Goal: Task Accomplishment & Management: Manage account settings

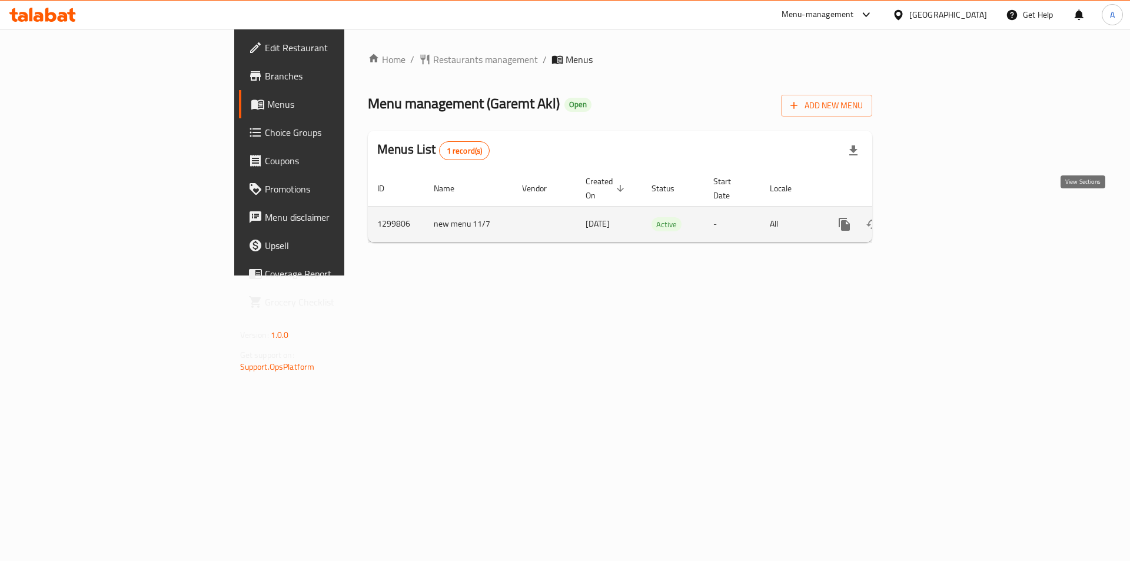
click at [934, 219] on icon "enhanced table" at bounding box center [929, 224] width 11 height 11
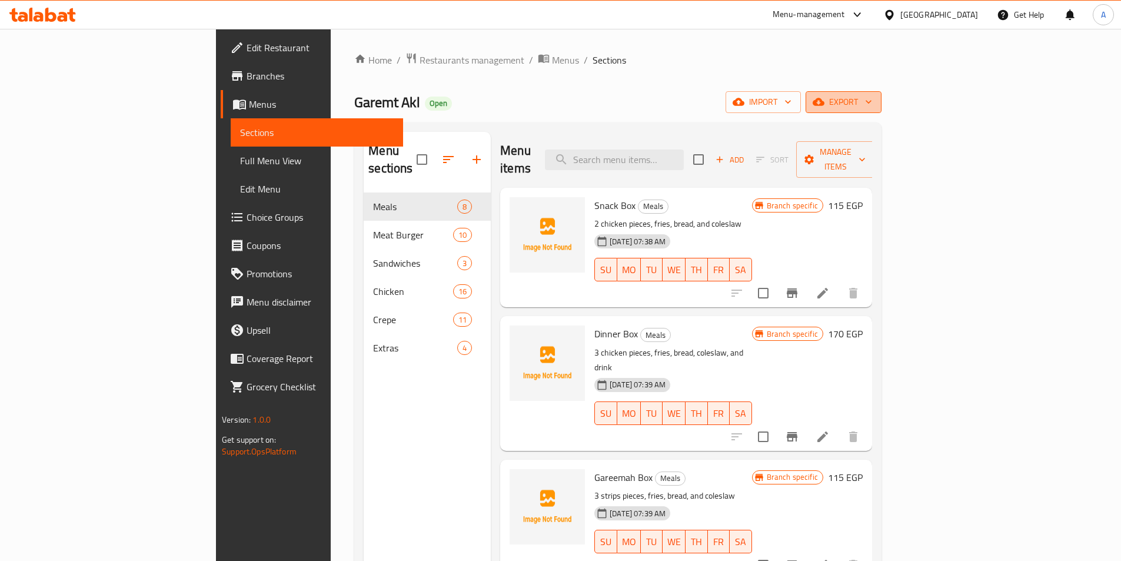
click at [872, 104] on span "export" at bounding box center [843, 102] width 57 height 15
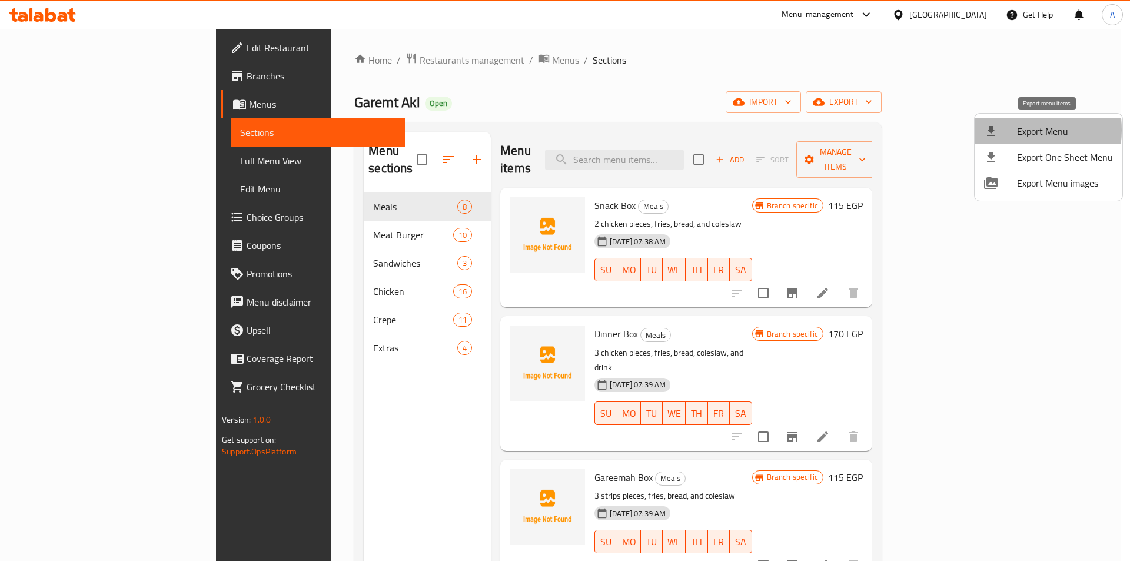
click at [1014, 130] on div at bounding box center [1000, 131] width 33 height 14
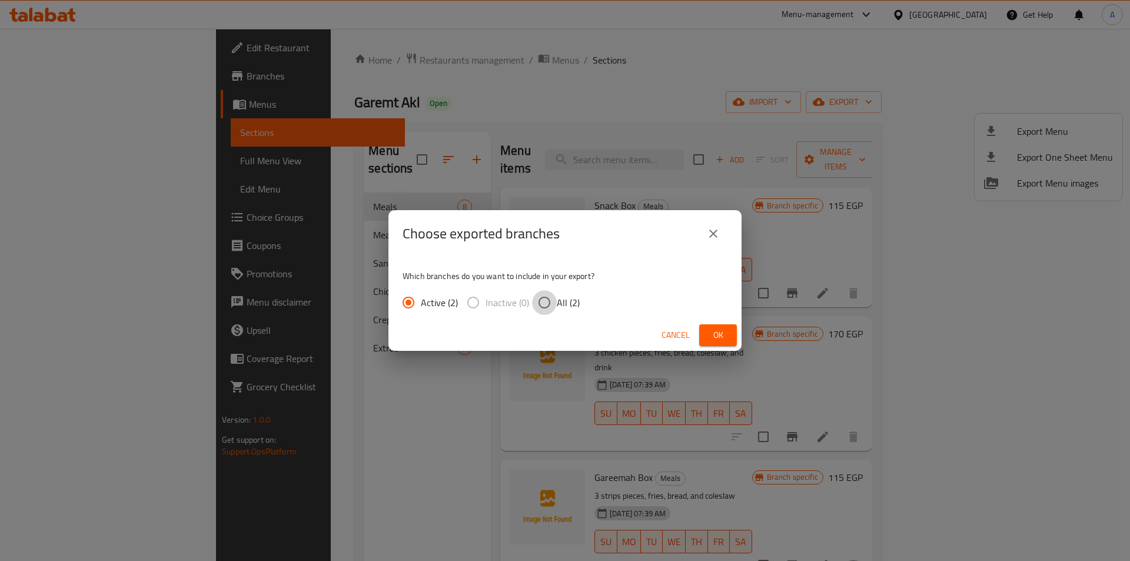
click at [544, 300] on input "All (2)" at bounding box center [544, 302] width 25 height 25
radio input "true"
click at [717, 338] on span "Ok" at bounding box center [717, 335] width 19 height 15
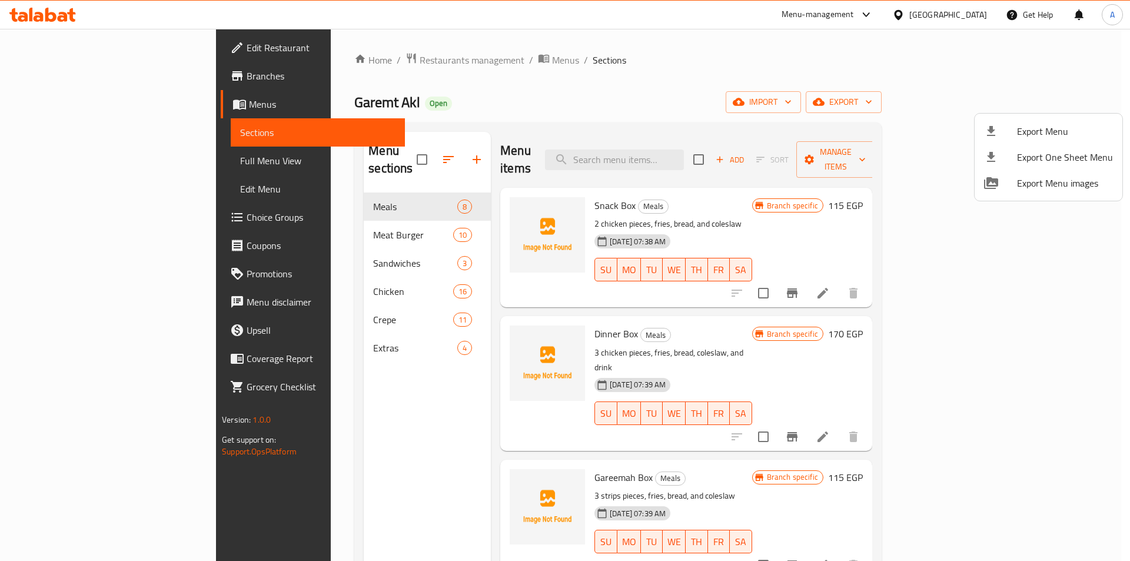
click at [292, 399] on div at bounding box center [565, 280] width 1130 height 561
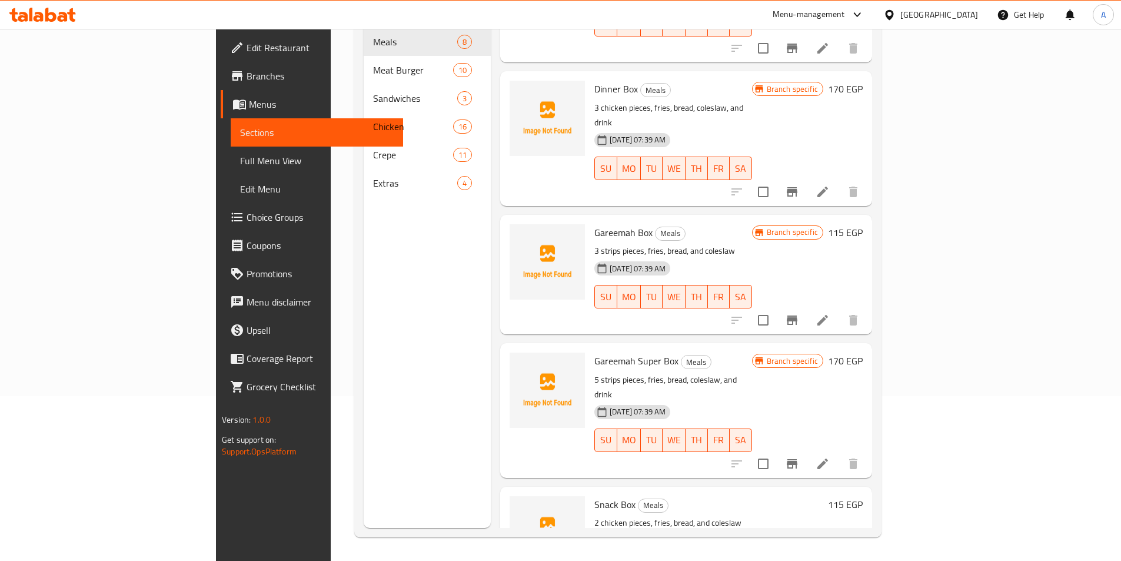
scroll to position [353, 0]
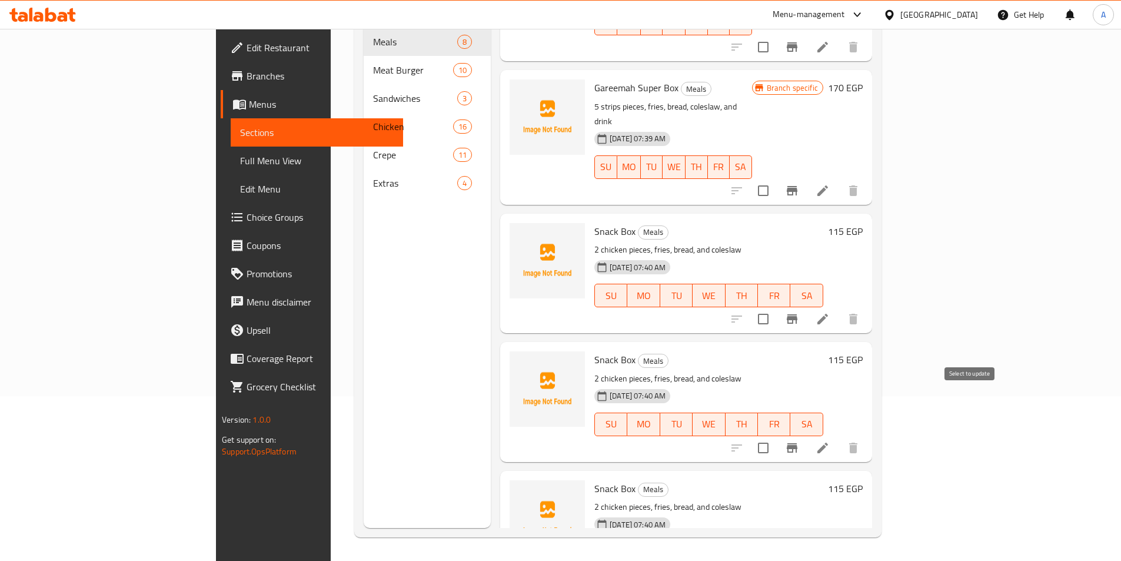
click at [776, 435] on input "checkbox" at bounding box center [763, 447] width 25 height 25
checkbox input "true"
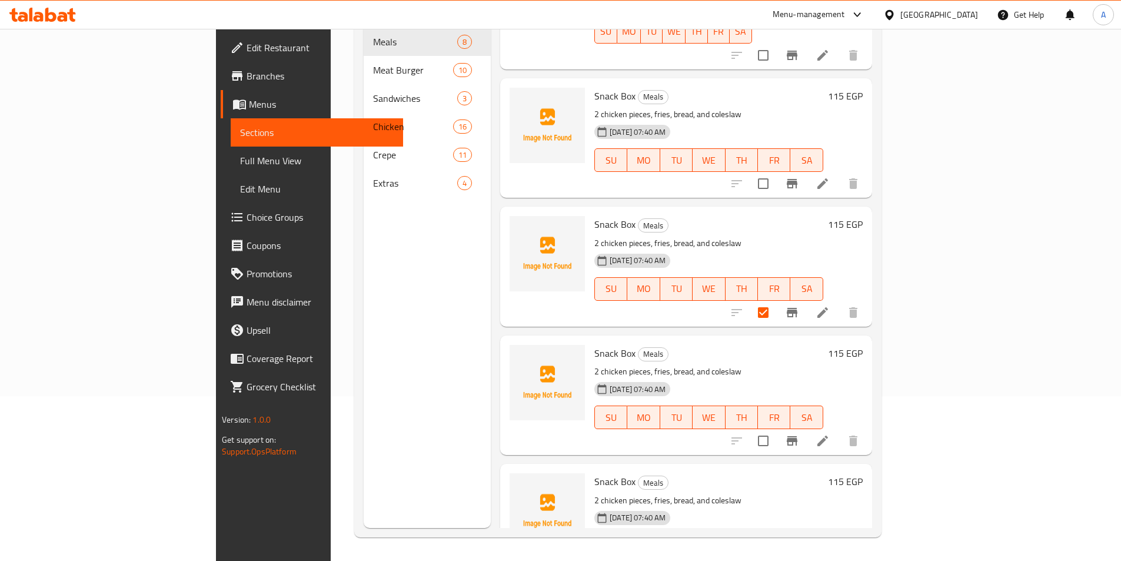
scroll to position [497, 0]
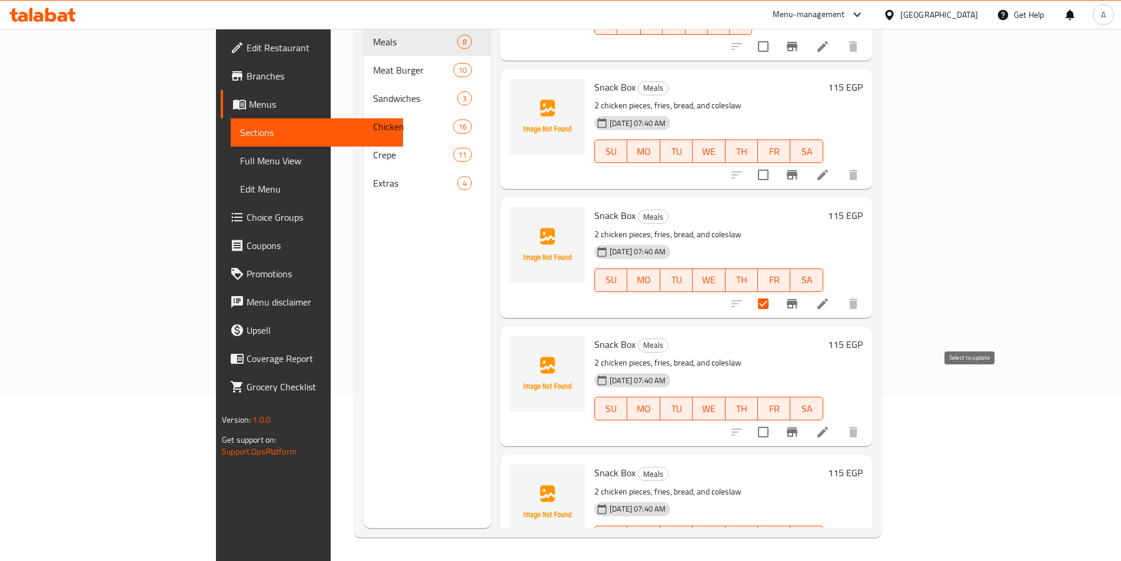
click at [776, 420] on input "checkbox" at bounding box center [763, 432] width 25 height 25
checkbox input "true"
click at [776, 548] on input "checkbox" at bounding box center [763, 560] width 25 height 25
checkbox input "true"
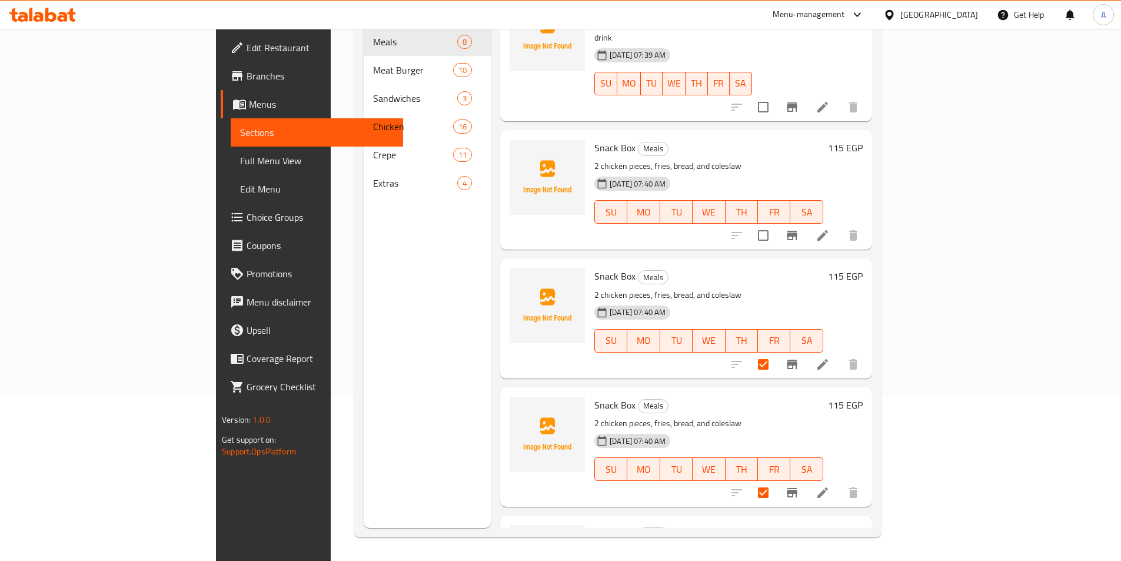
scroll to position [380, 0]
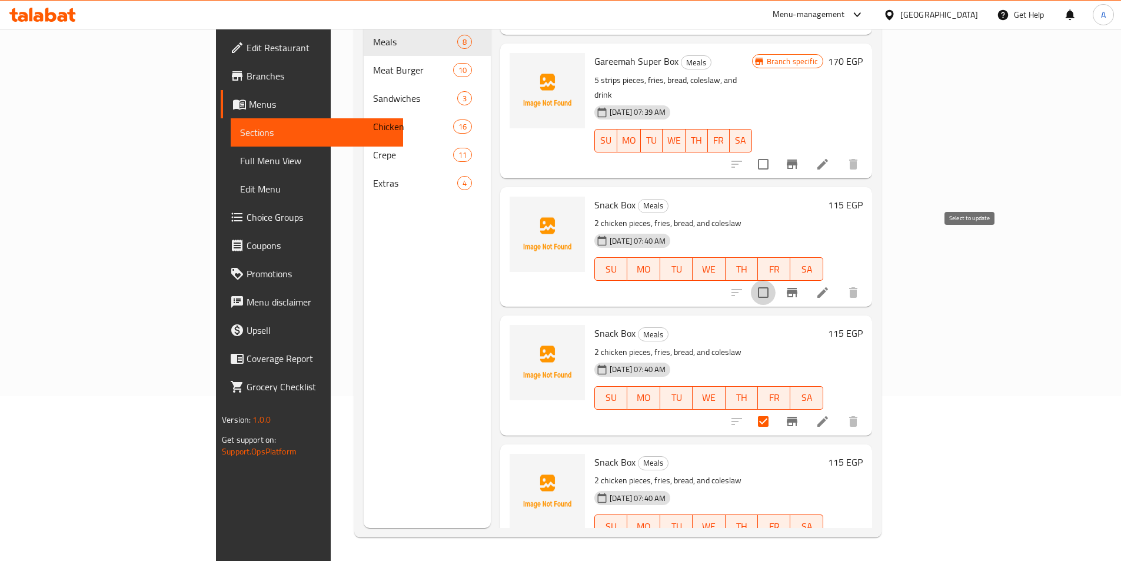
click at [776, 280] on input "checkbox" at bounding box center [763, 292] width 25 height 25
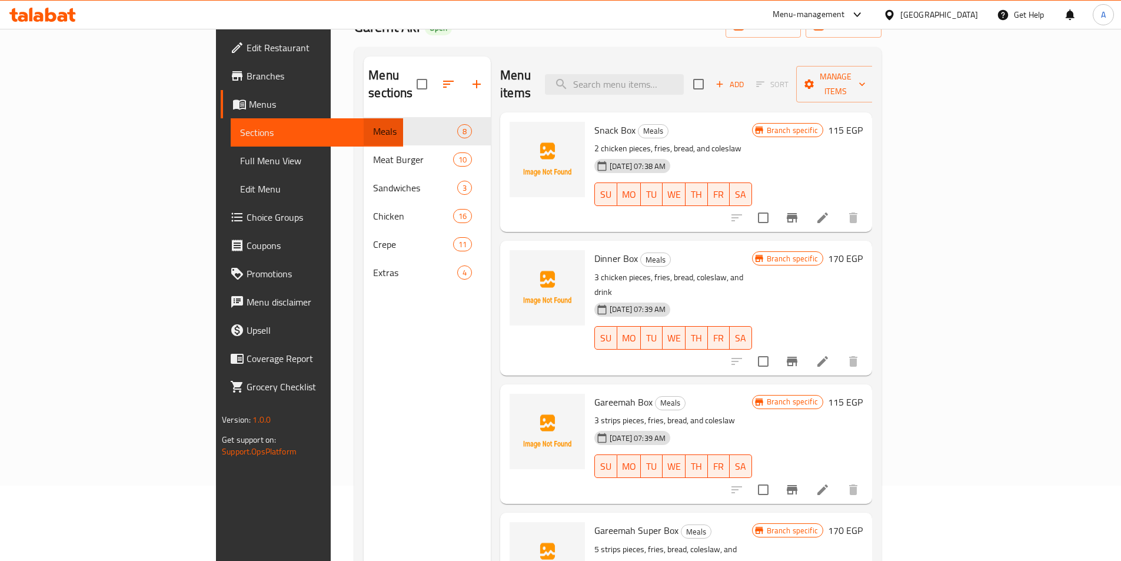
scroll to position [0, 0]
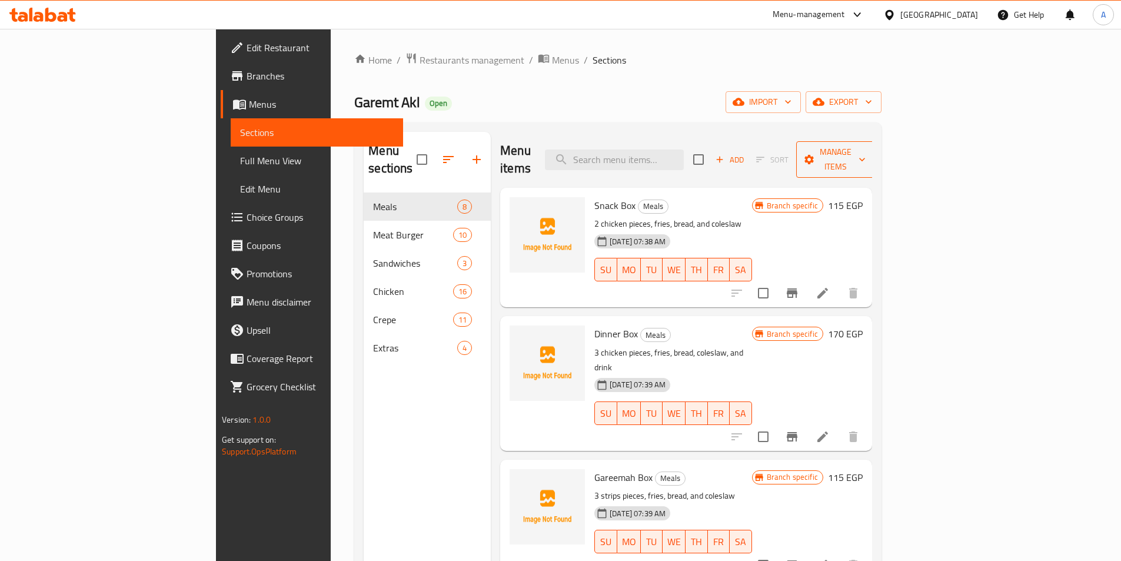
click at [866, 150] on span "Manage items" at bounding box center [836, 159] width 60 height 29
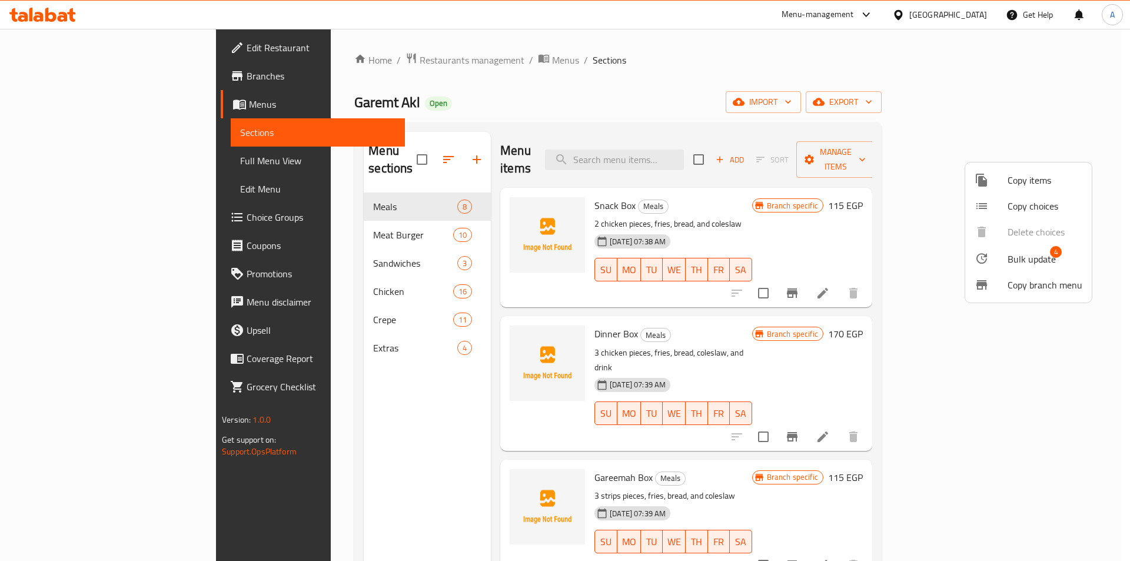
click at [1007, 254] on div at bounding box center [990, 258] width 33 height 14
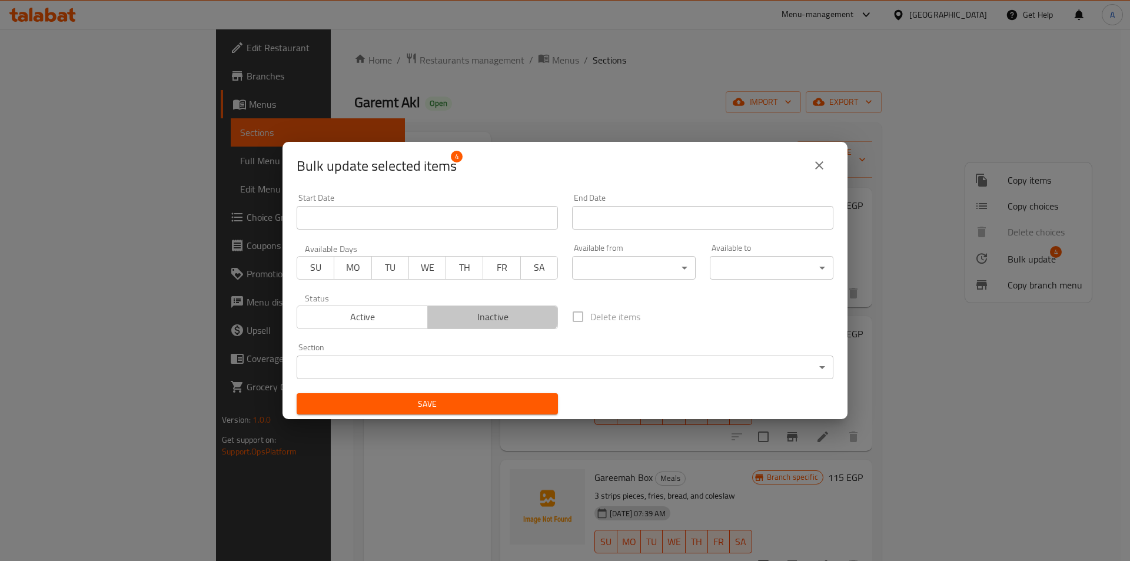
click at [478, 307] on button "Inactive" at bounding box center [492, 317] width 131 height 24
click at [471, 398] on span "Save" at bounding box center [427, 404] width 242 height 15
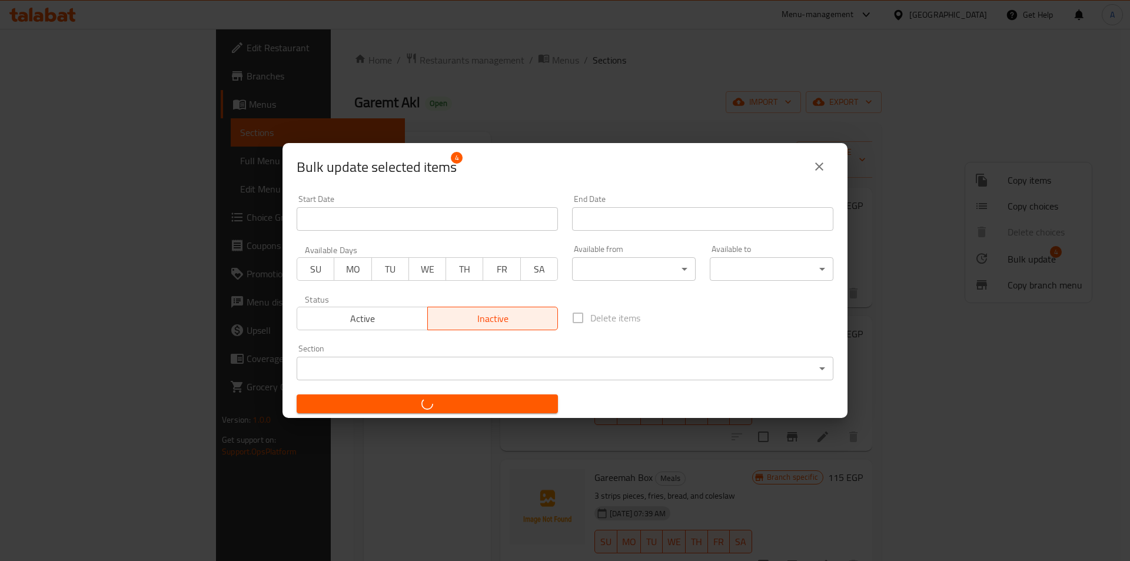
checkbox input "false"
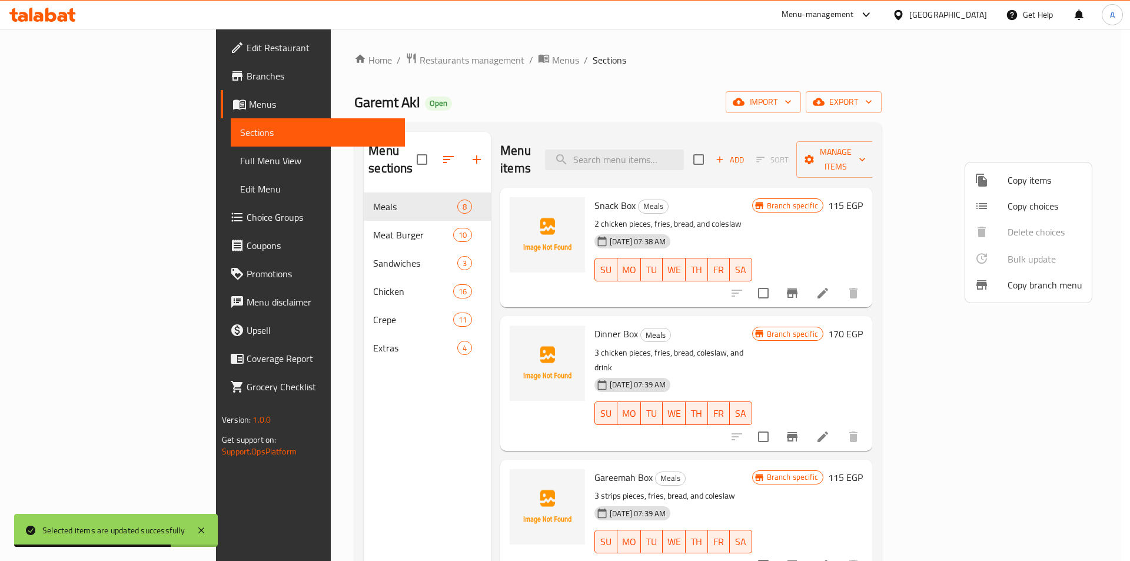
click at [815, 290] on div at bounding box center [565, 280] width 1130 height 561
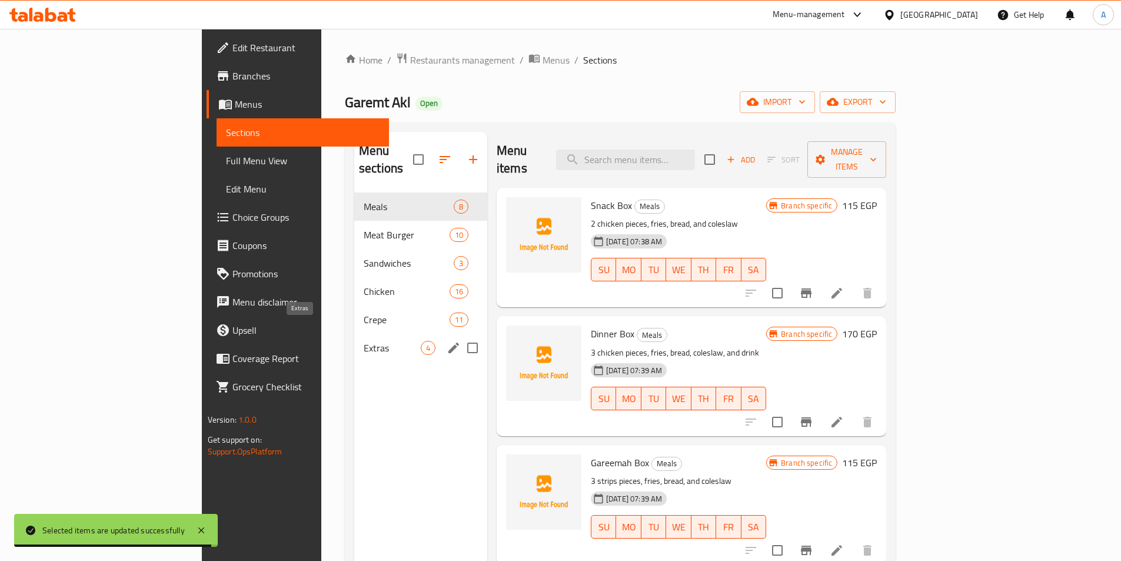
click at [364, 341] on span "Extras" at bounding box center [392, 348] width 57 height 14
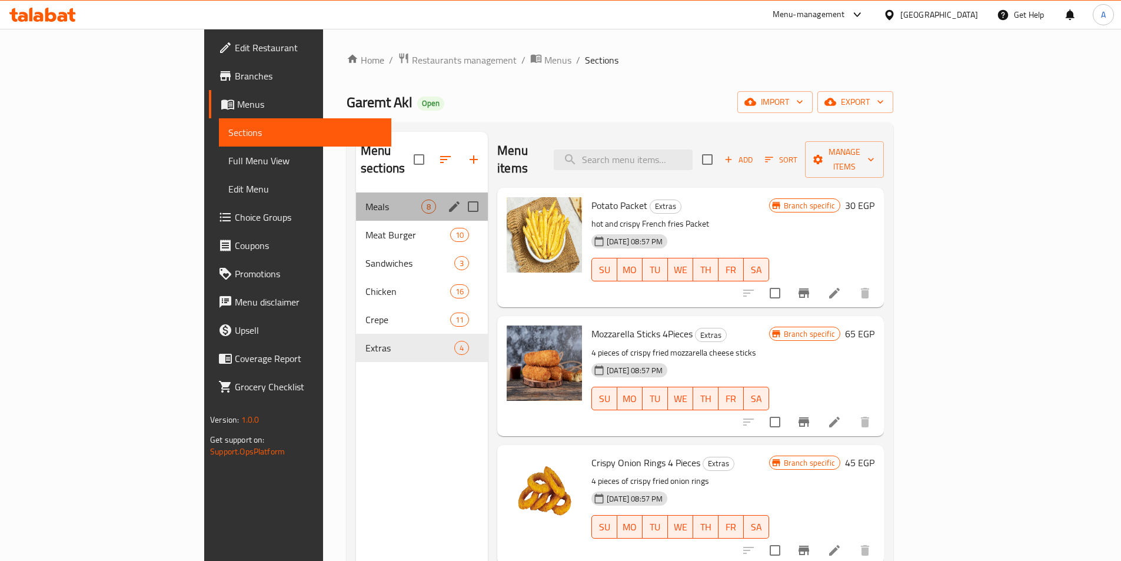
click at [356, 196] on div "Meals 8" at bounding box center [422, 206] width 132 height 28
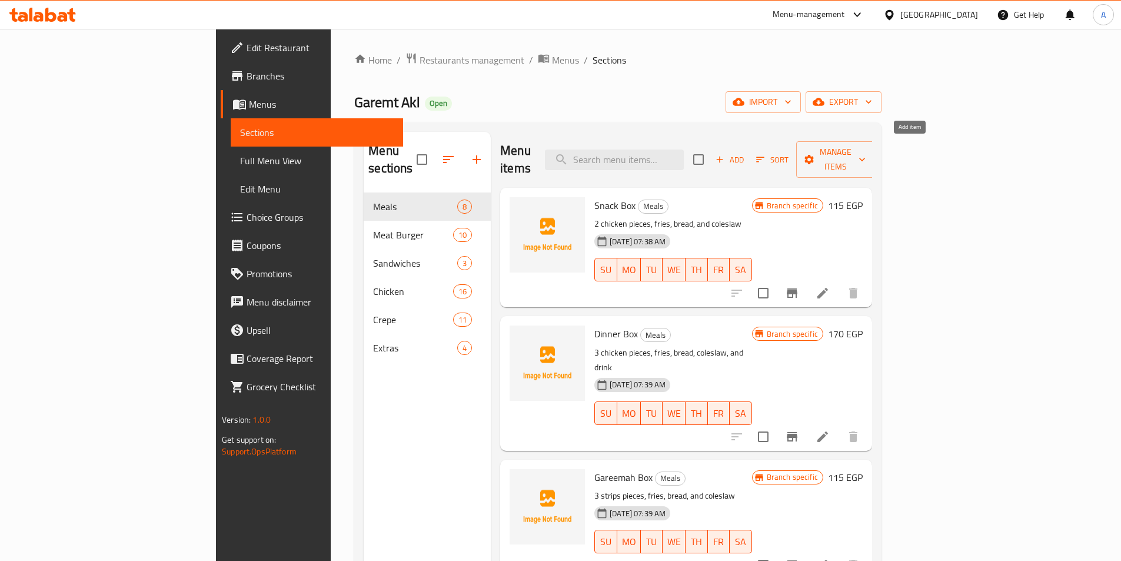
click at [725, 154] on icon "button" at bounding box center [719, 159] width 11 height 11
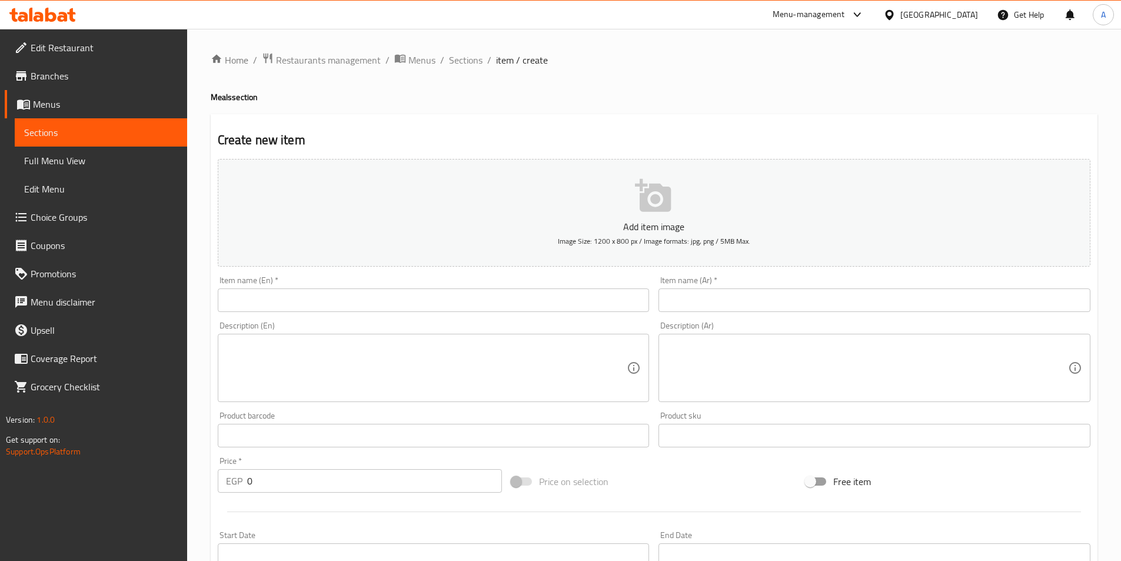
click at [371, 305] on input "text" at bounding box center [434, 300] width 432 height 24
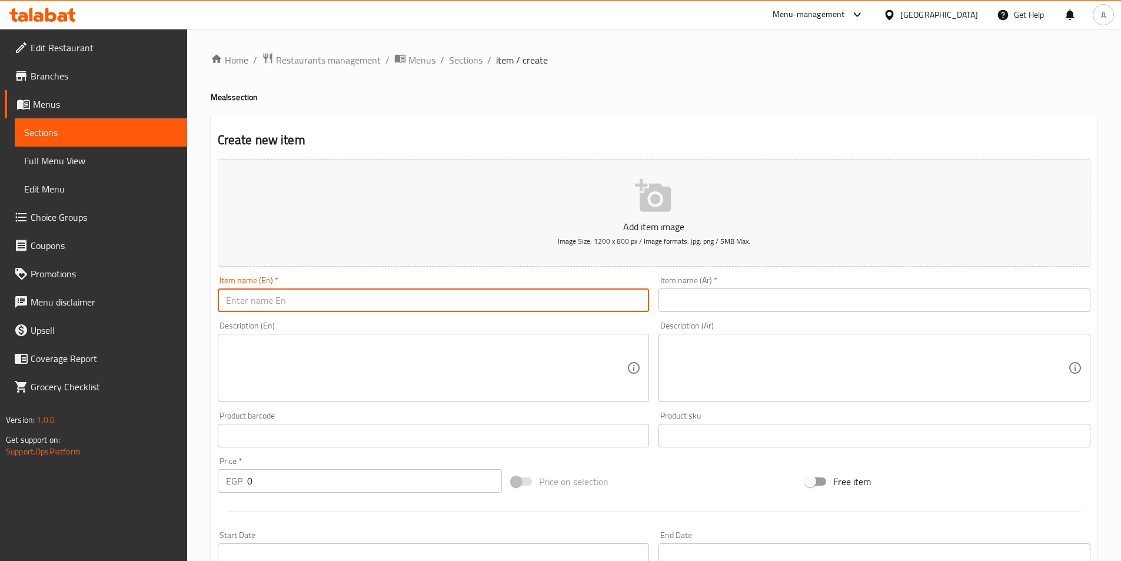
click at [741, 298] on input "text" at bounding box center [874, 300] width 432 height 24
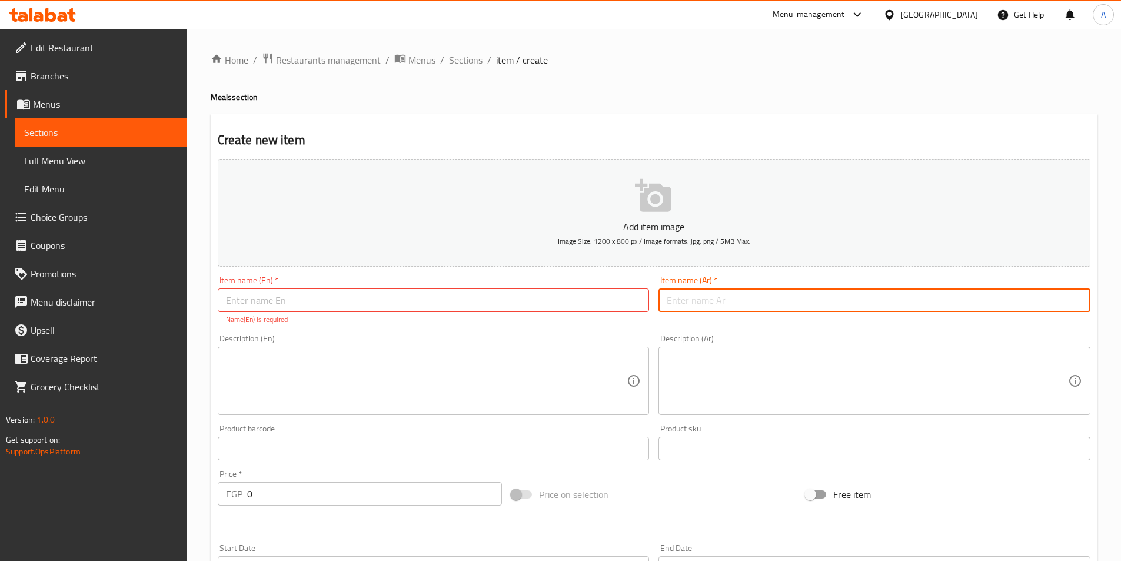
paste input "جریمة اكس بوكس"
type input "جریمة اكس بوكس"
click at [428, 295] on input "text" at bounding box center [434, 300] width 432 height 24
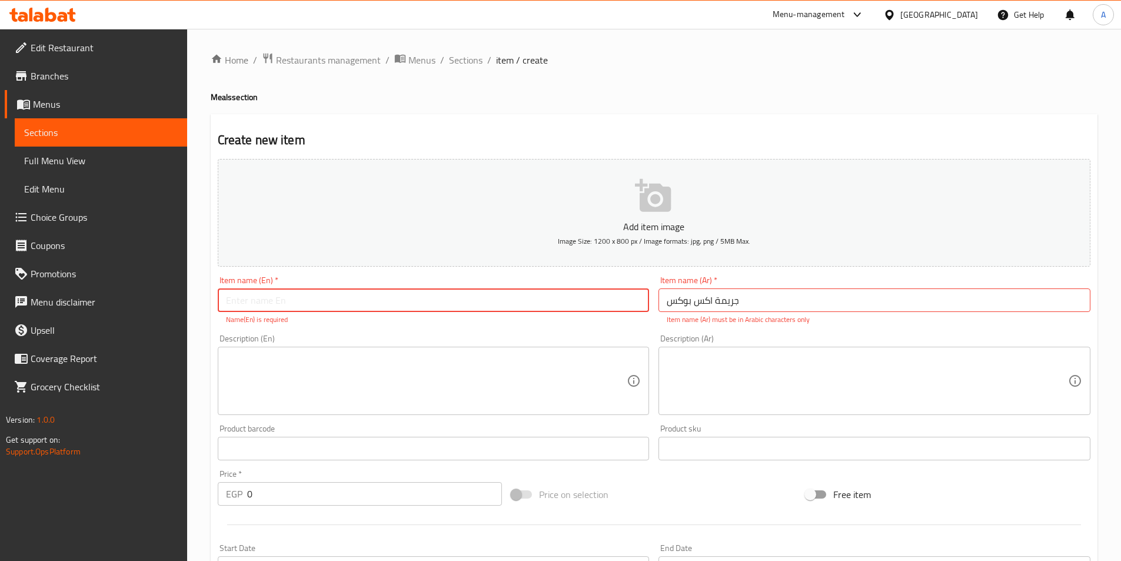
paste input "Garemt Akl"
click at [264, 302] on input "Garemt Akx" at bounding box center [434, 300] width 432 height 24
type input "Garemt X Box"
click at [878, 378] on textarea at bounding box center [867, 381] width 401 height 56
paste textarea "2قطع استربس2+ قطعھ دجاج + فرایز + خبز + كولسلو"
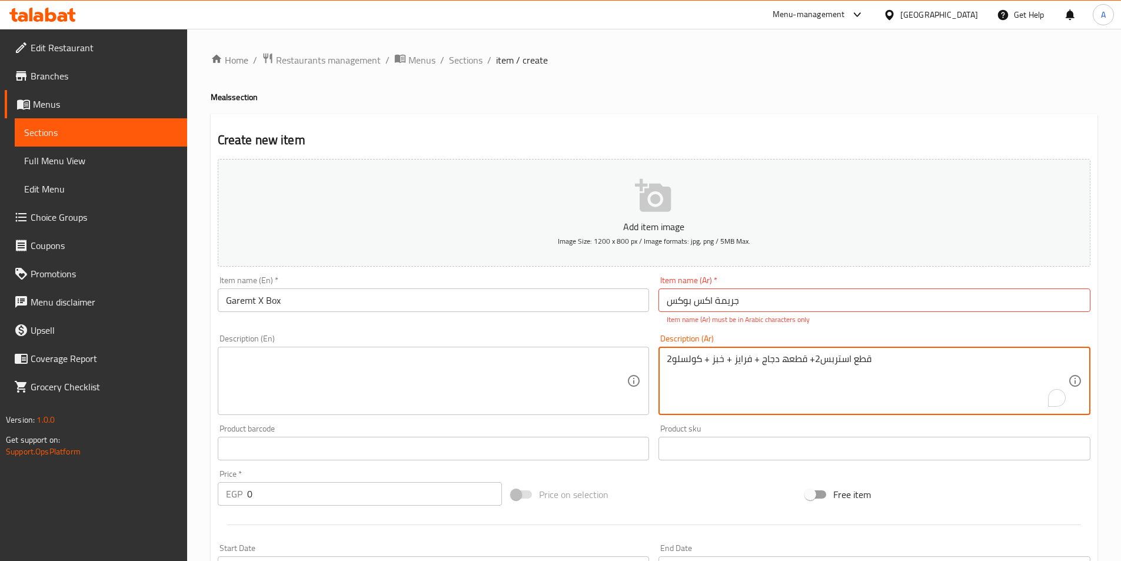
type textarea "2قطع استربس2+ قطعھ دجاج + فرایز + خبز + كولسلو"
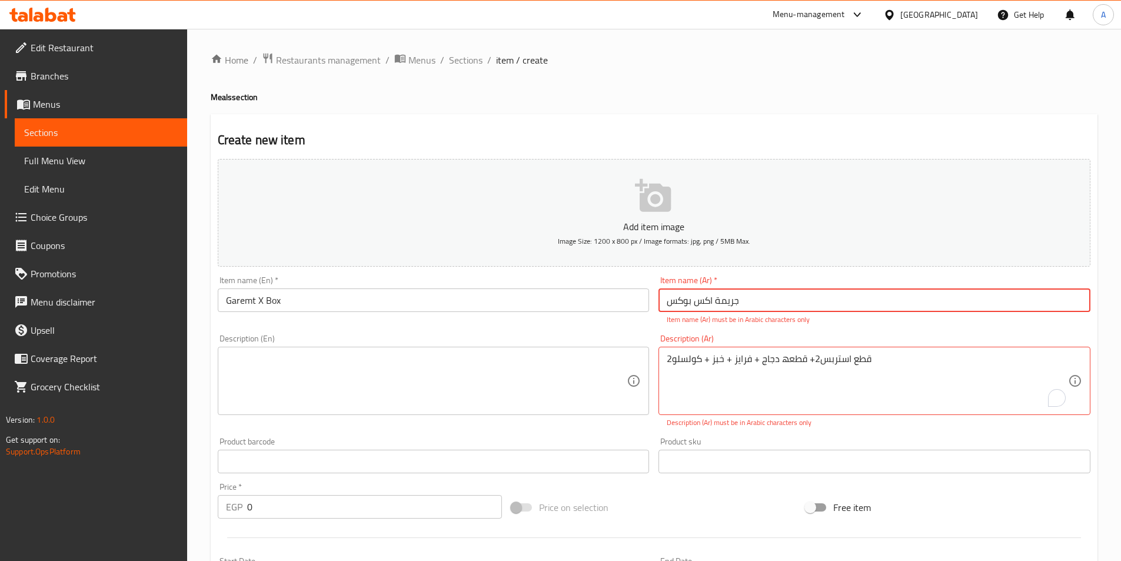
click at [764, 302] on input "جریمة اكس بوكس" at bounding box center [874, 300] width 432 height 24
click at [759, 301] on input "جریمة اكس بوكس" at bounding box center [874, 300] width 432 height 24
paste input "يمة إكس"
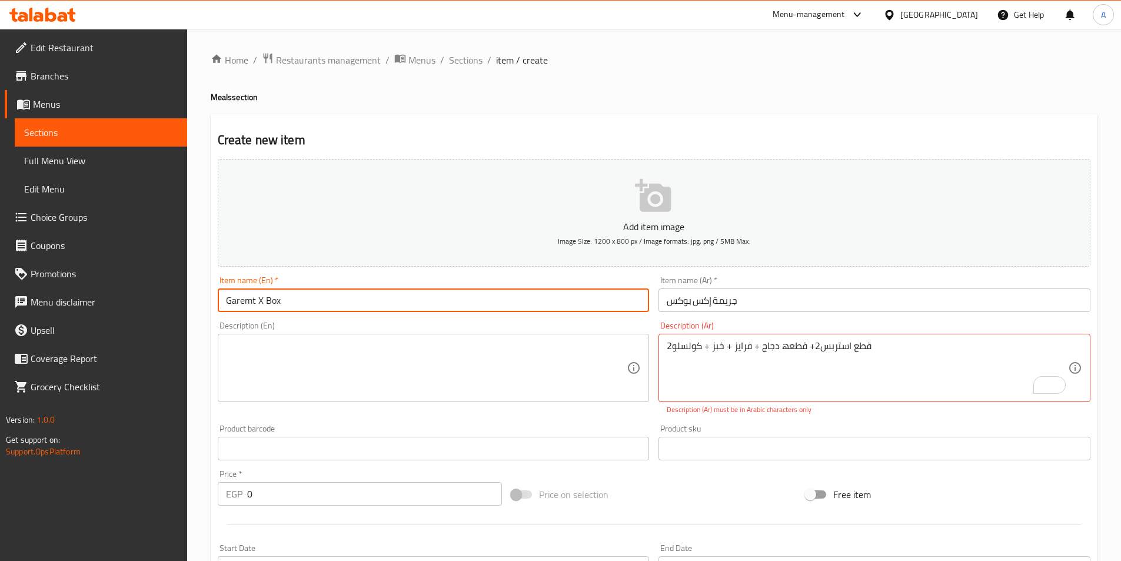
click at [568, 304] on input "Garemt X Box" at bounding box center [434, 300] width 432 height 24
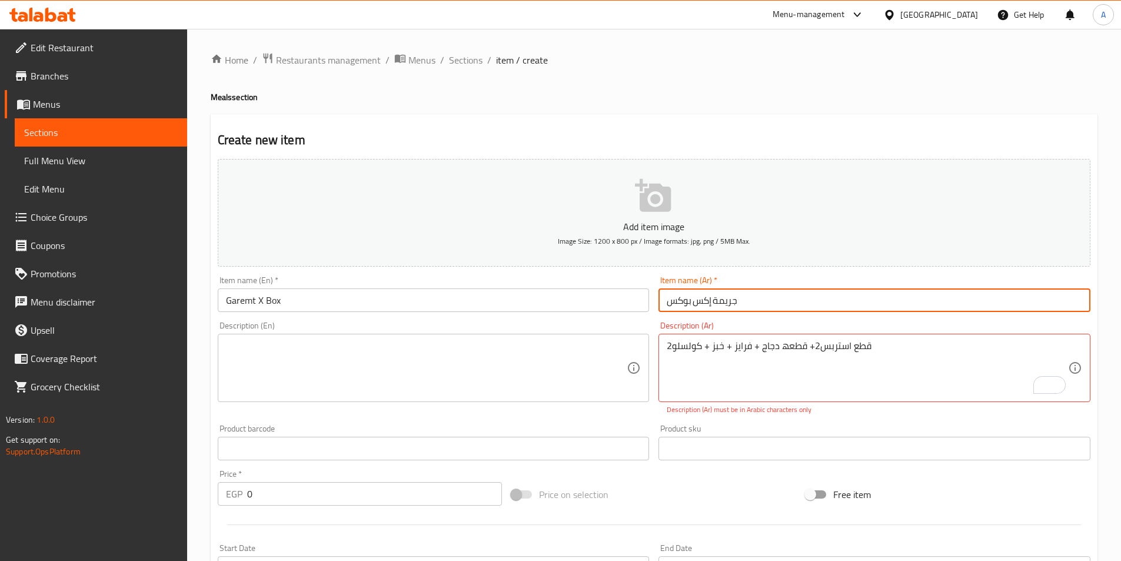
click at [710, 306] on input "جريمة إكس بوكس" at bounding box center [874, 300] width 432 height 24
type input "جريمة اكس بوكس"
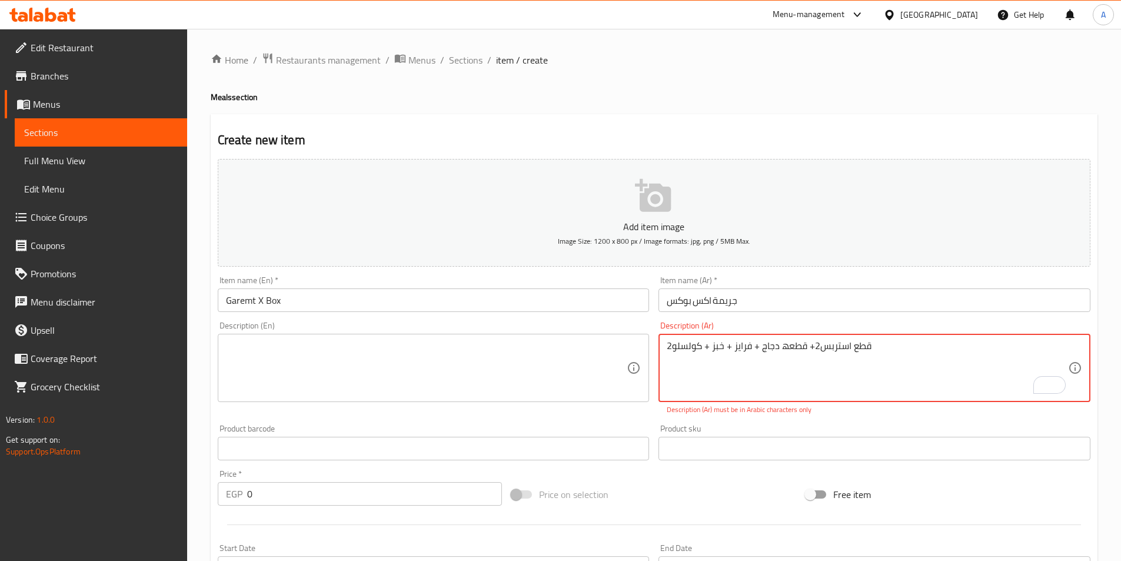
click at [817, 355] on textarea "2قطع استربس2+ قطعھ دجاج + فرایز + خبز + كولسلو" at bounding box center [867, 368] width 401 height 56
paste textarea "٢قطع استربس٢+قطع دجاج+فرائز+خبز+"
click at [946, 379] on textarea "٢قطع استربس٢+قطع دجاج+فرائز+خبز+كولسلو" at bounding box center [867, 368] width 401 height 56
click at [757, 382] on textarea "٢قطع استربس٢+قطع دجاج+فرائز+خبز+كولسلو" at bounding box center [867, 368] width 401 height 56
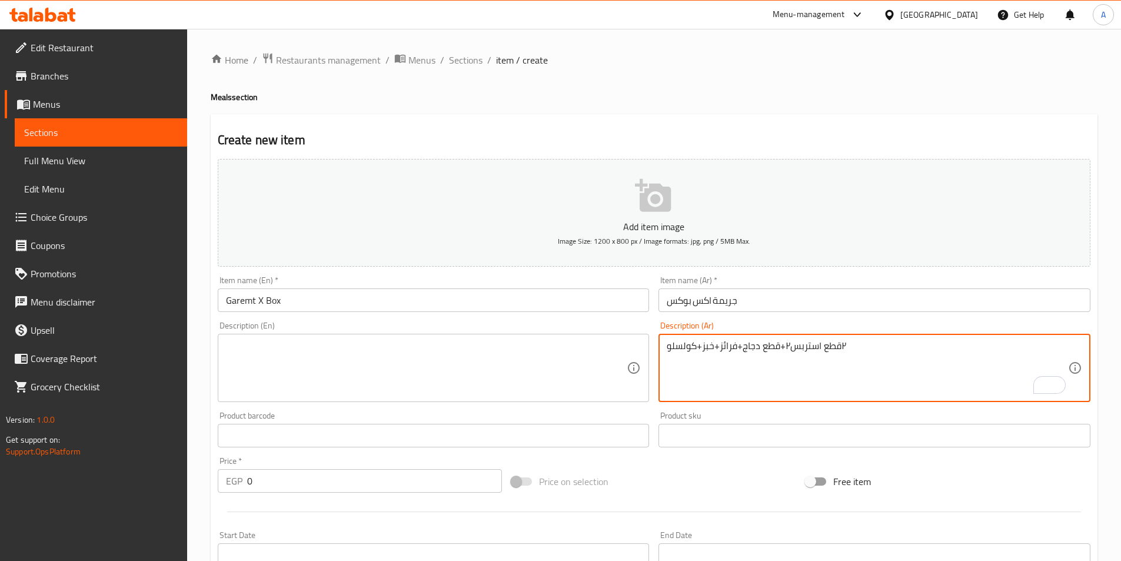
click at [853, 348] on textarea "٢قطع استربس٢+قطع دجاج+فرائز+خبز+كولسلو" at bounding box center [867, 368] width 401 height 56
click at [783, 342] on textarea "٢قطع استربس٢+قطع دجاج+فرائز+خبز+كولسلو" at bounding box center [867, 368] width 401 height 56
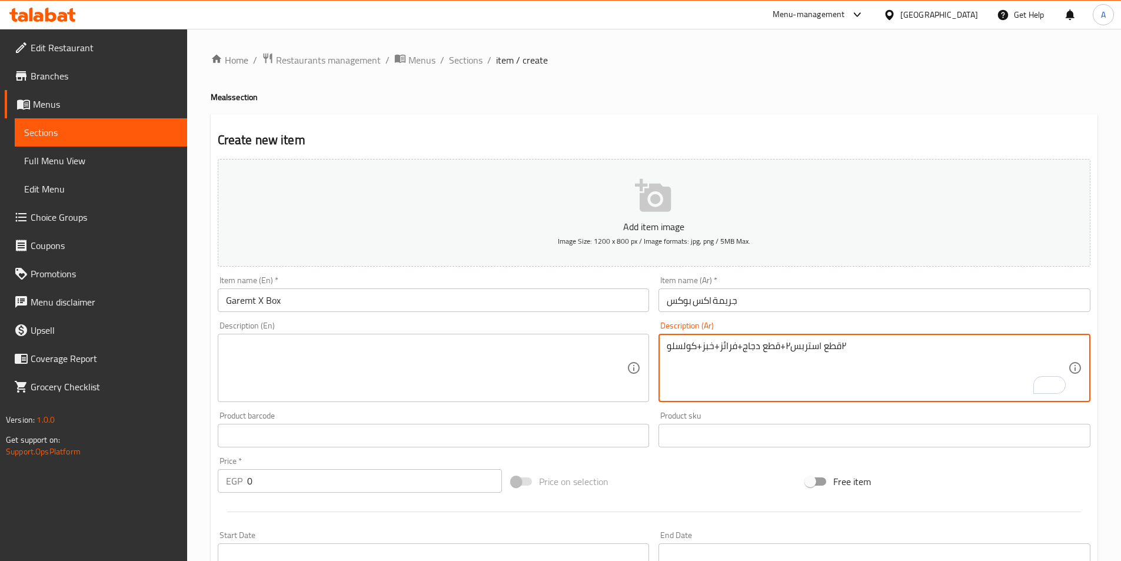
click at [783, 342] on textarea "٢قطع استربس٢+قطع دجاج+فرائز+خبز+كولسلو" at bounding box center [867, 368] width 401 height 56
paste textarea "2قطع استربس2"
click at [1001, 347] on textarea "2قطع استربس2+قطع دجاج+فرائز+خبز+كولسلو" at bounding box center [867, 368] width 401 height 56
click at [1010, 347] on textarea "2قطع استربس2قطع دجاج+فرائز+خبز+كولسلو" at bounding box center [867, 368] width 401 height 56
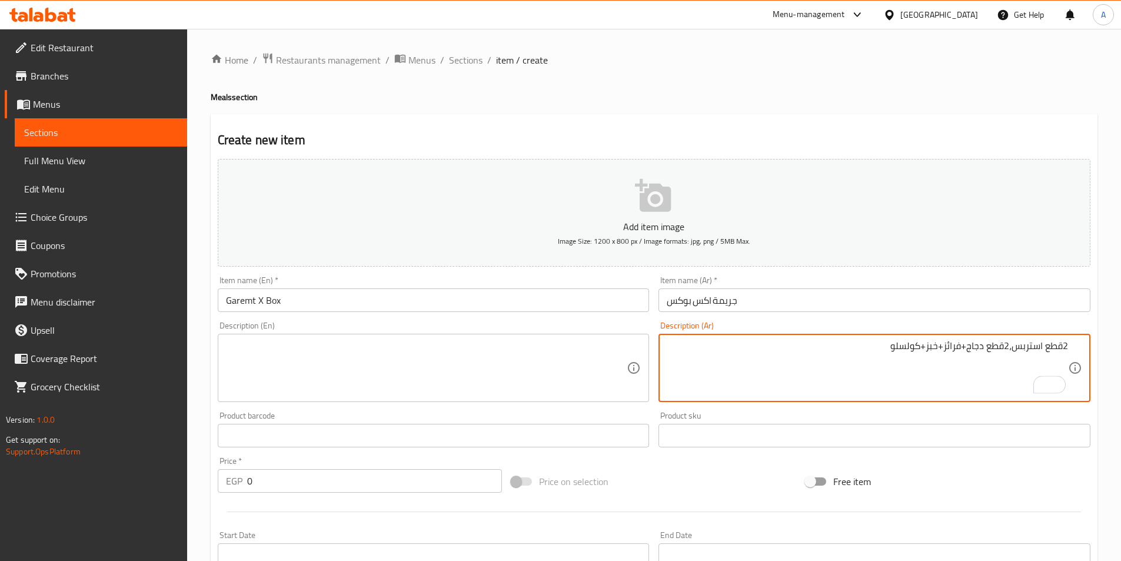
click at [962, 351] on textarea "2قطع استربس،2قطع دجاج+فرائز+خبز+كولسلو" at bounding box center [867, 368] width 401 height 56
click at [947, 347] on textarea "2قطع استربس،2قطع دجاج، فرائز+خبز+كولسلو" at bounding box center [867, 368] width 401 height 56
drag, startPoint x: 936, startPoint y: 344, endPoint x: 943, endPoint y: 350, distance: 8.8
click at [943, 350] on textarea "2قطع استربس،2قطع دجاج، فرايز+خبز+كولسلو" at bounding box center [867, 368] width 401 height 56
drag, startPoint x: 919, startPoint y: 344, endPoint x: 925, endPoint y: 348, distance: 7.7
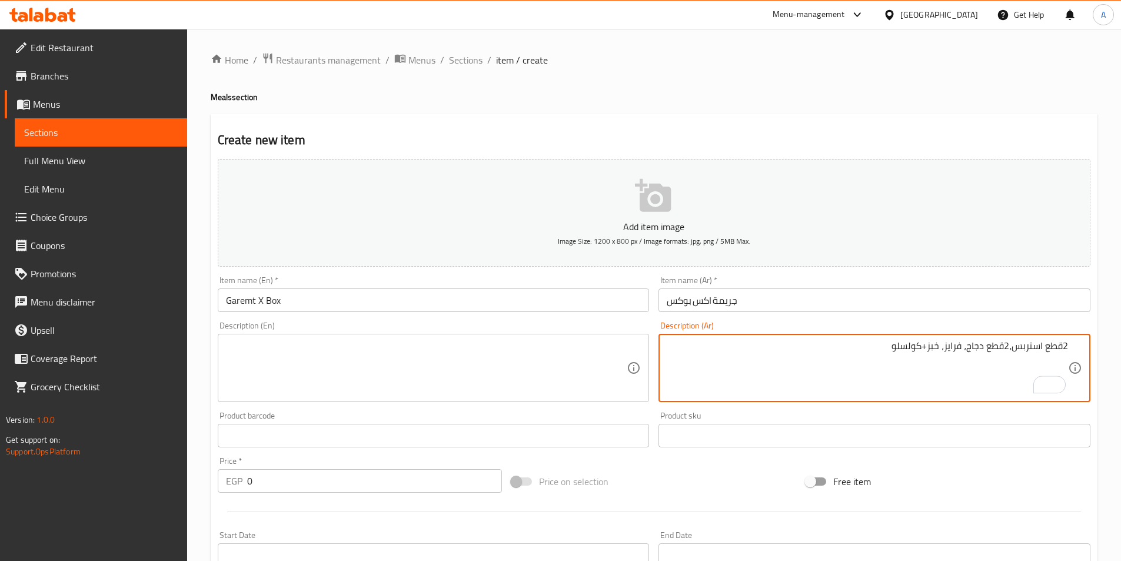
click at [925, 348] on textarea "2قطع استربس،2قطع دجاج، فرايز، خبز+كولسلو" at bounding box center [867, 368] width 401 height 56
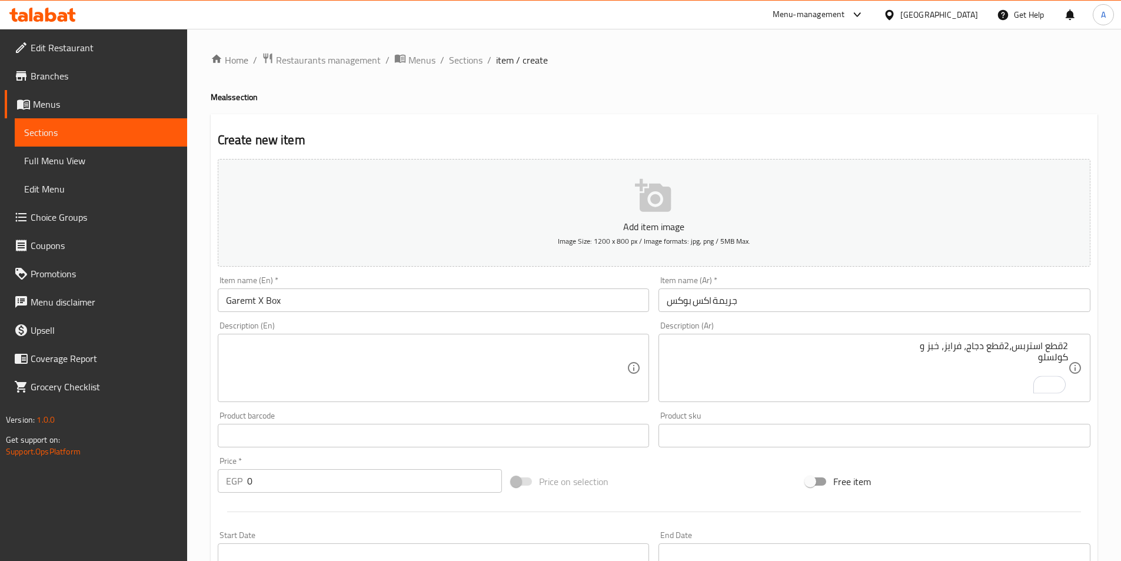
click at [897, 337] on div "2قطع استربس،2قطع دجاج، فرايز، خبز و كولسلو Description (Ar)" at bounding box center [874, 368] width 432 height 68
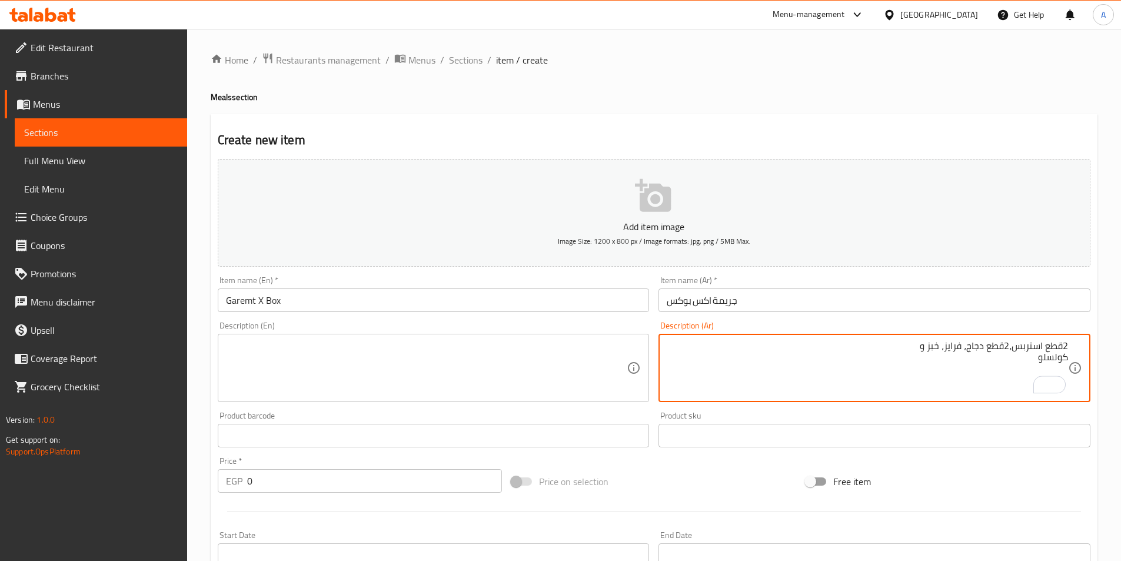
click at [909, 351] on textarea "2قطع استربس،2قطع دجاج، فرايز، خبز و كولسلو" at bounding box center [867, 368] width 401 height 56
type textarea "2قطع استربس،2قطع دجاج، فرايز، خبز وكولسلو"
click at [272, 489] on input "0" at bounding box center [374, 481] width 255 height 24
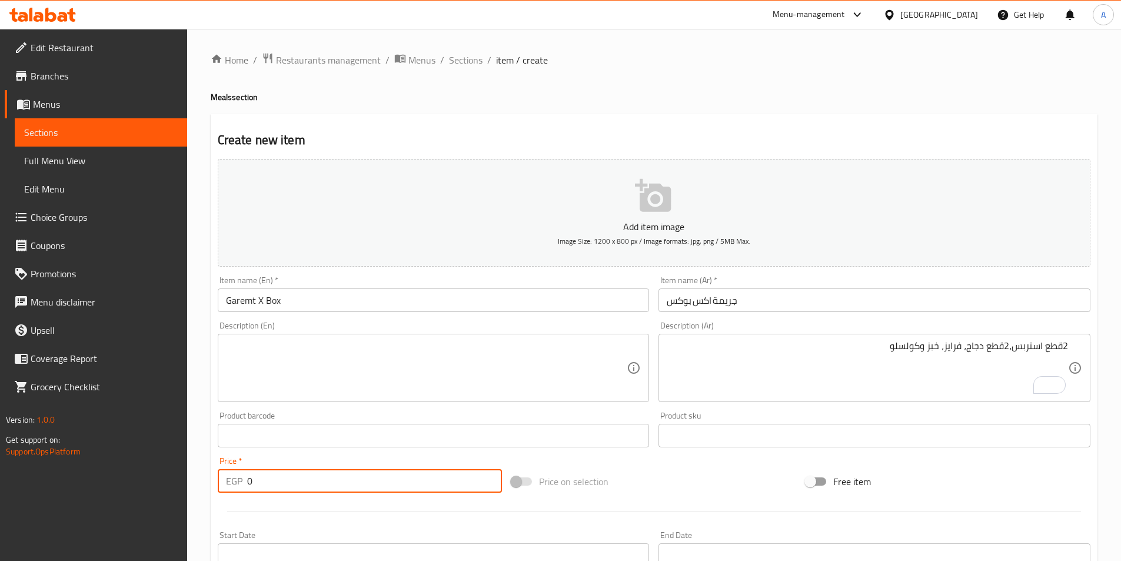
click at [272, 489] on input "0" at bounding box center [374, 481] width 255 height 24
type input "170"
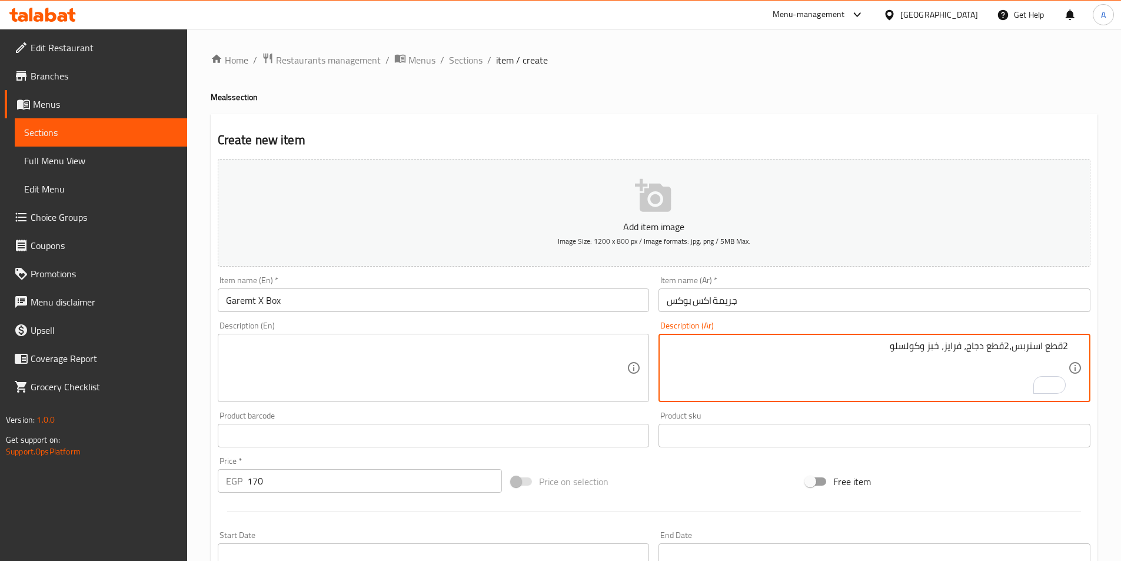
click at [997, 341] on textarea "2قطع استربس،2قطع دجاج، فرايز، خبز وكولسلو" at bounding box center [867, 368] width 401 height 56
click at [984, 350] on textarea "2قطع استربس،2قطع دجاج، فرايز، خبز وكولسلو" at bounding box center [867, 368] width 401 height 56
click at [1063, 345] on textarea "2قطع استربس،2قطعة دجاج، فرايز، خبز وكولسلو" at bounding box center [867, 368] width 401 height 56
click at [1002, 345] on textarea "2 قطع استربس،2قطعة دجاج، فرايز، خبز وكولسلو" at bounding box center [867, 368] width 401 height 56
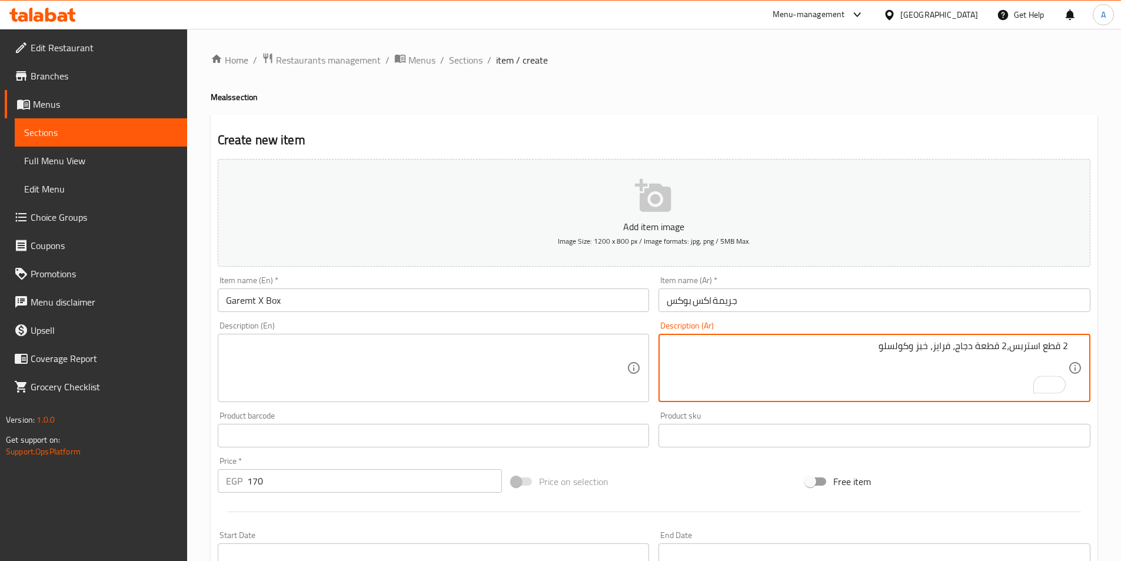
click at [1045, 350] on textarea "2 قطع استربس،2 قطعة دجاج، فرايز، خبز وكولسلو" at bounding box center [867, 368] width 401 height 56
click at [863, 350] on textarea "2 قطع استربس،2 قطعة دجاج، فرايز، خبز وكولسلو" at bounding box center [867, 368] width 401 height 56
click at [1012, 351] on textarea "2 قطع استربس،2 قطعة دجاج، فرايز، خبز وكولسلو." at bounding box center [867, 368] width 401 height 56
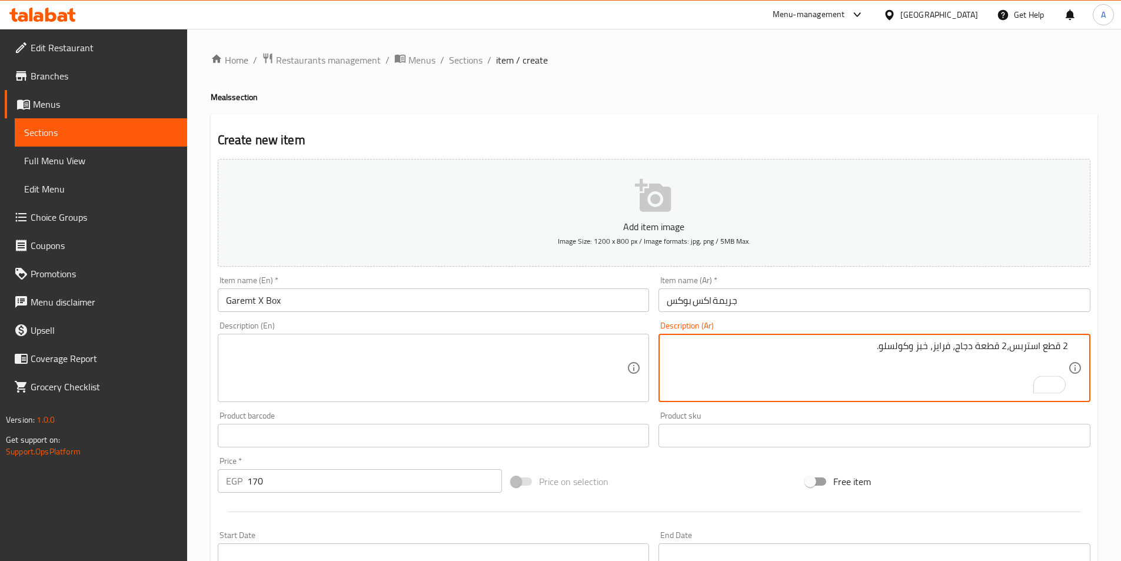
click at [1012, 351] on textarea "2 قطع استربس،2 قطعة دجاج، فرايز، خبز وكولسلو." at bounding box center [867, 368] width 401 height 56
type textarea "2 قطع استربس،2 قطعة دجاج، فرايز، خبز وكولسلو."
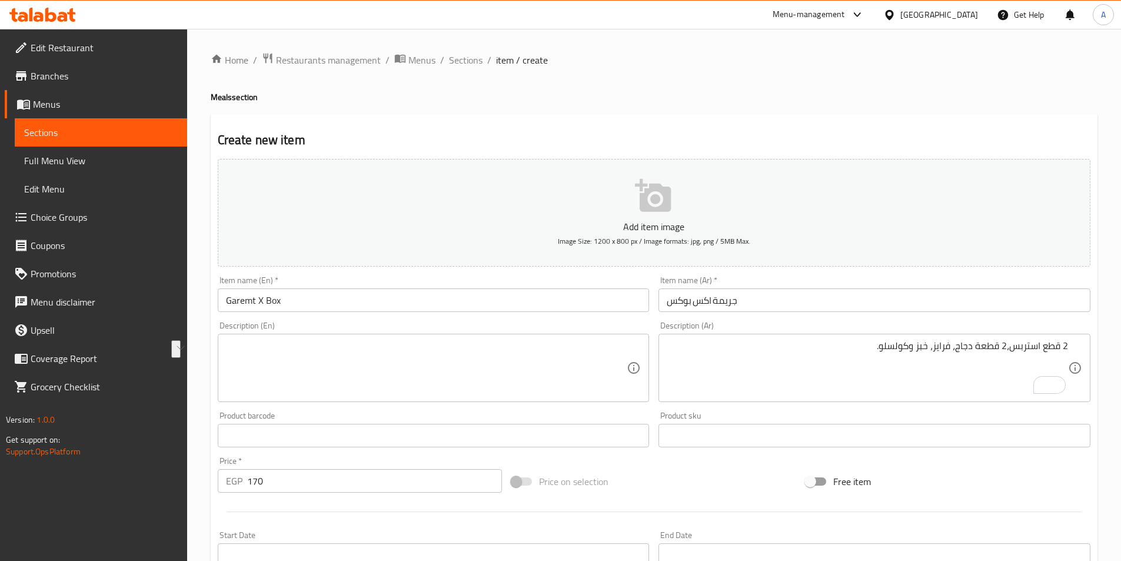
click at [1077, 497] on div "Free item" at bounding box center [948, 481] width 294 height 32
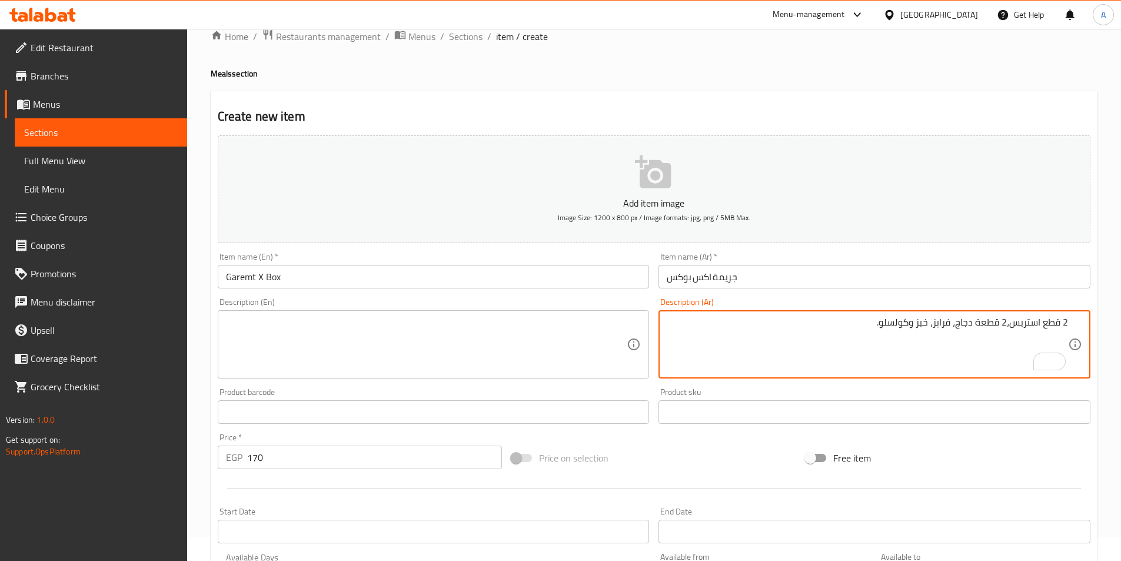
scroll to position [59, 0]
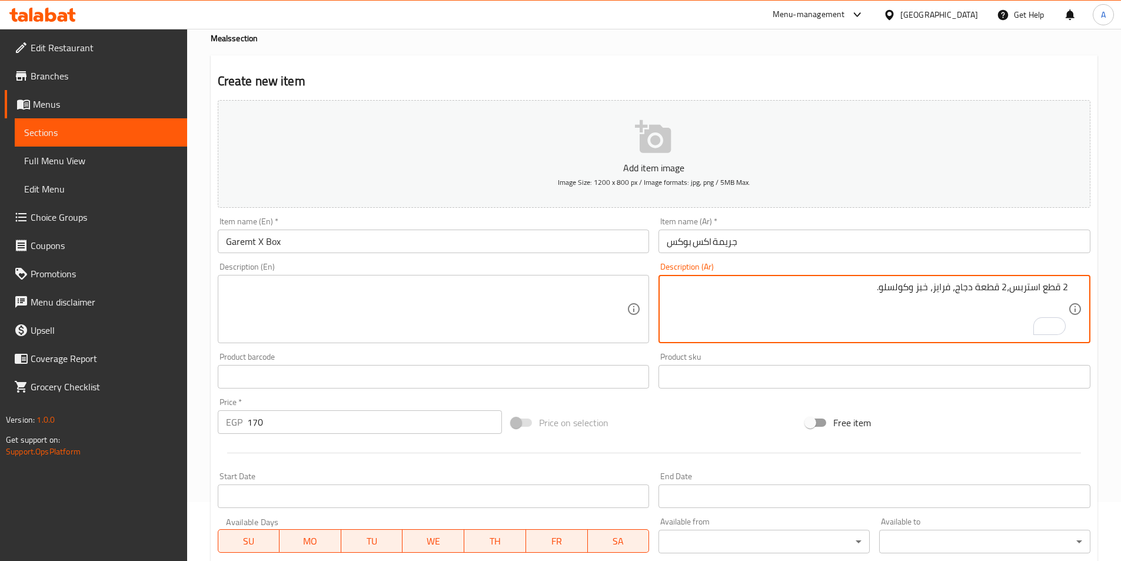
click at [1021, 281] on textarea "2 قطع استربس،2 قطعة دجاج، فرايز، خبز وكولسلو." at bounding box center [867, 309] width 401 height 56
click at [249, 304] on textarea at bounding box center [426, 309] width 401 height 56
paste textarea "2 strips, 2 chicken pieces, fries, bread, and coleslaw"
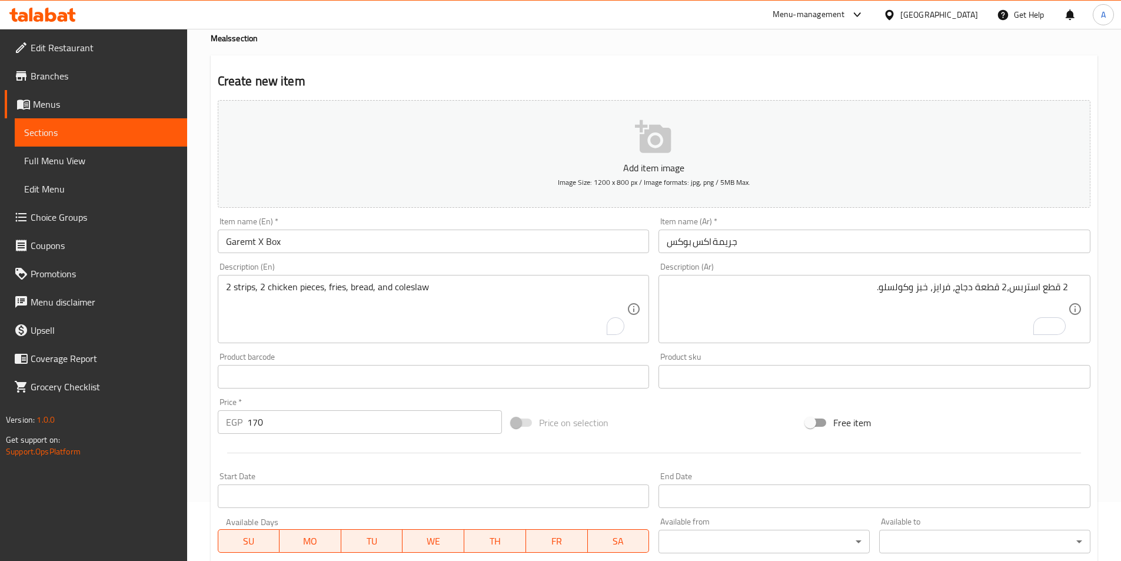
click at [351, 261] on div "Description (En) 2 strips, 2 chicken pieces, fries, bread, and coleslaw Descrip…" at bounding box center [433, 303] width 441 height 90
click at [351, 248] on input "Garemt X Box" at bounding box center [434, 241] width 432 height 24
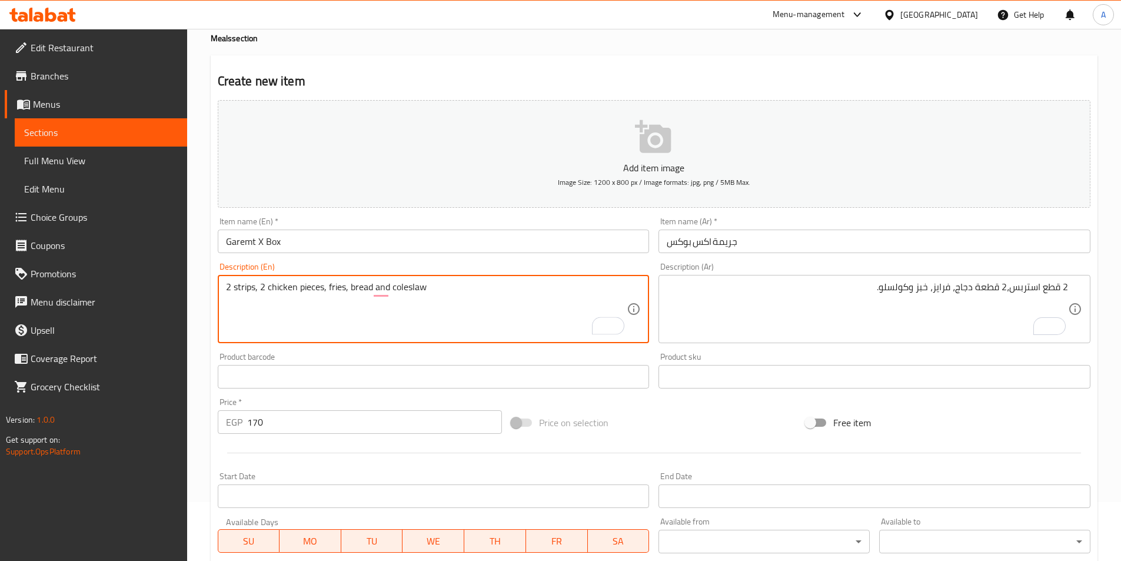
type textarea "2 strips, 2 chicken pieces, fries, bread and coleslaw"
click at [300, 241] on input "Garemt X Box" at bounding box center [434, 241] width 432 height 24
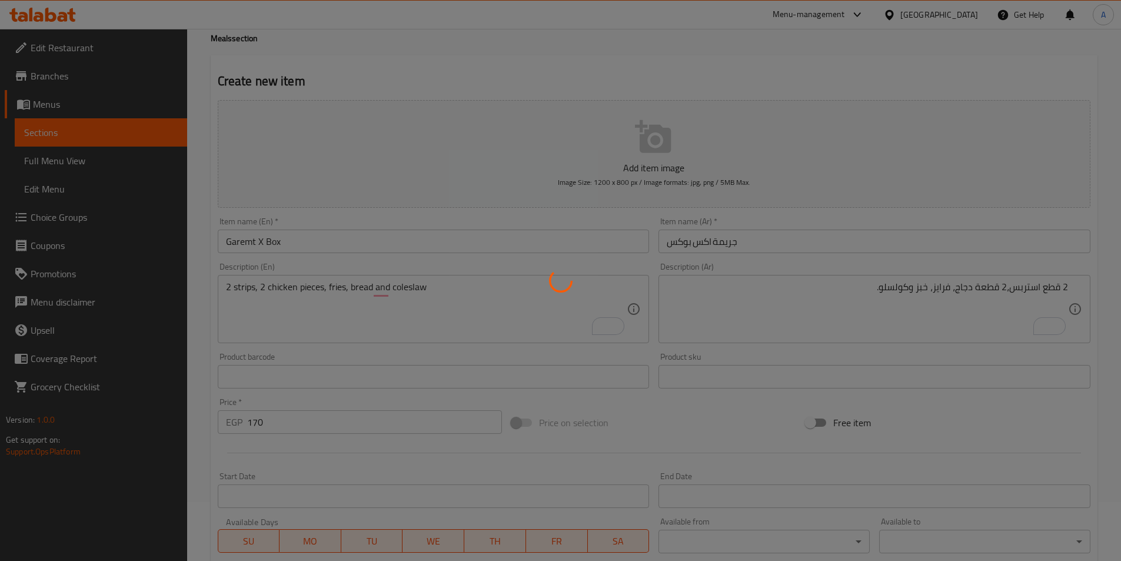
type input "0"
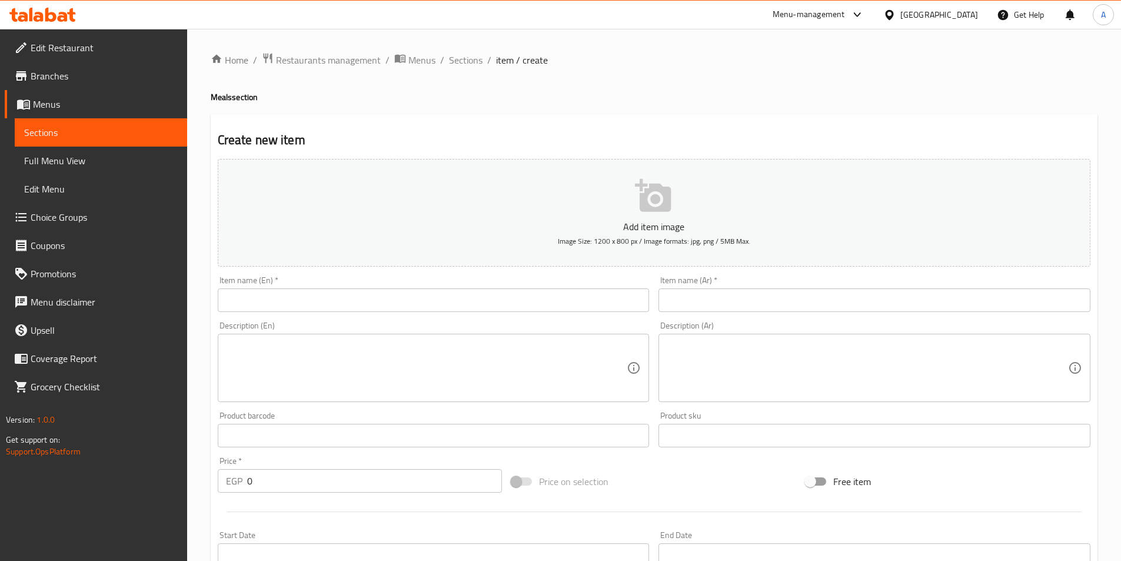
click at [72, 77] on span "Branches" at bounding box center [104, 76] width 147 height 14
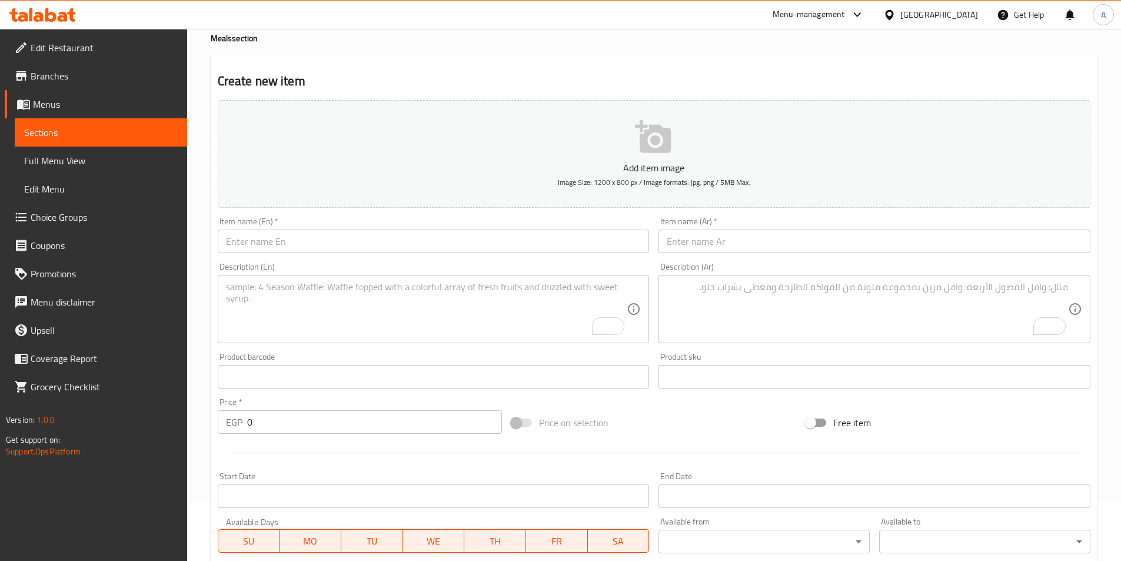
scroll to position [59, 0]
click at [352, 232] on input "text" at bounding box center [434, 241] width 432 height 24
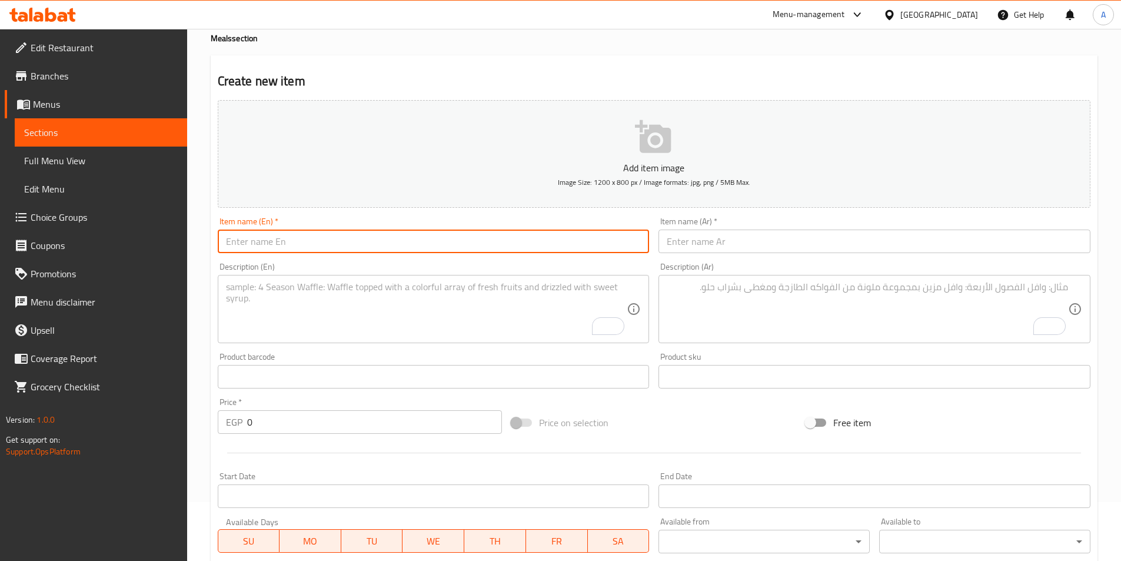
paste input "X-Large Box"
type input "X-Large Box"
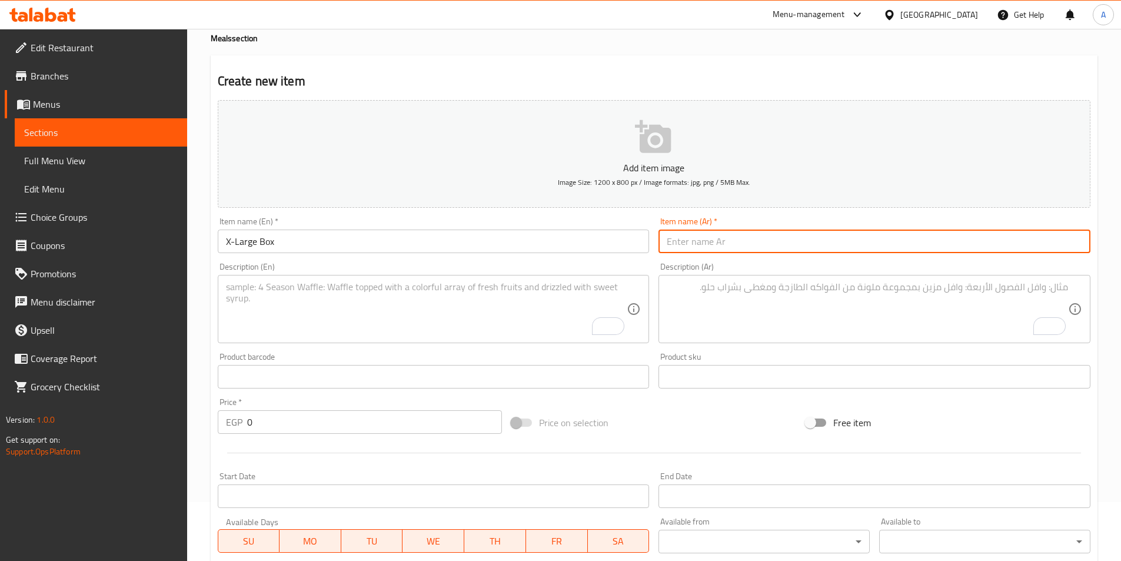
click at [781, 241] on input "text" at bounding box center [874, 241] width 432 height 24
paste input "اكس لارج بوكس"
type input "اكس لارج بوكس"
click at [412, 388] on input "text" at bounding box center [434, 377] width 432 height 24
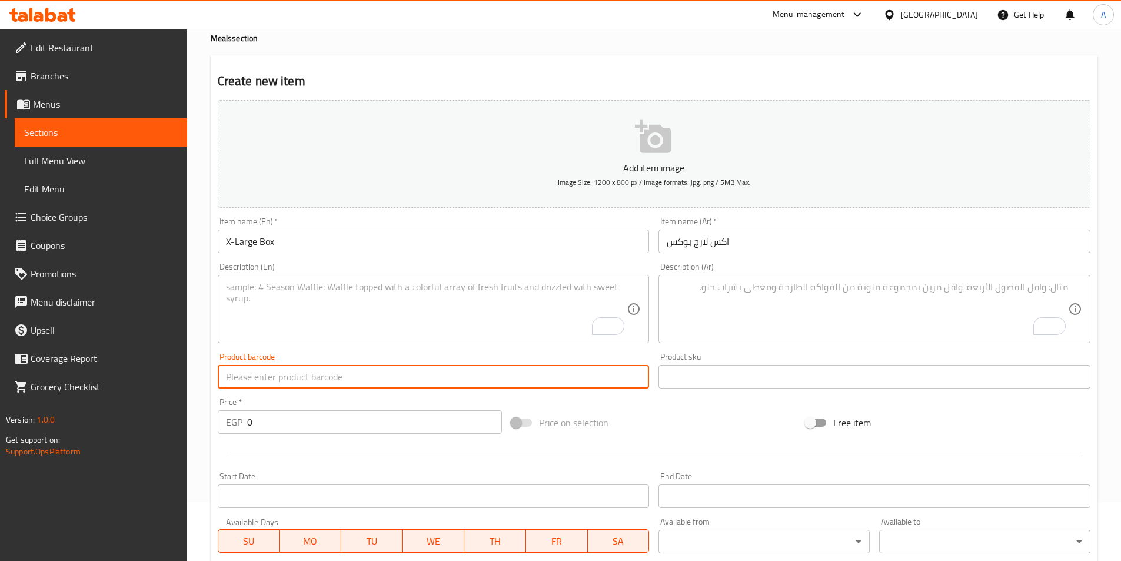
click at [387, 423] on input "0" at bounding box center [374, 422] width 255 height 24
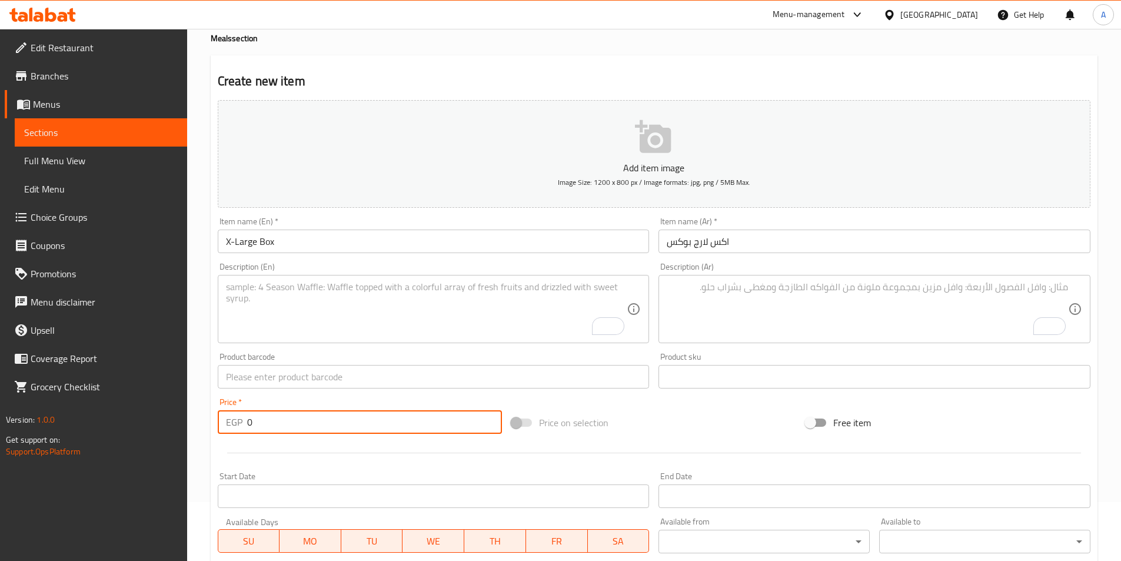
click at [387, 423] on input "0" at bounding box center [374, 422] width 255 height 24
type input "240"
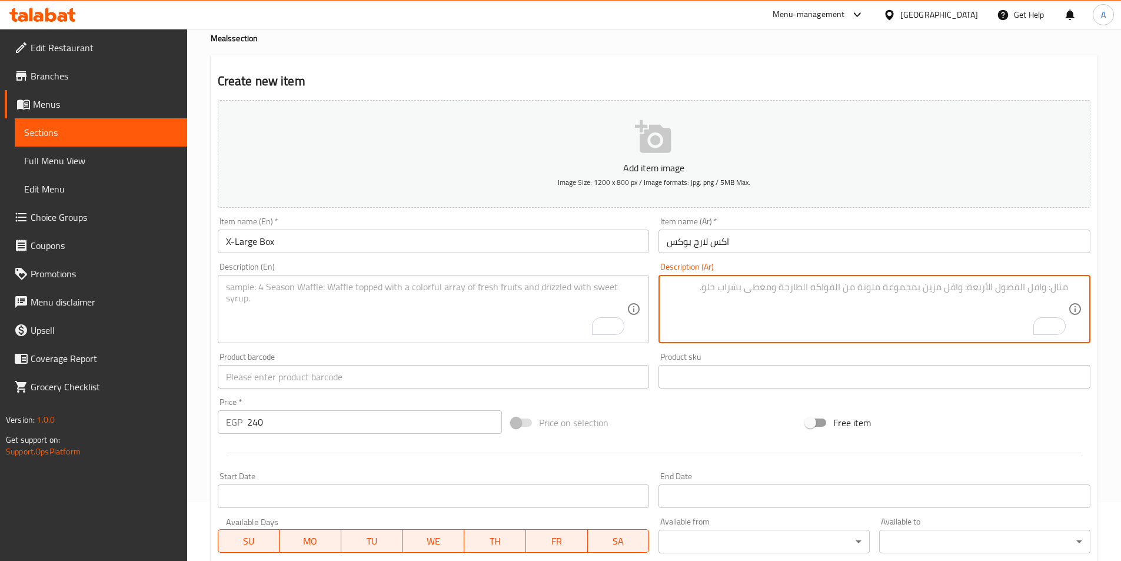
click at [736, 304] on textarea "To enrich screen reader interactions, please activate Accessibility in Grammarl…" at bounding box center [867, 309] width 401 height 56
paste textarea "3 قطع استربس، 3 قطع دجاج، فرايز، خبز، كولسلو ومشروب"
type textarea "3 قطع استربس، 3 قطع دجاج، فرايز، خبز، كولسلو ومشروب"
click at [342, 284] on textarea "To enrich screen reader interactions, please activate Accessibility in Grammarl…" at bounding box center [426, 309] width 401 height 56
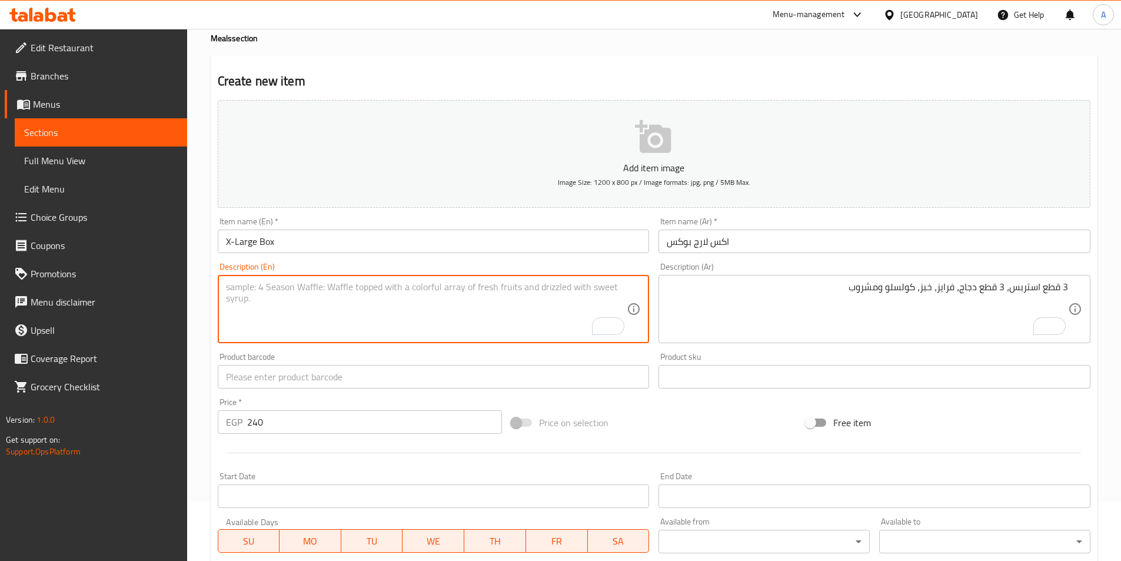
click at [463, 314] on textarea "To enrich screen reader interactions, please activate Accessibility in Grammarl…" at bounding box center [426, 309] width 401 height 56
paste textarea "3 Strips pieces, 3 chicken pieces, fries, bread, coleslaw, and drink"
click at [438, 291] on textarea "3 Strips pieces, 3 chicken pieces, fries, bread, coleslaw, and drink" at bounding box center [426, 309] width 401 height 56
click at [441, 291] on textarea "3 Strips pieces, 3 chicken pieces, fries, bread, coleslaw, and drink" at bounding box center [426, 309] width 401 height 56
type textarea "3 Strips pieces, 3 chicken pieces, fries, bread, coleslaw and drink"
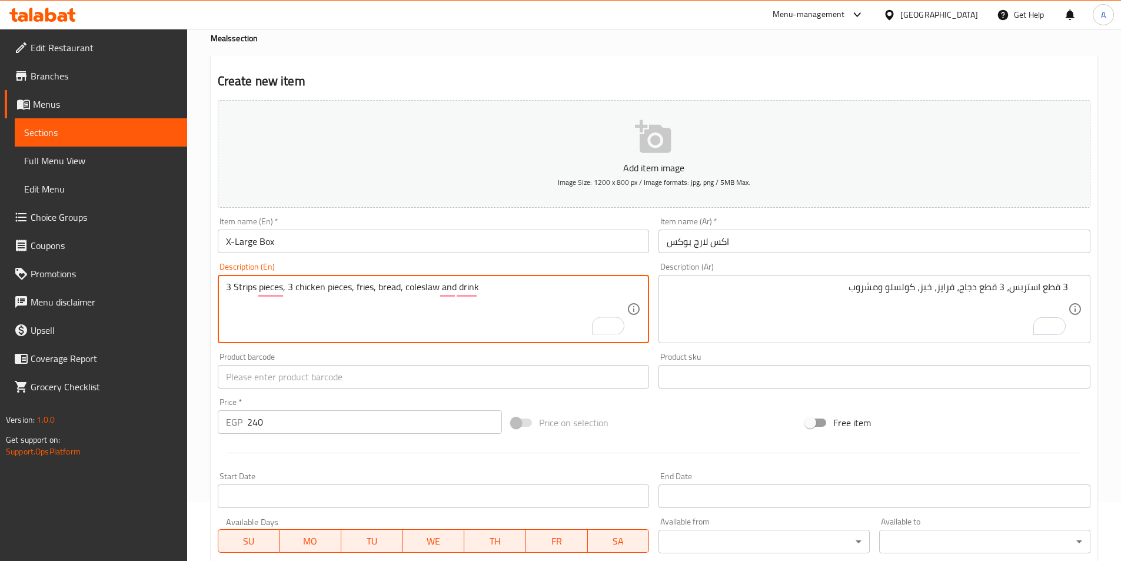
click at [336, 228] on div "Item name (En)   * X-Large Box Item name (En) *" at bounding box center [434, 235] width 432 height 36
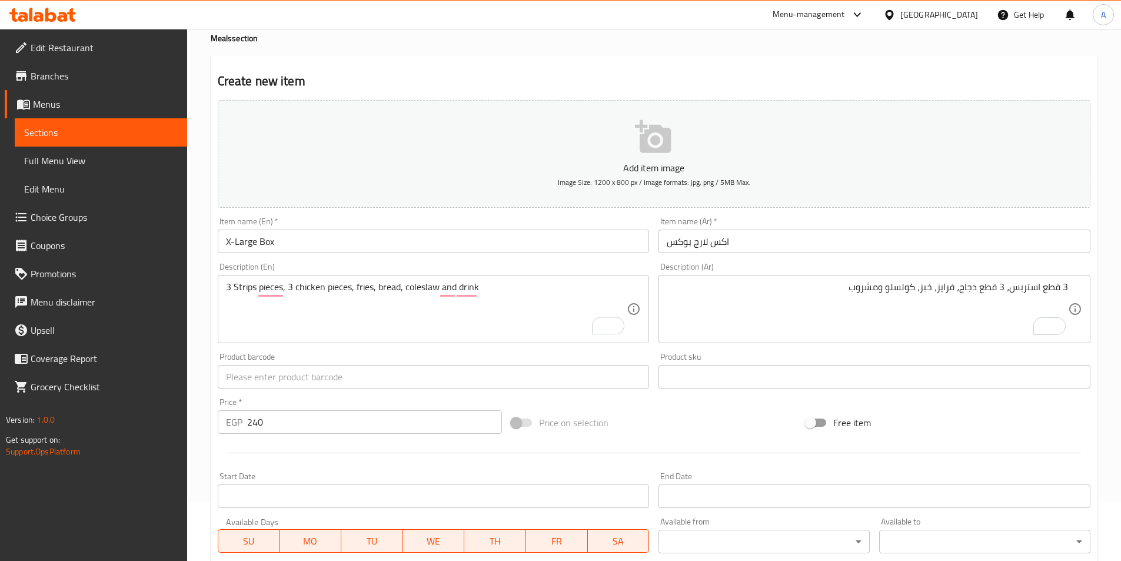
click at [331, 242] on input "X-Large Box" at bounding box center [434, 241] width 432 height 24
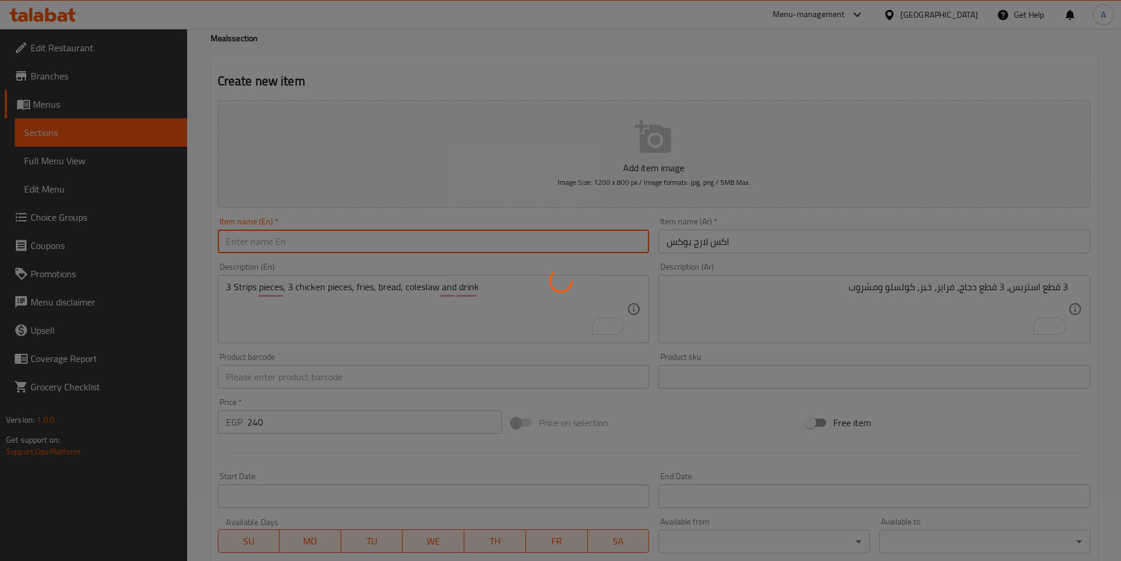
type input "0"
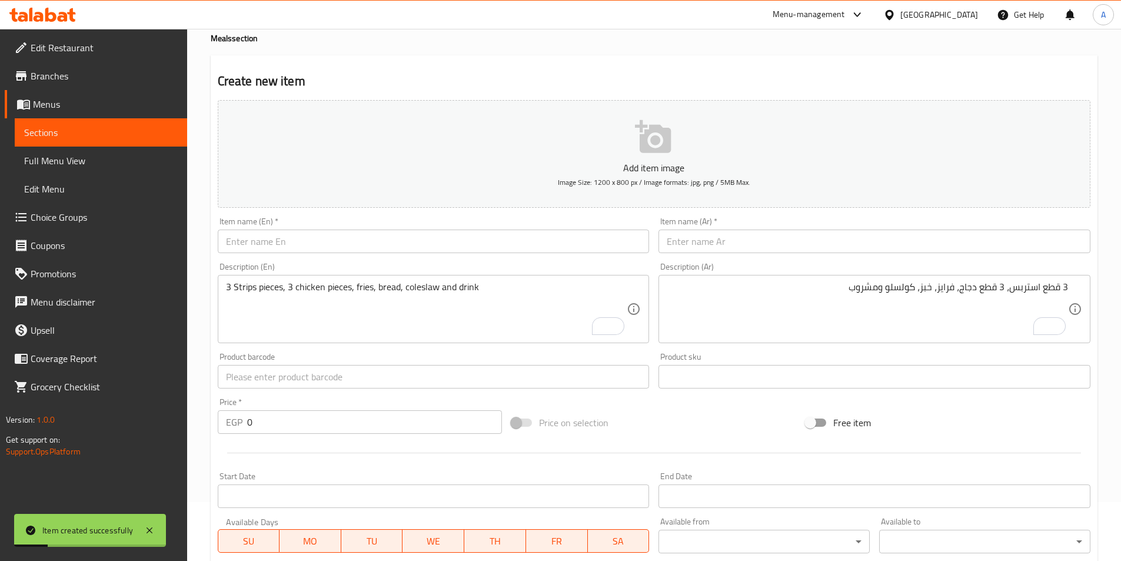
click at [287, 340] on div "3 Strips pieces, 3 chicken pieces, fries, bread, coleslaw and drink Description…" at bounding box center [434, 309] width 432 height 68
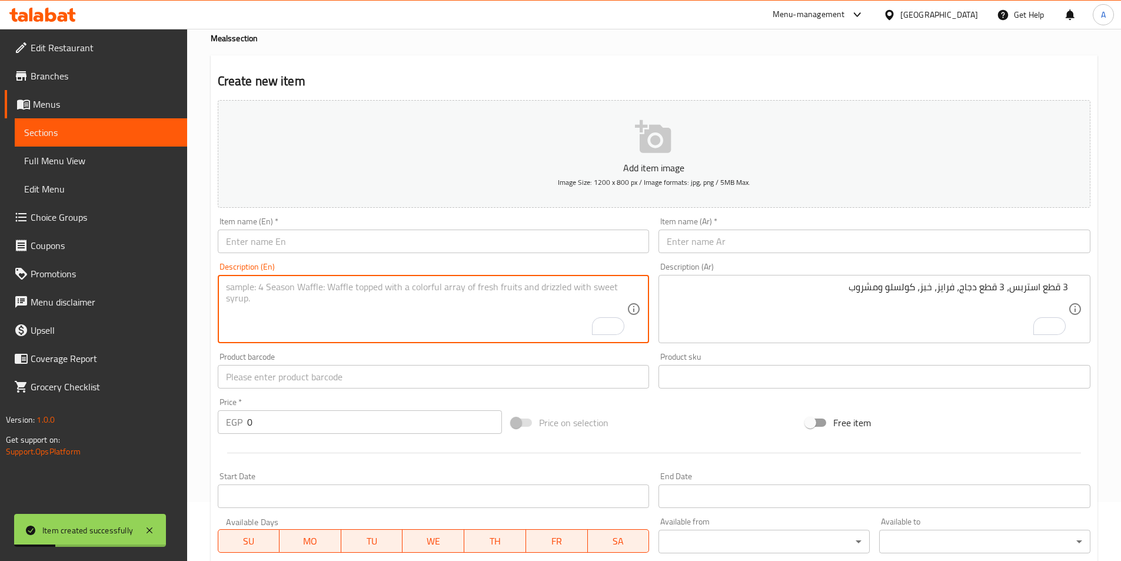
paste textarea "Family [PERSON_NAME], family fries, family drink, and 3 breads"
type textarea "Family [PERSON_NAME], family fries, family drink, and 3 breads"
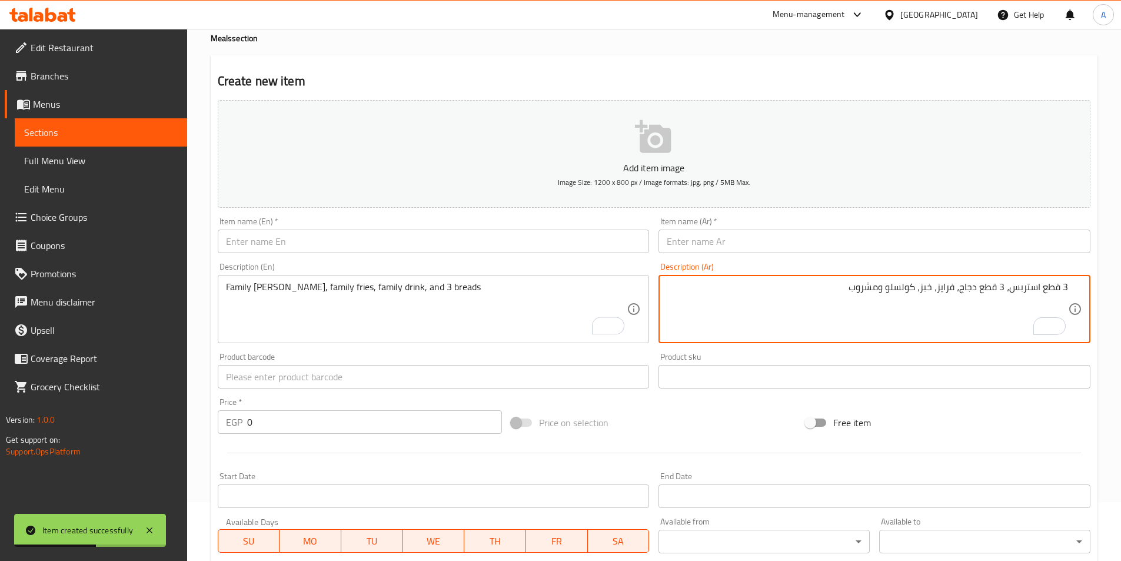
click at [790, 328] on textarea "3 قطع استربس، 3 قطع دجاج، فرايز، خبز، كولسلو ومشروب" at bounding box center [867, 309] width 401 height 56
paste textarea "[PERSON_NAME]، [PERSON_NAME]، مشروب عائلي و3 خبز"
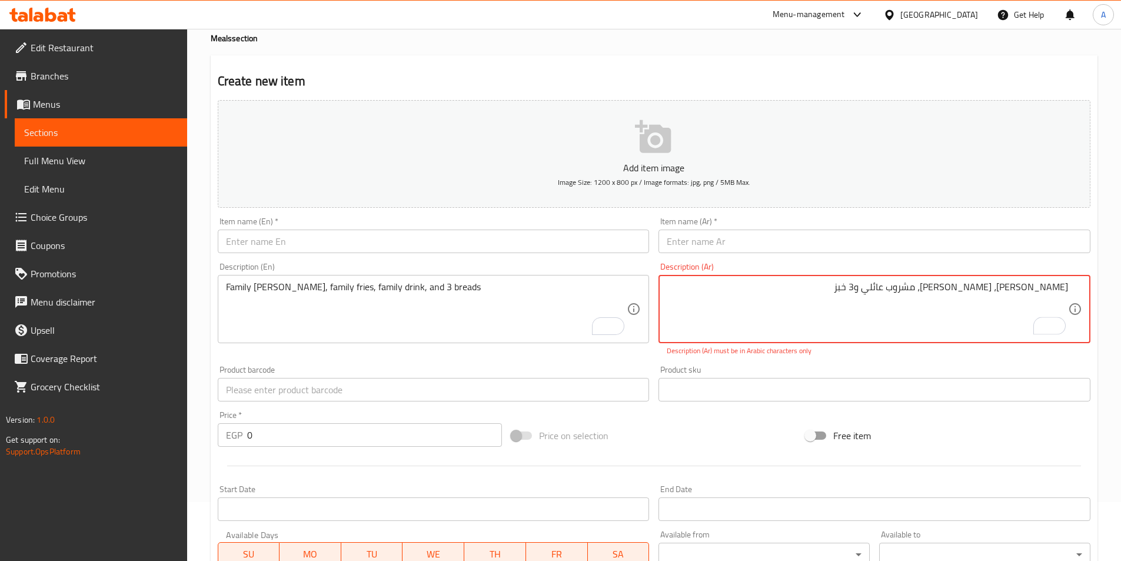
click at [1059, 289] on textarea "[PERSON_NAME]، [PERSON_NAME]، مشروب عائلي و3 خبز" at bounding box center [867, 309] width 401 height 56
click at [879, 295] on textarea "[PERSON_NAME]، [PERSON_NAME]، مشروب عائلي و3 خبز" at bounding box center [867, 309] width 401 height 56
click at [1056, 290] on textarea "[PERSON_NAME]، [PERSON_NAME]، مشروب عائلي و3 خبز" at bounding box center [867, 309] width 401 height 56
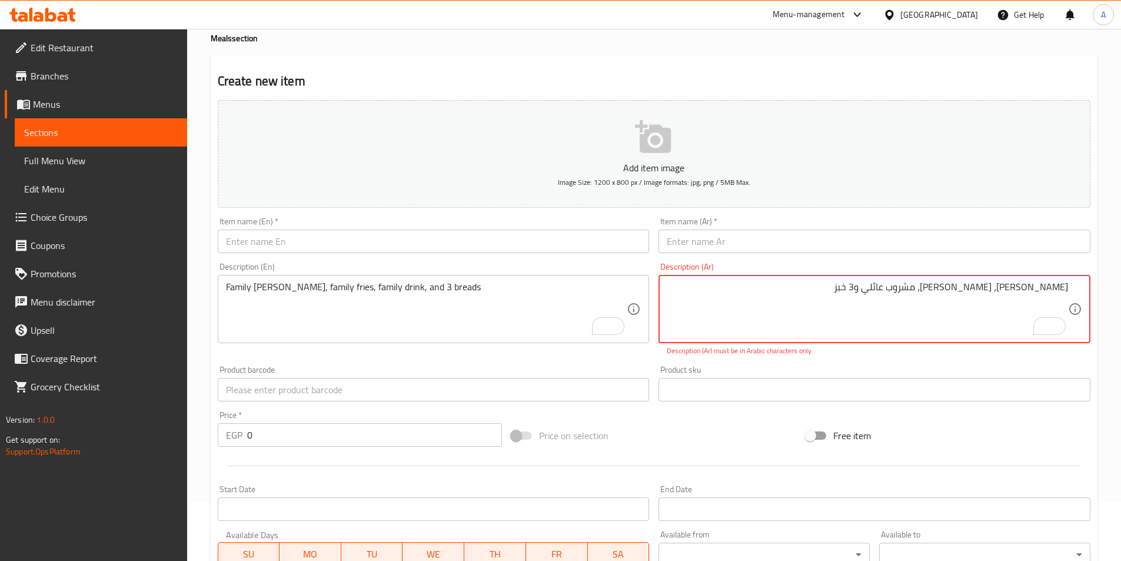
click at [902, 287] on textarea "[PERSON_NAME]، [PERSON_NAME]، مشروب عائلي و3 خبز" at bounding box center [867, 309] width 401 height 56
click at [896, 289] on textarea "[PERSON_NAME]، [PERSON_NAME]، مشروب عائلي و 3 خبز" at bounding box center [867, 309] width 401 height 56
click at [902, 285] on textarea "[PERSON_NAME]، [PERSON_NAME]، مشروب عائلي و 3خبز" at bounding box center [867, 309] width 401 height 56
click at [1034, 287] on textarea "[PERSON_NAME]، [PERSON_NAME]، مشروب عائلي و3خبز" at bounding box center [867, 309] width 401 height 56
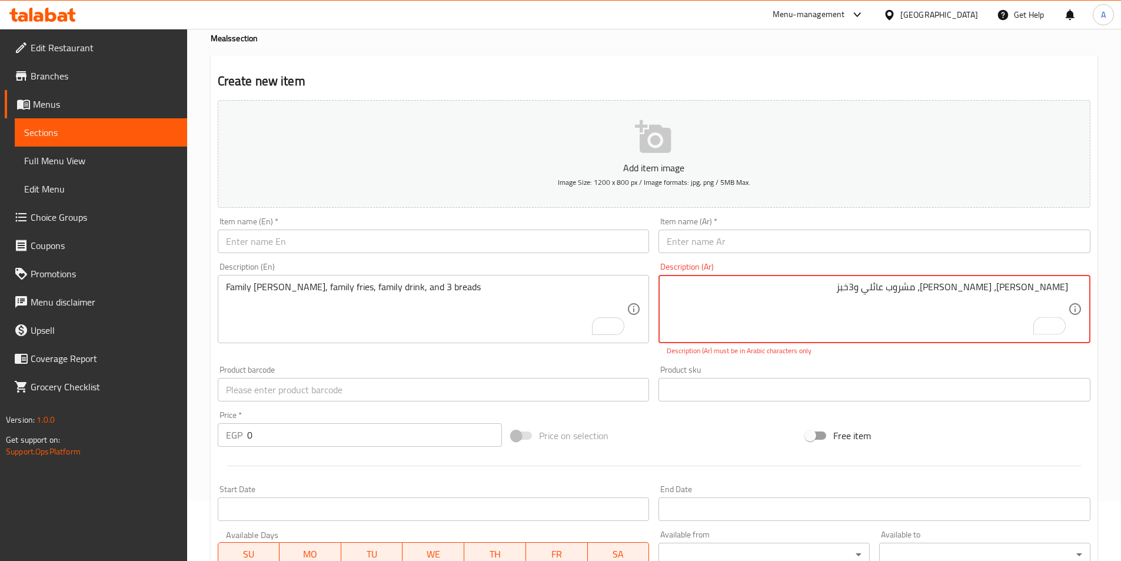
click at [1034, 287] on textarea "[PERSON_NAME]، [PERSON_NAME]، مشروب عائلي و3خبز" at bounding box center [867, 309] width 401 height 56
paste textarea "يز عائلي، مشروب عائلي و3"
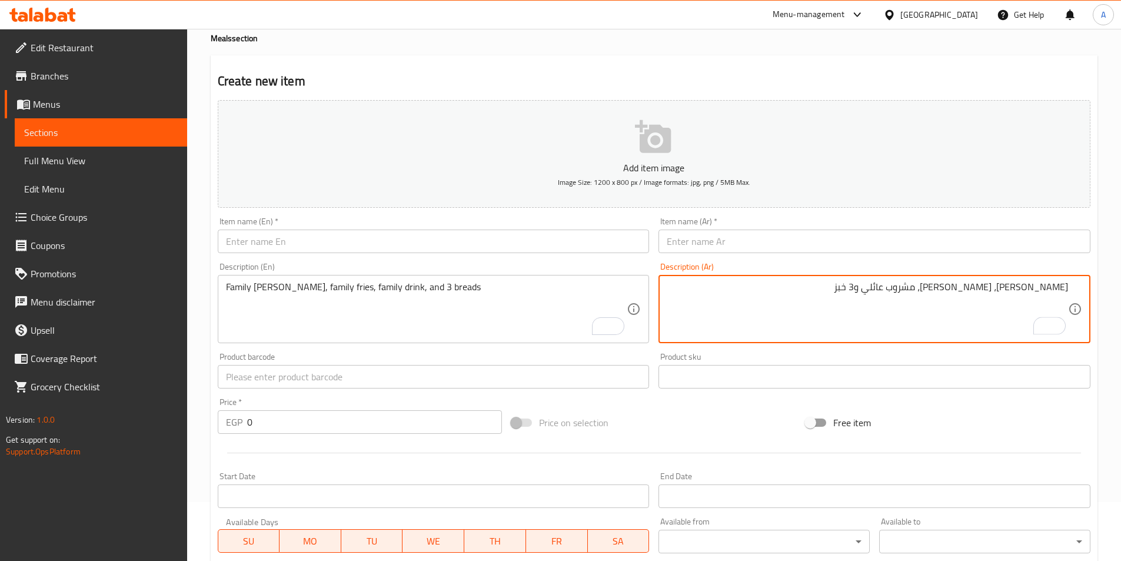
type textarea "[PERSON_NAME]، [PERSON_NAME]، مشروب عائلي و3 خبز"
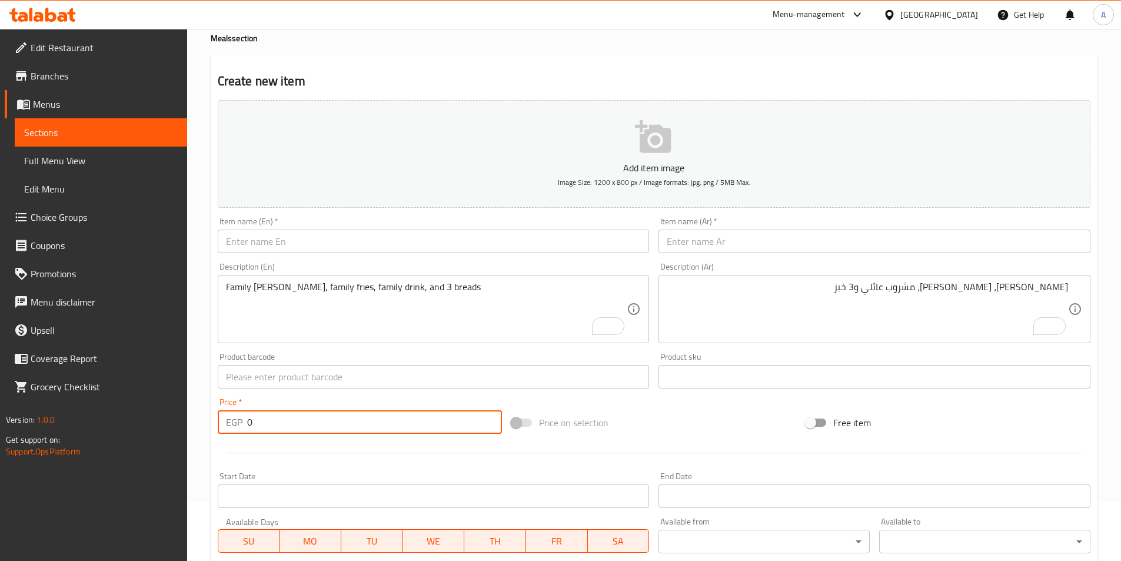
click at [350, 428] on input "0" at bounding box center [374, 422] width 255 height 24
paste input "445"
type input "445"
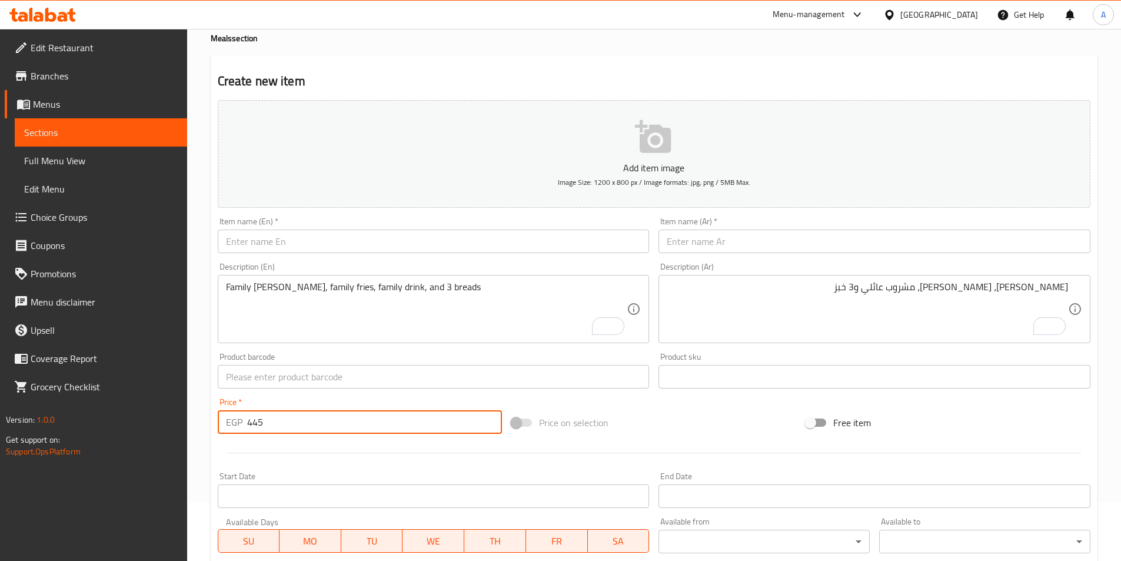
click at [737, 246] on input "text" at bounding box center [874, 241] width 432 height 24
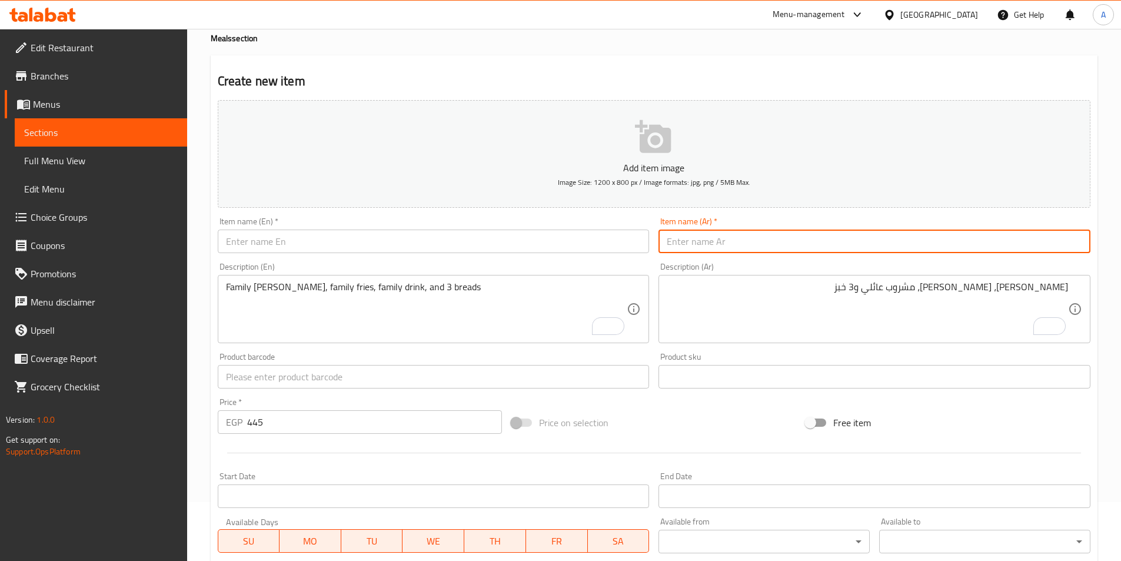
paste input "وجبه 8 قطع فراخ"
type input "وجبه 8 قطع فراخ"
click at [343, 241] on input "text" at bounding box center [434, 241] width 432 height 24
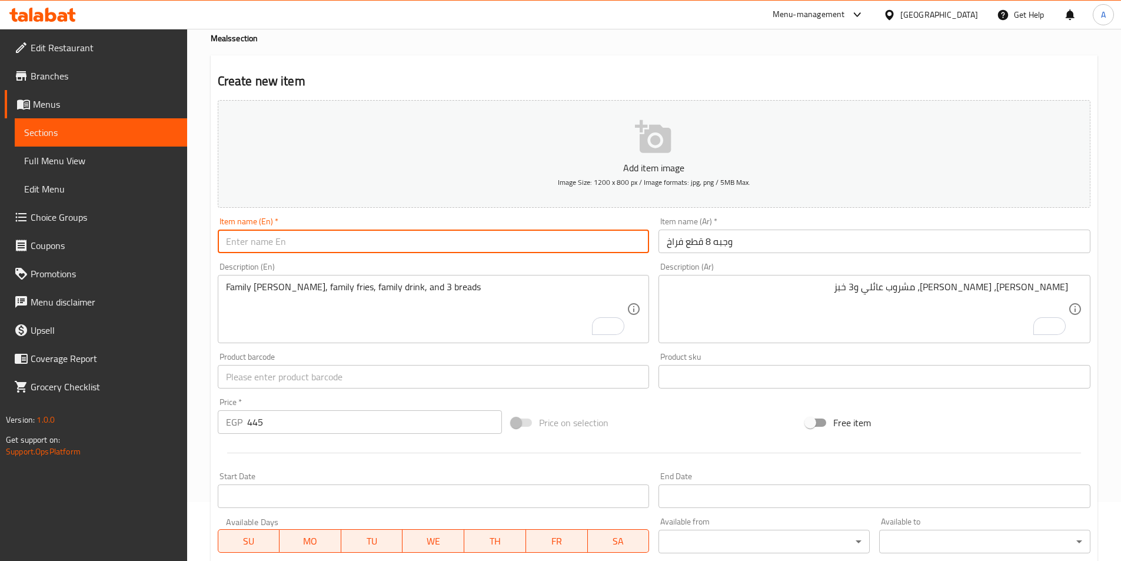
paste input "8-Piece Chicken Meal"
drag, startPoint x: 256, startPoint y: 243, endPoint x: 214, endPoint y: 237, distance: 42.8
click at [214, 237] on div "Item name (En)   * 8-Piece Chicken Meal Item name (En) *" at bounding box center [433, 234] width 441 height 45
click at [284, 242] on input "Chicken Meal" at bounding box center [434, 241] width 432 height 24
paste input "8-Piece"
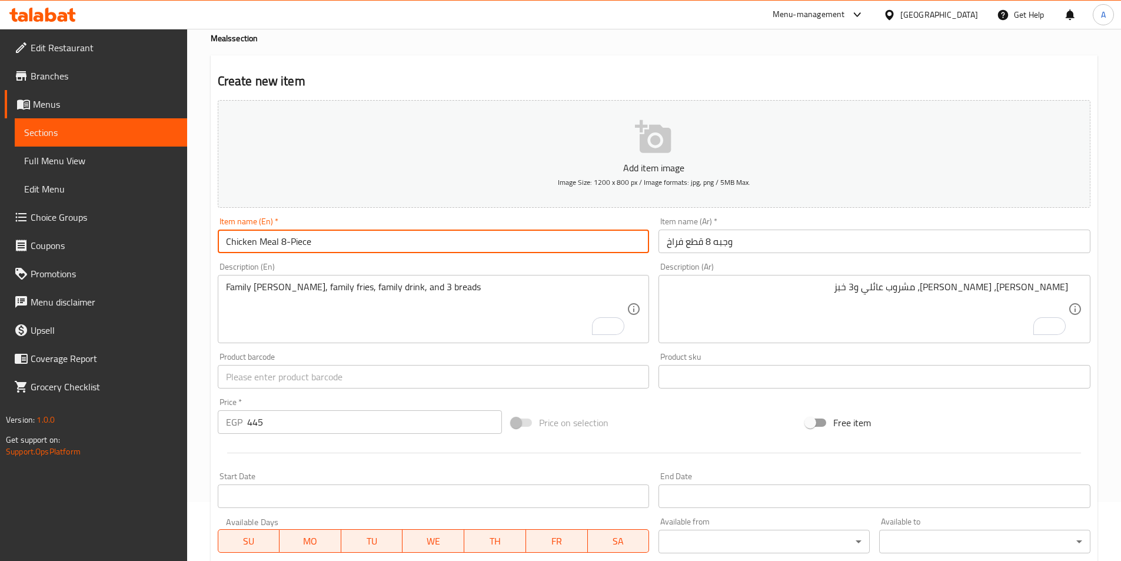
click at [287, 242] on input "Chicken Meal 8-Piece" at bounding box center [434, 241] width 432 height 24
click at [290, 243] on input "Chicken Meal 8-Piece" at bounding box center [434, 241] width 432 height 24
click at [320, 238] on input "Chicken Meal 8 Piece" at bounding box center [434, 241] width 432 height 24
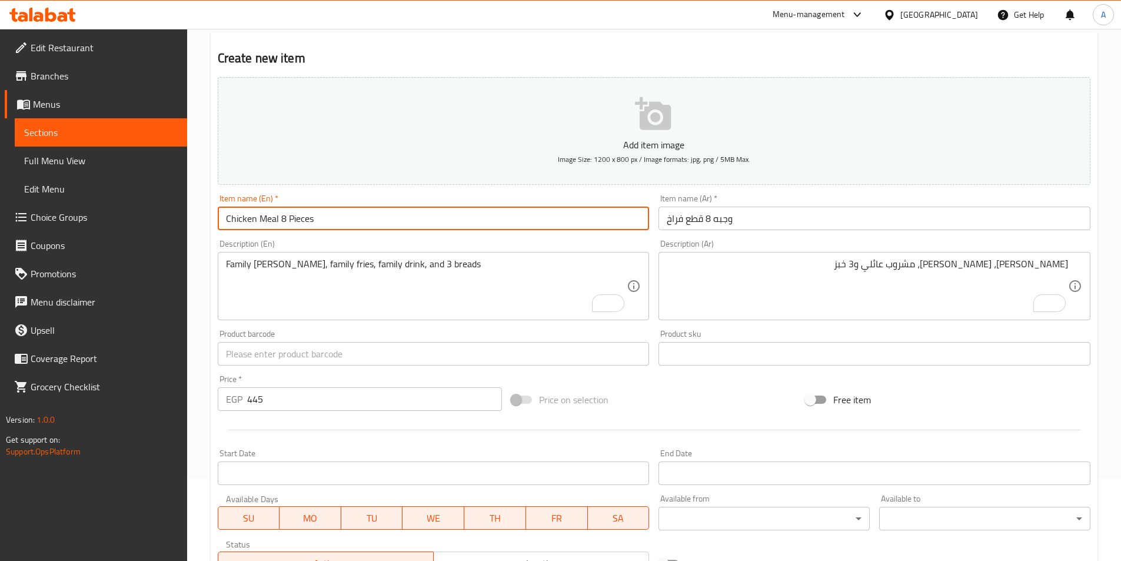
scroll to position [118, 0]
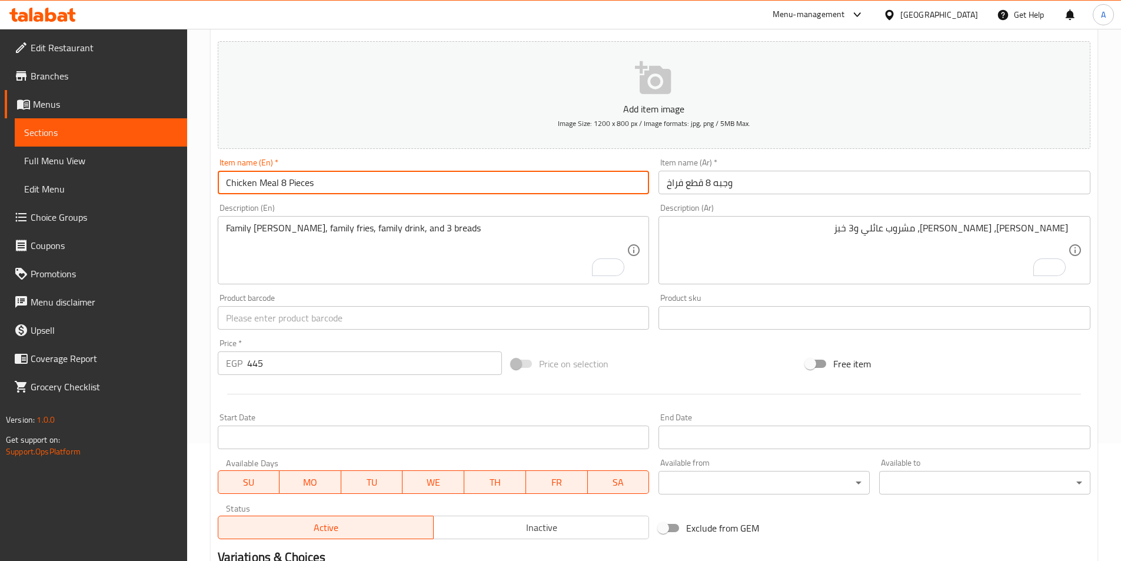
type input "Chicken Meal 8 Pieces"
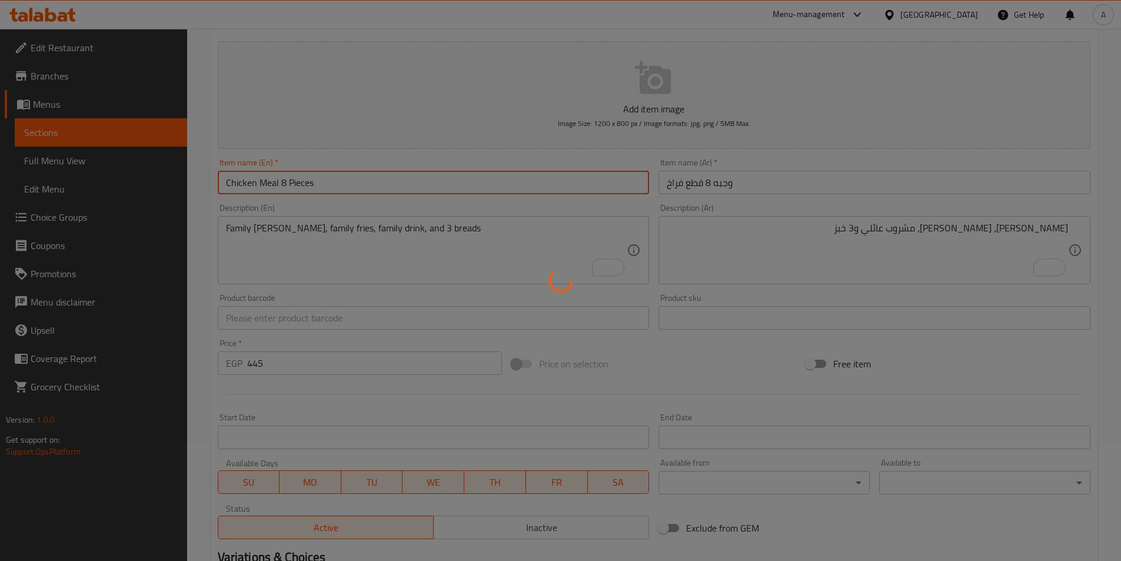
type input "0"
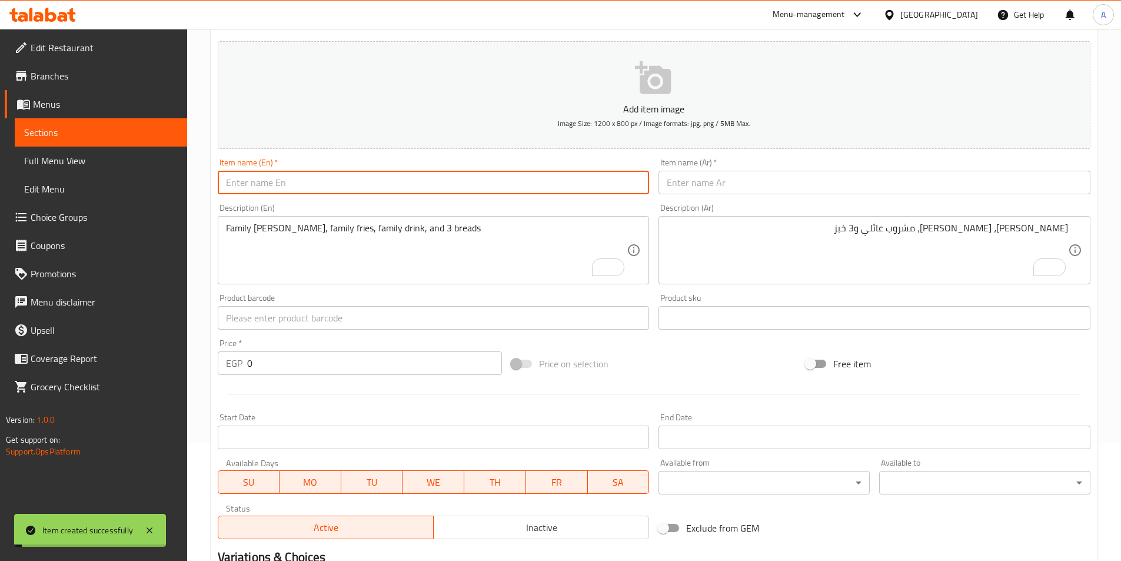
click at [394, 175] on input "text" at bounding box center [434, 183] width 432 height 24
paste input "Chicken Meal 8 Pieces"
click at [284, 179] on input "Chicken Meal 8 Pieces" at bounding box center [434, 183] width 432 height 24
type input "Chicken Meal 12 Pieces"
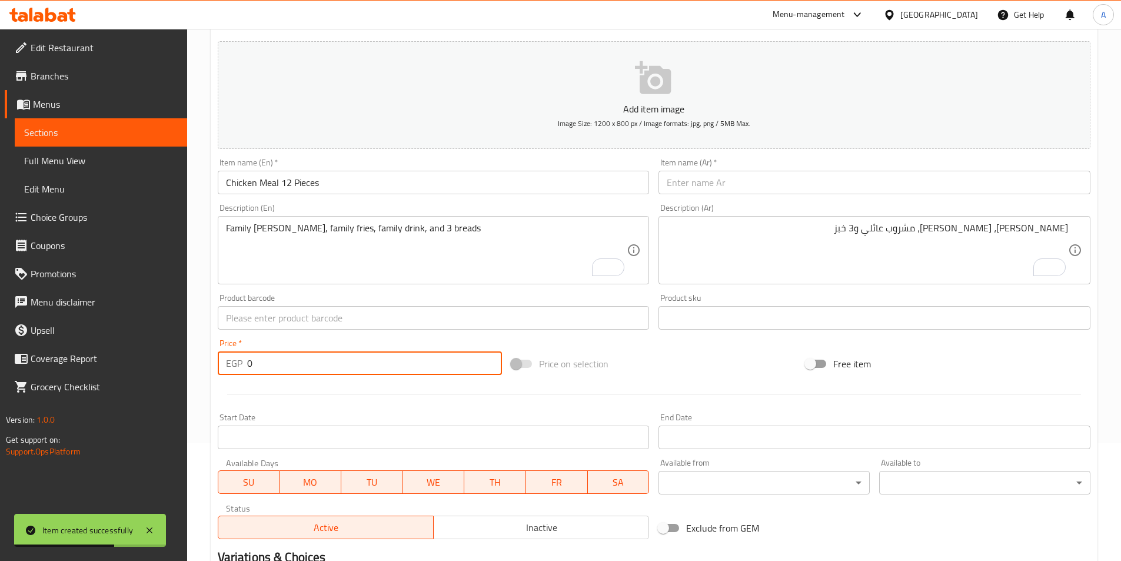
click at [293, 362] on input "0" at bounding box center [374, 363] width 255 height 24
type input "590"
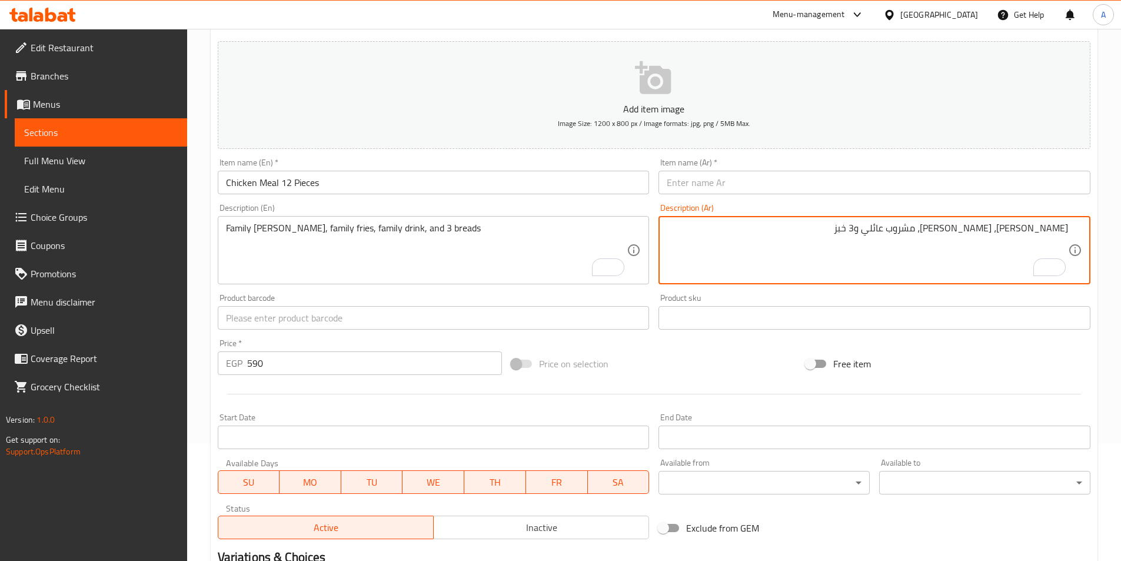
click at [814, 225] on textarea "[PERSON_NAME]، [PERSON_NAME]، مشروب عائلي و3 خبز" at bounding box center [867, 250] width 401 height 56
click at [902, 252] on textarea "To enrich screen reader interactions, please activate Accessibility in Grammarl…" at bounding box center [867, 250] width 401 height 56
paste textarea "[PERSON_NAME]، [PERSON_NAME]، مشروب عائلي و4 خبز"
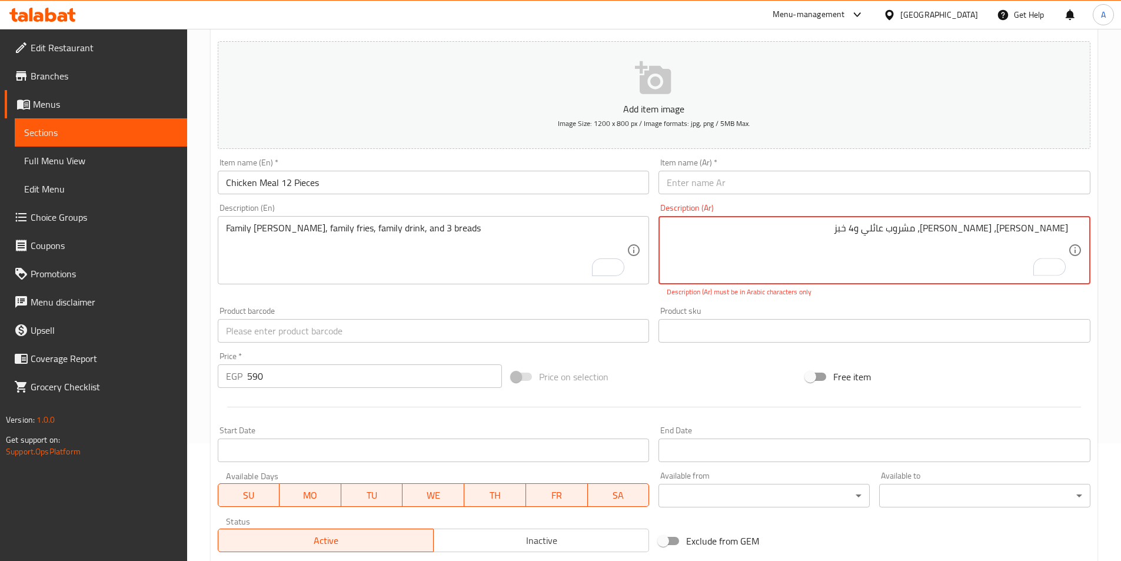
click at [1042, 224] on textarea "[PERSON_NAME]، [PERSON_NAME]، مشروب عائلي و4 خبز" at bounding box center [867, 250] width 401 height 56
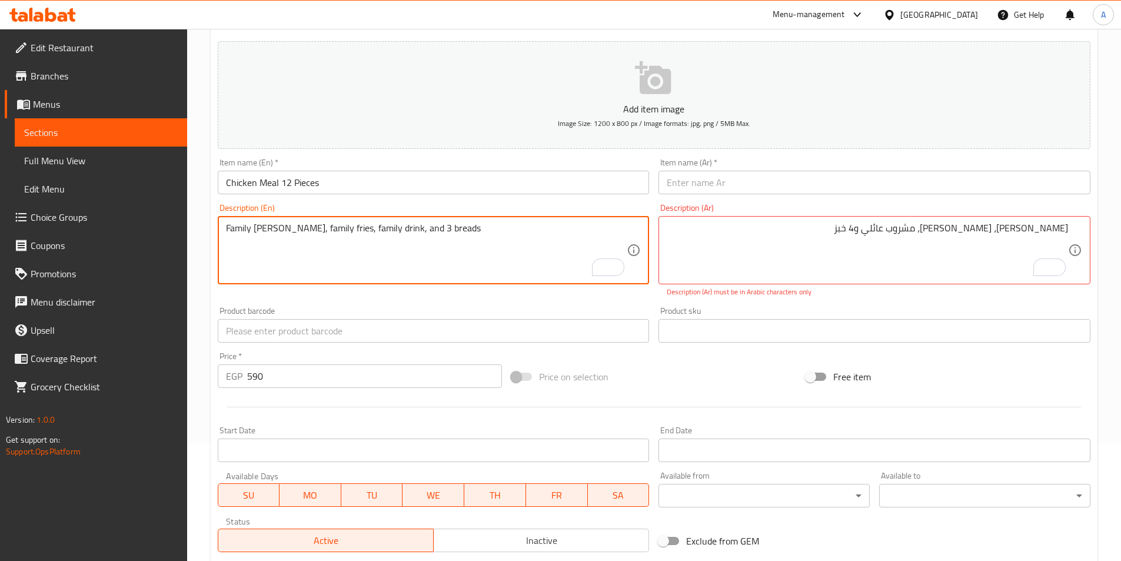
click at [543, 256] on textarea "Family [PERSON_NAME], family fries, family drink, and 3 breads" at bounding box center [426, 250] width 401 height 56
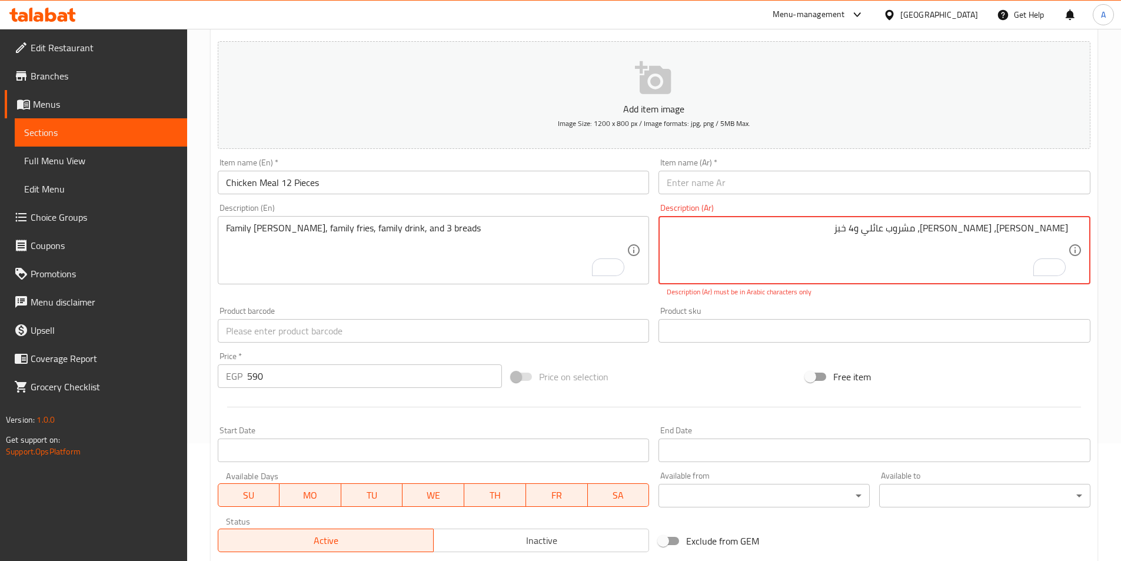
click at [977, 229] on textarea "[PERSON_NAME]، [PERSON_NAME]، مشروب عائلي و4 خبز" at bounding box center [867, 250] width 401 height 56
click at [990, 229] on textarea "[PERSON_NAME]، [PERSON_NAME]، مشروب عائلي و4 خبز" at bounding box center [867, 250] width 401 height 56
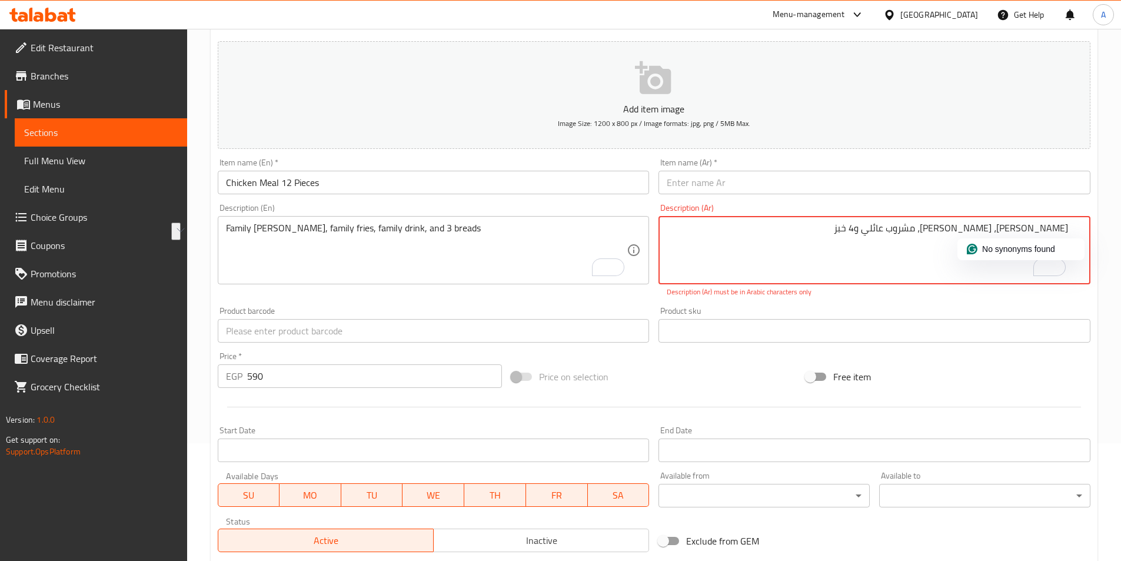
click at [944, 230] on textarea "[PERSON_NAME]، [PERSON_NAME]، مشروب عائلي و4 خبز" at bounding box center [867, 250] width 401 height 56
type textarea "[PERSON_NAME]، [PERSON_NAME]، مشروب عائلي و4 خبز."
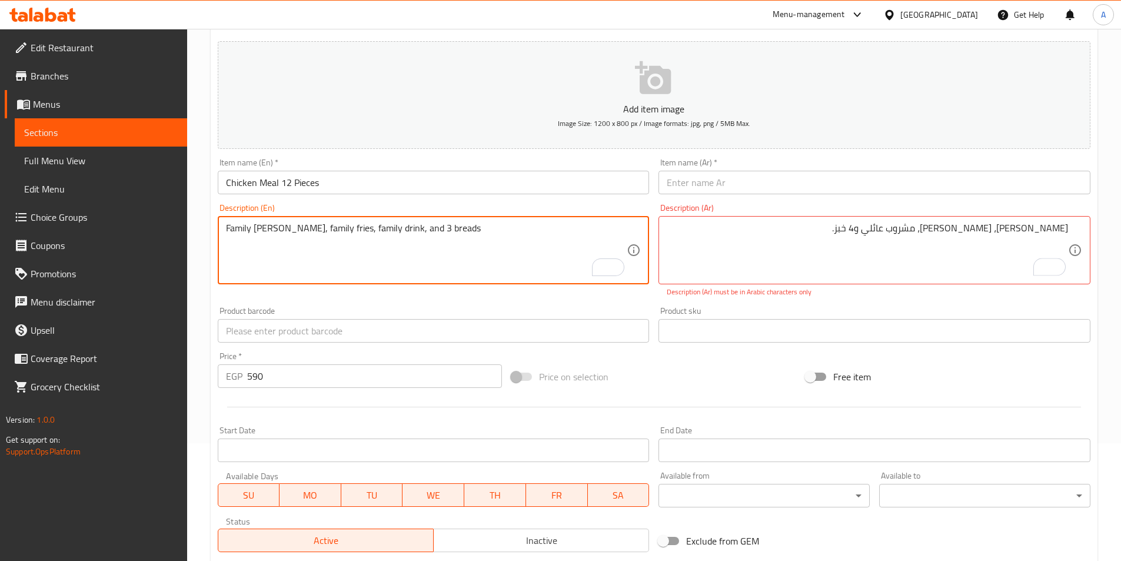
click at [573, 241] on textarea "Family [PERSON_NAME], family fries, family drink, and 3 breads" at bounding box center [426, 250] width 401 height 56
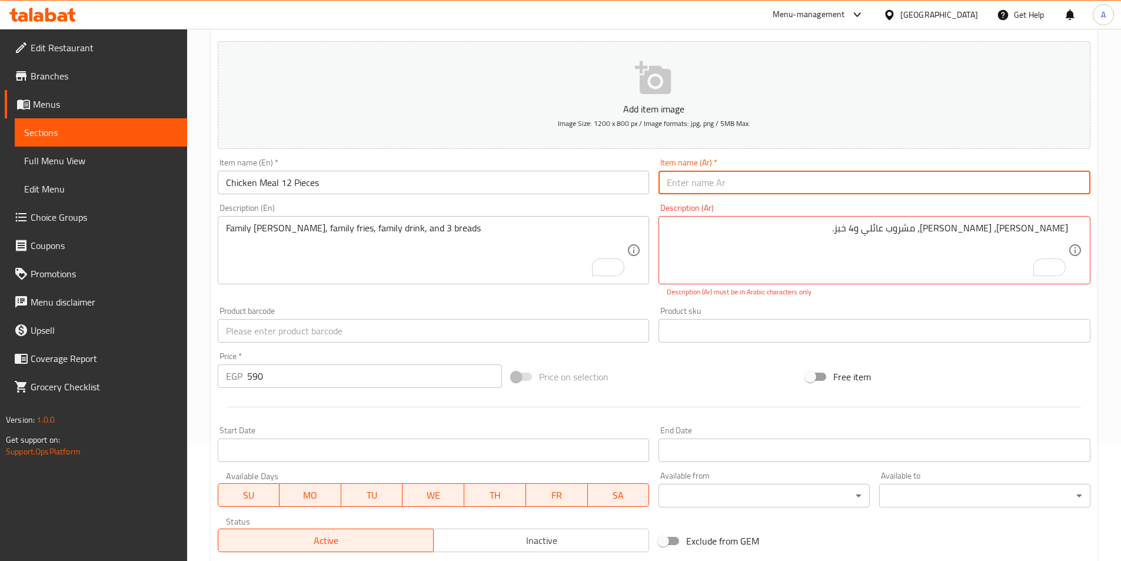
click at [890, 186] on input "text" at bounding box center [874, 183] width 432 height 24
paste input "وجبه 12 قطع فراخ"
type input "وجبه 12 قطع فراخ"
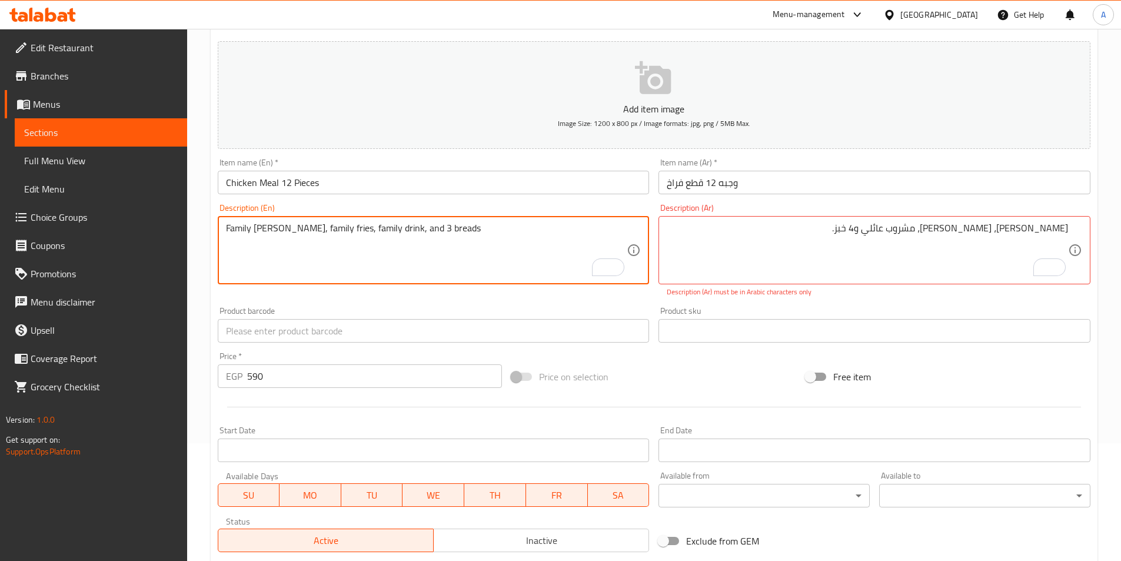
click at [453, 230] on textarea "Family [PERSON_NAME], family fries, family drink, and 3 breads" at bounding box center [426, 250] width 401 height 56
paste textarea "Family [PERSON_NAME], family fries, family drink, and 4 breads"
click at [388, 232] on textarea "Family [PERSON_NAME], family fries, family drink, and 4 breads" at bounding box center [426, 250] width 401 height 56
click at [435, 229] on textarea "Family coleslaw, family fries, family drink and 4 breads" at bounding box center [426, 250] width 401 height 56
click at [443, 228] on textarea "Family coleslaw, family fries, family drink and 4 breads" at bounding box center [426, 250] width 401 height 56
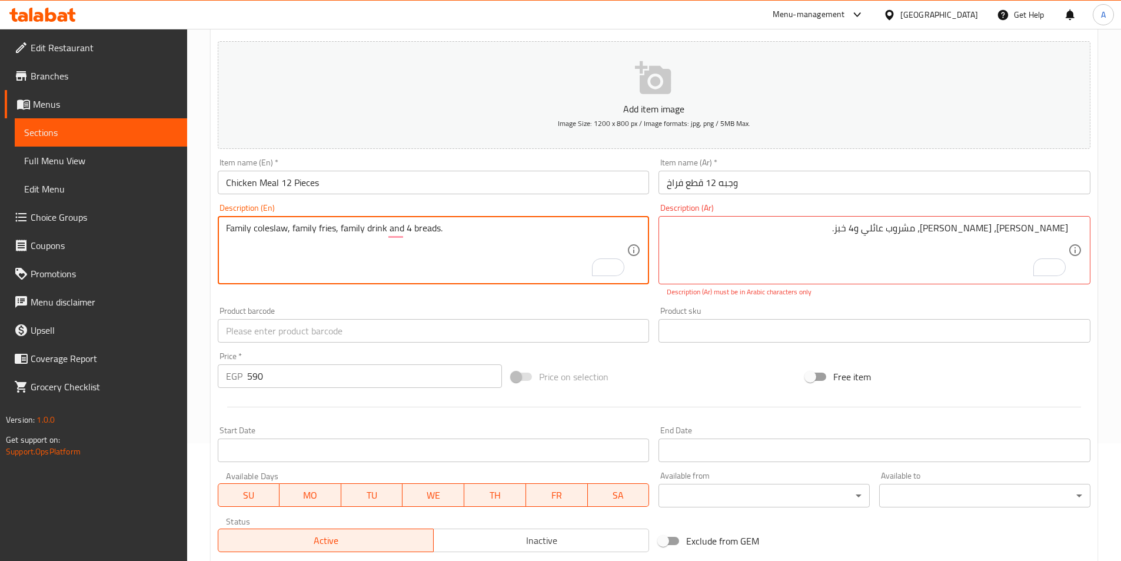
type textarea "Family coleslaw, family fries, family drink and 4 breads."
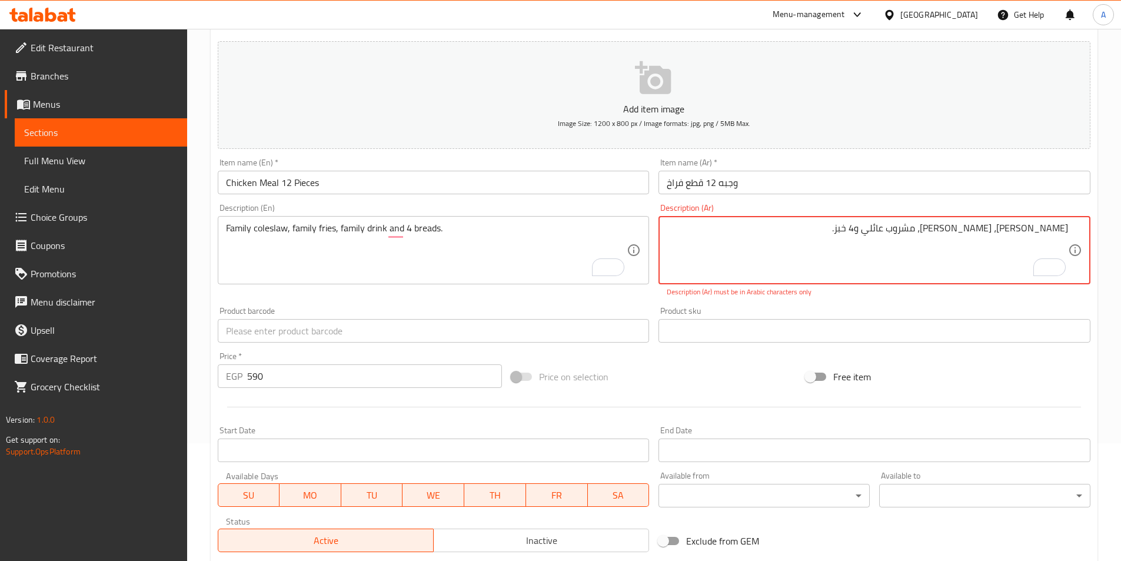
click at [925, 228] on textarea "[PERSON_NAME]، [PERSON_NAME]، مشروب عائلي و4 خبز." at bounding box center [867, 250] width 401 height 56
paste textarea "ئز عائلي، مشروب عائلي و٤ خبز"
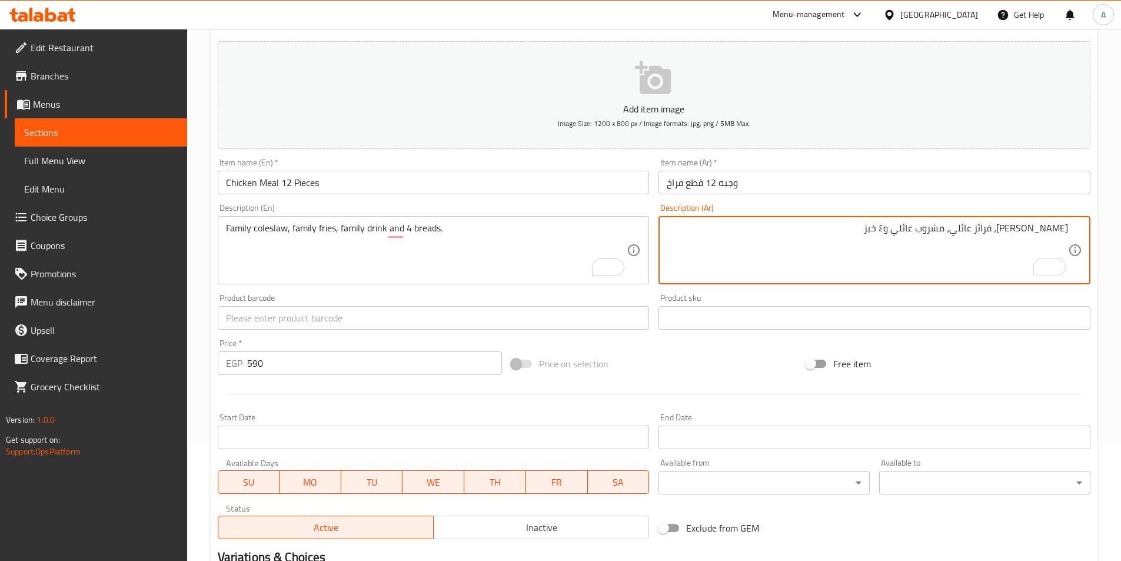
click at [997, 229] on textarea "[PERSON_NAME]، فرائز عائلي، مشروب عائلي و٤ خبز" at bounding box center [867, 250] width 401 height 56
click at [897, 227] on textarea "[PERSON_NAME]، [PERSON_NAME]، مشروب عائلي و٤ خبز" at bounding box center [867, 250] width 401 height 56
type textarea "[PERSON_NAME]، [PERSON_NAME]، مشروب عائلي و4 خبز"
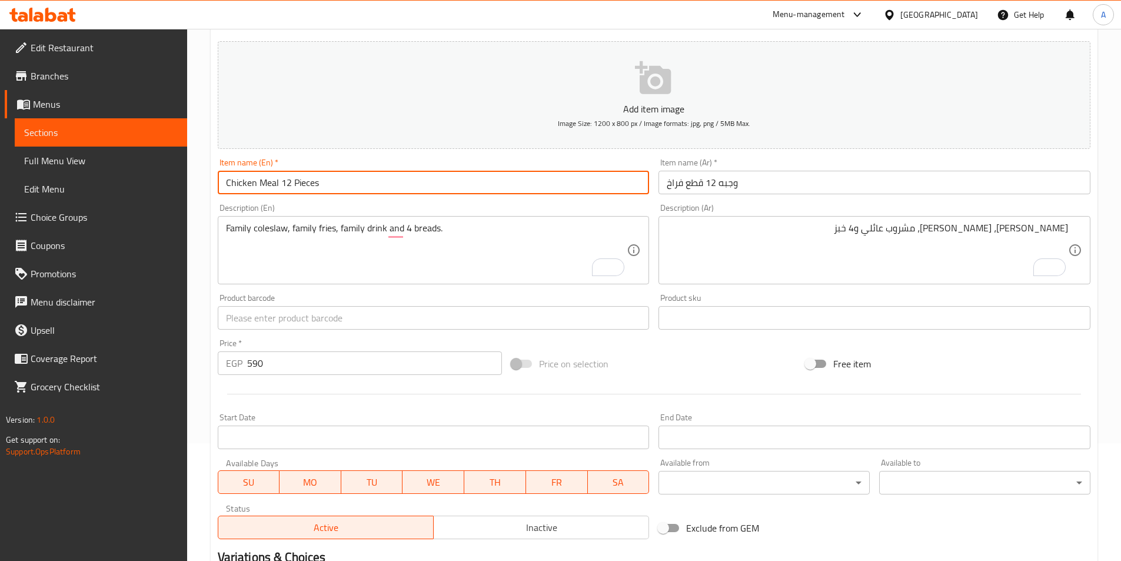
click at [383, 175] on input "Chicken Meal 12 Pieces" at bounding box center [434, 183] width 432 height 24
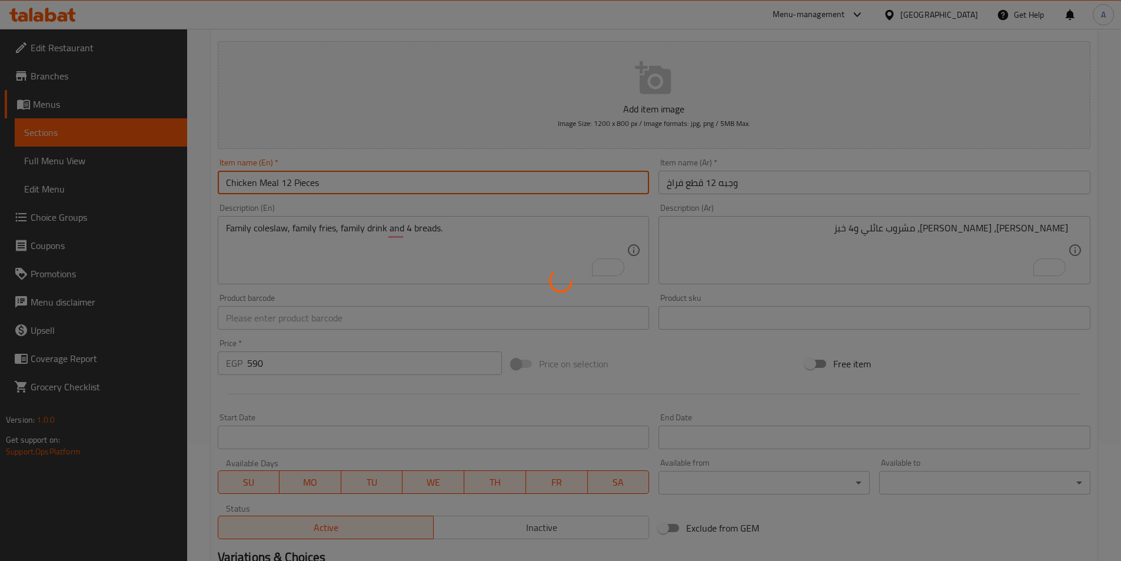
type input "0"
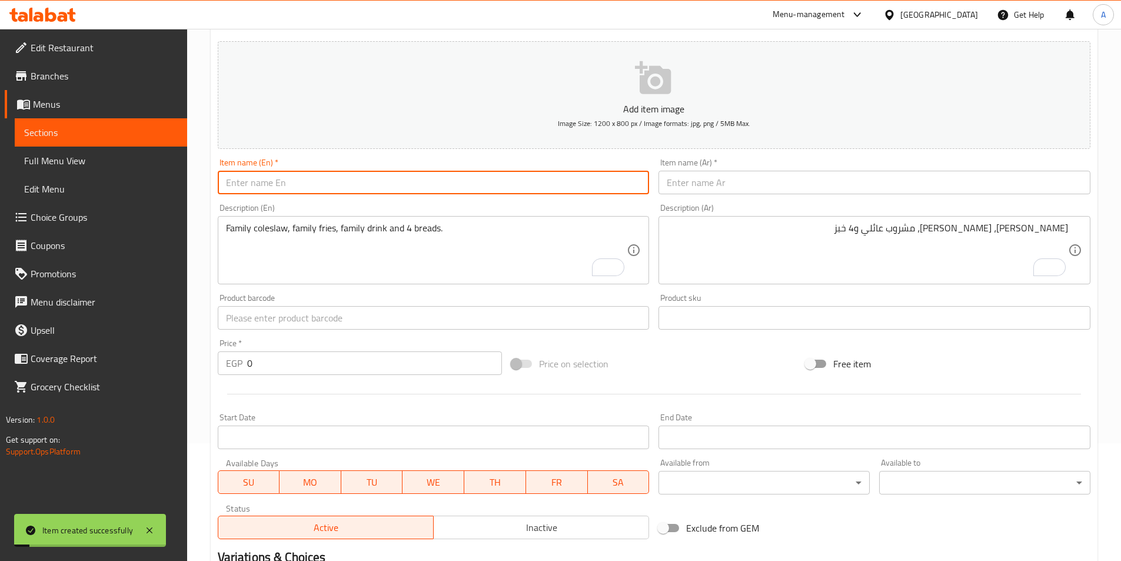
scroll to position [0, 0]
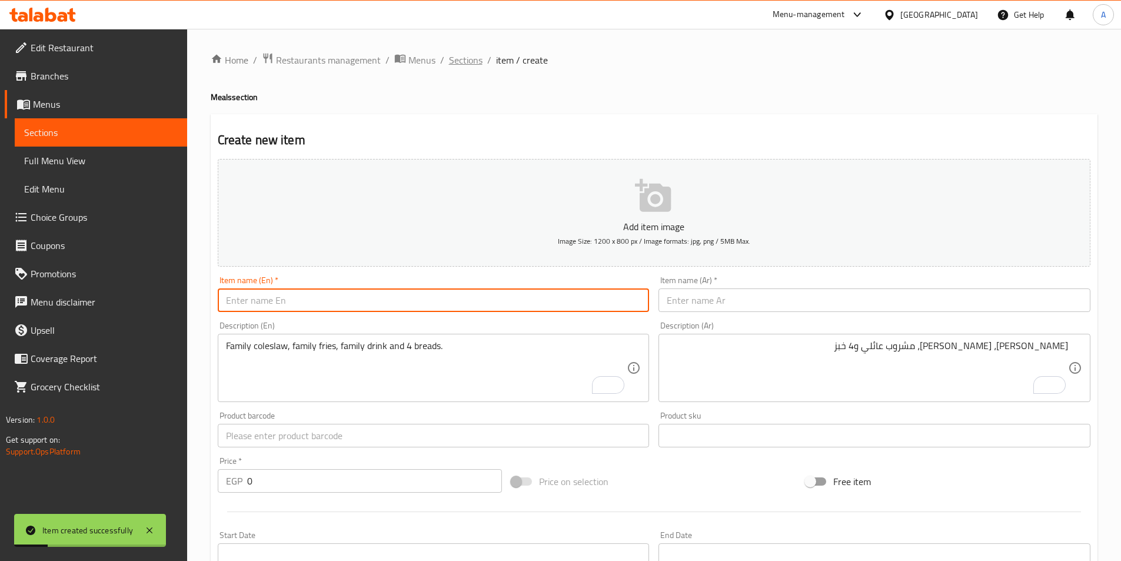
click at [474, 59] on span "Sections" at bounding box center [466, 60] width 34 height 14
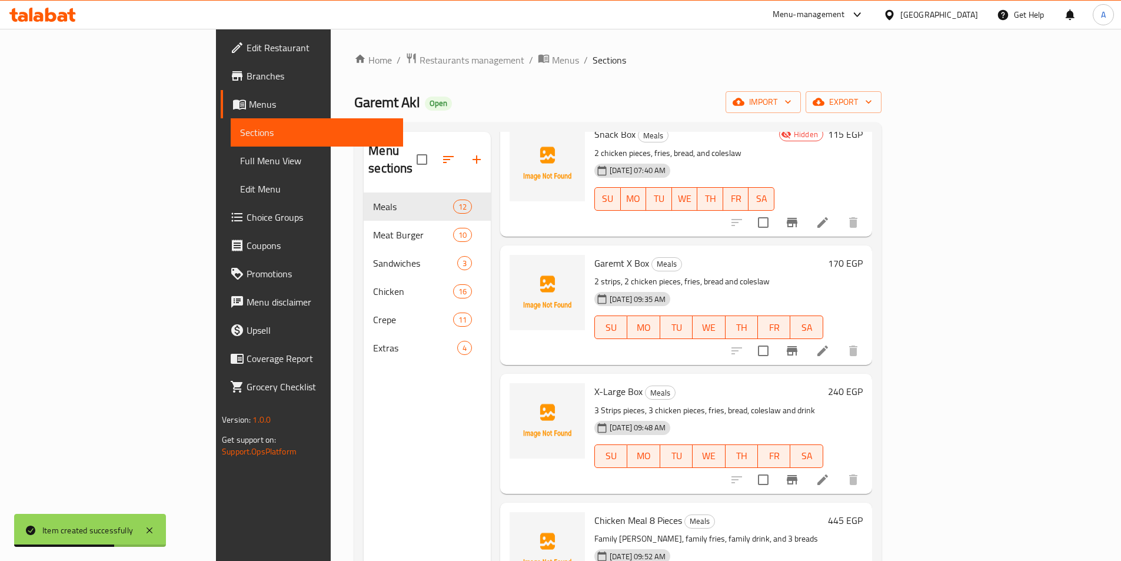
scroll to position [1011, 0]
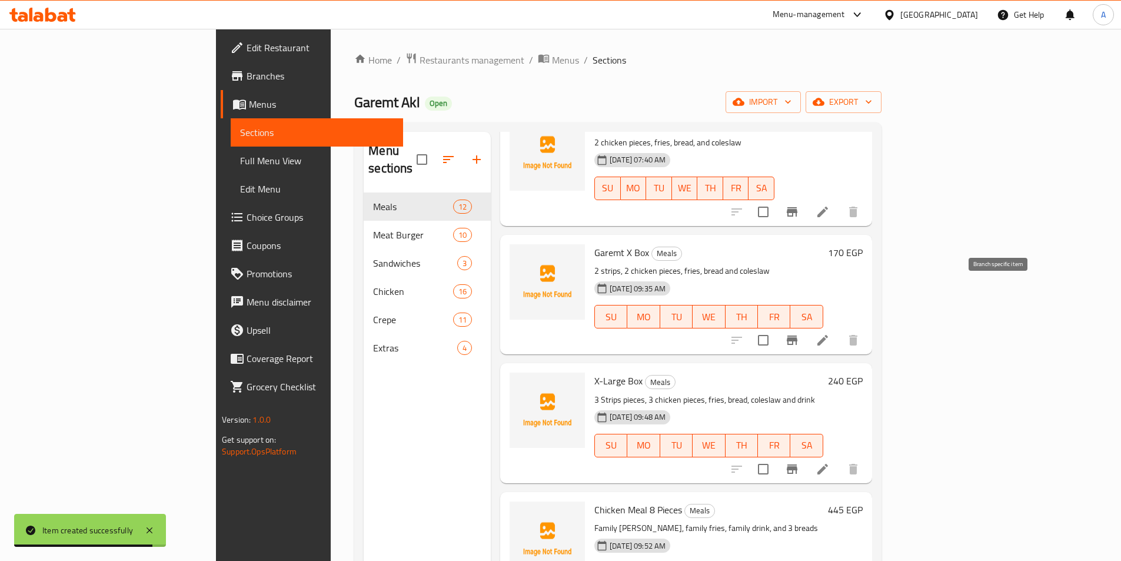
click at [806, 326] on button "Branch-specific-item" at bounding box center [792, 340] width 28 height 28
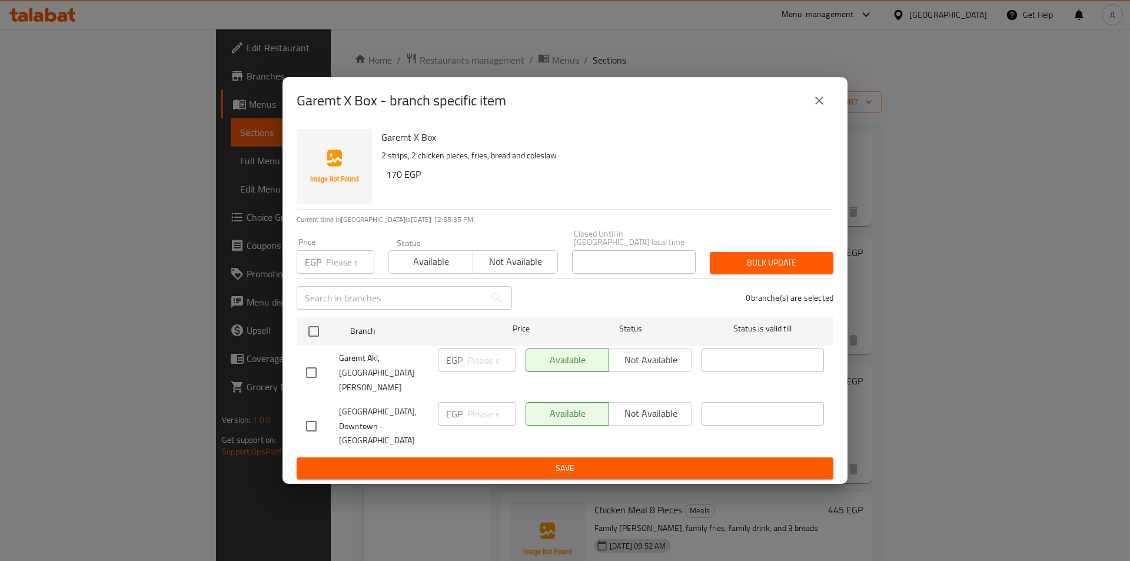
click at [327, 414] on div at bounding box center [322, 426] width 33 height 25
click at [308, 414] on input "checkbox" at bounding box center [311, 426] width 25 height 25
checkbox input "true"
click at [622, 405] on span "Not available" at bounding box center [651, 413] width 74 height 17
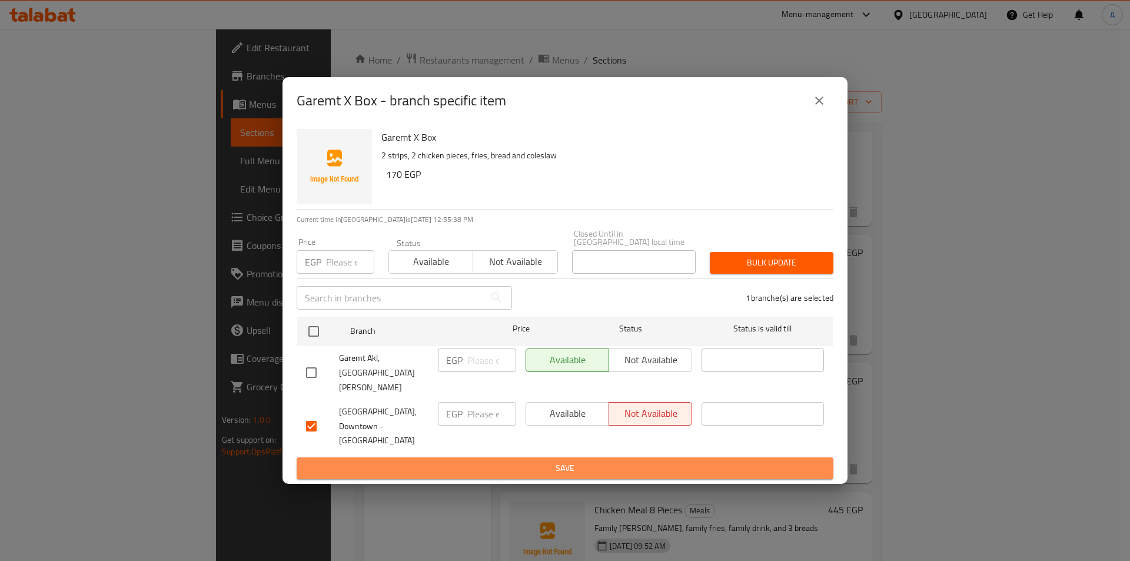
click at [618, 457] on button "Save" at bounding box center [565, 468] width 537 height 22
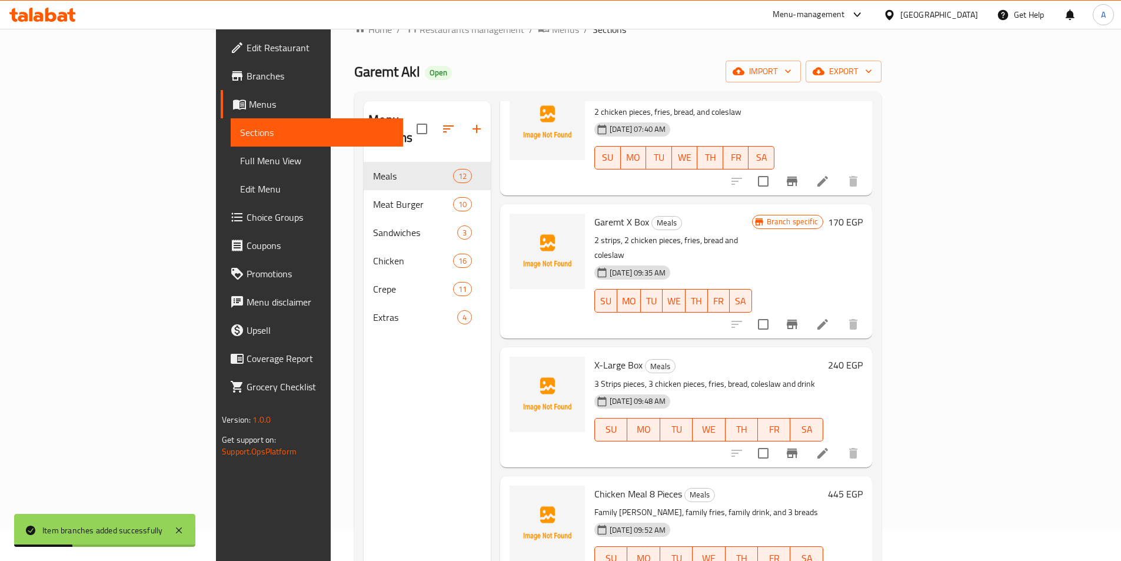
scroll to position [59, 0]
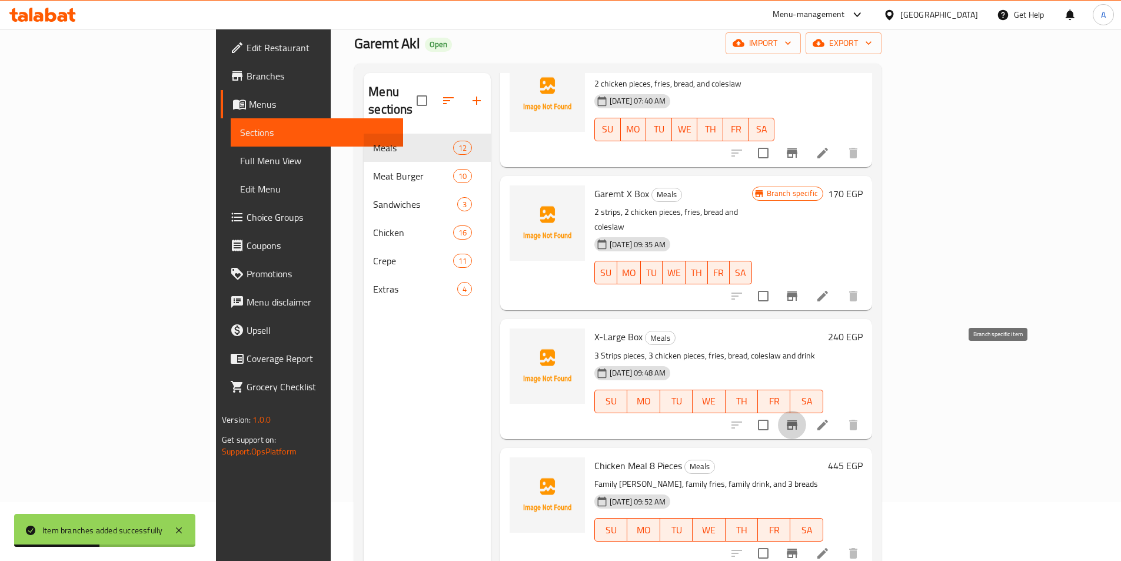
click at [806, 411] on button "Branch-specific-item" at bounding box center [792, 425] width 28 height 28
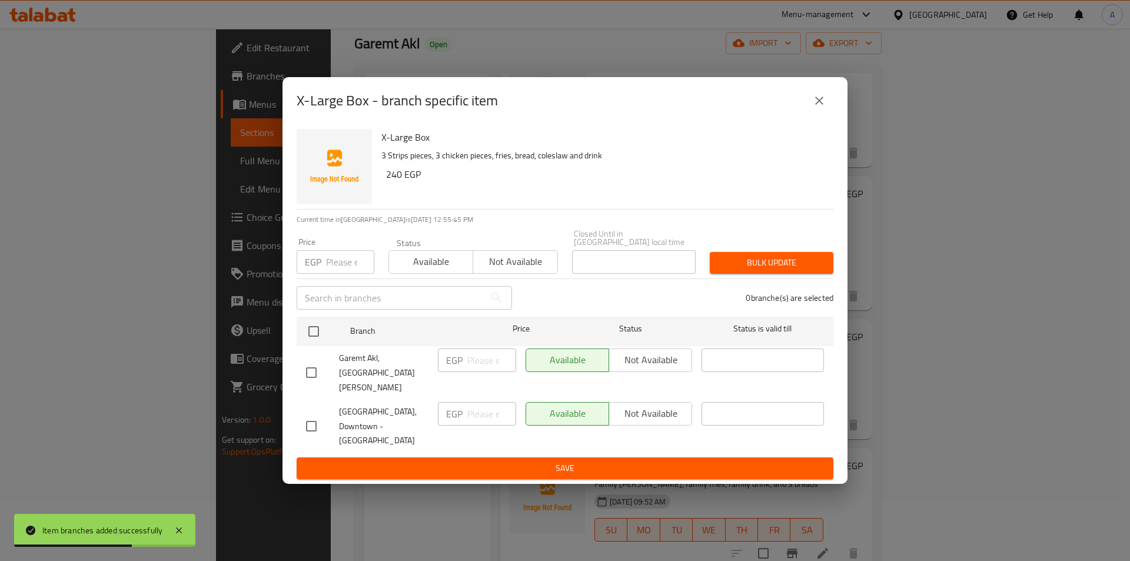
click at [313, 414] on input "checkbox" at bounding box center [311, 426] width 25 height 25
checkbox input "true"
click at [630, 405] on span "Not available" at bounding box center [651, 413] width 74 height 17
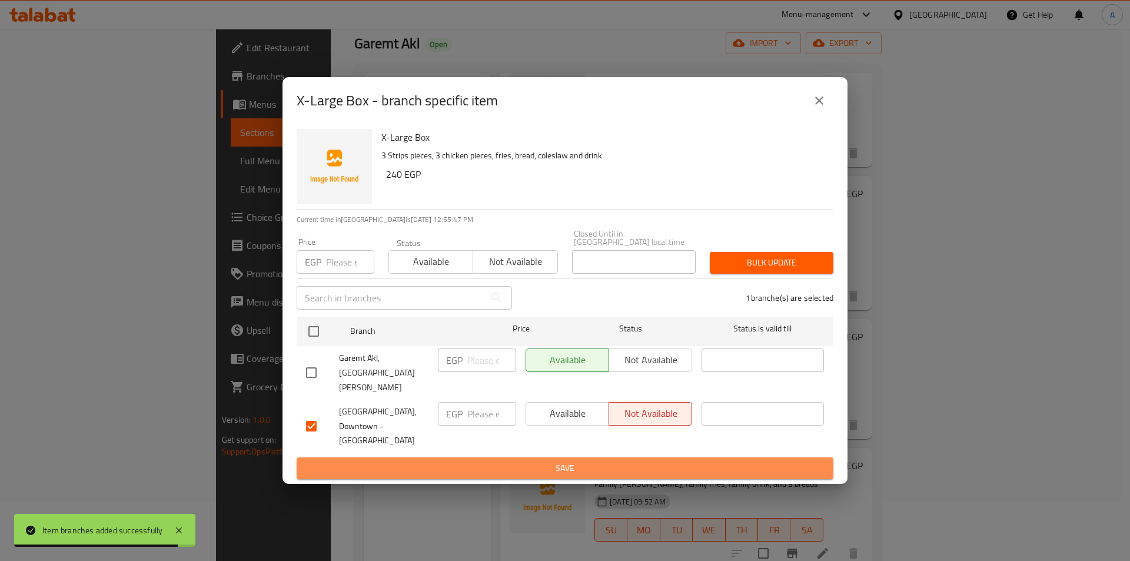
click at [603, 457] on button "Save" at bounding box center [565, 468] width 537 height 22
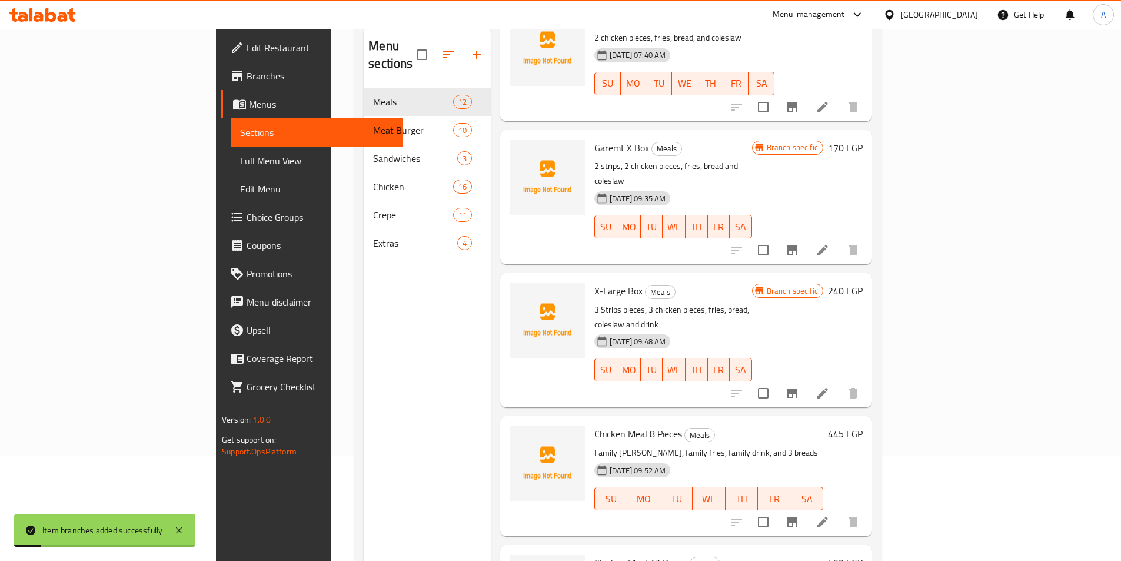
scroll to position [165, 0]
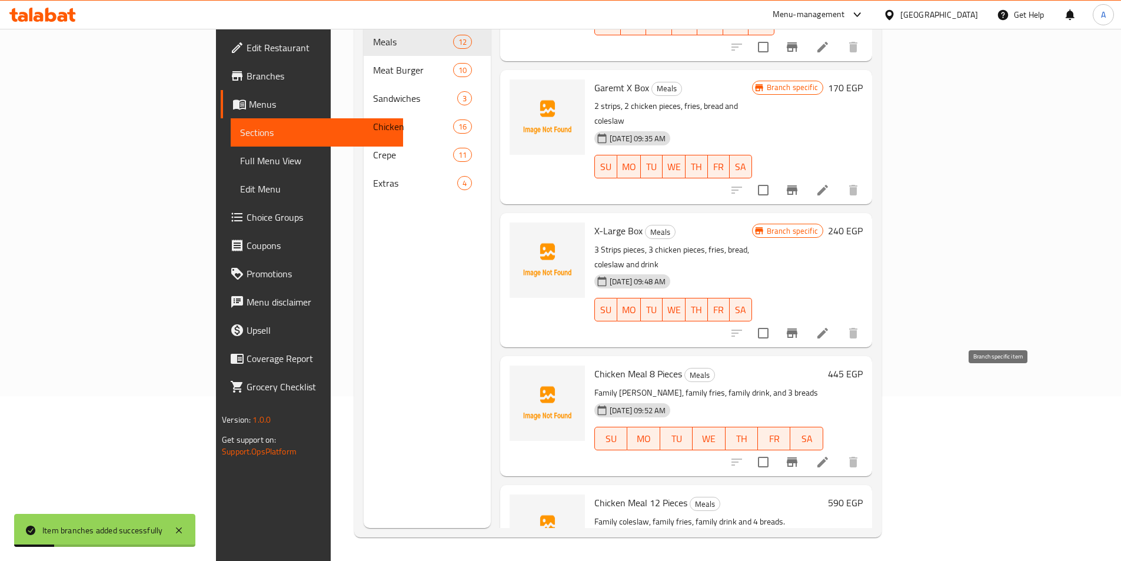
click at [797, 457] on icon "Branch-specific-item" at bounding box center [792, 461] width 11 height 9
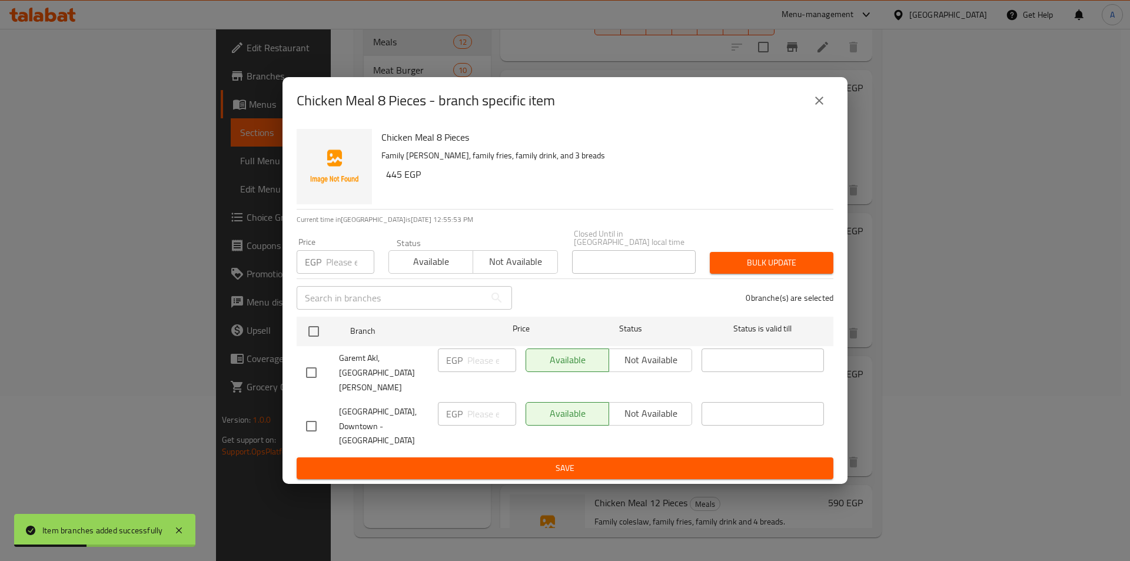
click at [311, 414] on input "checkbox" at bounding box center [311, 426] width 25 height 25
checkbox input "true"
click at [621, 406] on span "Not available" at bounding box center [651, 413] width 74 height 17
click at [573, 461] on span "Save" at bounding box center [565, 468] width 518 height 15
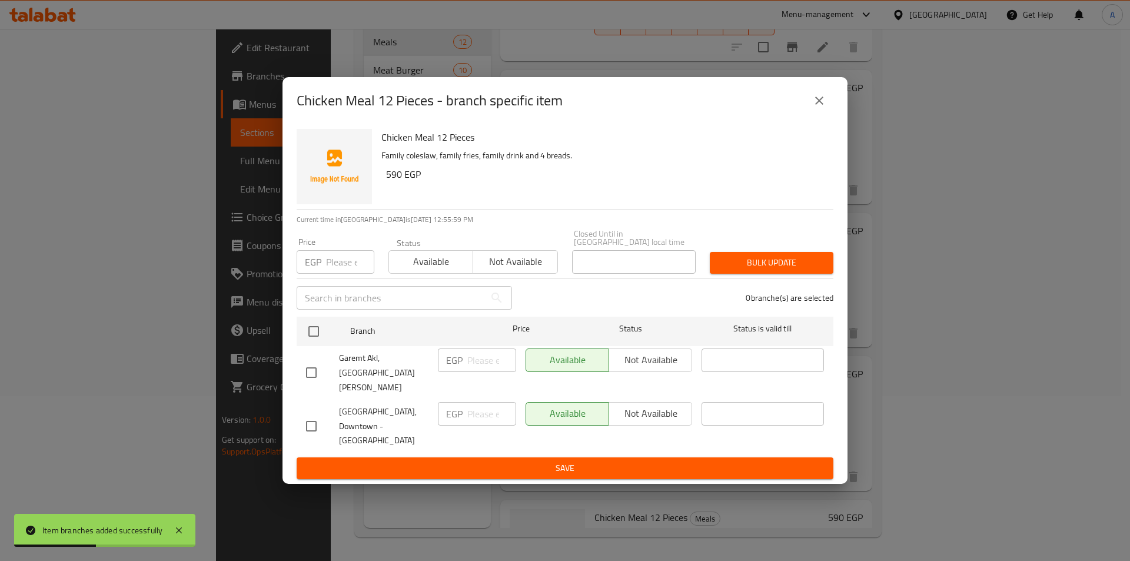
click at [328, 414] on div at bounding box center [322, 426] width 33 height 25
click at [313, 414] on input "checkbox" at bounding box center [311, 426] width 25 height 25
checkbox input "true"
click at [643, 405] on span "Not available" at bounding box center [651, 413] width 74 height 17
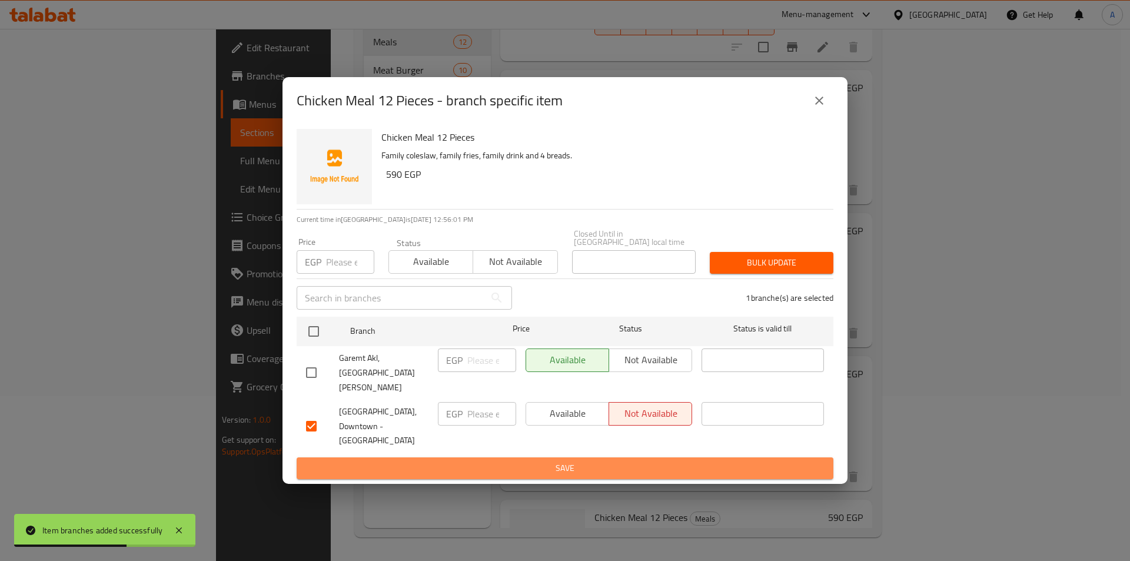
click at [630, 457] on button "Save" at bounding box center [565, 468] width 537 height 22
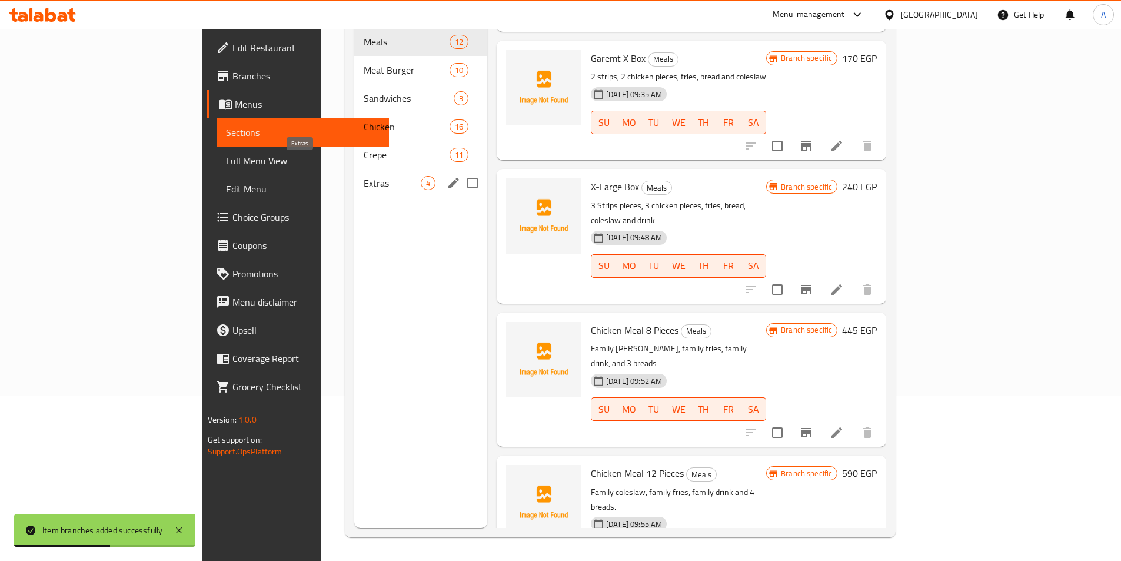
click at [364, 176] on span "Extras" at bounding box center [392, 183] width 57 height 14
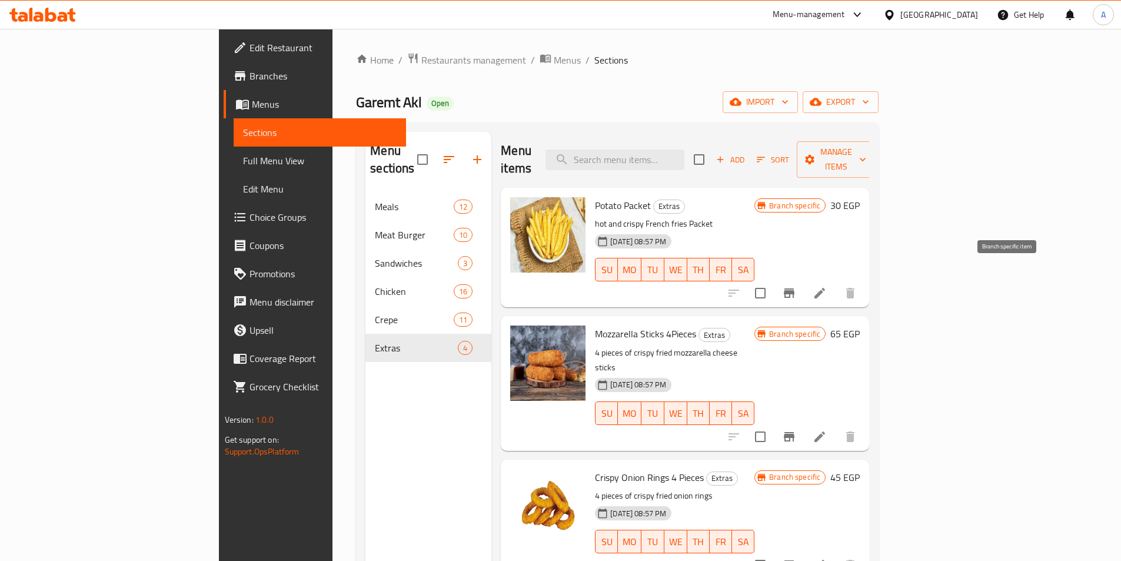
click at [803, 279] on button "Branch-specific-item" at bounding box center [789, 293] width 28 height 28
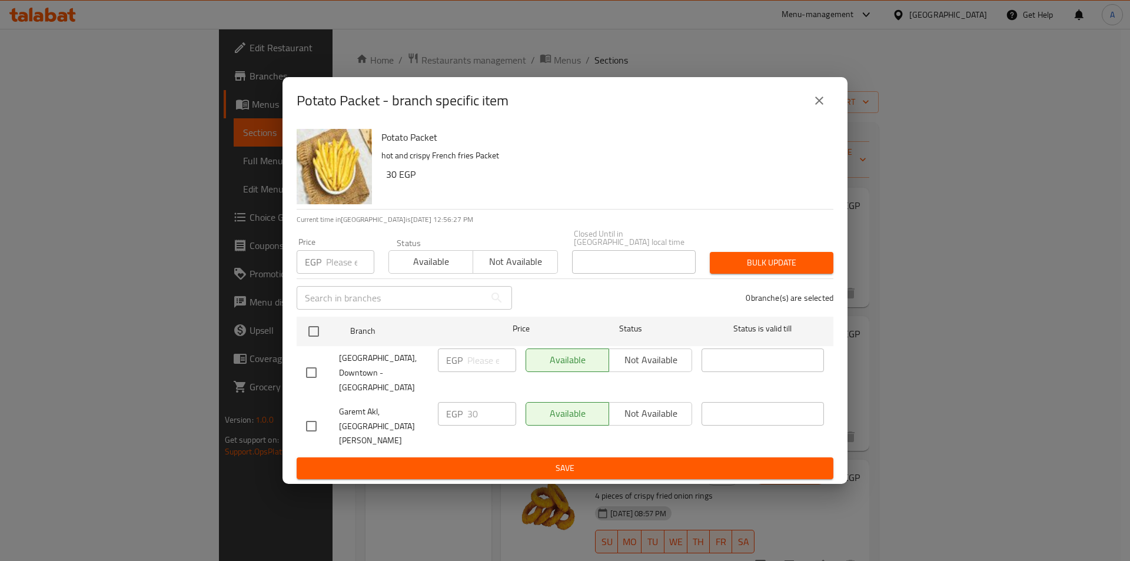
click at [305, 385] on input "checkbox" at bounding box center [311, 372] width 25 height 25
checkbox input "false"
click at [826, 108] on icon "close" at bounding box center [819, 101] width 14 height 14
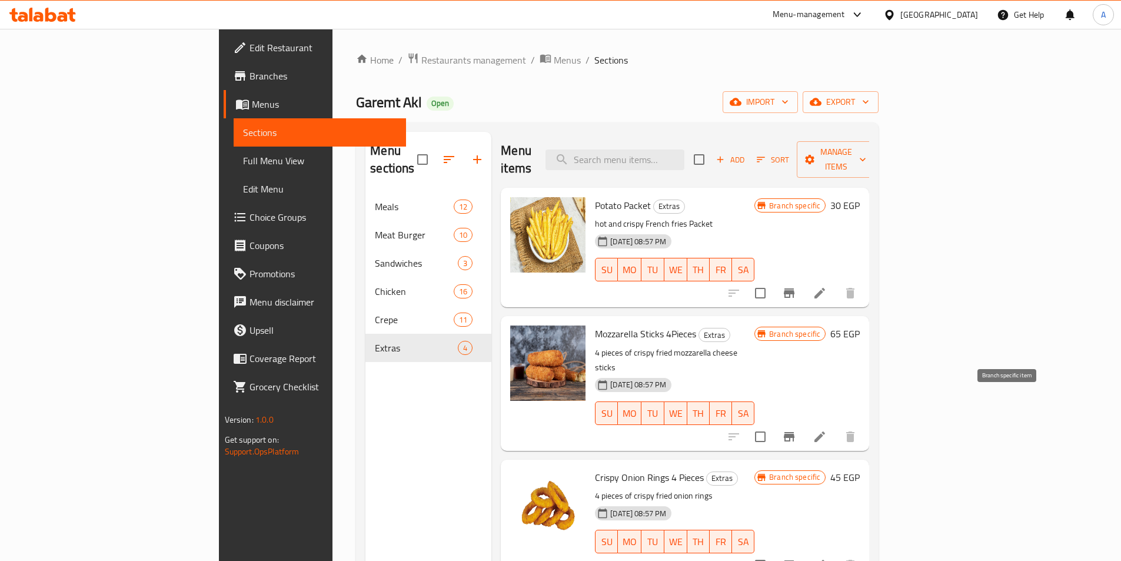
click at [794, 432] on icon "Branch-specific-item" at bounding box center [789, 436] width 11 height 9
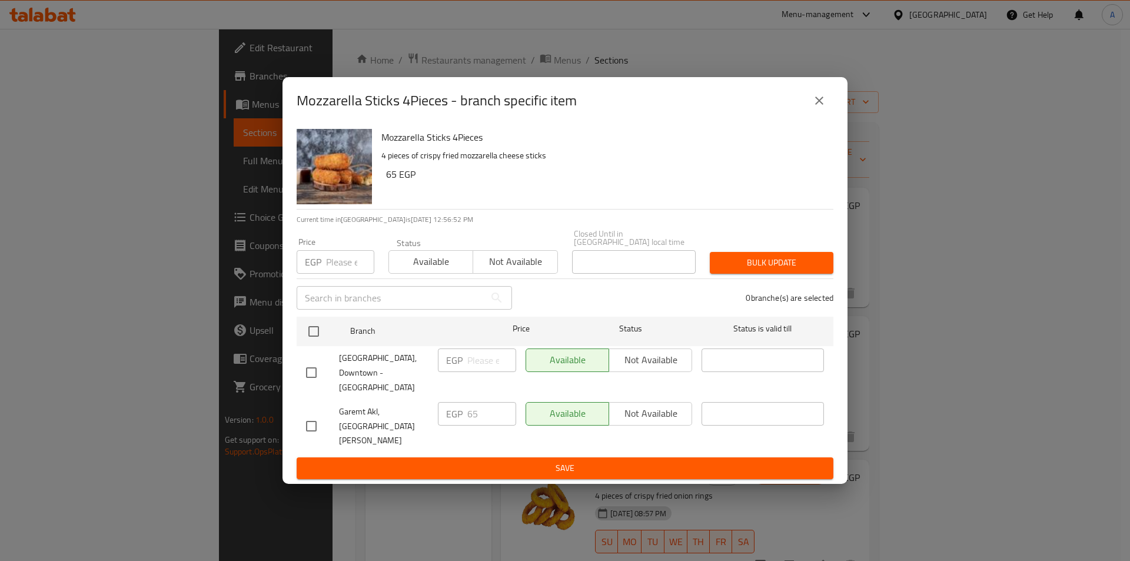
click at [825, 115] on button "close" at bounding box center [819, 101] width 28 height 28
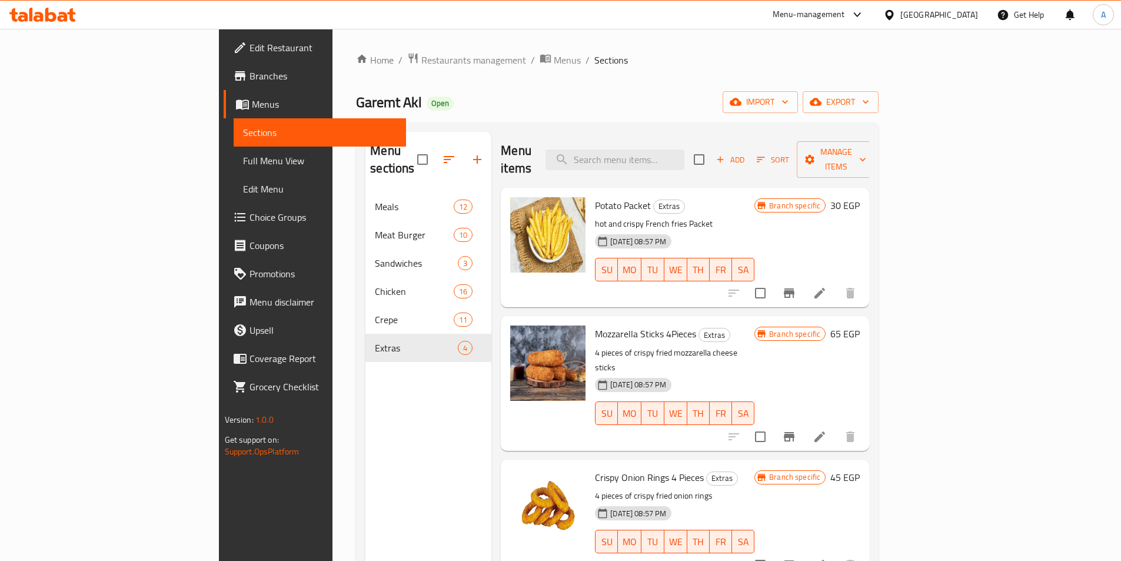
scroll to position [118, 0]
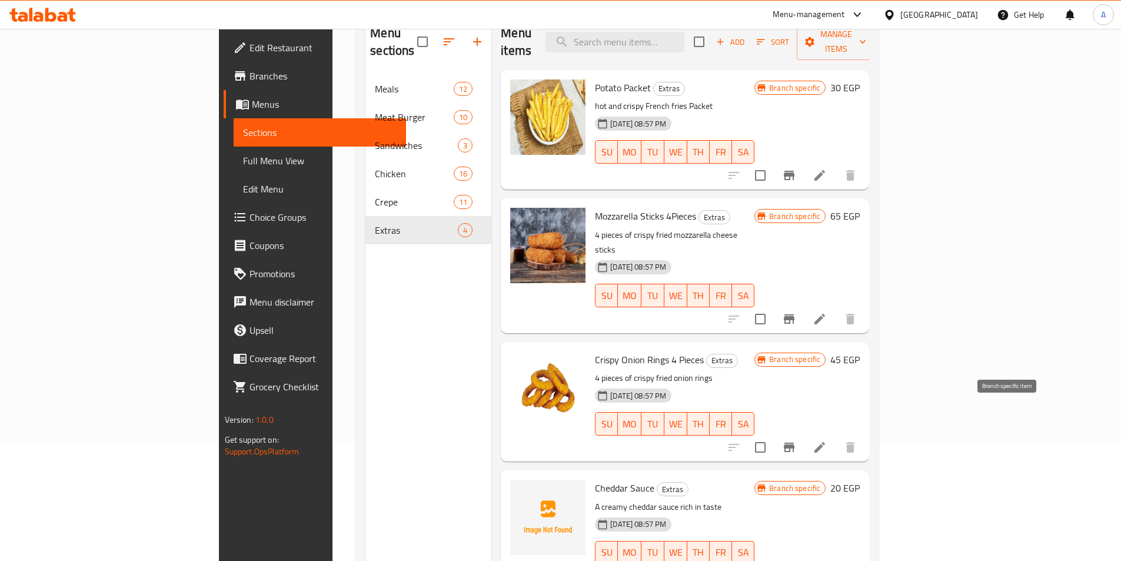
click at [794, 443] on icon "Branch-specific-item" at bounding box center [789, 447] width 11 height 9
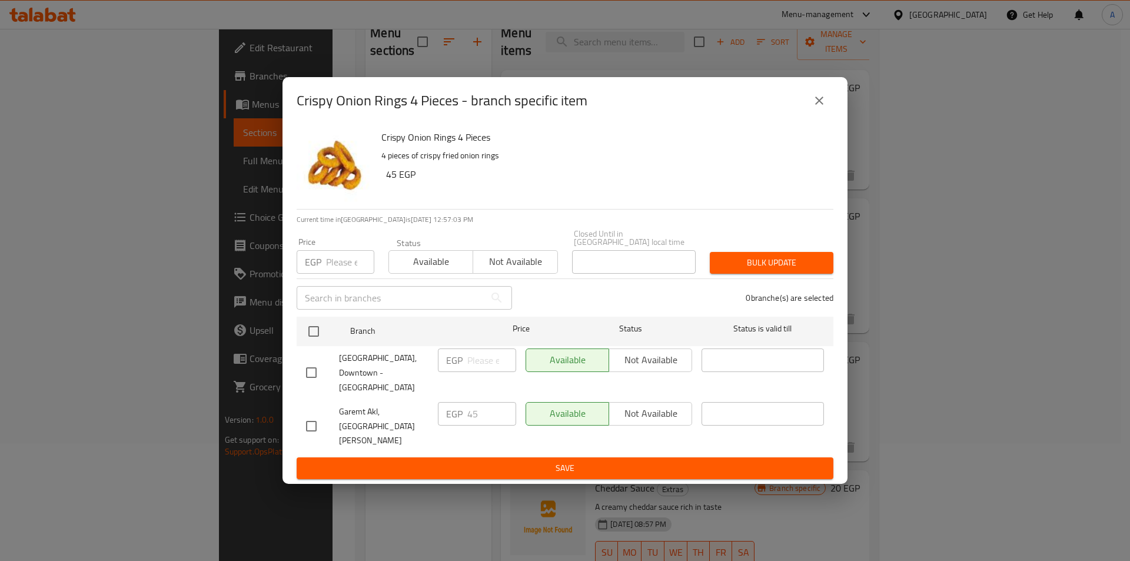
click at [817, 108] on icon "close" at bounding box center [819, 101] width 14 height 14
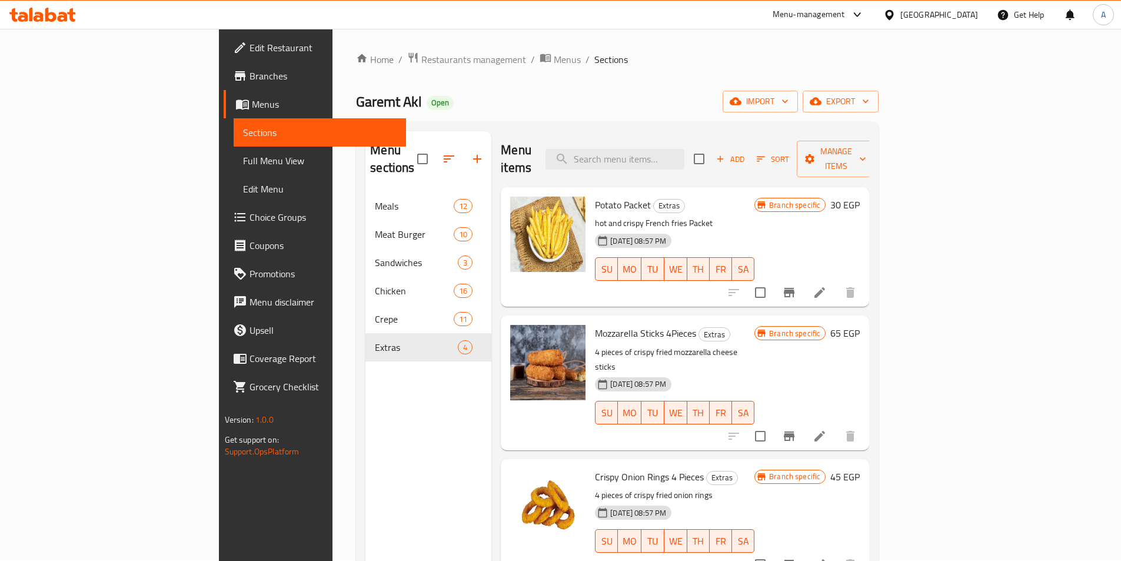
scroll to position [0, 0]
click at [724, 157] on icon "button" at bounding box center [720, 160] width 6 height 6
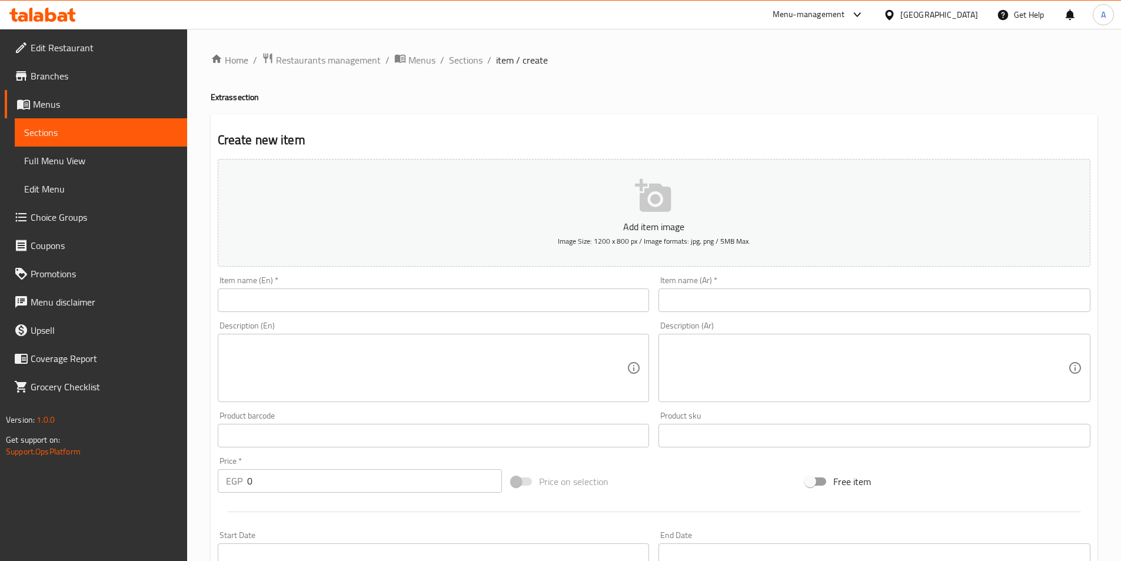
click at [315, 303] on input "text" at bounding box center [434, 300] width 432 height 24
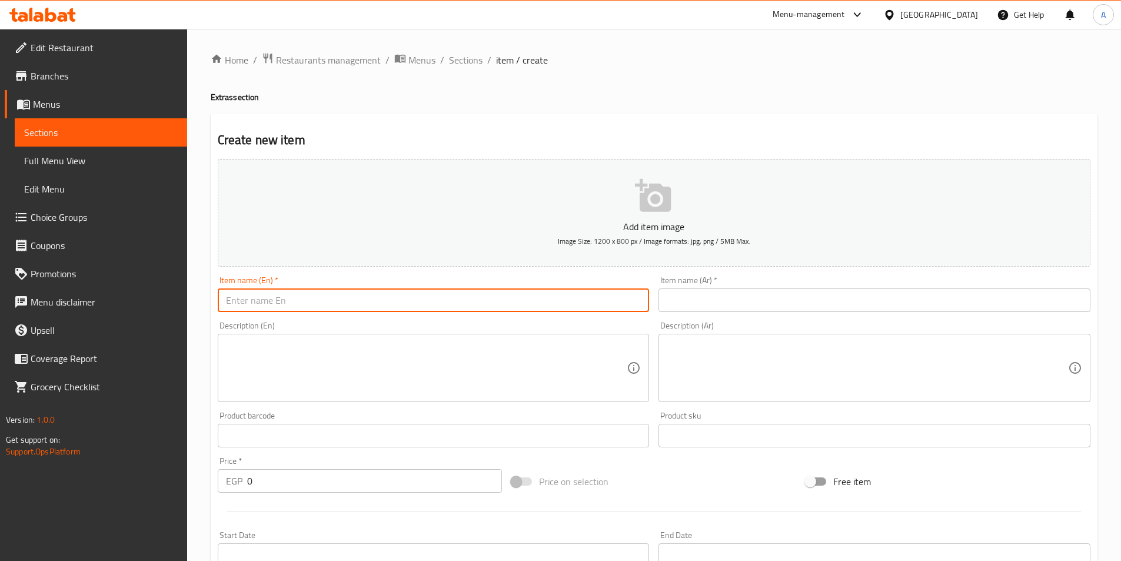
paste input "Rizo"
type input "Rizo"
click at [826, 301] on input "text" at bounding box center [874, 300] width 432 height 24
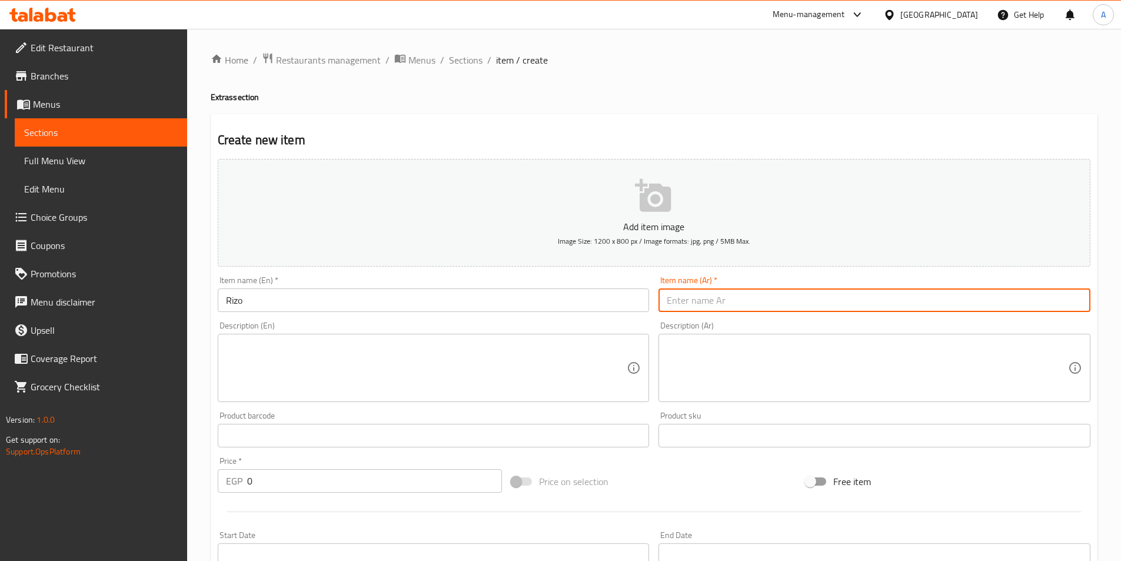
paste input "ريزو"
type input "ريزو"
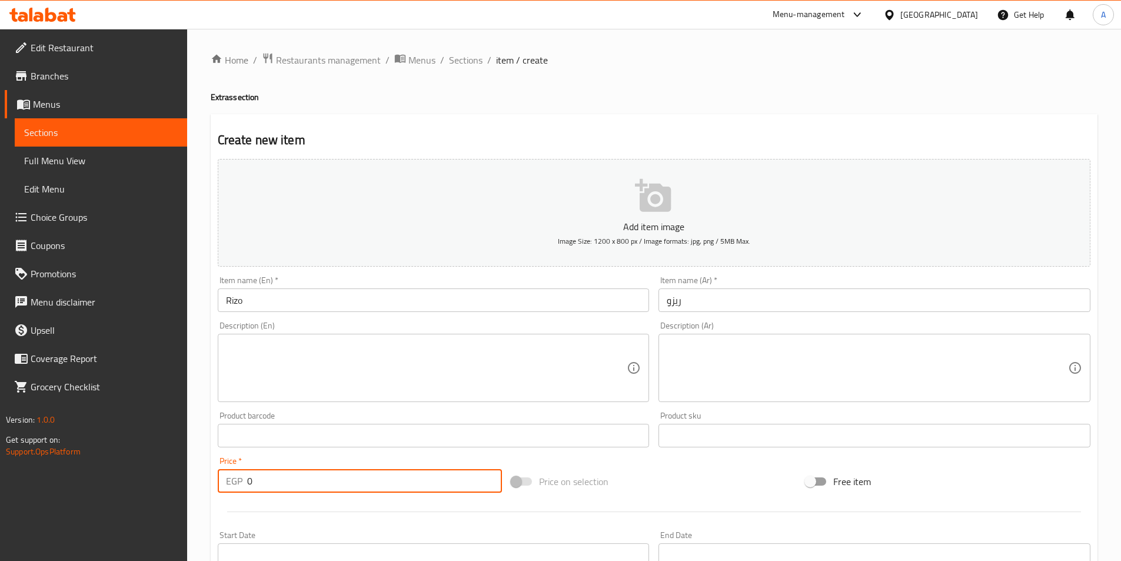
click at [297, 478] on input "0" at bounding box center [374, 481] width 255 height 24
type input "75"
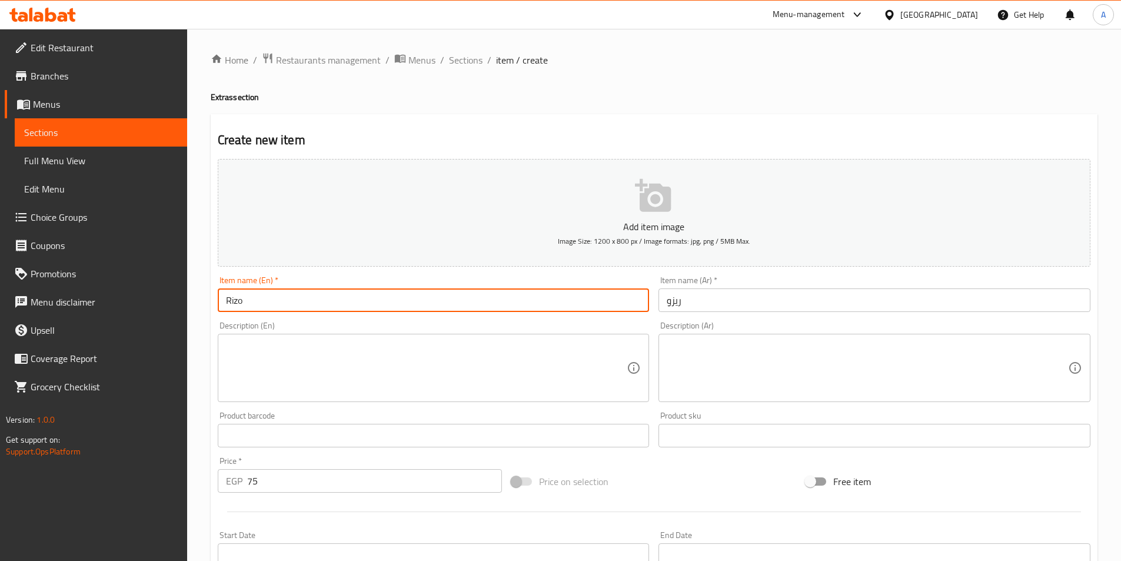
click at [324, 310] on input "Rizo" at bounding box center [434, 300] width 432 height 24
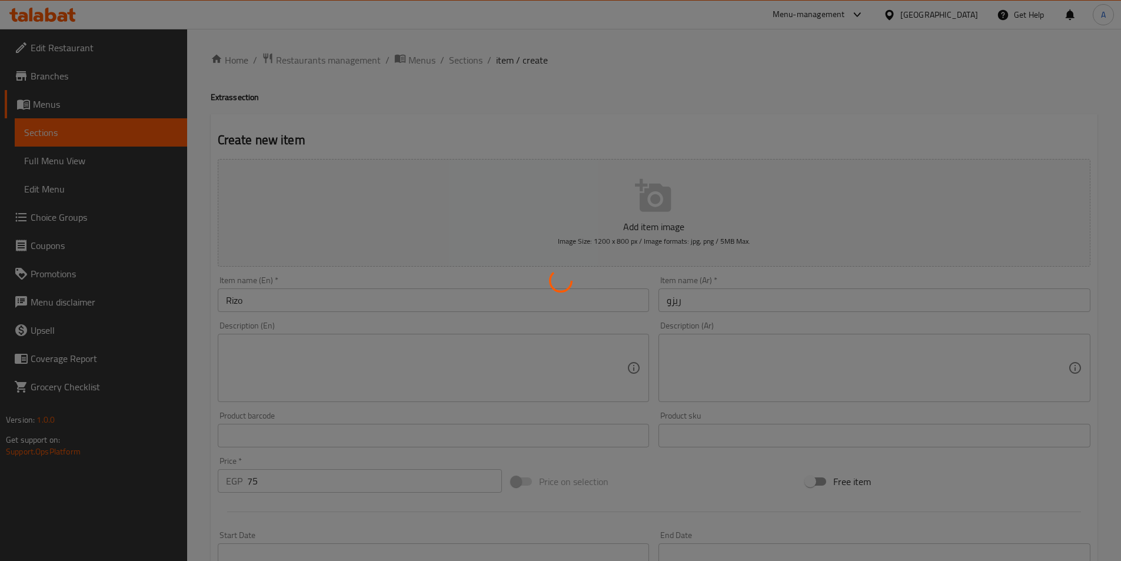
type input "0"
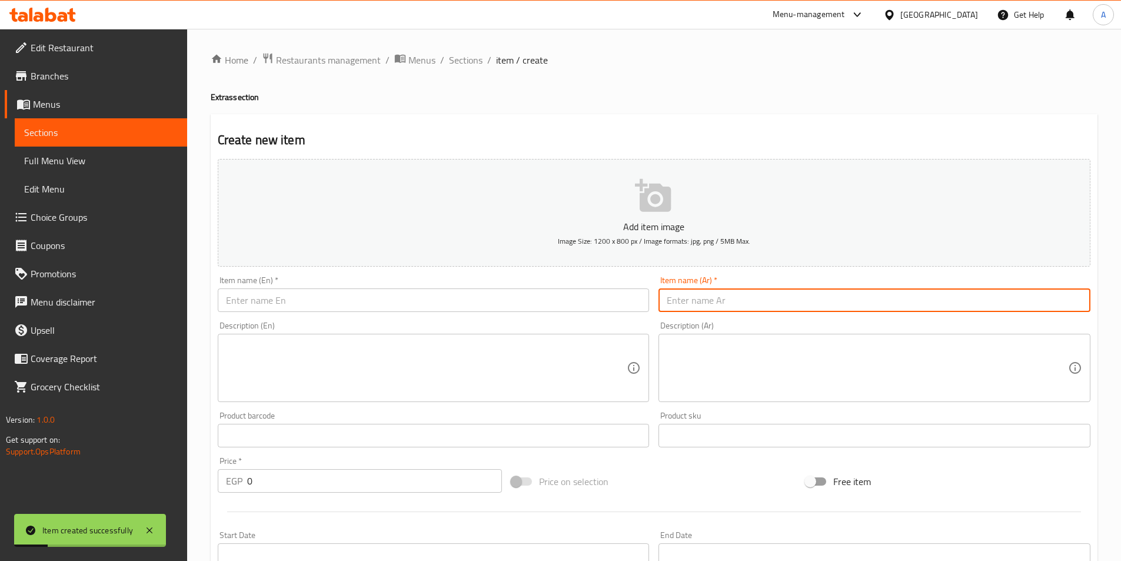
click at [721, 293] on input "text" at bounding box center [874, 300] width 432 height 24
paste input "[PERSON_NAME]"
type input "[PERSON_NAME]"
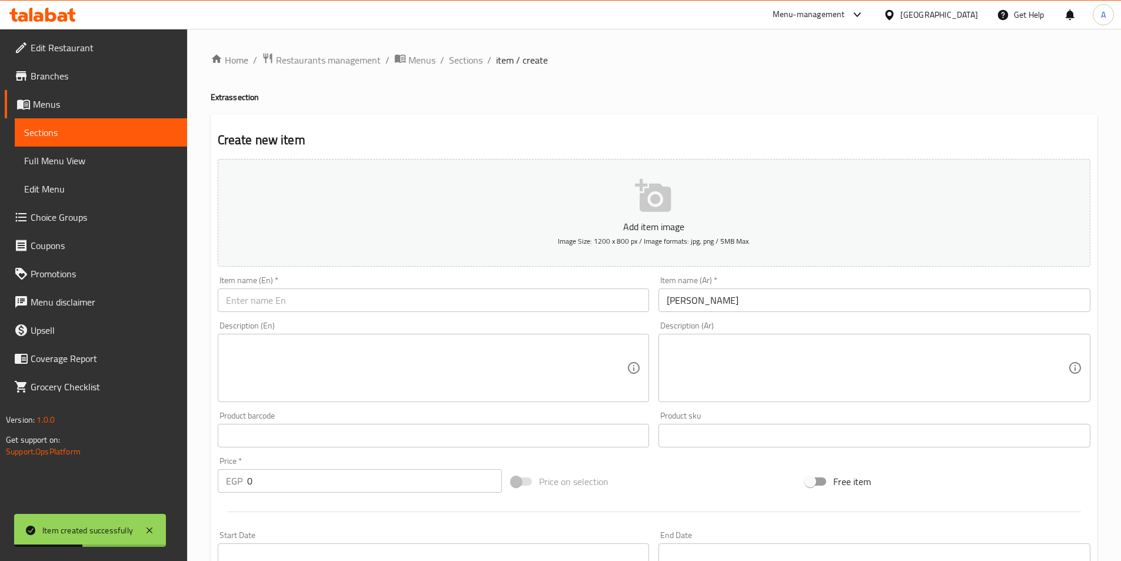
click at [334, 314] on div "Item name (En)   * Item name (En) *" at bounding box center [433, 293] width 441 height 45
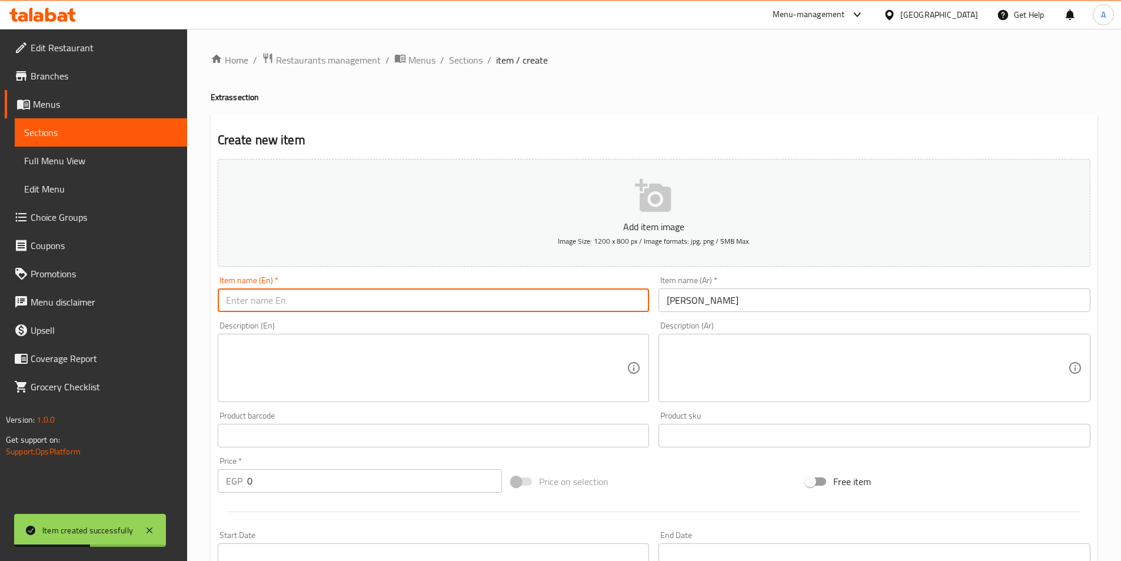
click at [334, 309] on input "text" at bounding box center [434, 300] width 432 height 24
paste input "[PERSON_NAME]"
type input "[PERSON_NAME]"
click at [291, 473] on input "0" at bounding box center [374, 481] width 255 height 24
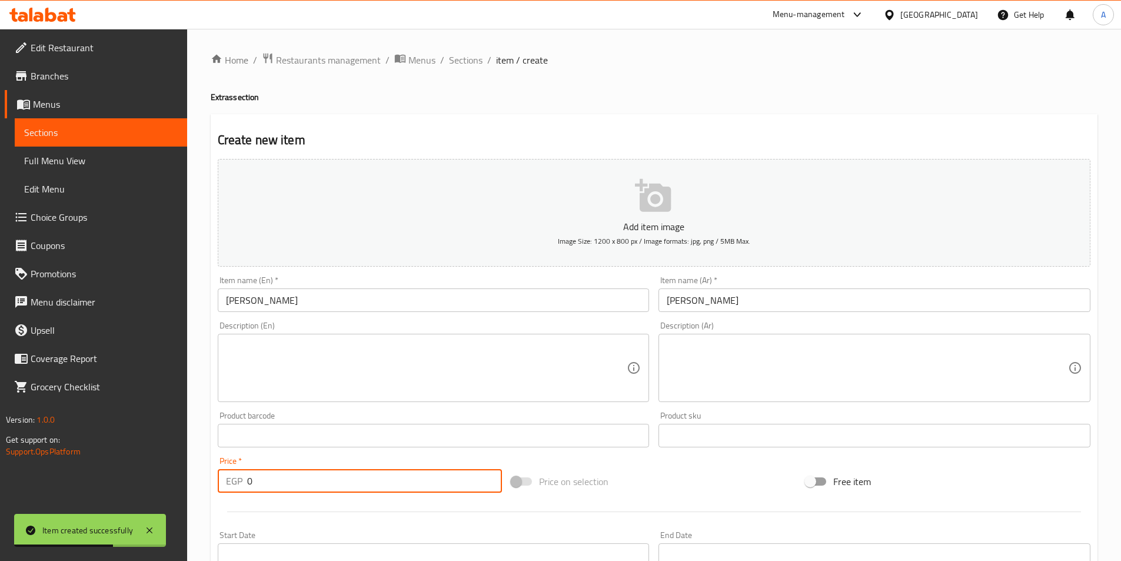
click at [291, 473] on input "0" at bounding box center [374, 481] width 255 height 24
type input "75"
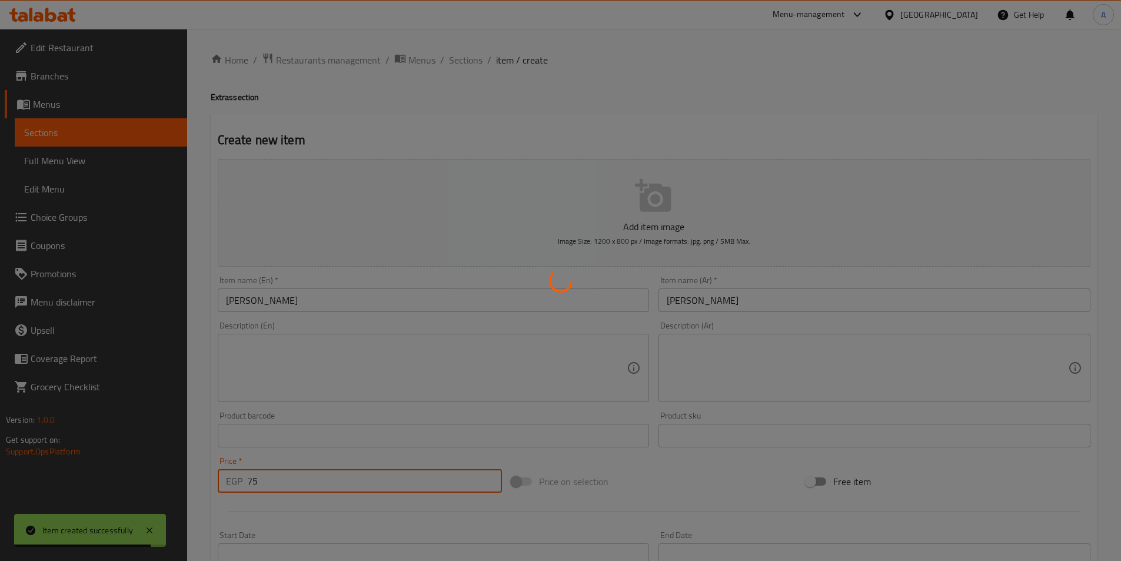
type input "0"
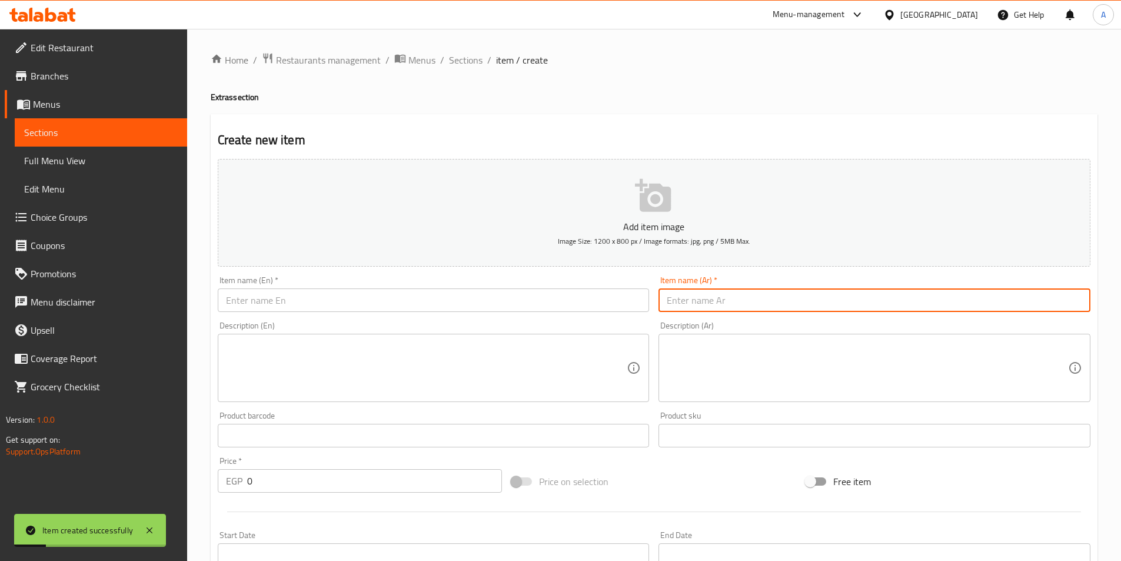
click at [694, 307] on input "text" at bounding box center [874, 300] width 432 height 24
paste input "تشيكن [PERSON_NAME]"
type input "تشيكن [PERSON_NAME]"
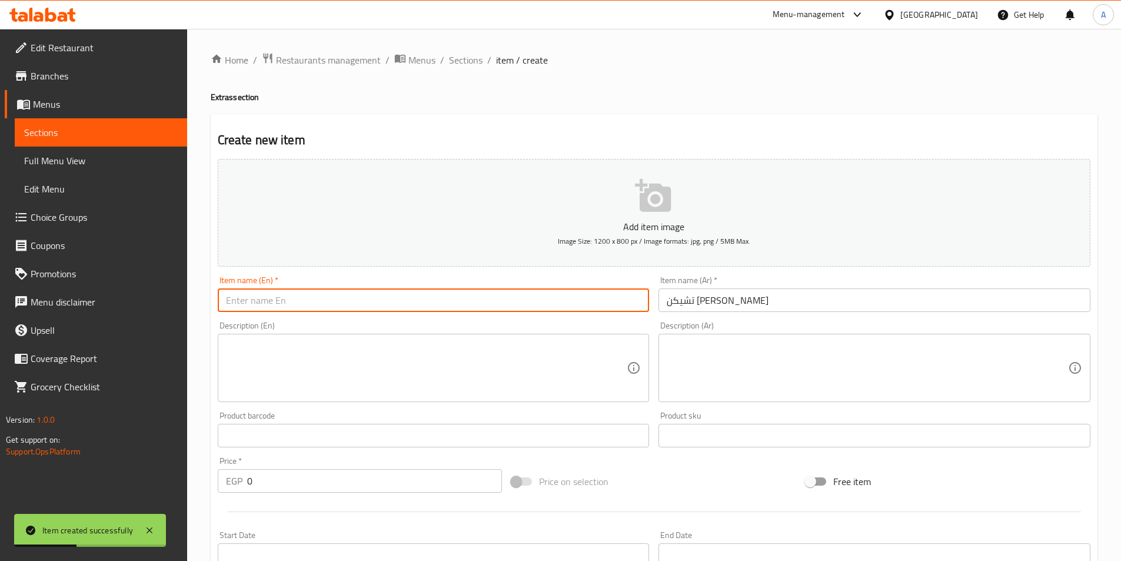
click at [266, 295] on input "text" at bounding box center [434, 300] width 432 height 24
paste input "Chicken Ranch Fries"
type input "Chicken Ranch Fries"
click at [269, 477] on input "0" at bounding box center [374, 481] width 255 height 24
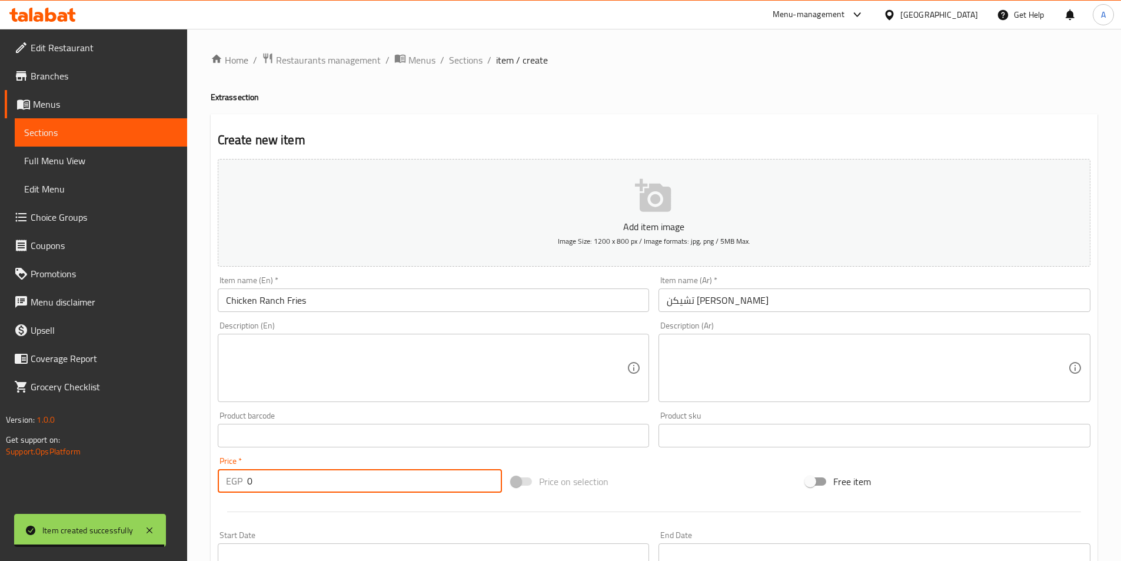
click at [269, 477] on input "0" at bounding box center [374, 481] width 255 height 24
type input "75"
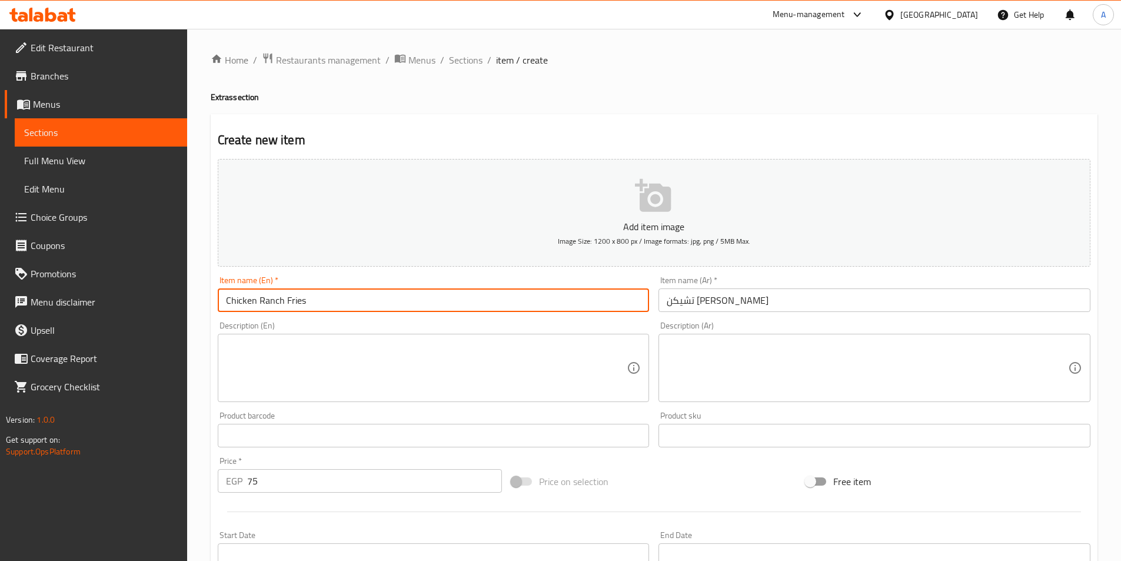
click at [331, 304] on input "Chicken Ranch Fries" at bounding box center [434, 300] width 432 height 24
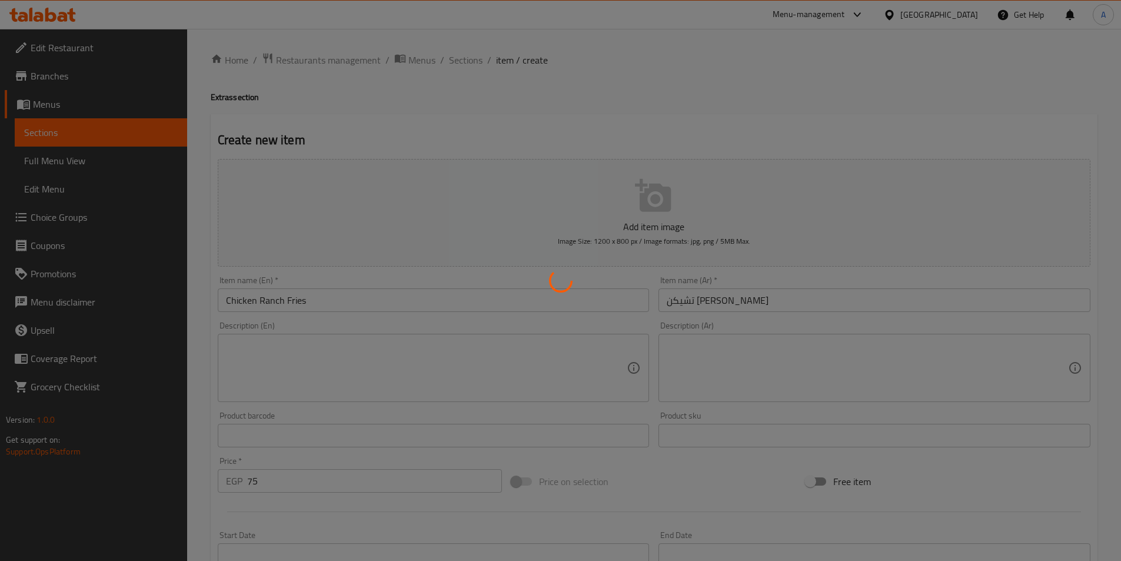
type input "0"
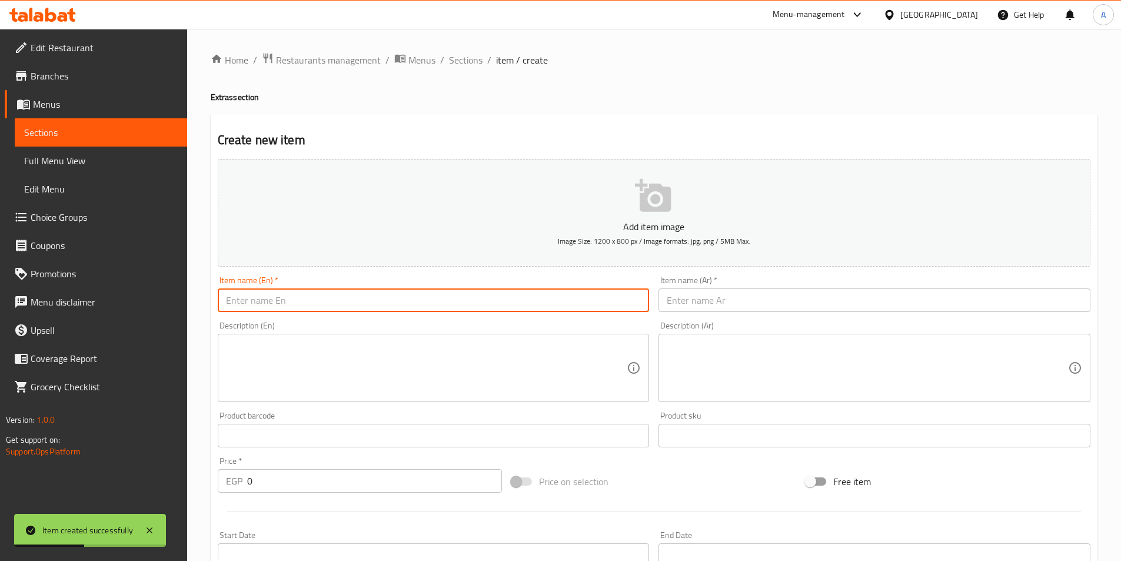
click at [360, 306] on input "text" at bounding box center [434, 300] width 432 height 24
paste input "Chicken Cheese Fries"
type input "Chicken Cheese Fries"
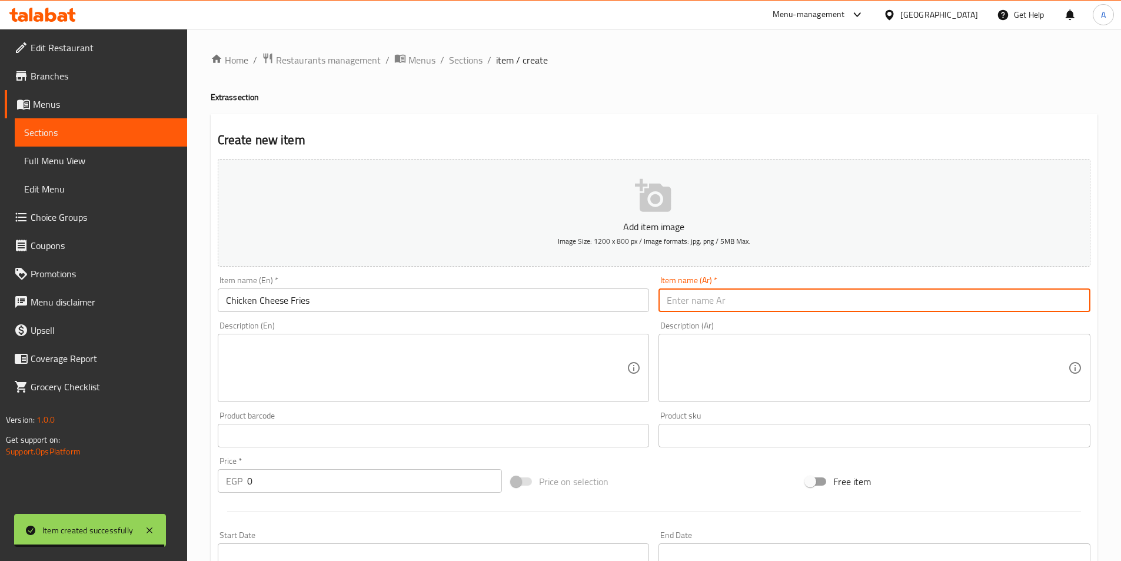
click at [710, 300] on input "text" at bounding box center [874, 300] width 432 height 24
paste input "تشيكن [PERSON_NAME]"
type input "تشيكن [PERSON_NAME]"
click at [288, 476] on input "0" at bounding box center [374, 481] width 255 height 24
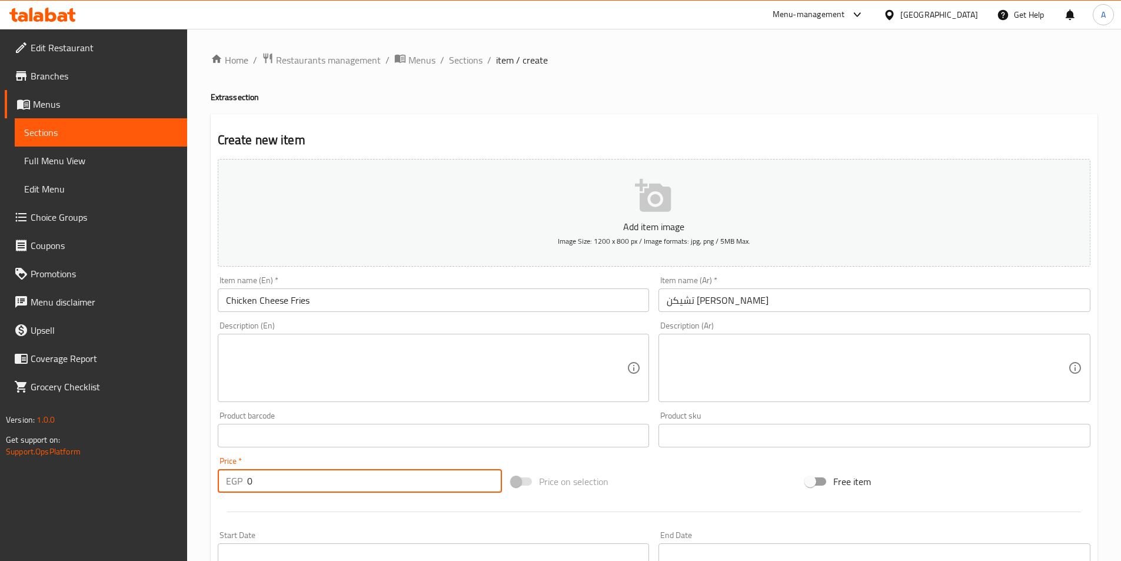
click at [288, 476] on input "0" at bounding box center [374, 481] width 255 height 24
type input "75"
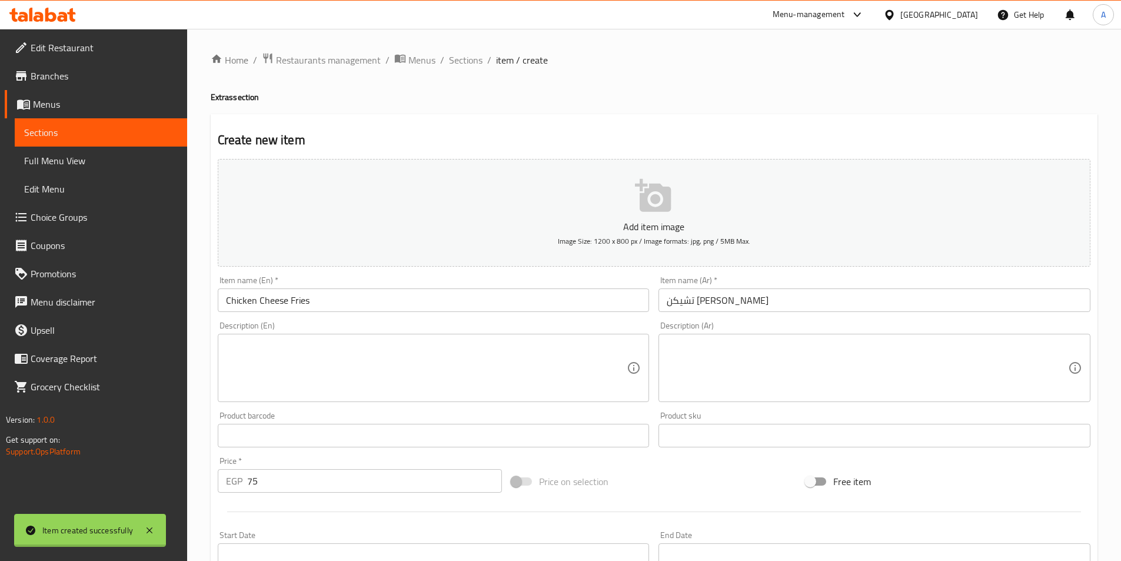
type input "0"
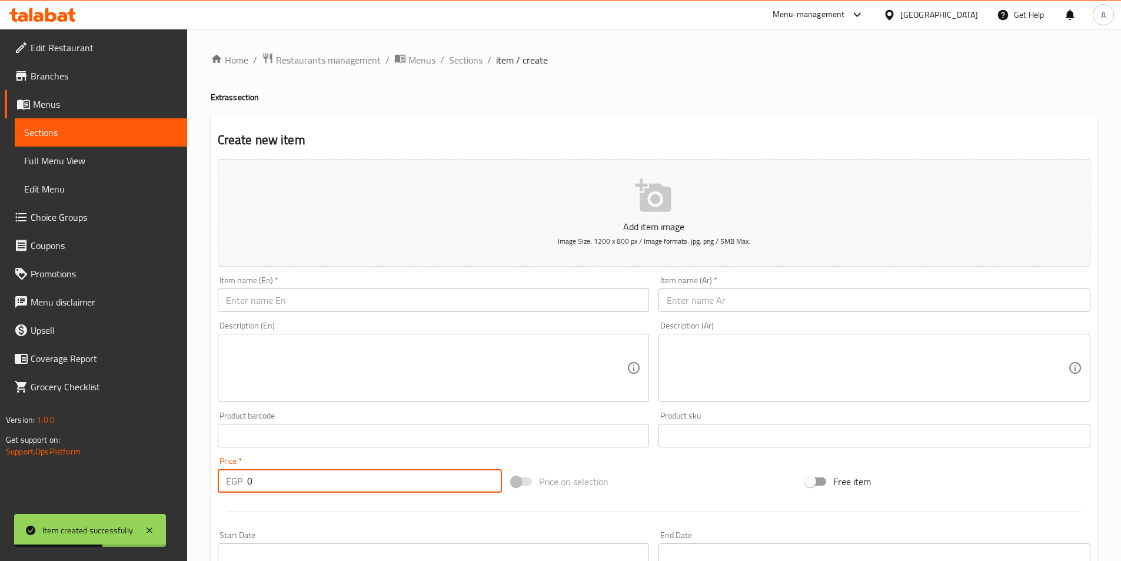
click at [747, 292] on input "text" at bounding box center [874, 300] width 432 height 24
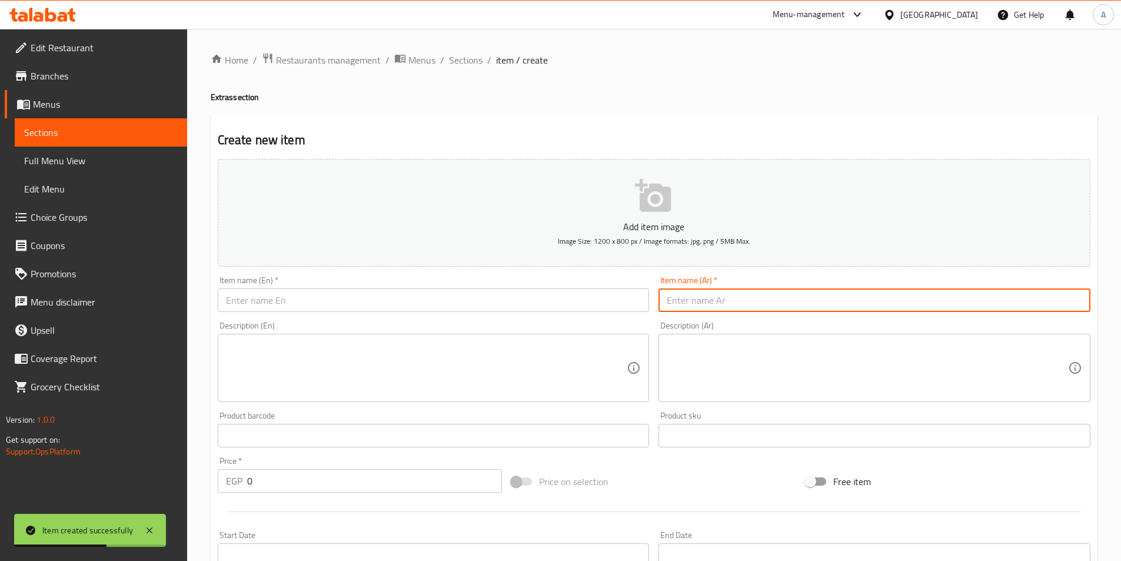
paste input "صوص الشيدر صغير"
type input "صوص الشيدر صغير"
click at [272, 300] on input "text" at bounding box center [434, 300] width 432 height 24
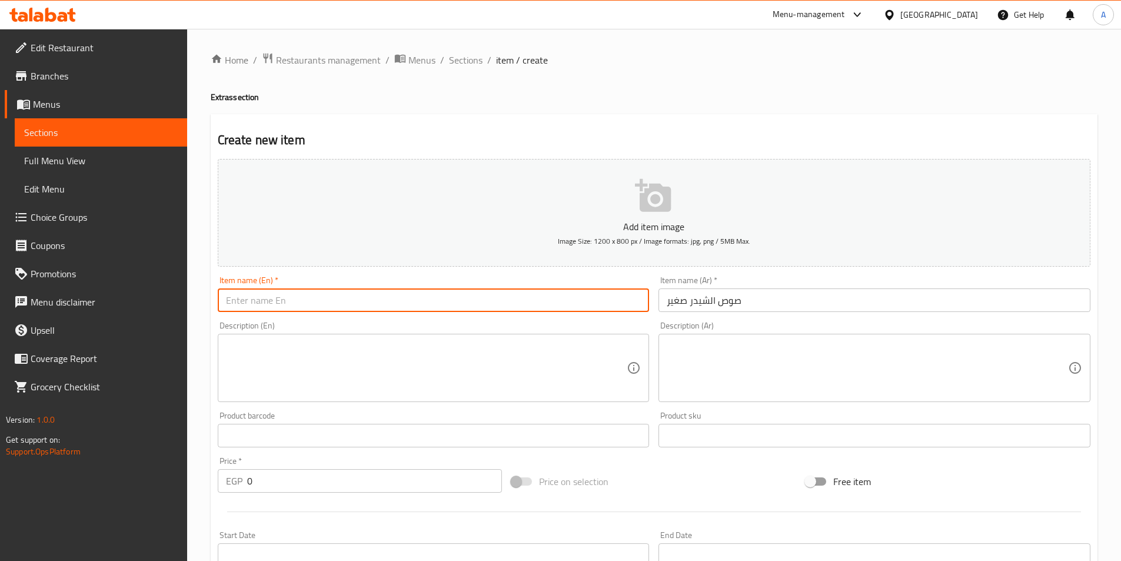
paste input "Small Cheddar Sauce"
type input "Small Cheddar Sauce"
click at [261, 495] on div "Price   * EGP 0 Price *" at bounding box center [360, 474] width 294 height 45
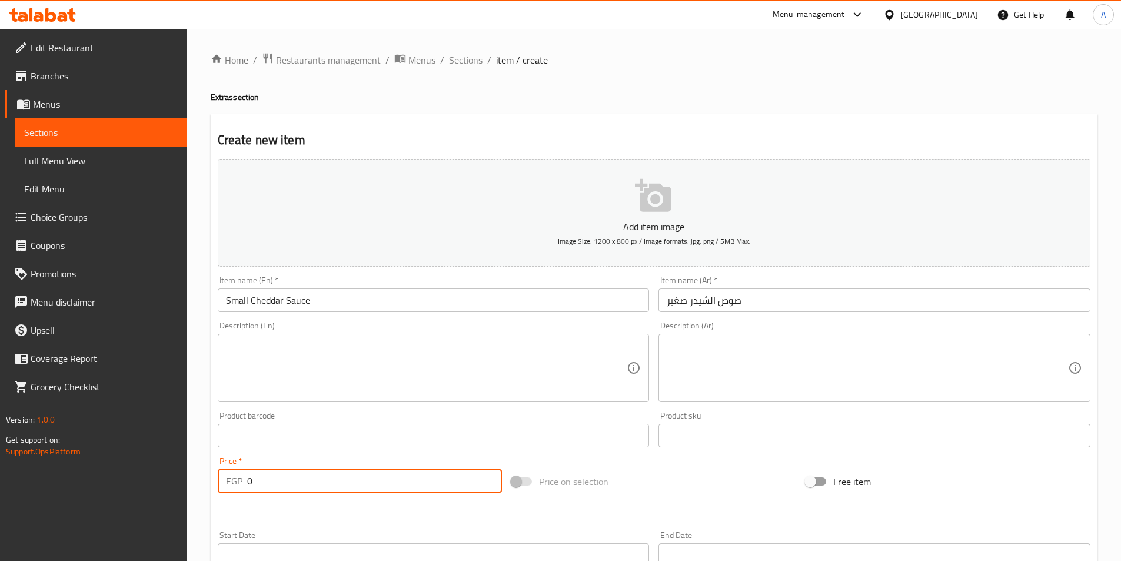
click at [262, 485] on input "0" at bounding box center [374, 481] width 255 height 24
type input "30"
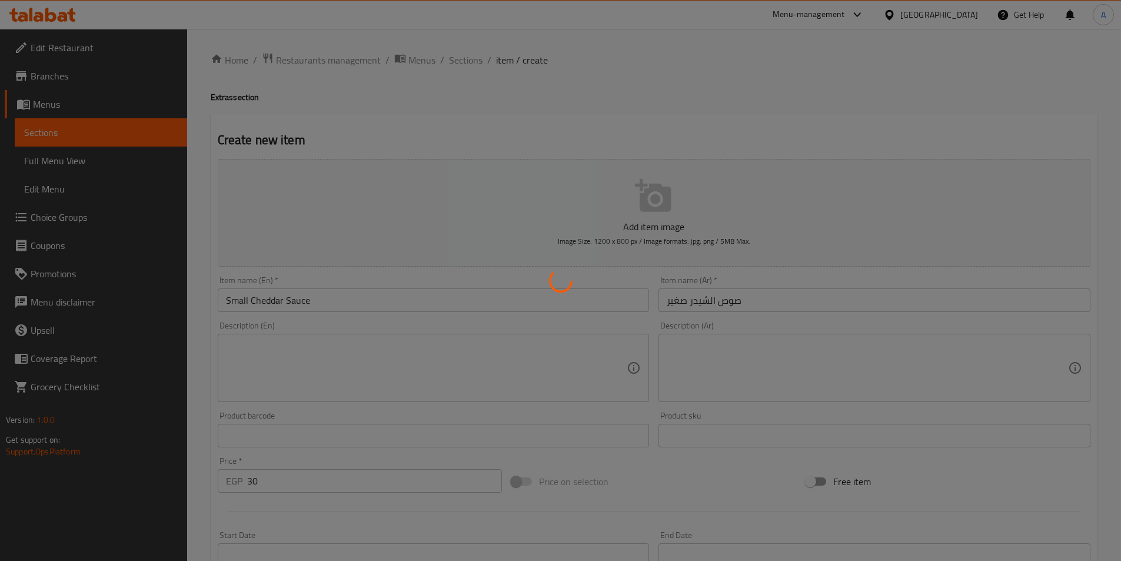
type input "0"
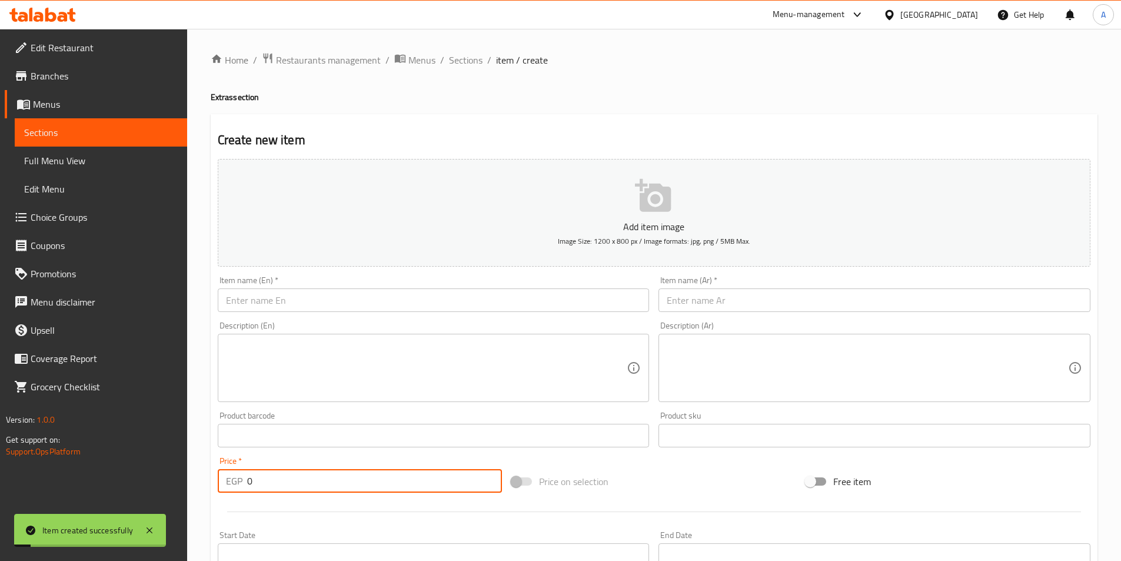
click at [760, 285] on div "Item name (Ar)   * Item name (Ar) *" at bounding box center [874, 294] width 432 height 36
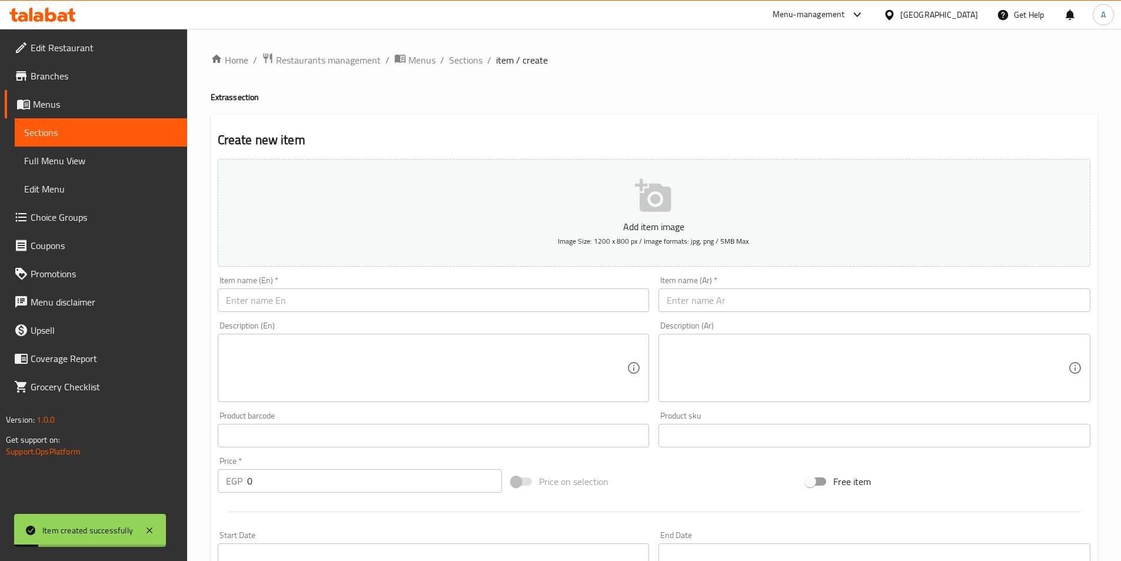
click at [763, 297] on input "text" at bounding box center [874, 300] width 432 height 24
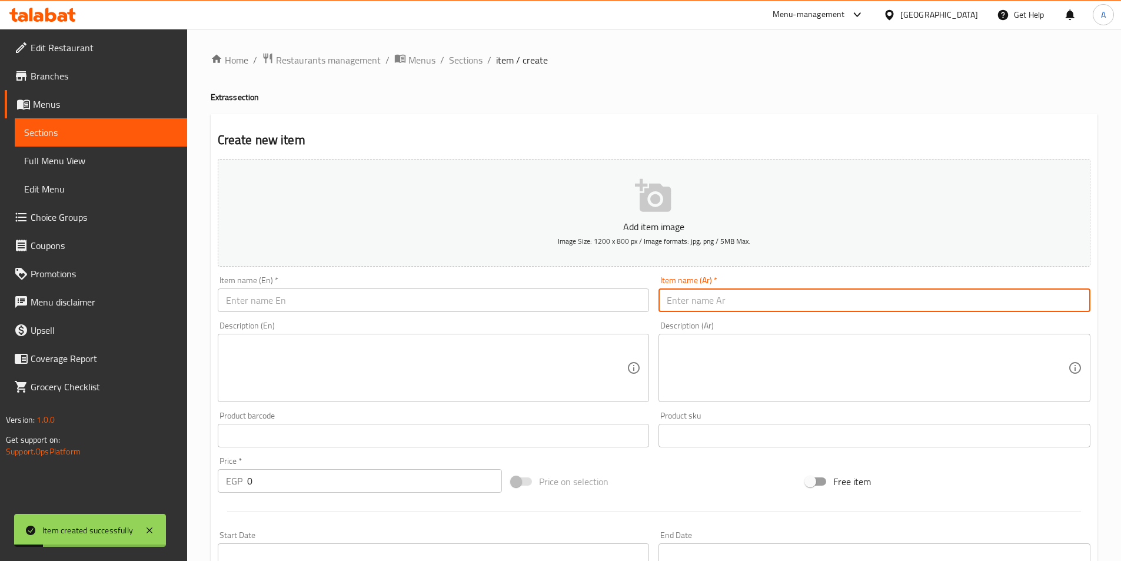
paste input "صوص الشيدر كبير"
type input "صوص الشيدر كبير"
click at [267, 314] on div "Item name (En)   * Item name (En) *" at bounding box center [433, 293] width 441 height 45
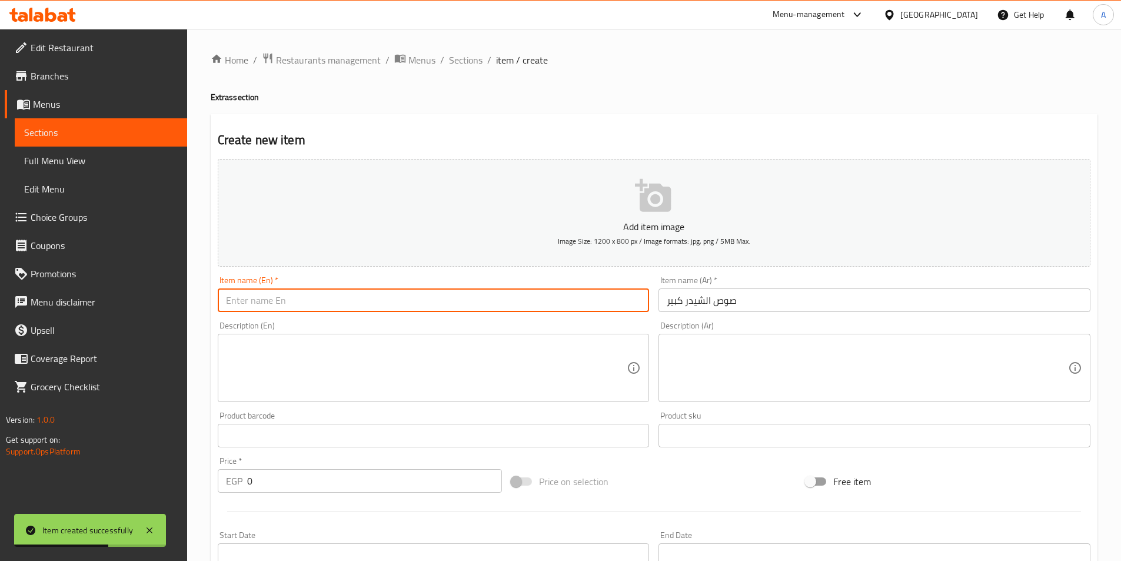
click at [284, 301] on input "text" at bounding box center [434, 300] width 432 height 24
paste input "Large Cheddar Sauce"
type input "Large Cheddar Sauce"
click at [312, 475] on input "0" at bounding box center [374, 481] width 255 height 24
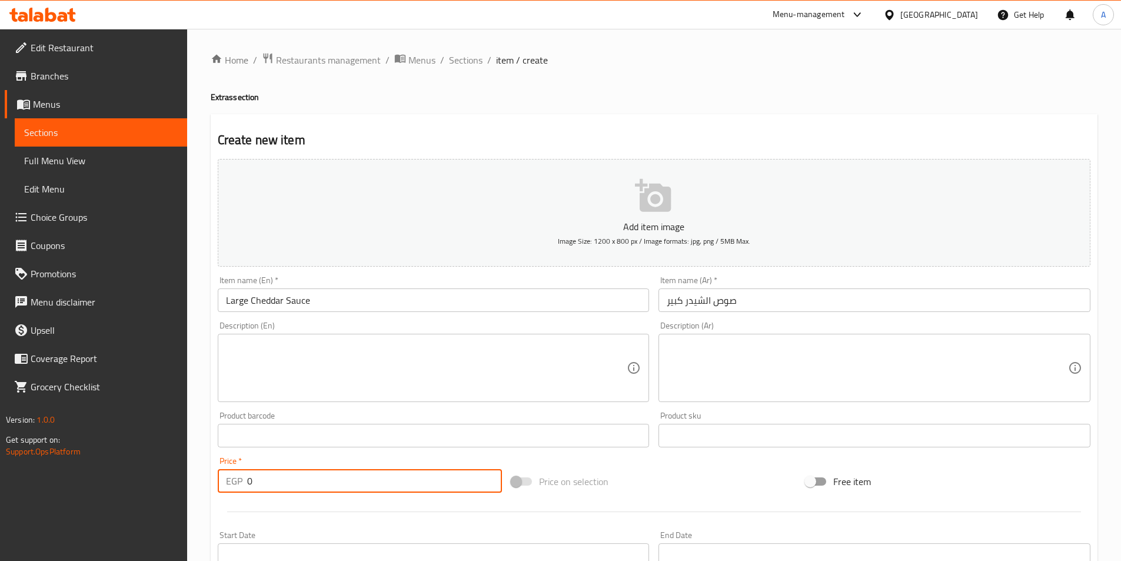
click at [312, 475] on input "0" at bounding box center [374, 481] width 255 height 24
type input "45"
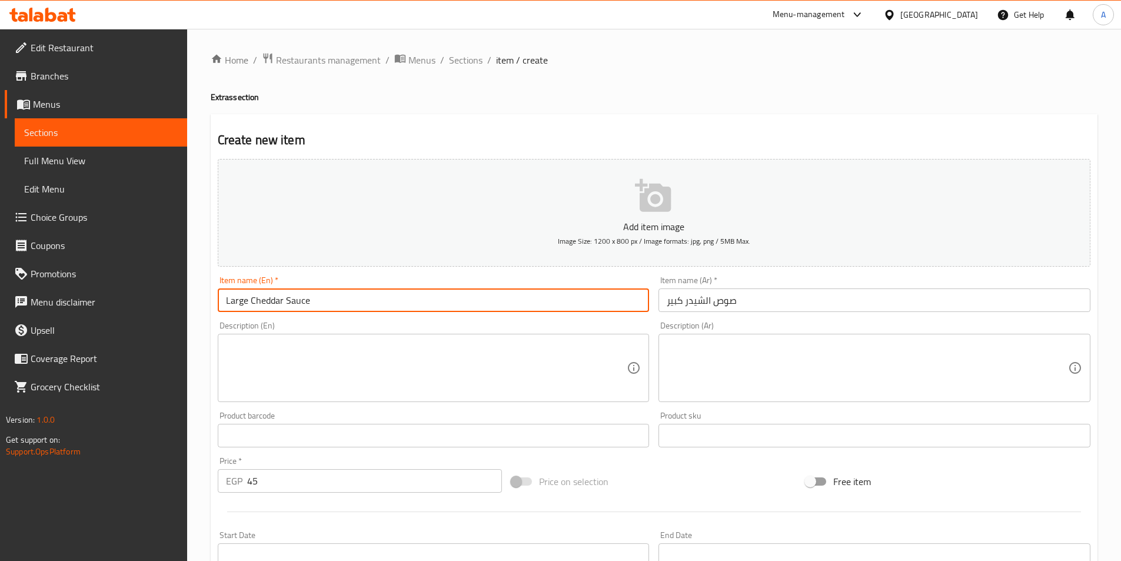
click at [376, 302] on input "Large Cheddar Sauce" at bounding box center [434, 300] width 432 height 24
click at [457, 61] on span "Sections" at bounding box center [466, 60] width 34 height 14
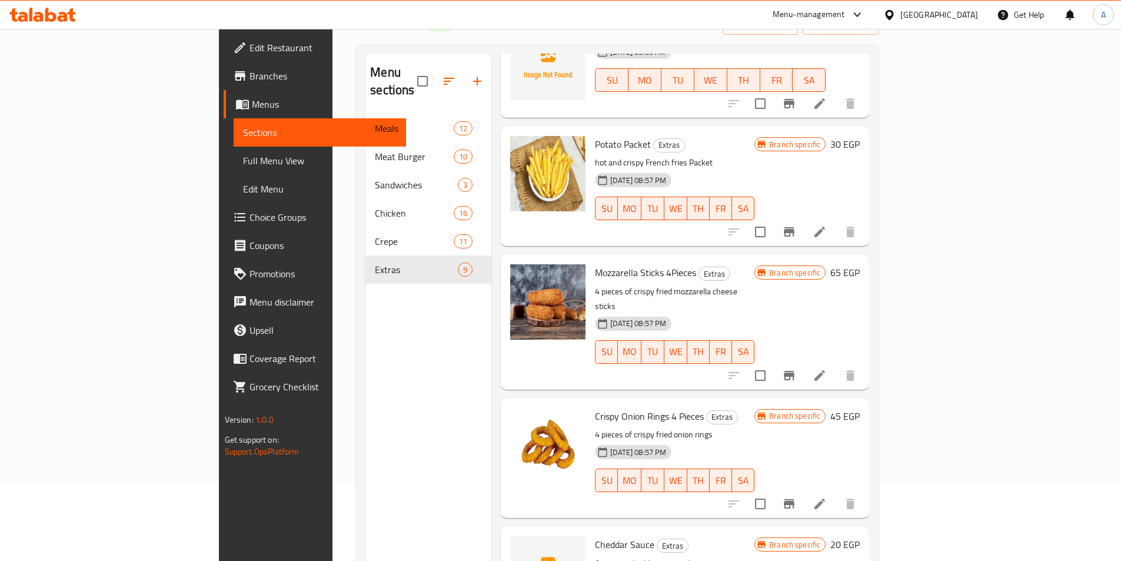
scroll to position [165, 0]
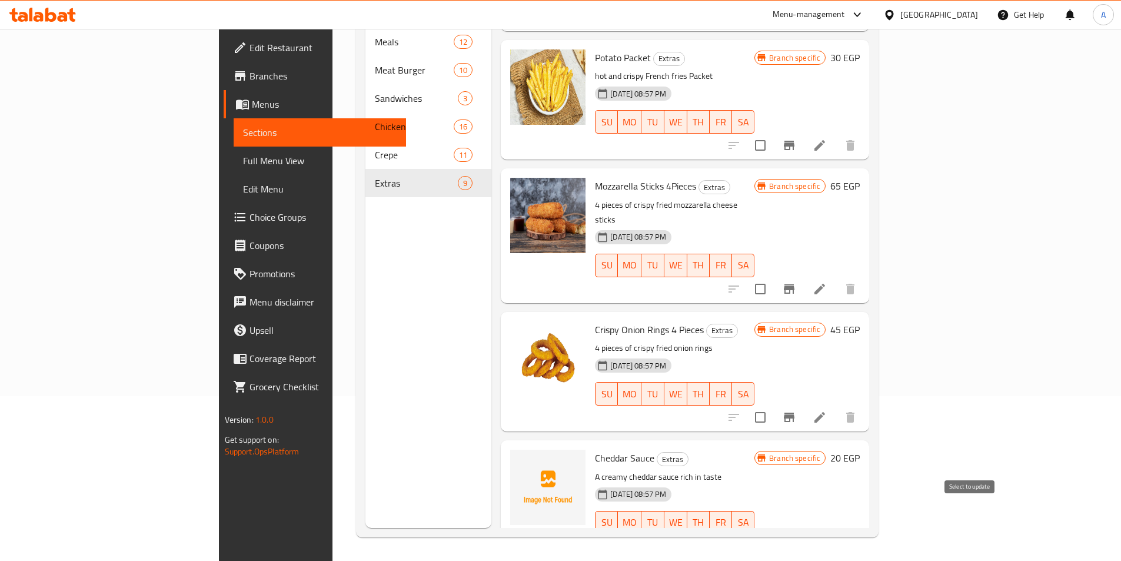
click at [773, 534] on input "checkbox" at bounding box center [760, 546] width 25 height 25
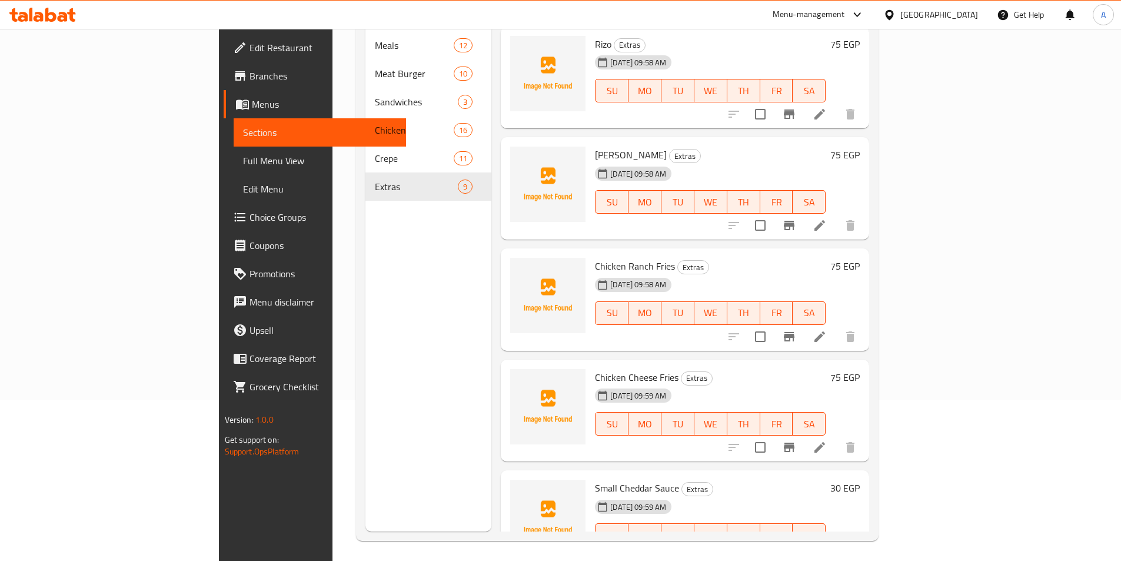
scroll to position [0, 0]
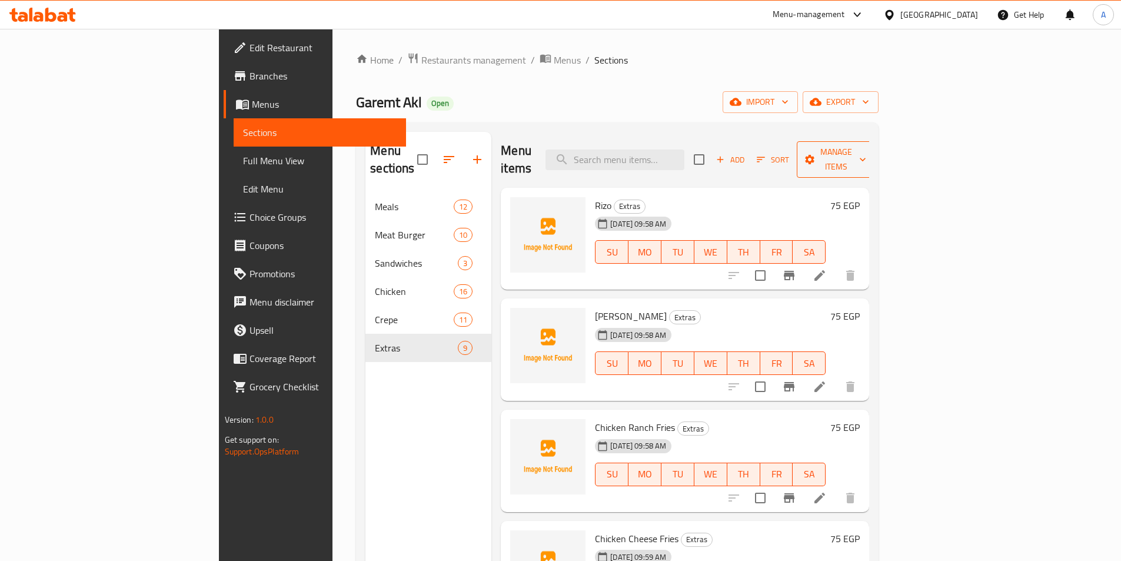
click at [866, 154] on span "Manage items" at bounding box center [836, 159] width 60 height 29
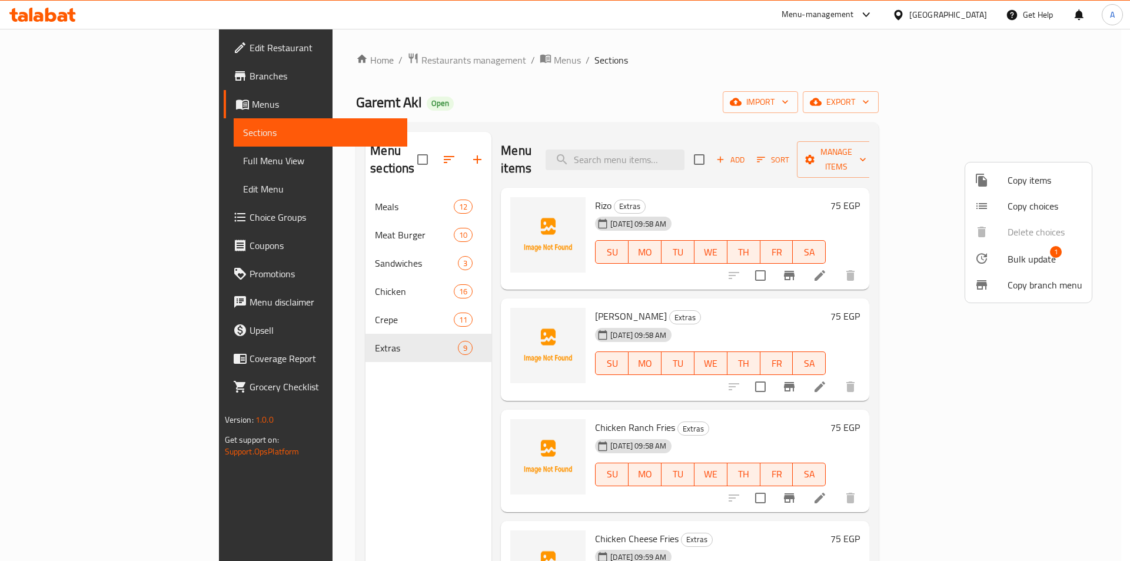
click at [1006, 260] on div at bounding box center [990, 258] width 33 height 14
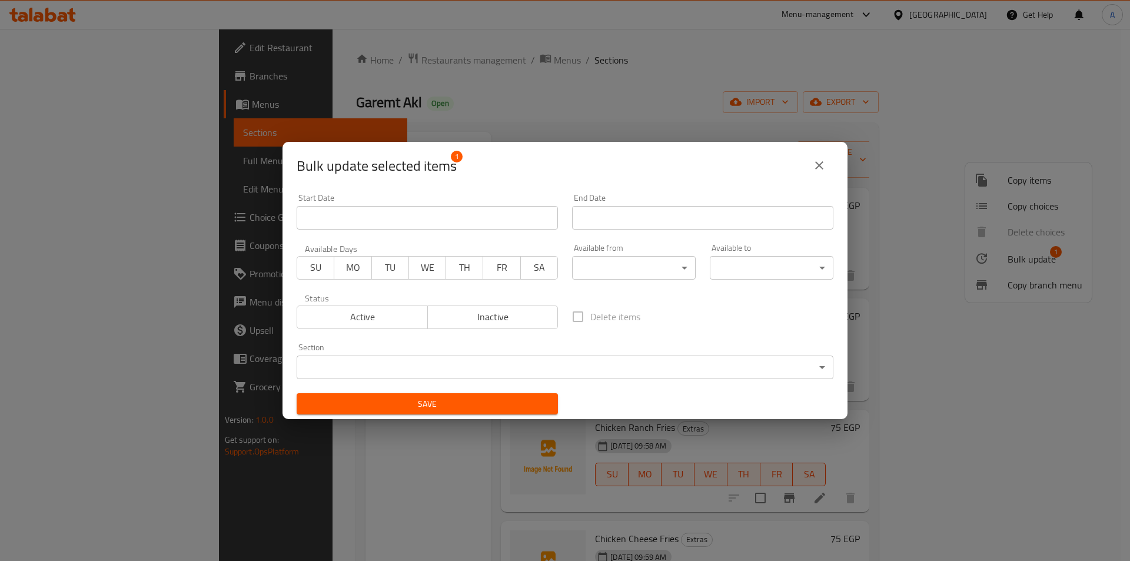
click at [500, 317] on span "Inactive" at bounding box center [493, 316] width 121 height 17
click at [483, 407] on span "Save" at bounding box center [427, 404] width 242 height 15
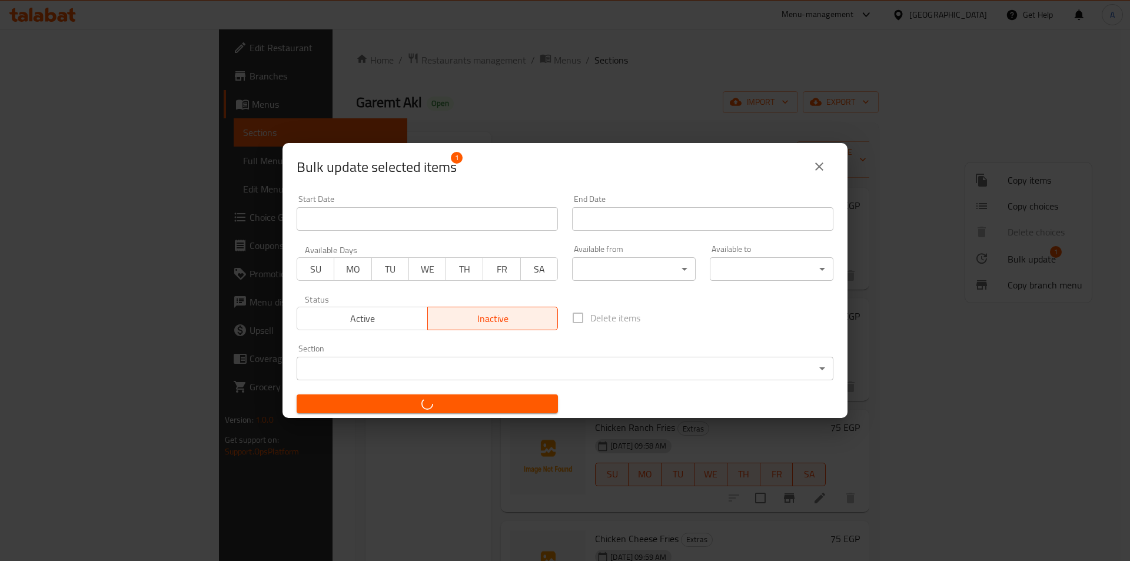
checkbox input "false"
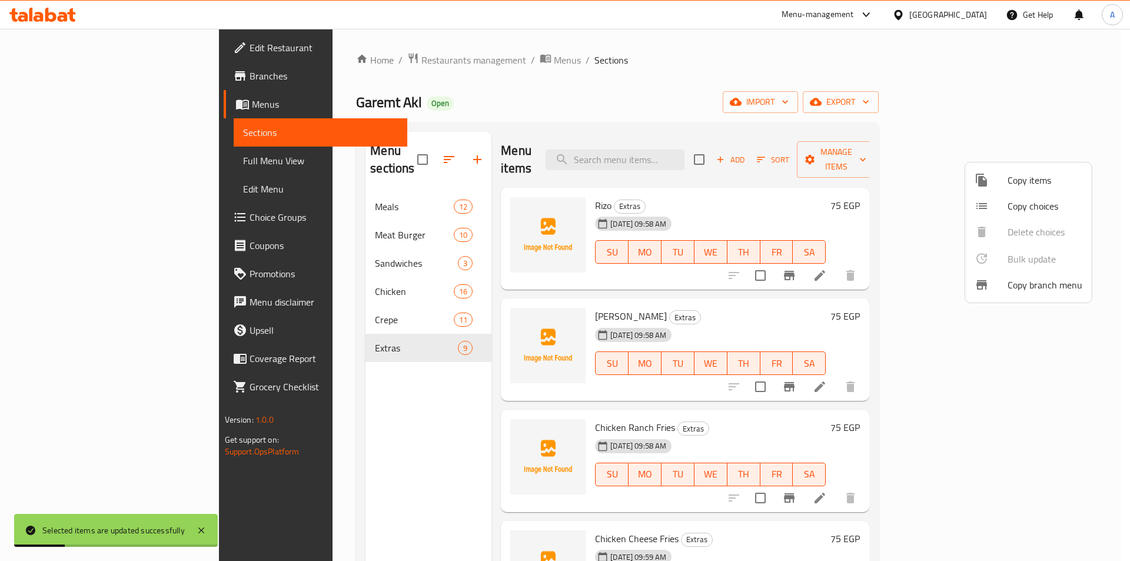
click at [804, 412] on div at bounding box center [565, 280] width 1130 height 561
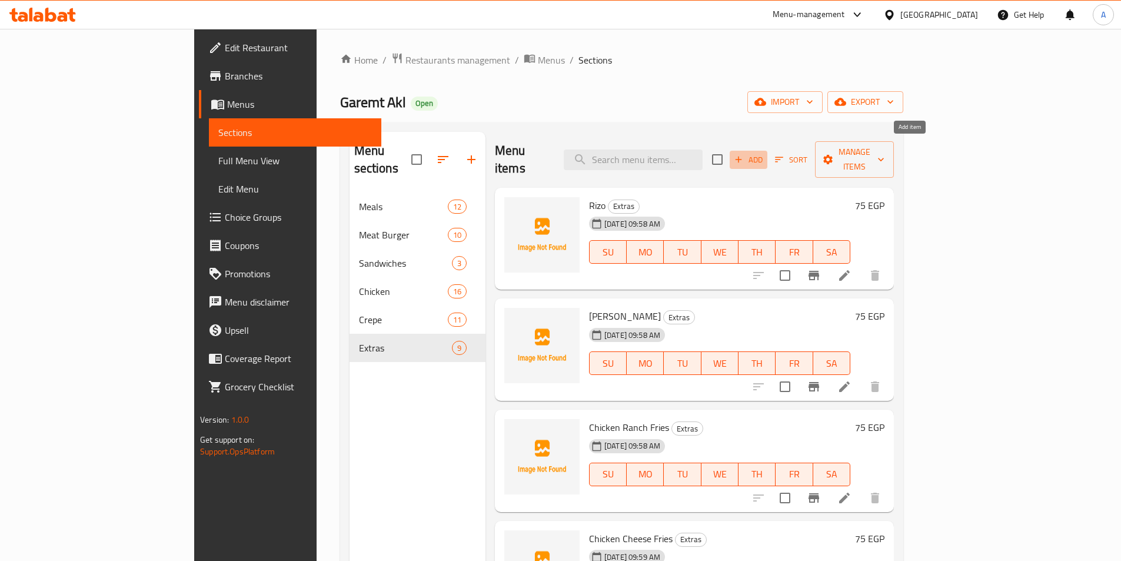
click at [764, 156] on span "Add" at bounding box center [749, 160] width 32 height 14
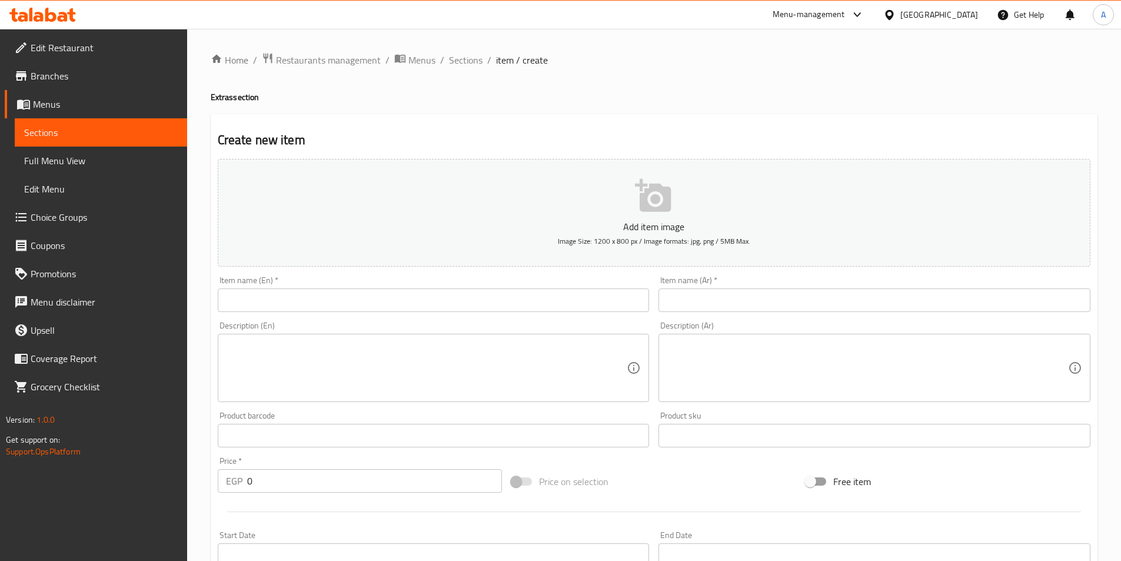
click at [377, 296] on input "text" at bounding box center [434, 300] width 432 height 24
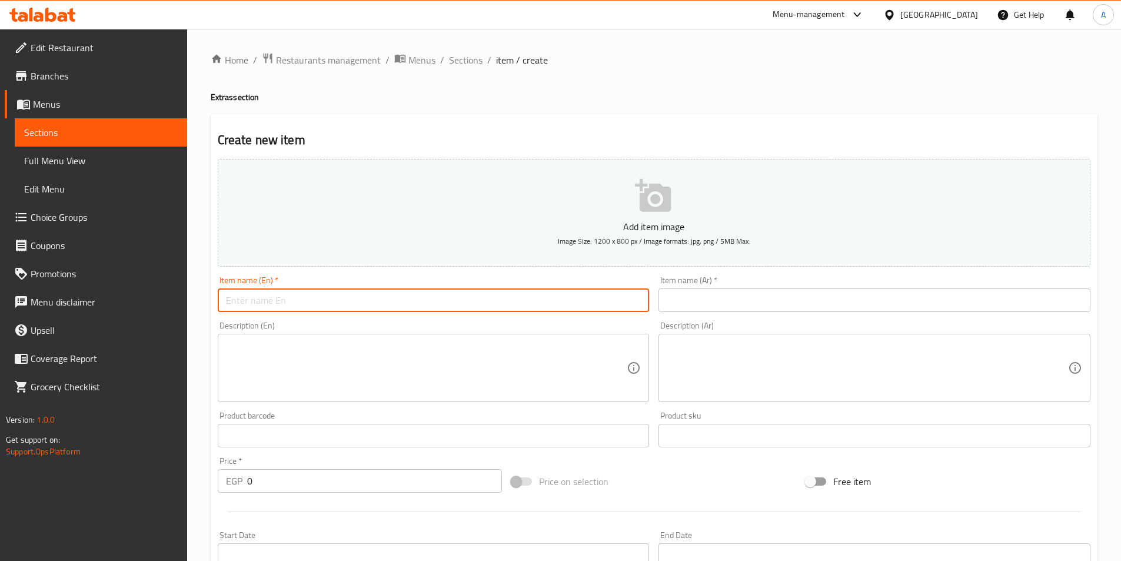
paste input "Large Cheddar Sauce"
type input "Large Cheddar Sauce"
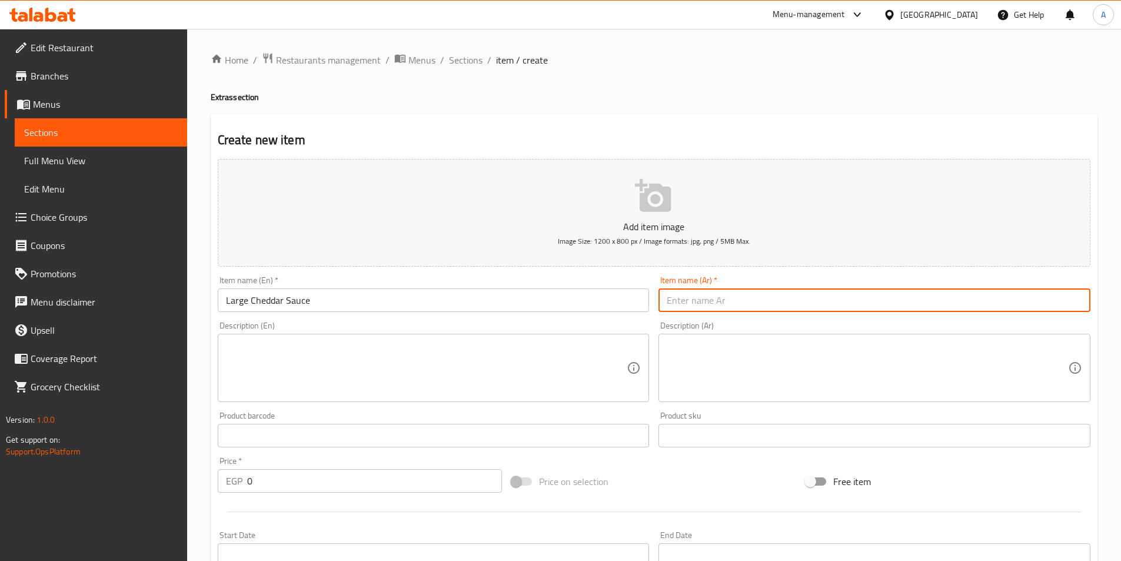
click at [851, 292] on input "text" at bounding box center [874, 300] width 432 height 24
paste input "صوص الشيدر كبير"
type input "صوص الشيدر كبير"
click at [285, 489] on input "0" at bounding box center [374, 481] width 255 height 24
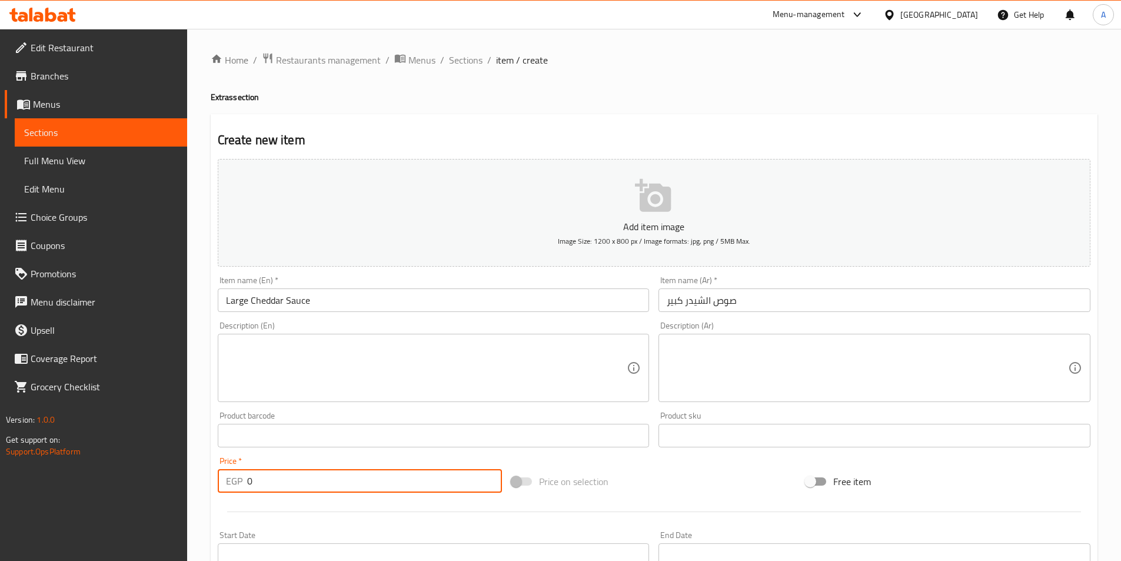
click at [285, 489] on input "0" at bounding box center [374, 481] width 255 height 24
type input "45"
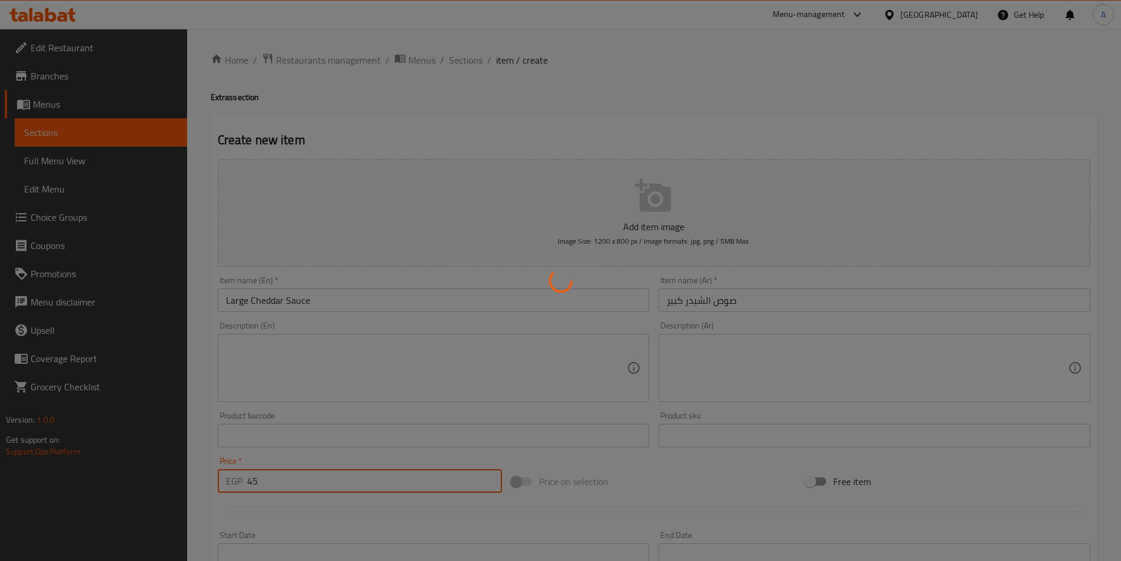
type input "0"
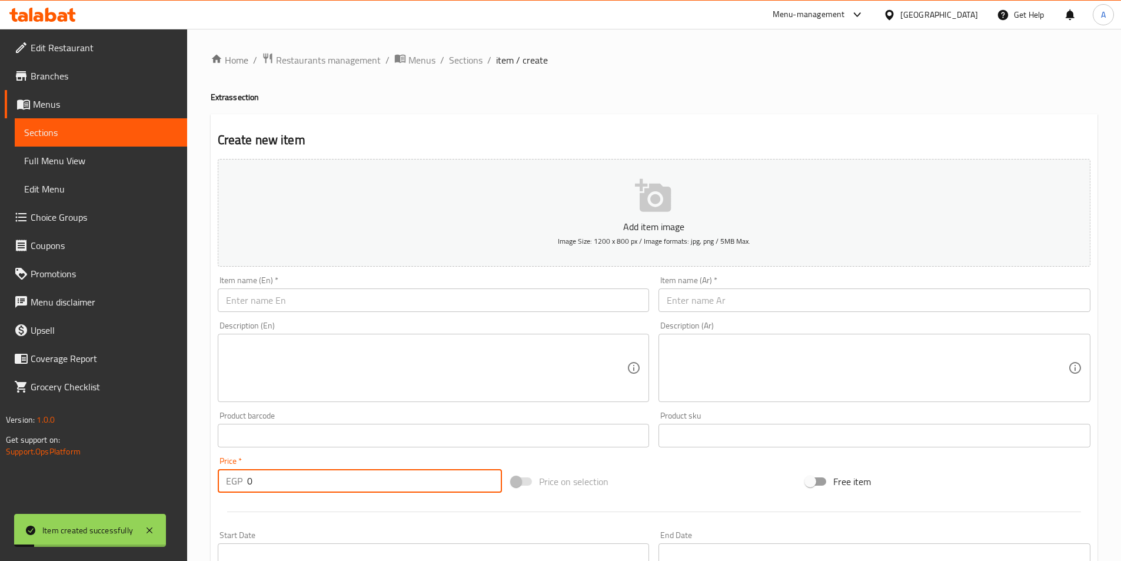
click at [694, 300] on input "text" at bounding box center [874, 300] width 432 height 24
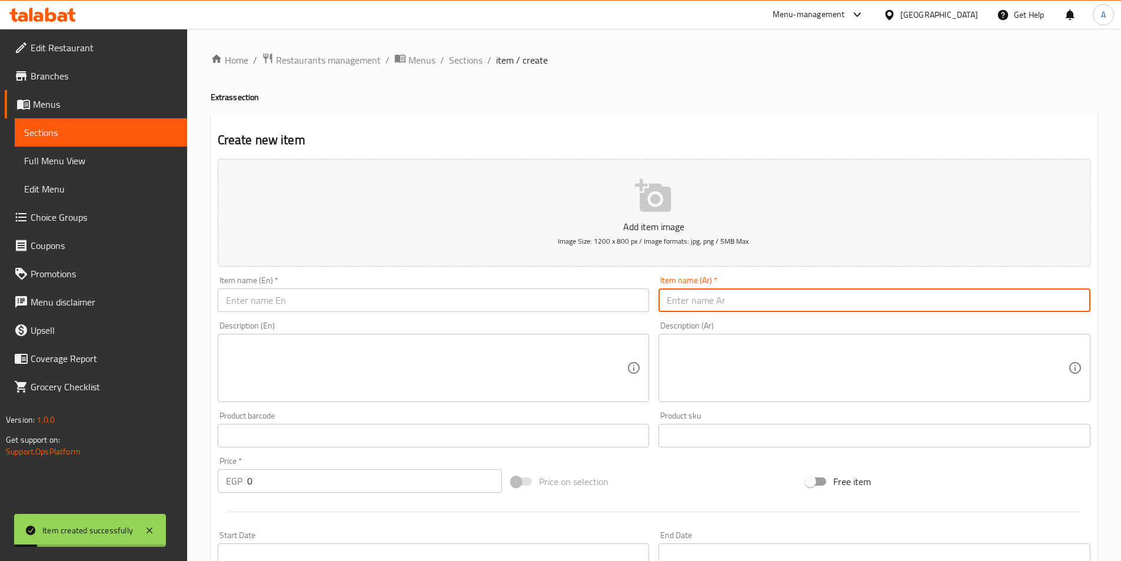
paste input "كولسلو صغير"
type input "كولسلو صغير"
click at [299, 308] on input "text" at bounding box center [434, 300] width 432 height 24
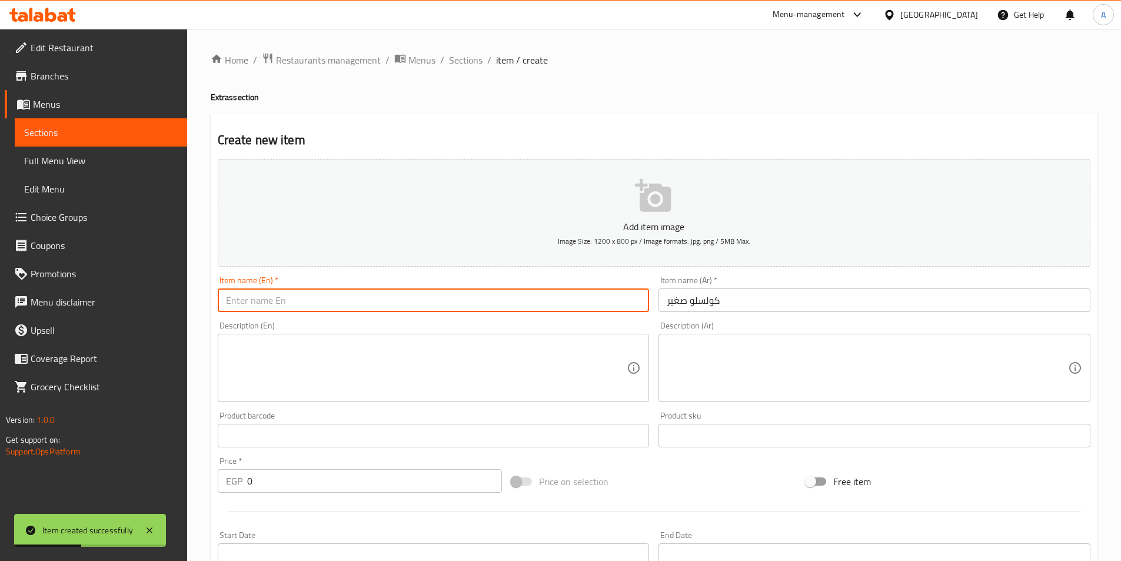
paste input "Small Coleslaw"
type input "Small Coleslaw"
click at [335, 473] on input "0" at bounding box center [374, 481] width 255 height 24
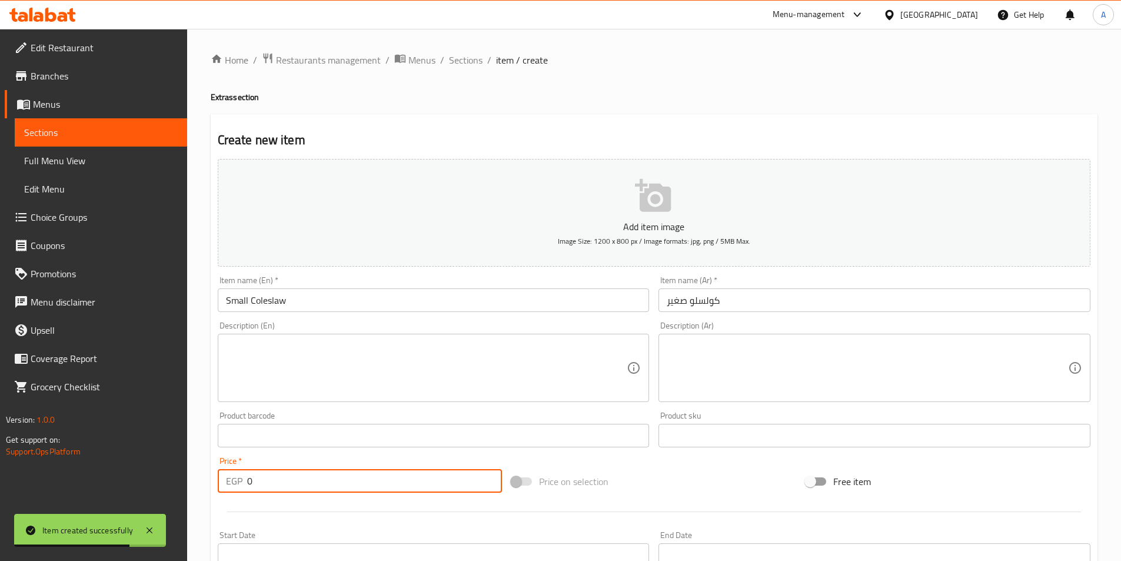
click at [335, 473] on input "0" at bounding box center [374, 481] width 255 height 24
type input "20"
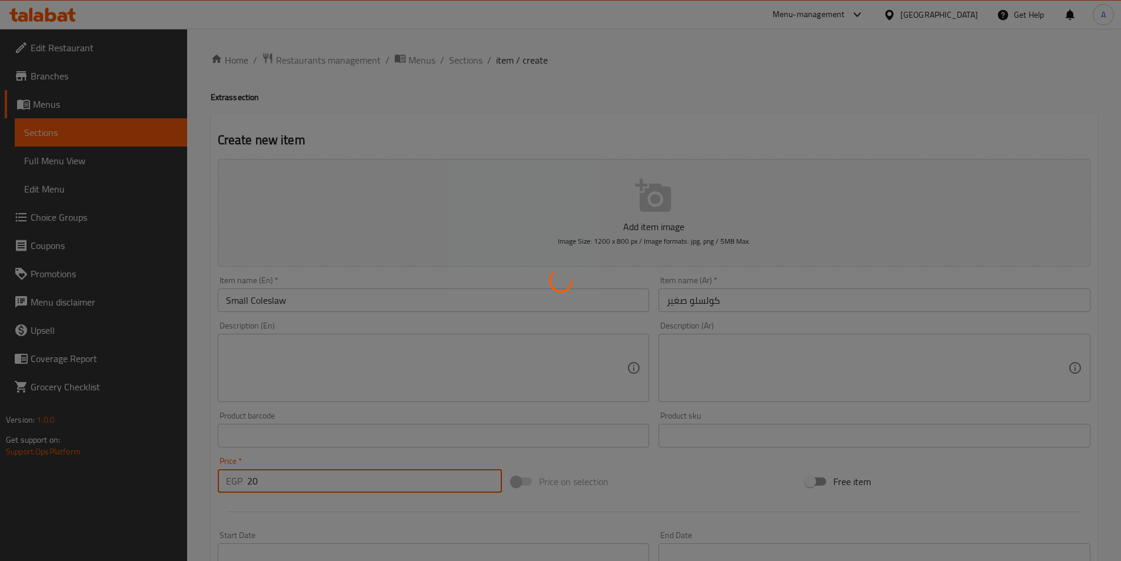
type input "0"
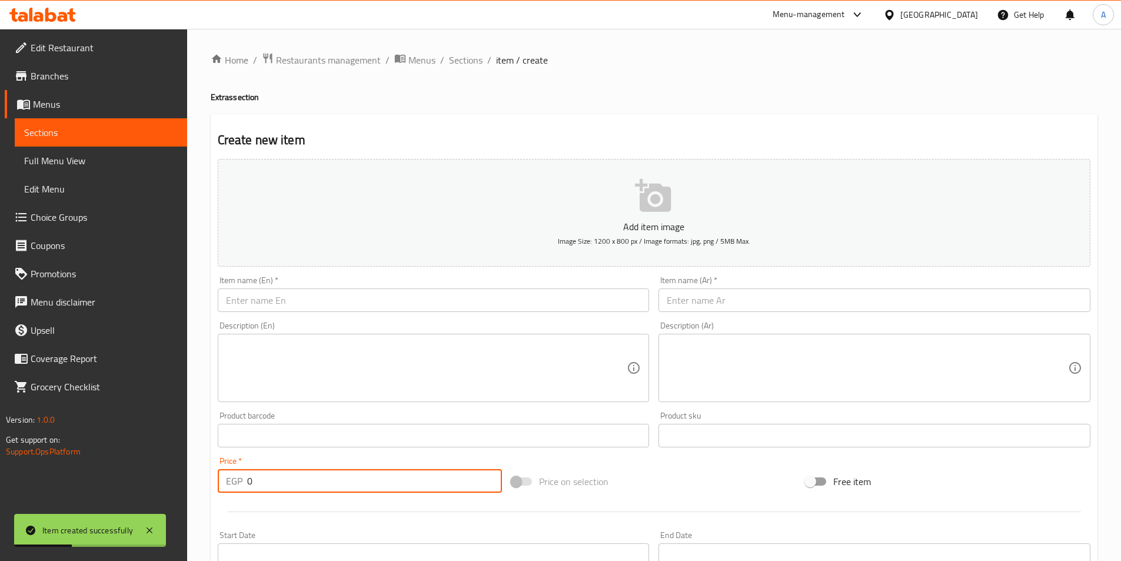
click at [326, 291] on input "text" at bounding box center [434, 300] width 432 height 24
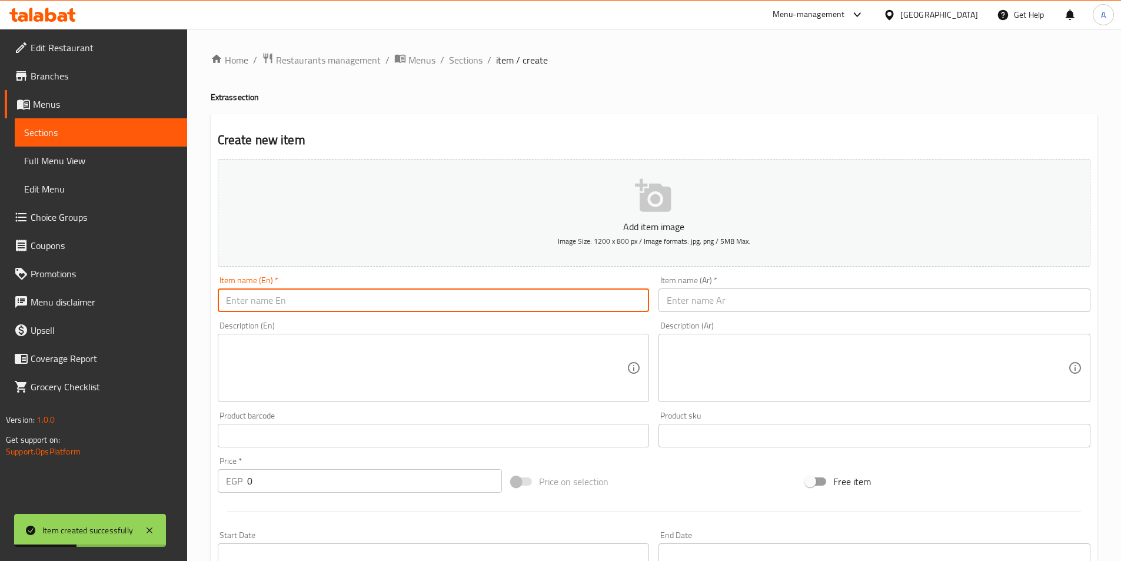
paste input "Large Coleslaw"
type input "Large Coleslaw"
click at [877, 297] on input "text" at bounding box center [874, 300] width 432 height 24
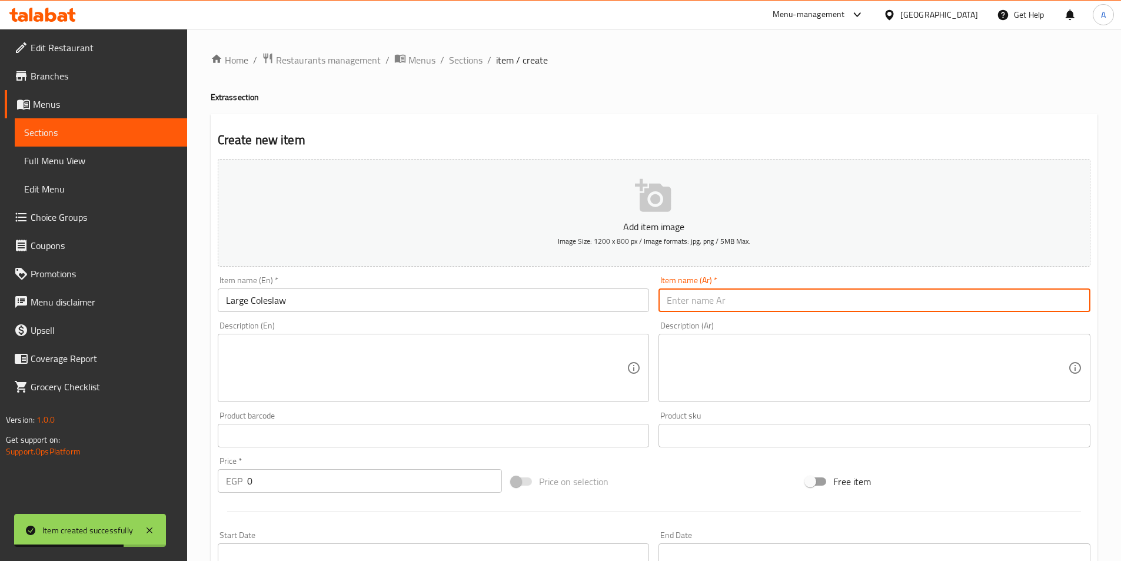
paste input "كولسلو كبير"
type input "كولسلو كبير"
click at [311, 481] on input "0" at bounding box center [374, 481] width 255 height 24
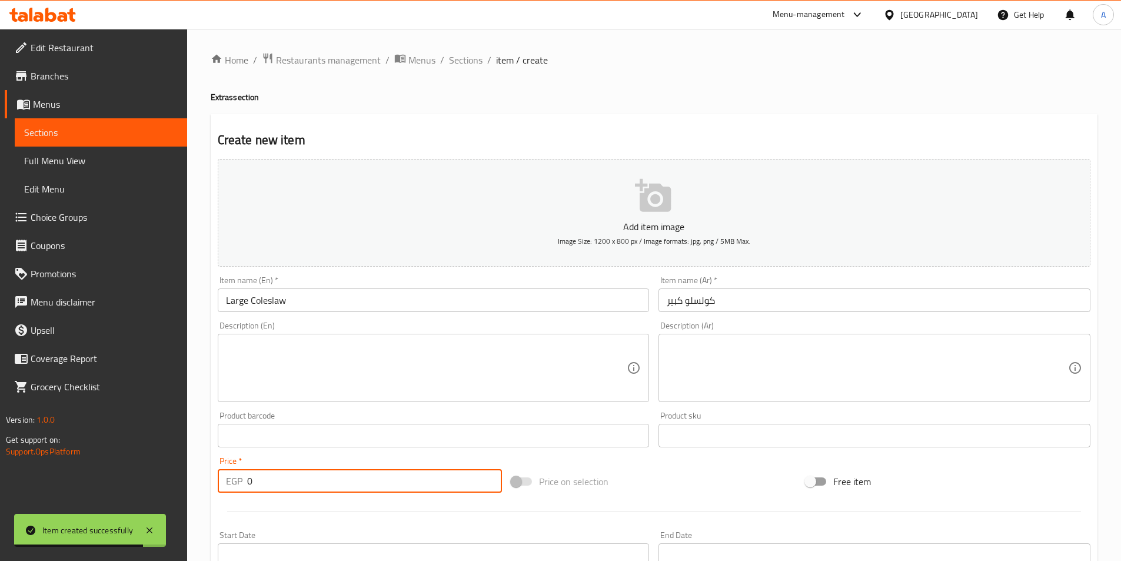
click at [311, 481] on input "0" at bounding box center [374, 481] width 255 height 24
type input "35"
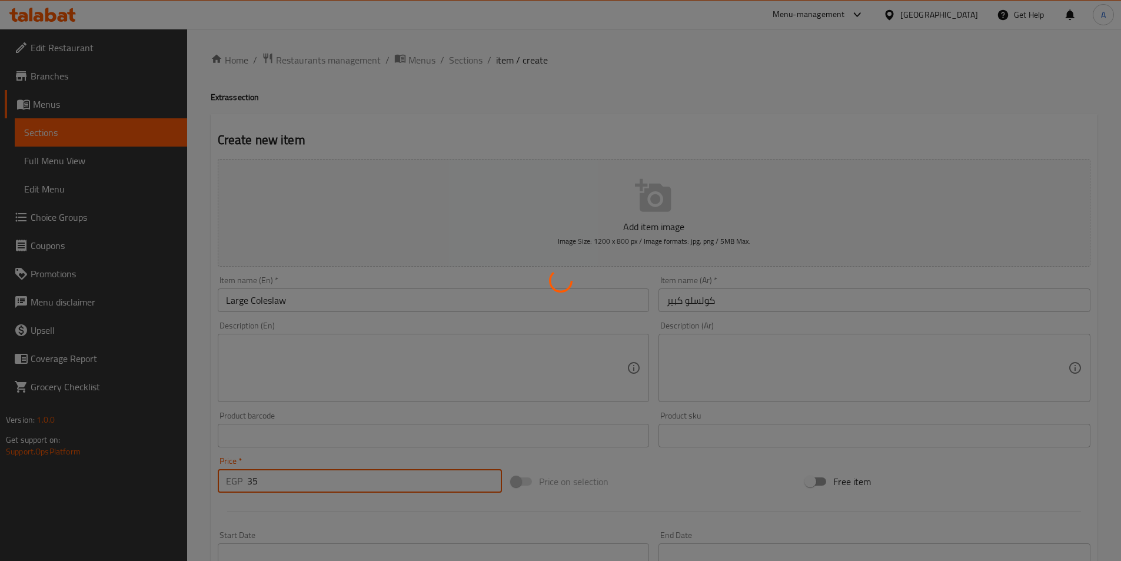
type input "0"
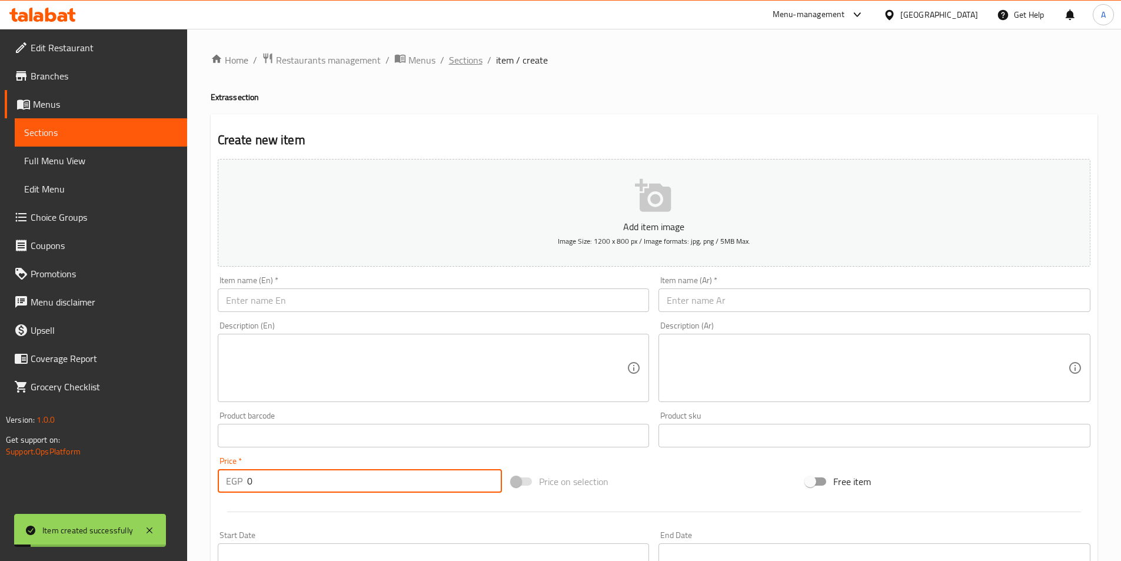
click at [464, 61] on span "Sections" at bounding box center [466, 60] width 34 height 14
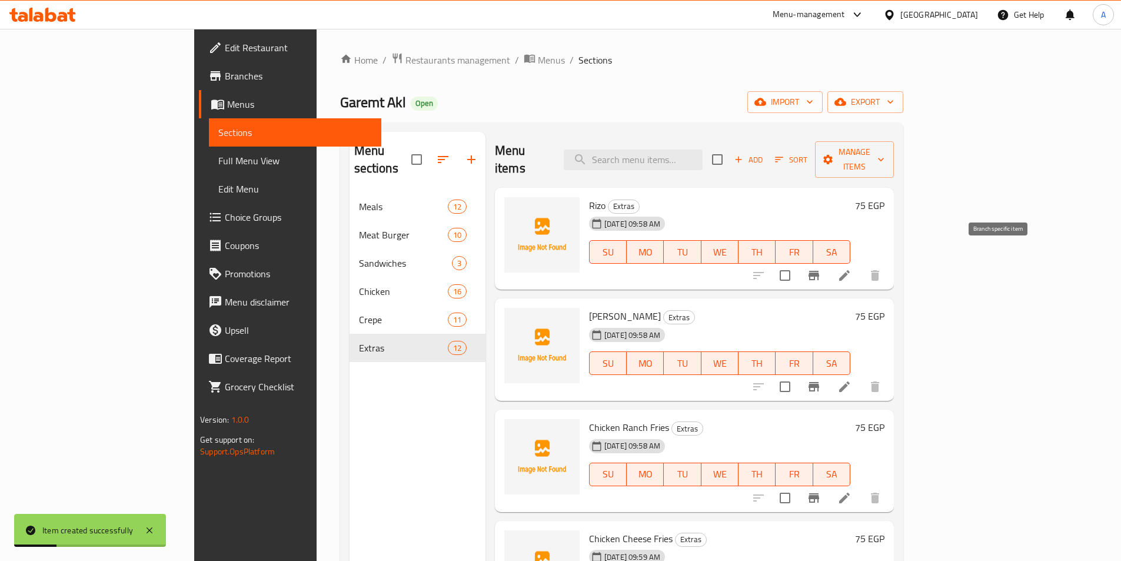
click at [819, 271] on icon "Branch-specific-item" at bounding box center [814, 275] width 11 height 9
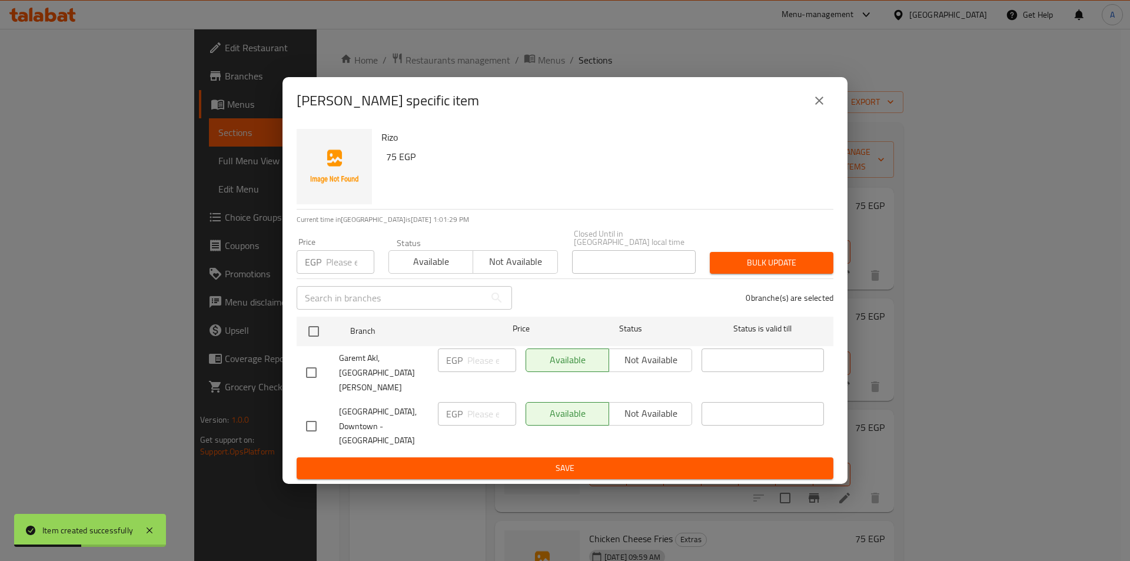
click at [312, 414] on input "checkbox" at bounding box center [311, 426] width 25 height 25
checkbox input "true"
click at [651, 411] on span "Not available" at bounding box center [651, 413] width 74 height 17
click at [620, 461] on span "Save" at bounding box center [565, 468] width 518 height 15
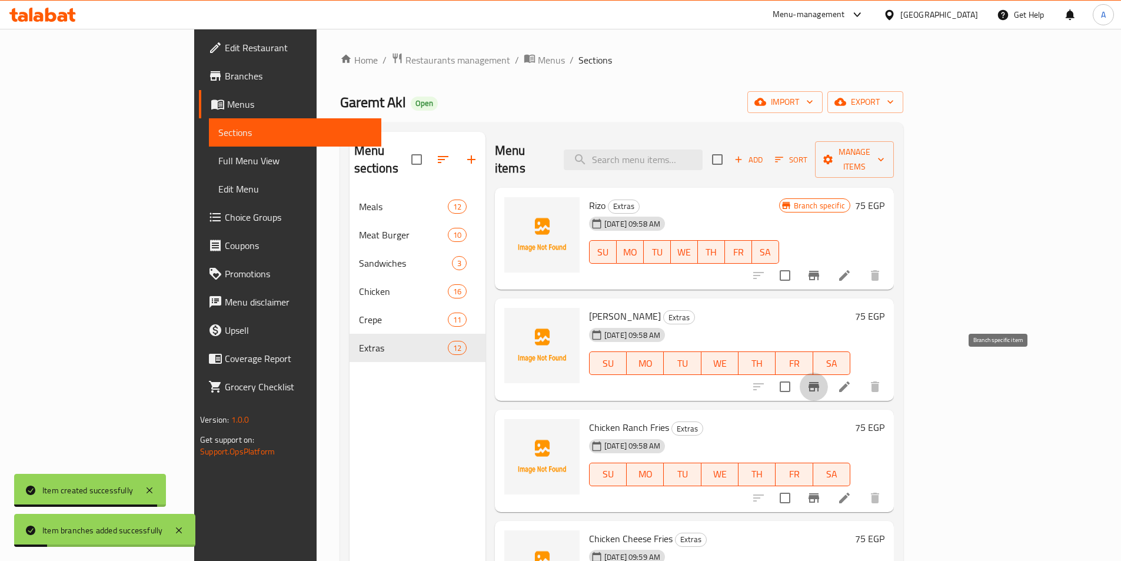
click at [828, 372] on button "Branch-specific-item" at bounding box center [814, 386] width 28 height 28
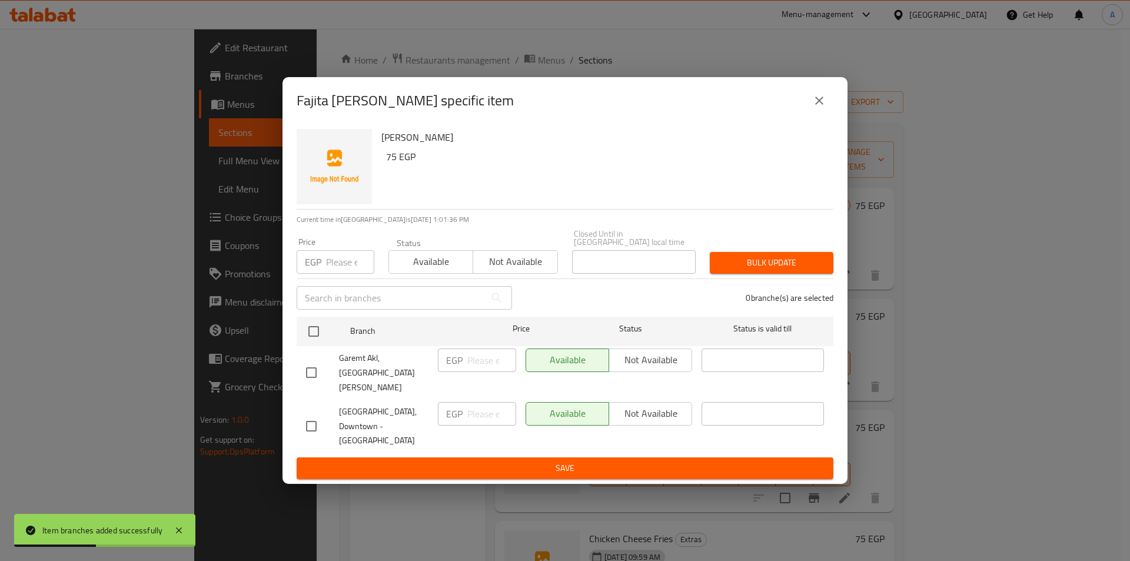
click at [307, 414] on input "checkbox" at bounding box center [311, 426] width 25 height 25
checkbox input "true"
click at [629, 405] on span "Not available" at bounding box center [651, 413] width 74 height 17
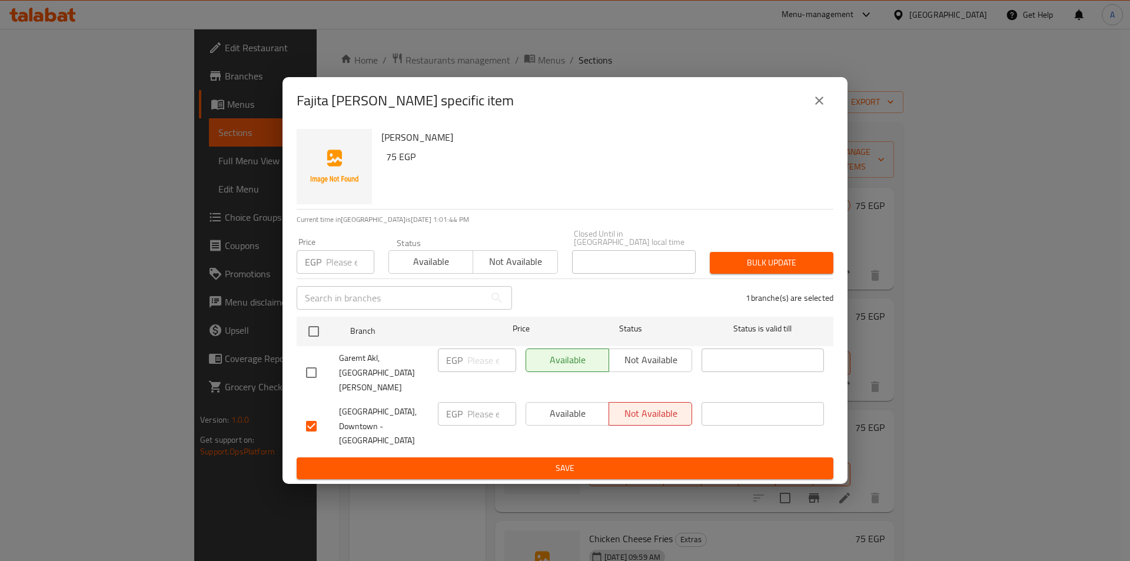
click at [620, 461] on span "Save" at bounding box center [565, 468] width 518 height 15
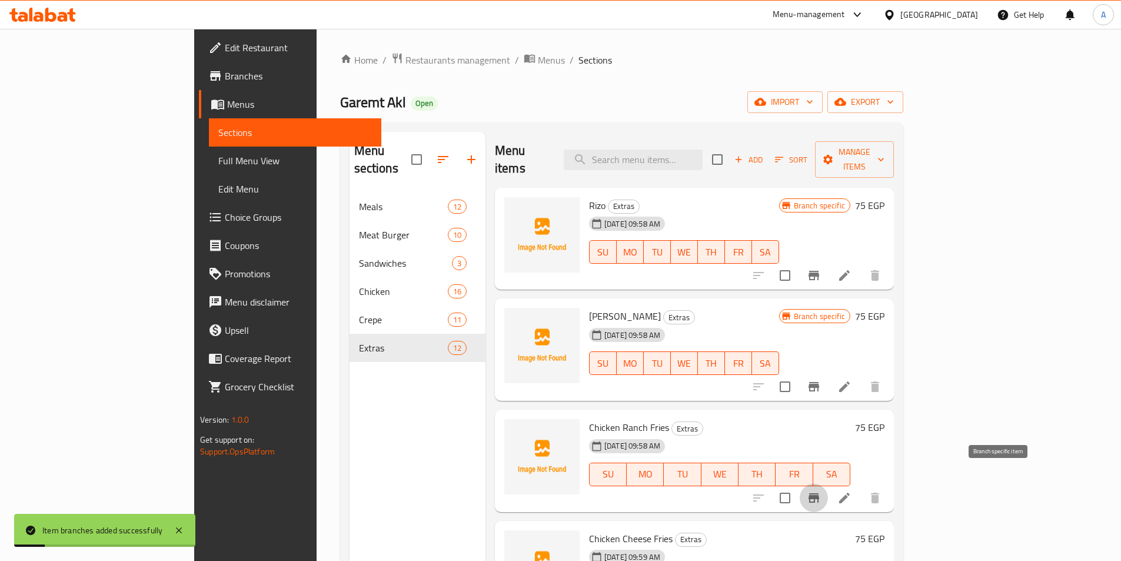
click at [821, 491] on icon "Branch-specific-item" at bounding box center [814, 498] width 14 height 14
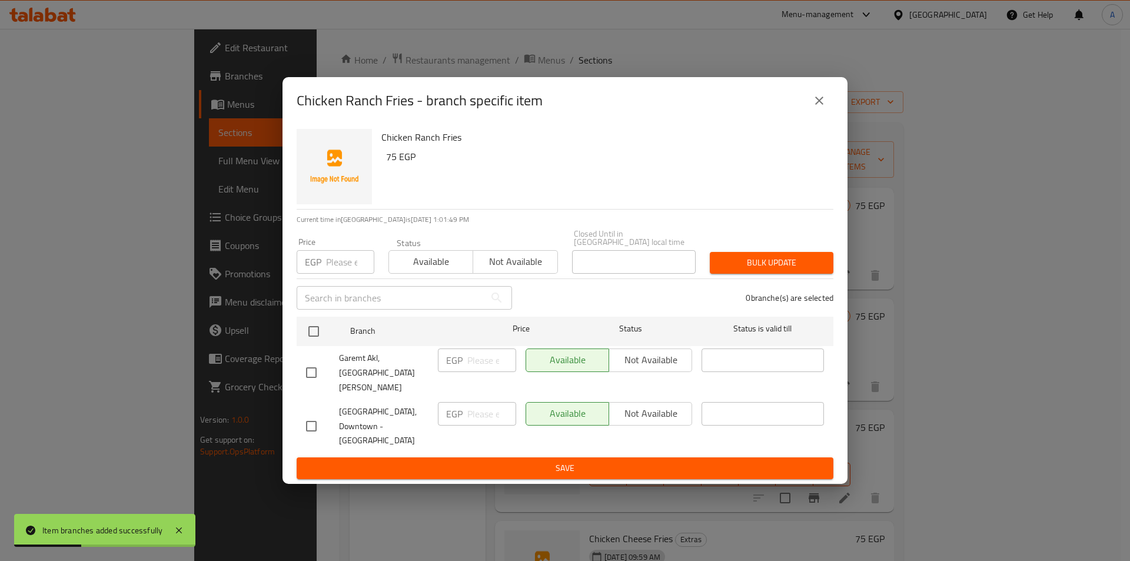
click at [322, 414] on input "checkbox" at bounding box center [311, 426] width 25 height 25
checkbox input "true"
click at [656, 405] on span "Not available" at bounding box center [651, 413] width 74 height 17
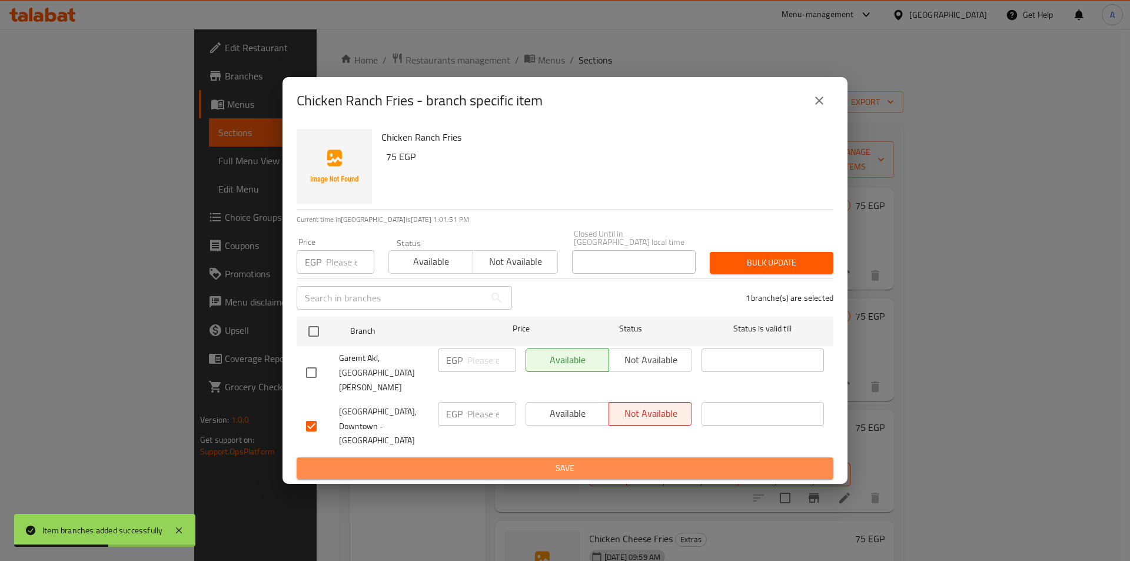
click at [638, 461] on span "Save" at bounding box center [565, 468] width 518 height 15
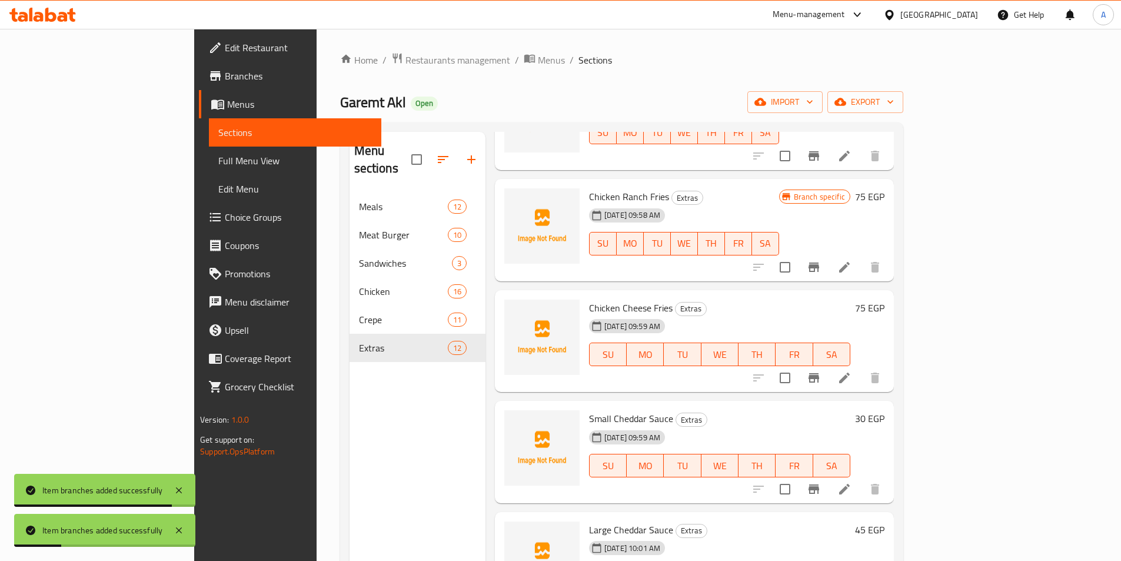
scroll to position [235, 0]
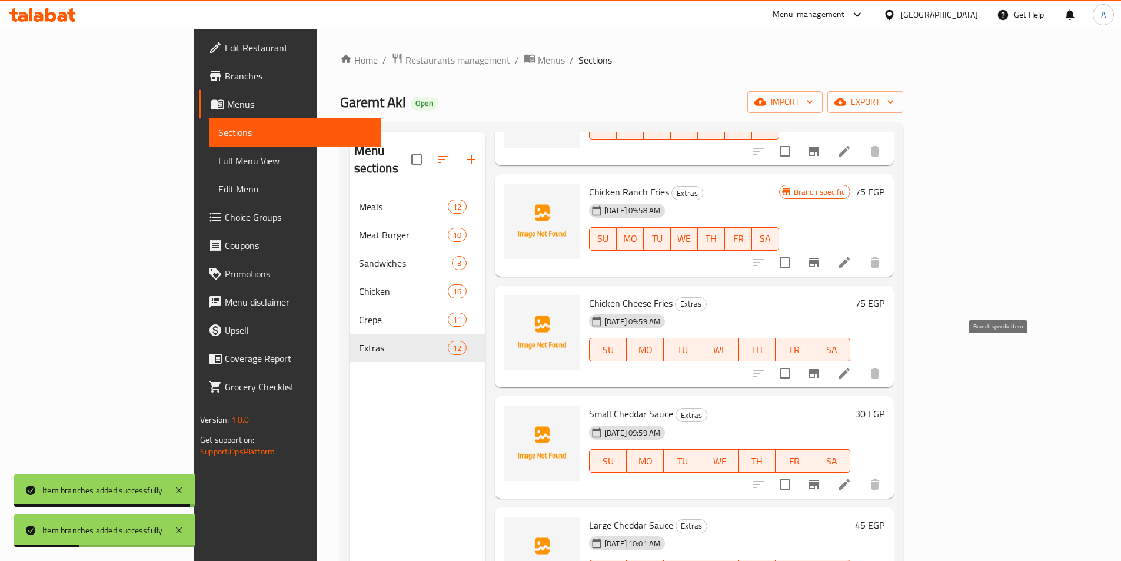
click at [819, 368] on icon "Branch-specific-item" at bounding box center [814, 372] width 11 height 9
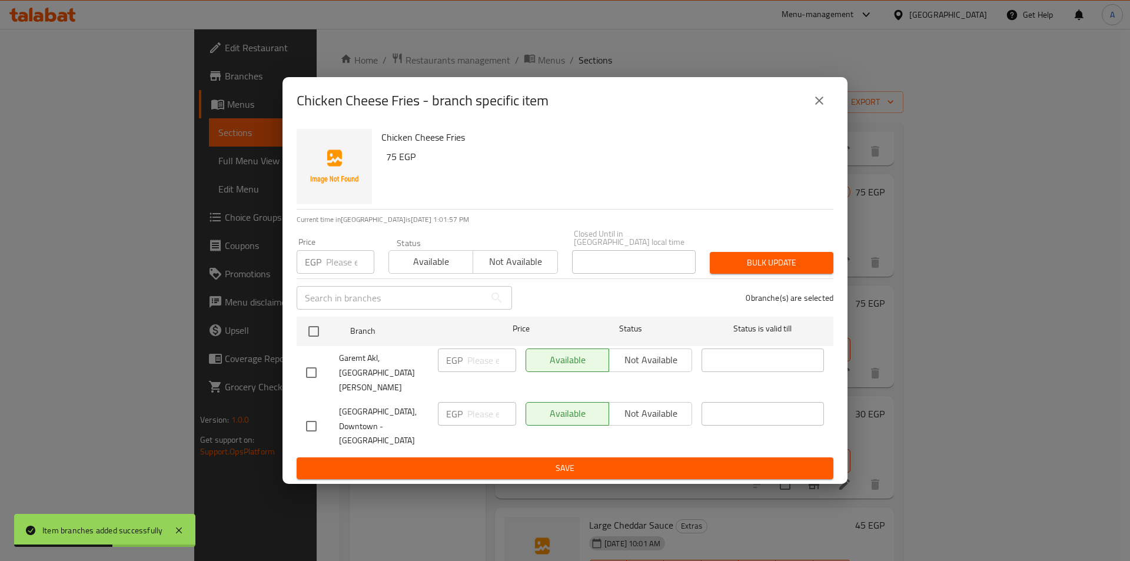
click at [317, 414] on input "checkbox" at bounding box center [311, 426] width 25 height 25
checkbox input "true"
click at [667, 405] on span "Not available" at bounding box center [651, 413] width 74 height 17
click at [655, 461] on span "Save" at bounding box center [565, 468] width 518 height 15
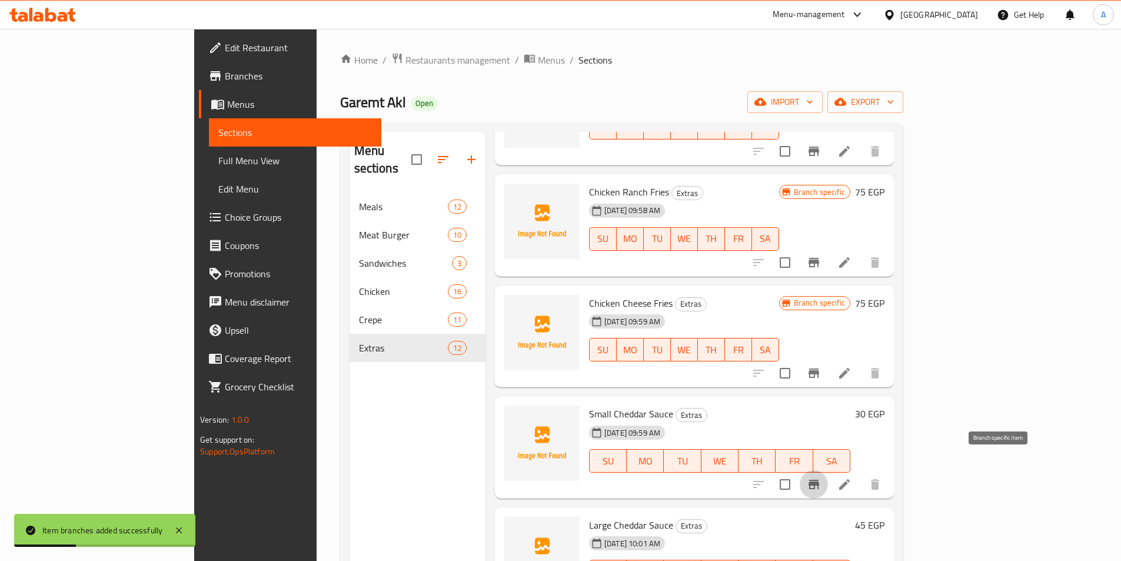
click at [821, 477] on icon "Branch-specific-item" at bounding box center [814, 484] width 14 height 14
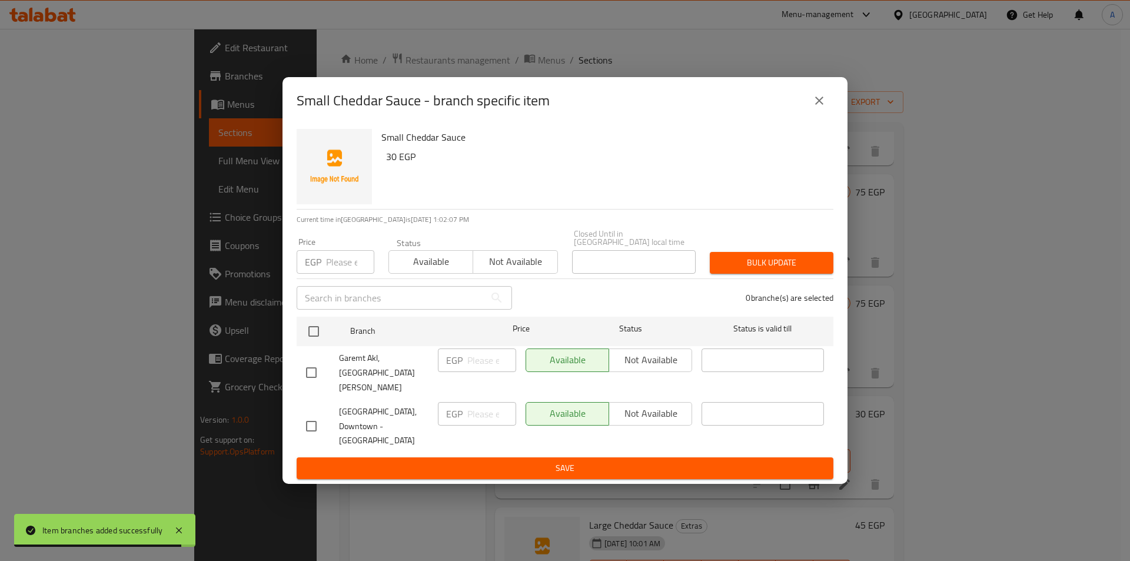
click at [297, 410] on li "[GEOGRAPHIC_DATA], Downtown - [GEOGRAPHIC_DATA] EGP ​ Available Not available ​" at bounding box center [565, 427] width 537 height 54
click at [315, 414] on input "checkbox" at bounding box center [311, 426] width 25 height 25
checkbox input "true"
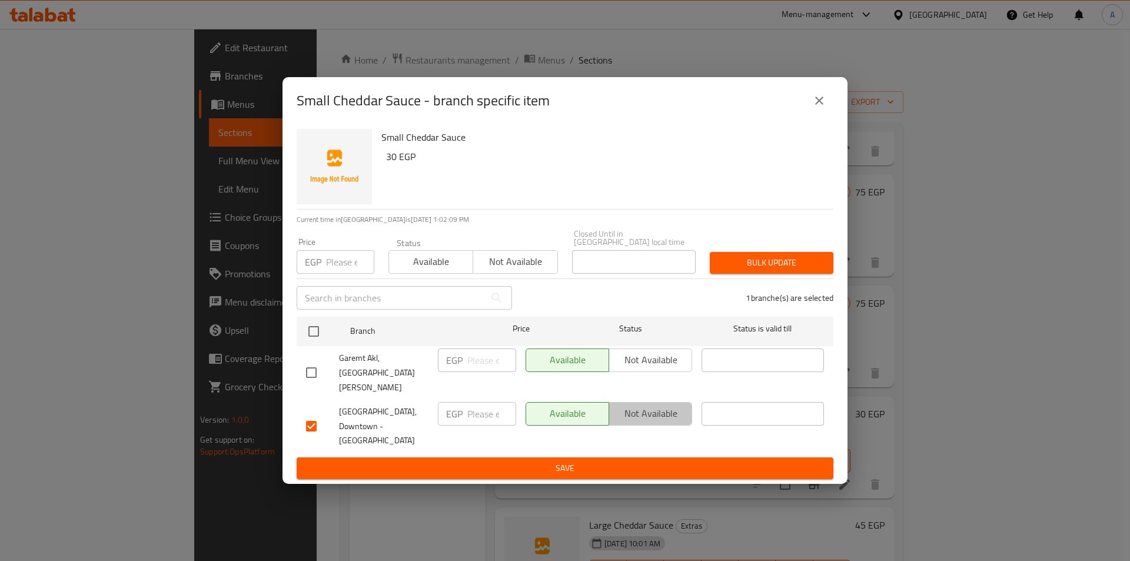
click at [640, 405] on span "Not available" at bounding box center [651, 413] width 74 height 17
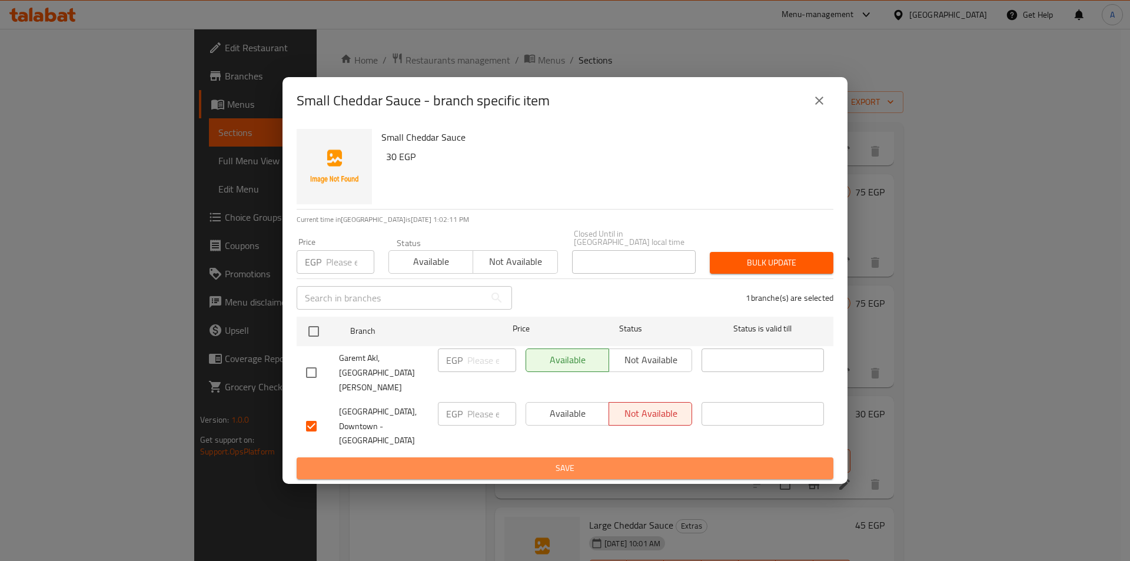
click at [661, 461] on span "Save" at bounding box center [565, 468] width 518 height 15
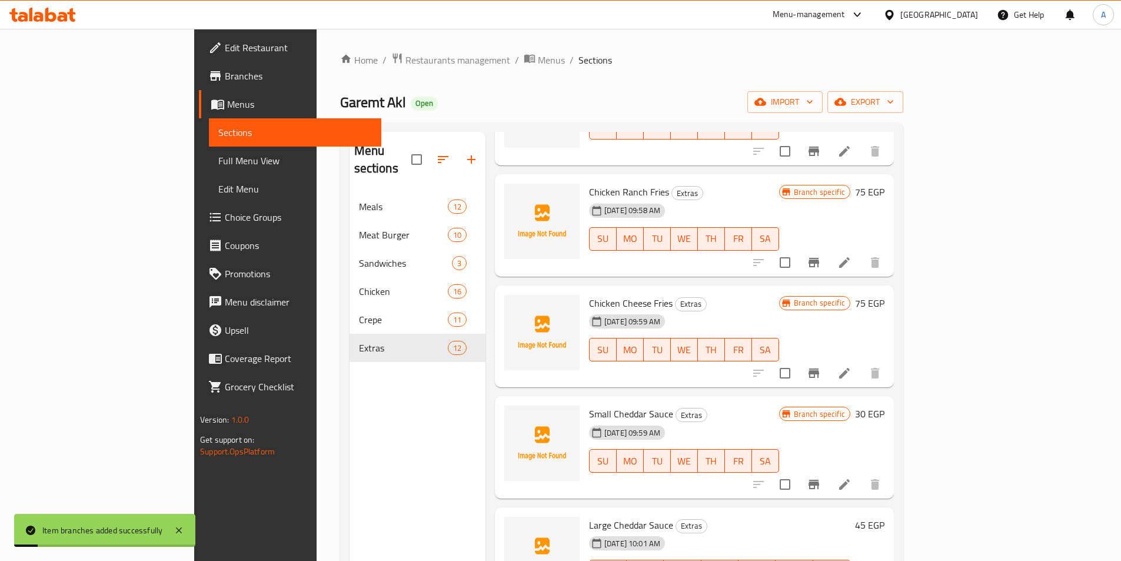
scroll to position [353, 0]
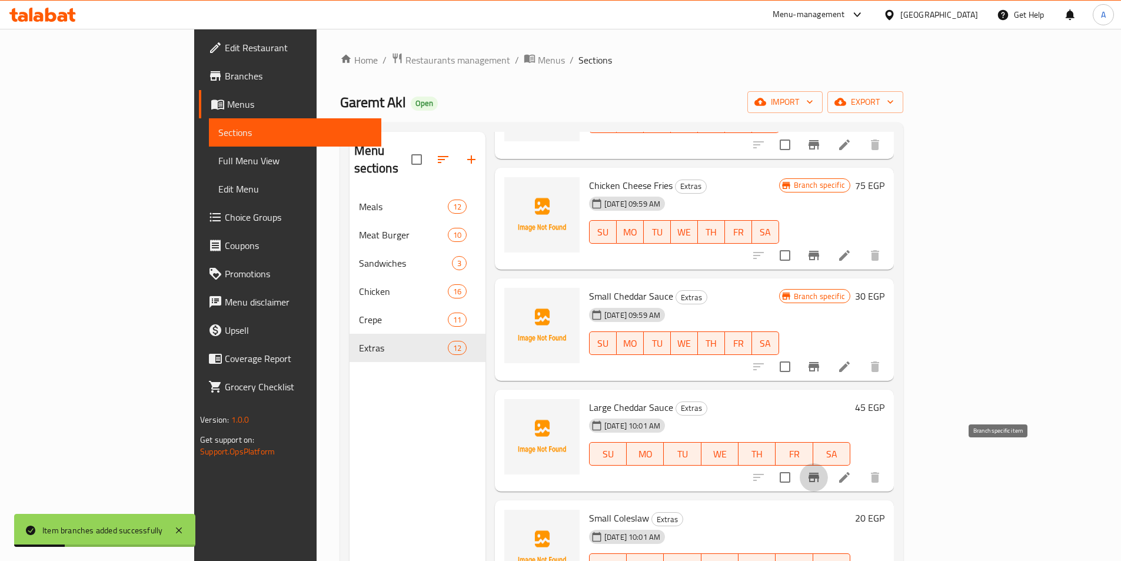
click at [821, 470] on icon "Branch-specific-item" at bounding box center [814, 477] width 14 height 14
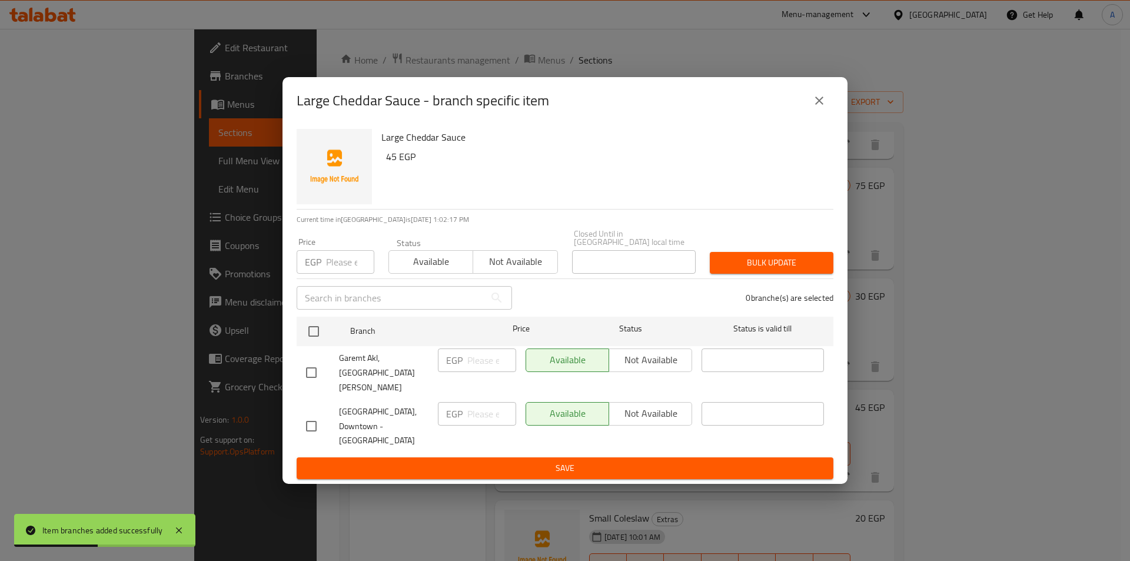
click at [322, 414] on input "checkbox" at bounding box center [311, 426] width 25 height 25
checkbox input "true"
click at [674, 408] on span "Not available" at bounding box center [651, 413] width 74 height 17
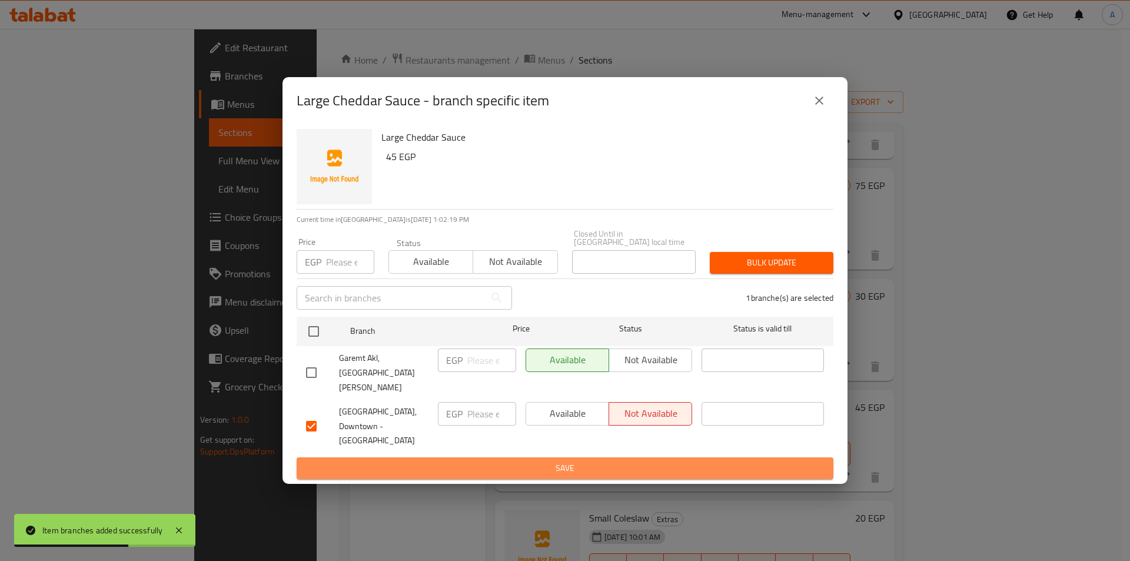
click at [674, 461] on span "Save" at bounding box center [565, 468] width 518 height 15
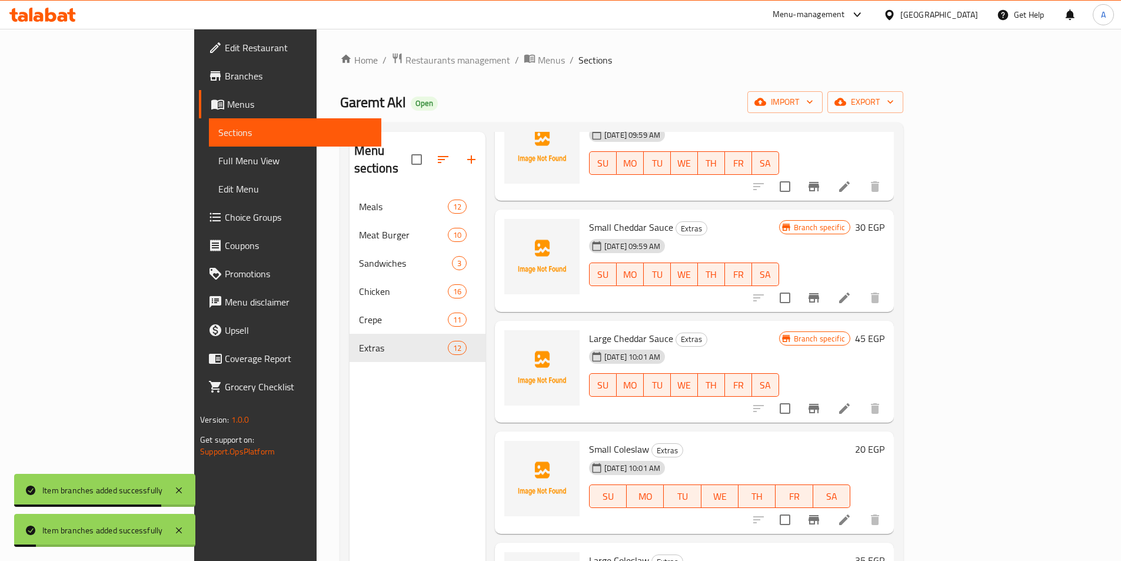
scroll to position [530, 0]
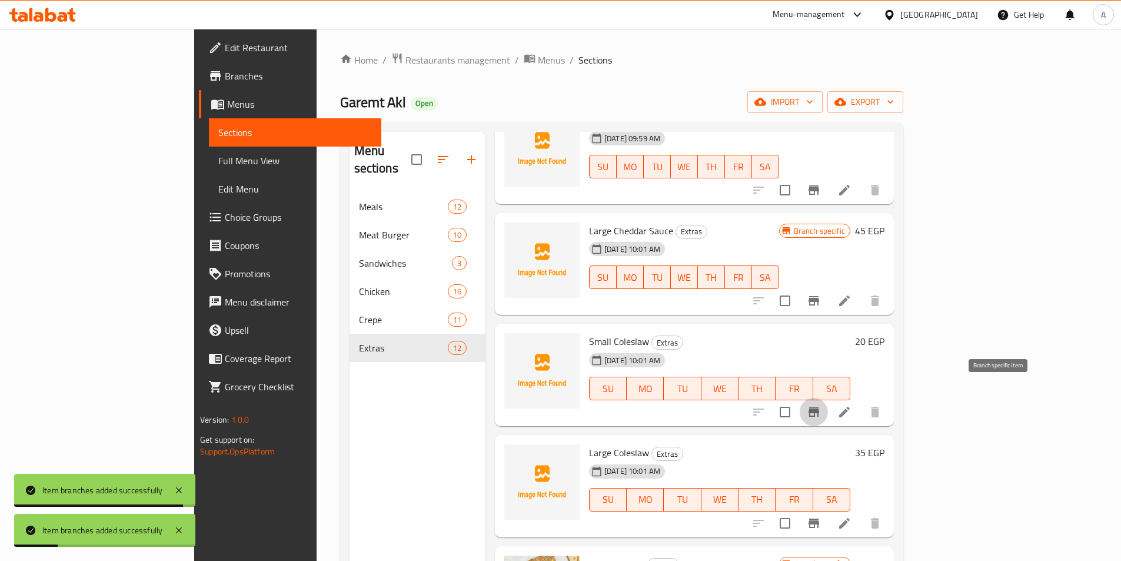
click at [819, 407] on icon "Branch-specific-item" at bounding box center [814, 411] width 11 height 9
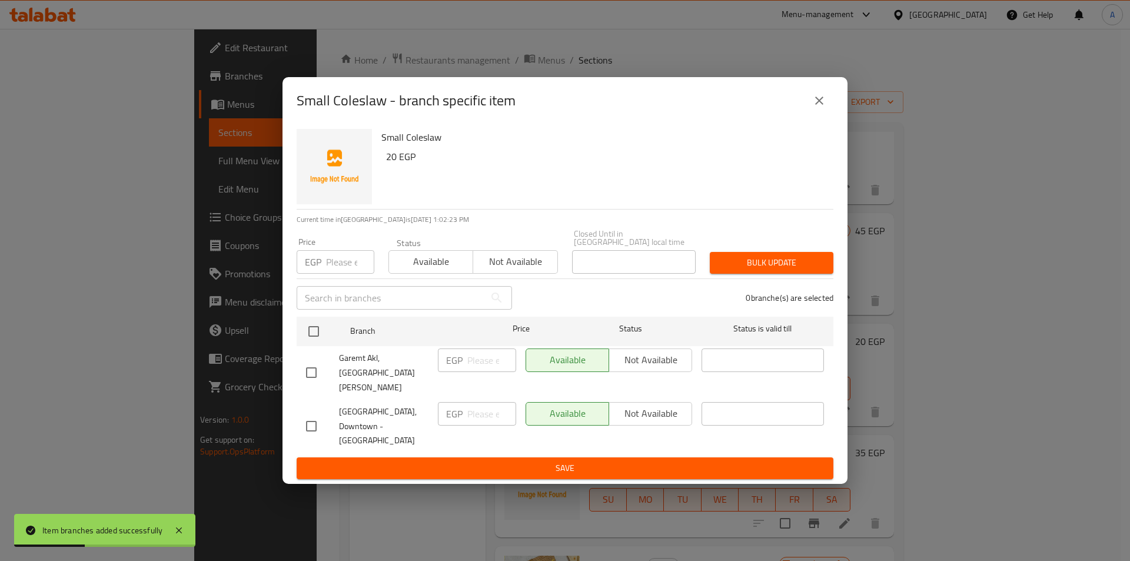
click at [321, 416] on input "checkbox" at bounding box center [311, 426] width 25 height 25
checkbox input "true"
click at [659, 408] on span "Not available" at bounding box center [651, 413] width 74 height 17
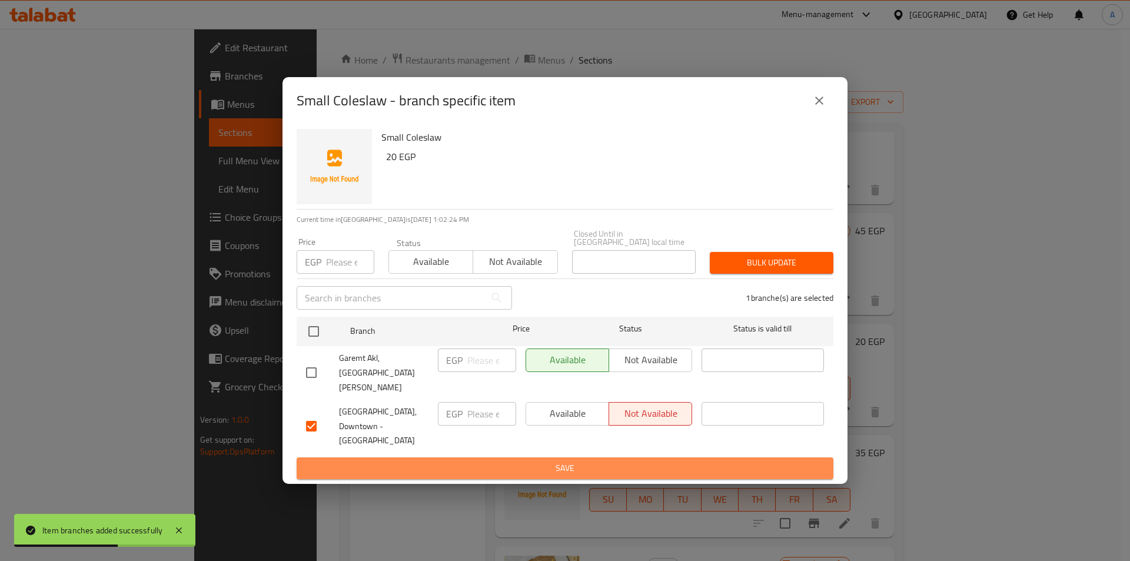
click at [660, 461] on span "Save" at bounding box center [565, 468] width 518 height 15
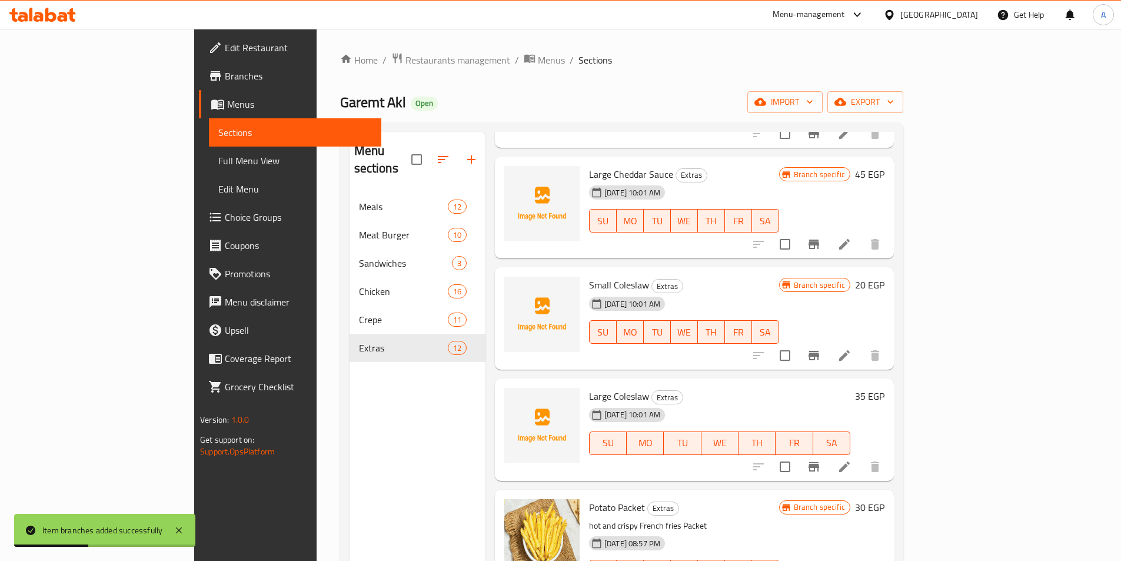
scroll to position [647, 0]
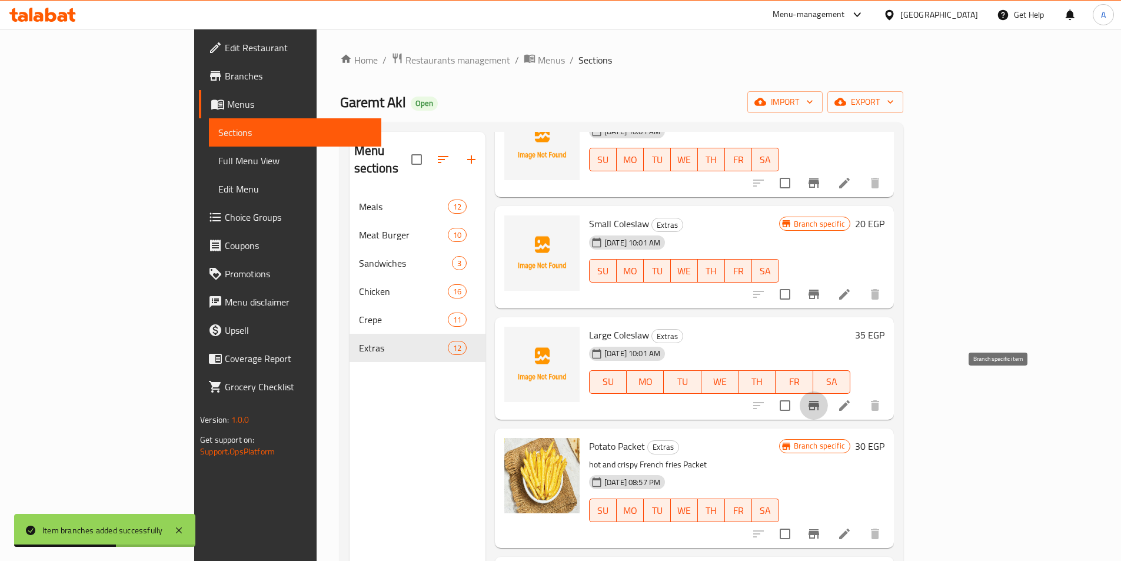
click at [819, 401] on icon "Branch-specific-item" at bounding box center [814, 405] width 11 height 9
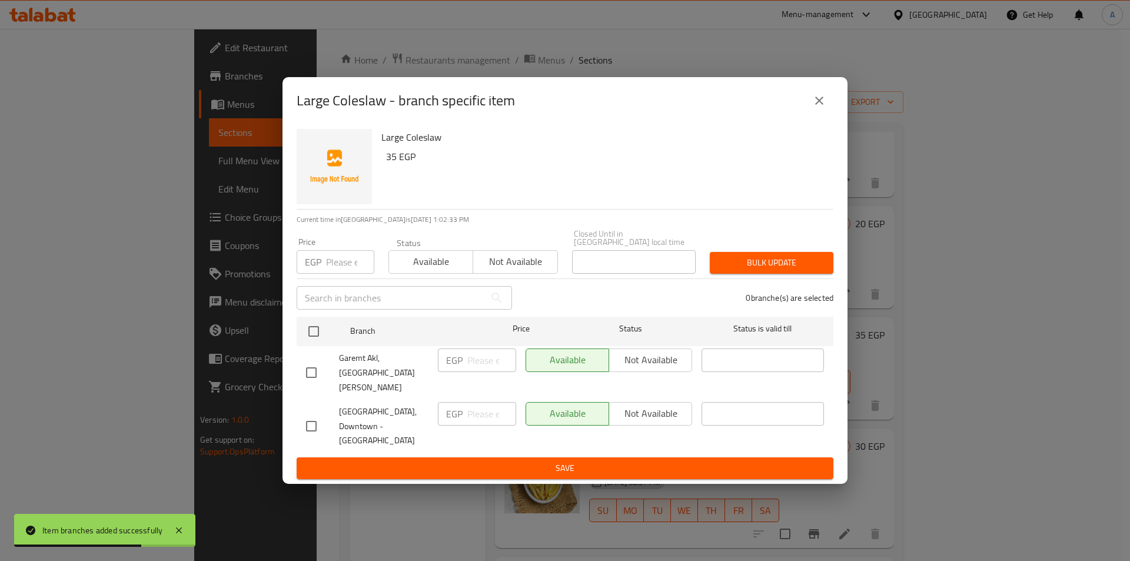
click at [312, 414] on input "checkbox" at bounding box center [311, 426] width 25 height 25
checkbox input "true"
click at [634, 405] on span "Not available" at bounding box center [651, 413] width 74 height 17
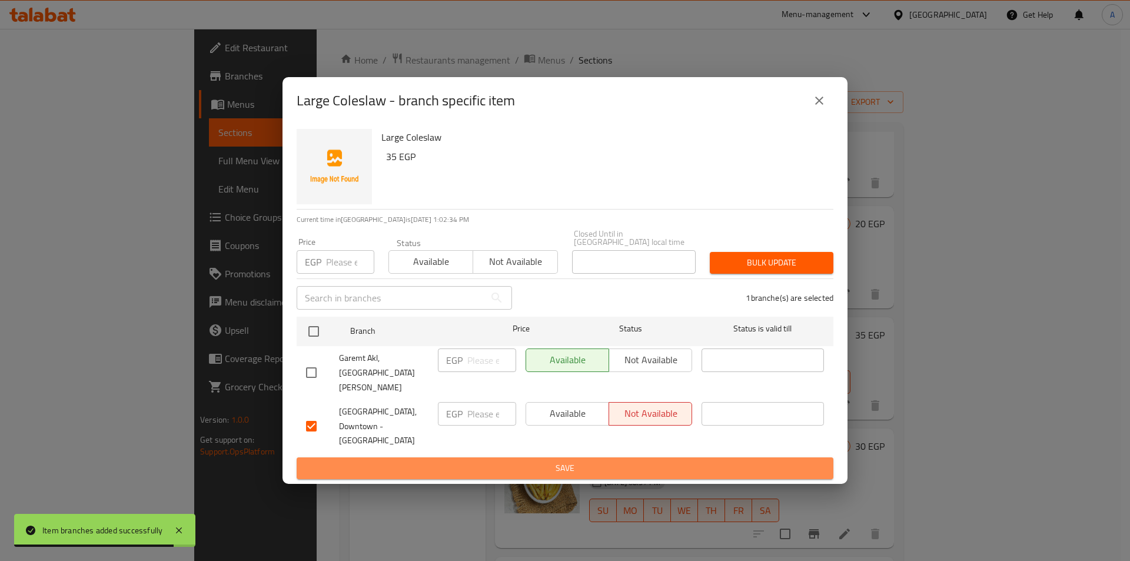
click at [633, 457] on button "Save" at bounding box center [565, 468] width 537 height 22
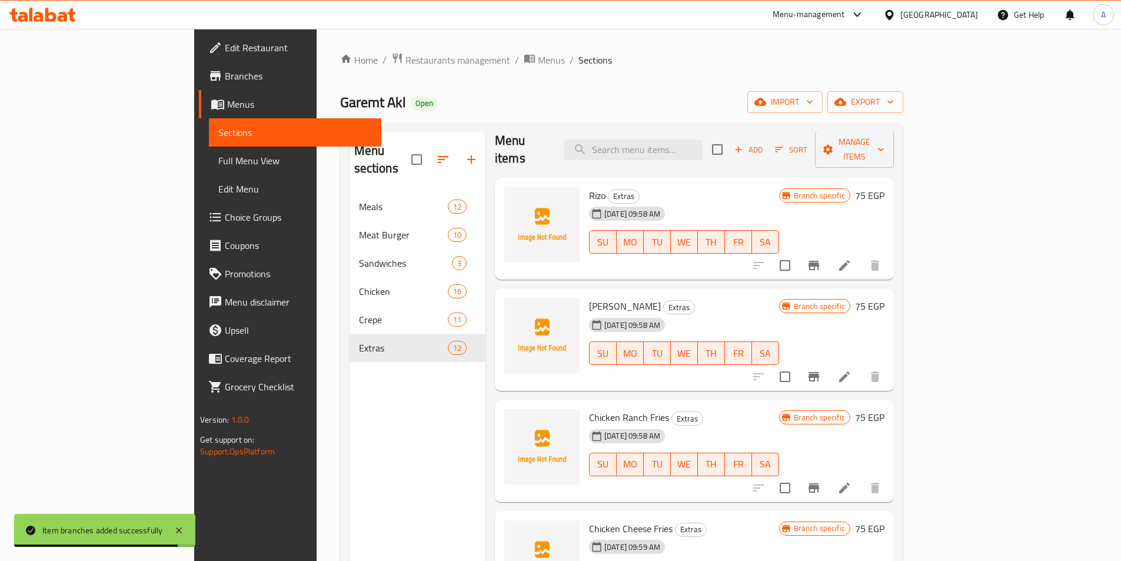
scroll to position [0, 0]
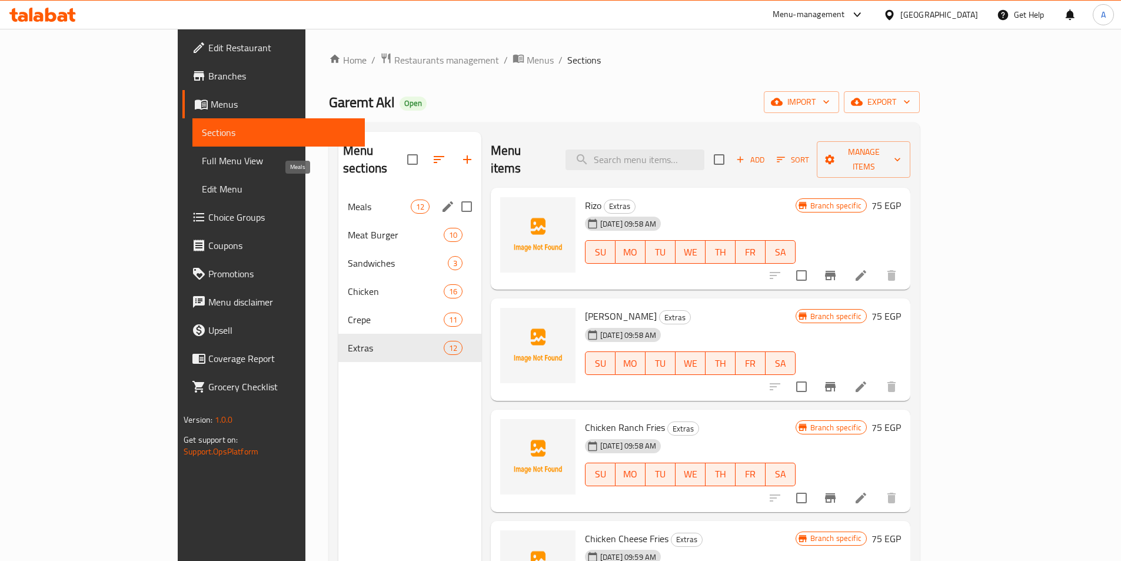
click at [348, 199] on span "Meals" at bounding box center [379, 206] width 63 height 14
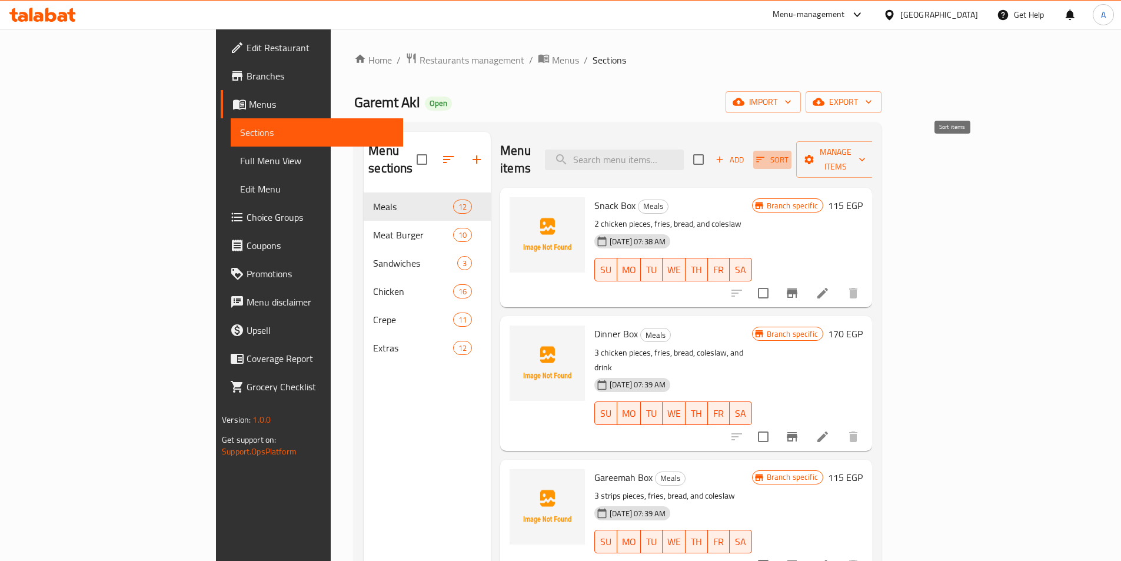
click at [766, 154] on icon "button" at bounding box center [760, 159] width 11 height 11
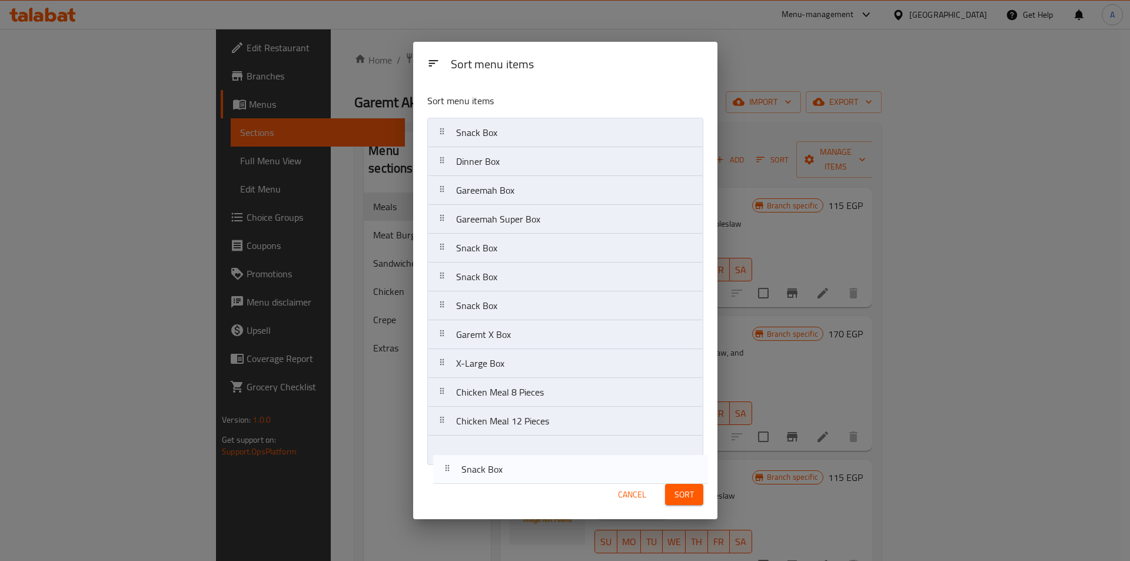
drag, startPoint x: 475, startPoint y: 247, endPoint x: 481, endPoint y: 471, distance: 224.3
click at [481, 471] on div "Sort menu items Sort menu items Snack Box Dinner Box Gareemah Box Gareemah Supe…" at bounding box center [565, 281] width 304 height 478
drag, startPoint x: 494, startPoint y: 250, endPoint x: 491, endPoint y: 465, distance: 215.4
click at [491, 465] on div "Sort menu items Snack Box Dinner Box Gareemah Box Gareemah Super Box Snack Box …" at bounding box center [565, 276] width 304 height 385
drag, startPoint x: 496, startPoint y: 249, endPoint x: 501, endPoint y: 457, distance: 207.8
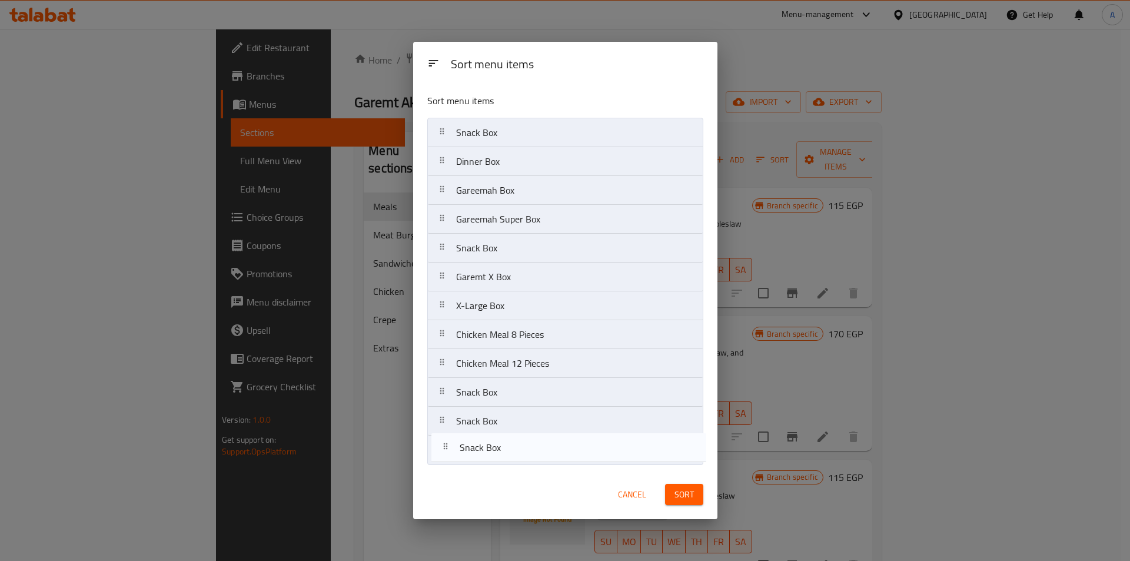
click at [501, 457] on nav "Snack Box Dinner Box Gareemah Box Gareemah Super Box Snack Box Snack Box Garemt…" at bounding box center [565, 291] width 276 height 347
drag, startPoint x: 510, startPoint y: 253, endPoint x: 520, endPoint y: 459, distance: 206.2
click at [520, 459] on nav "Snack Box Dinner Box Gareemah Box Gareemah Super Box Snack Box Garemt X Box X-L…" at bounding box center [565, 291] width 276 height 347
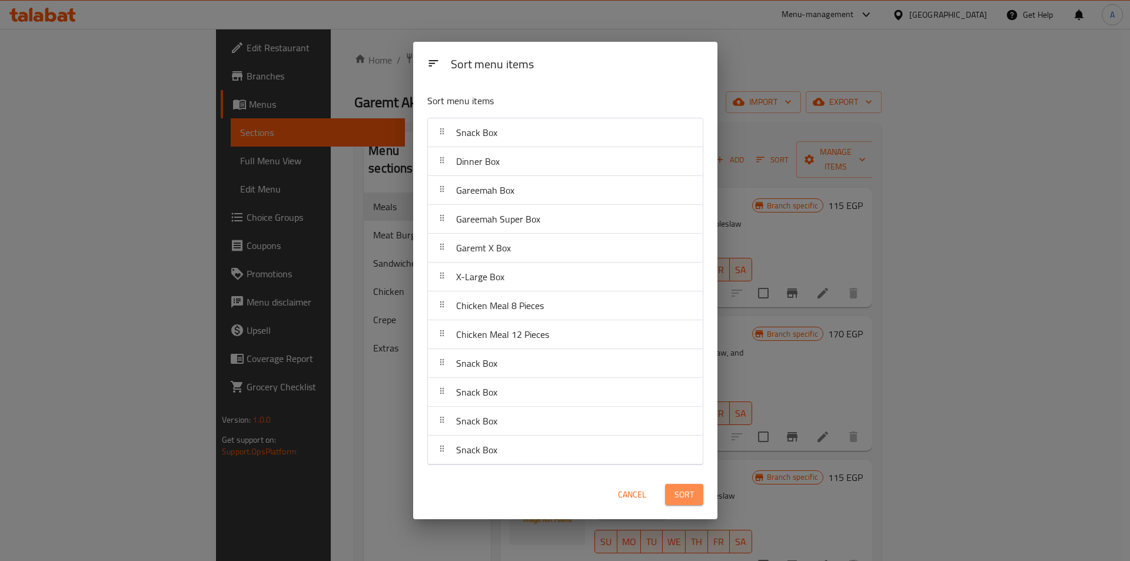
click at [683, 500] on span "Sort" at bounding box center [683, 494] width 19 height 15
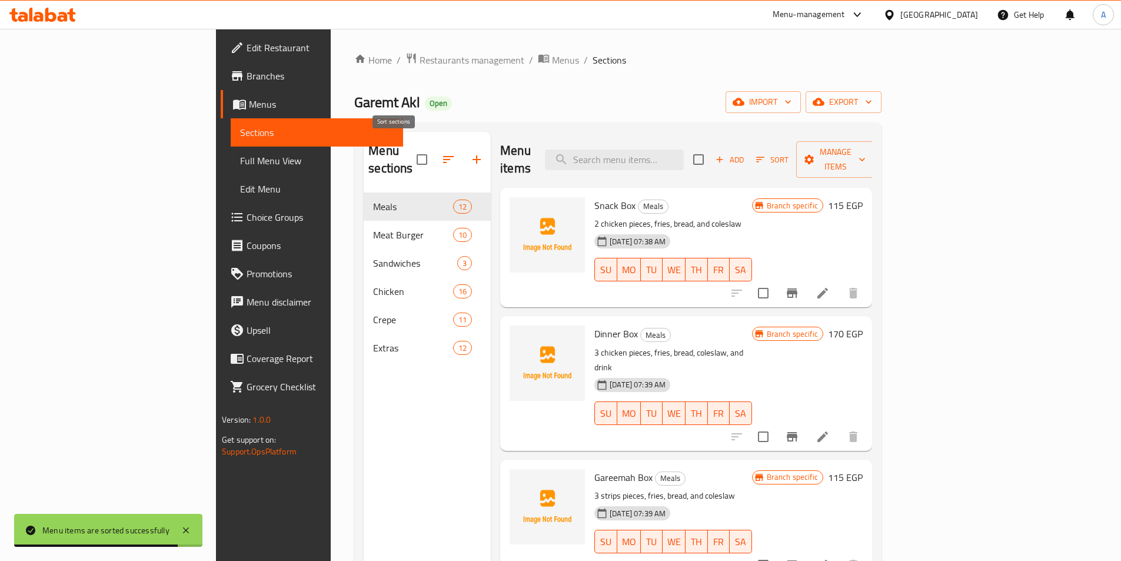
click at [434, 148] on button "button" at bounding box center [448, 159] width 28 height 28
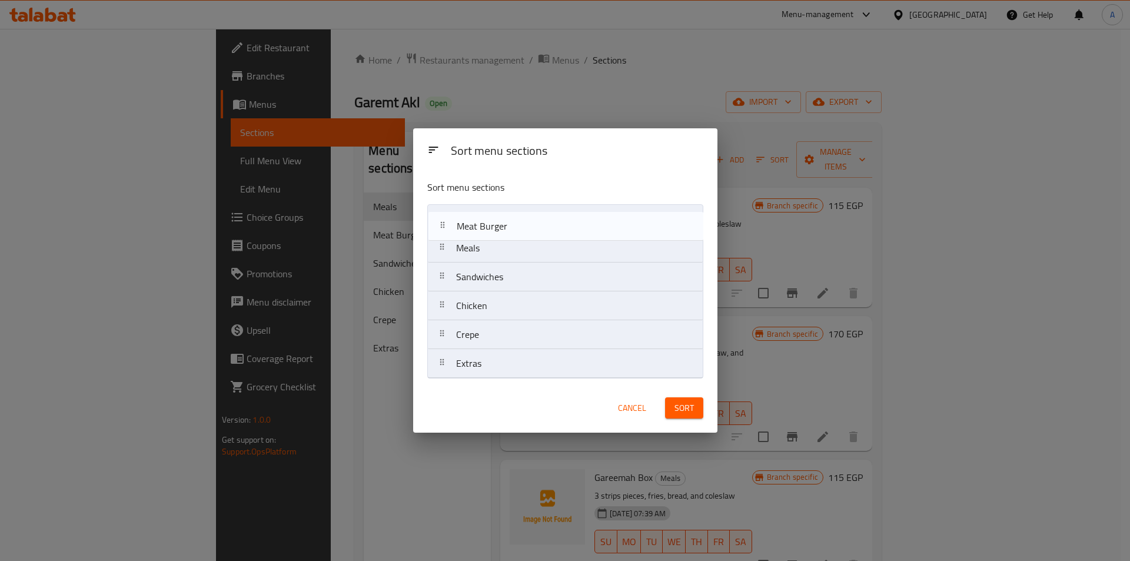
drag, startPoint x: 520, startPoint y: 254, endPoint x: 520, endPoint y: 225, distance: 28.3
click at [520, 225] on nav "Meals Meat Burger Sandwiches Chicken Crepe Extras" at bounding box center [565, 291] width 276 height 174
drag, startPoint x: 491, startPoint y: 276, endPoint x: 491, endPoint y: 240, distance: 35.9
click at [491, 240] on nav "Meat Burger Meals Sandwiches Chicken Crepe Extras" at bounding box center [565, 291] width 276 height 174
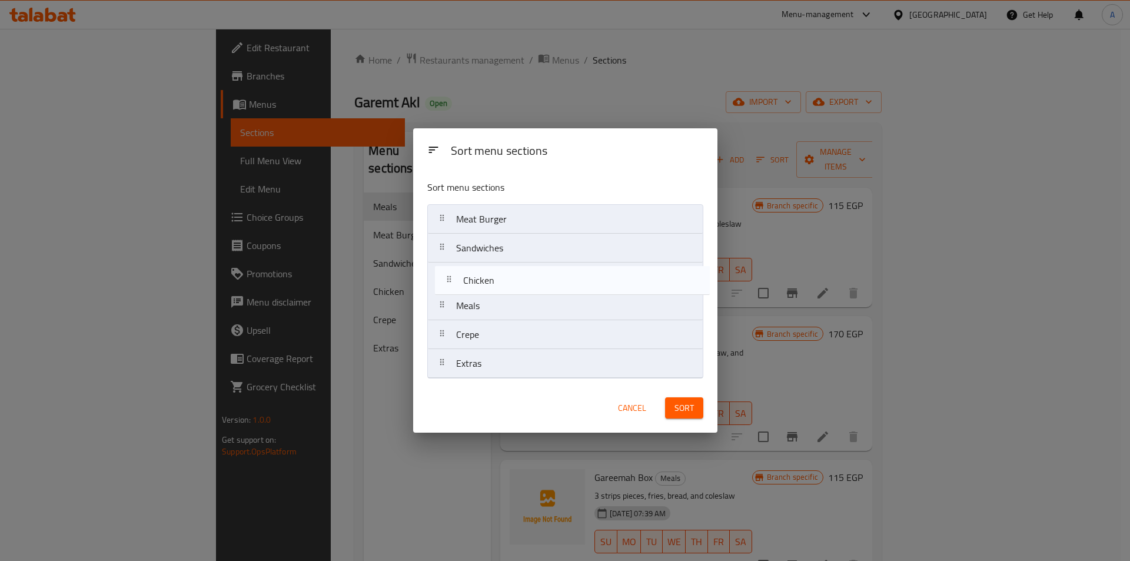
drag, startPoint x: 476, startPoint y: 312, endPoint x: 485, endPoint y: 279, distance: 34.7
click at [485, 279] on nav "Meat Burger Sandwiches Meals Chicken Crepe Extras" at bounding box center [565, 291] width 276 height 174
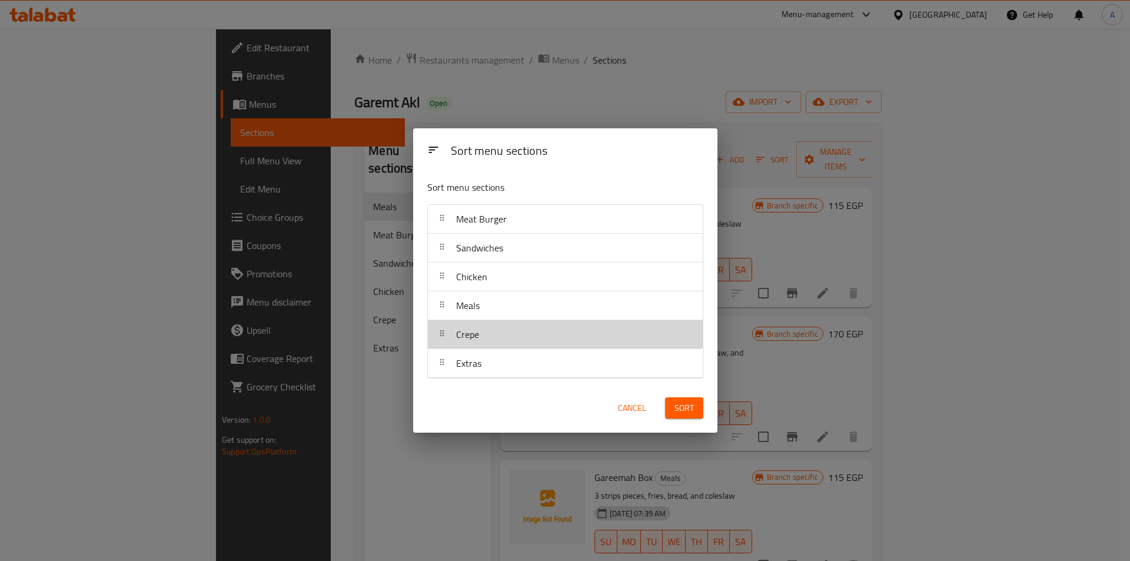
click at [520, 335] on div "Crepe" at bounding box center [565, 334] width 265 height 28
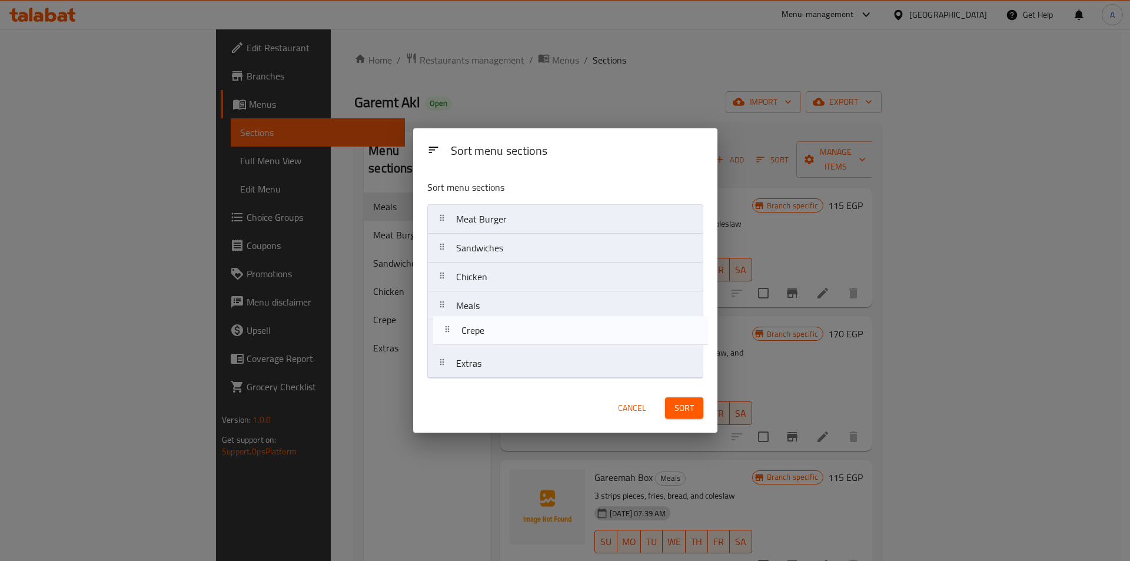
click at [517, 332] on nav "Meat Burger Sandwiches Chicken Meals Crepe Extras" at bounding box center [565, 291] width 276 height 174
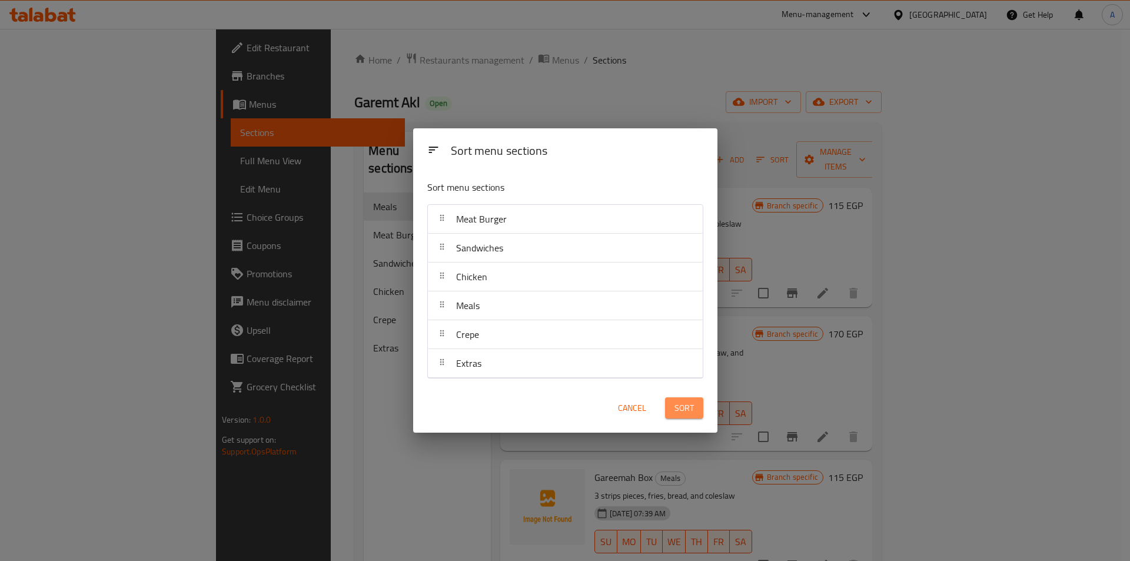
click at [676, 403] on span "Sort" at bounding box center [683, 408] width 19 height 15
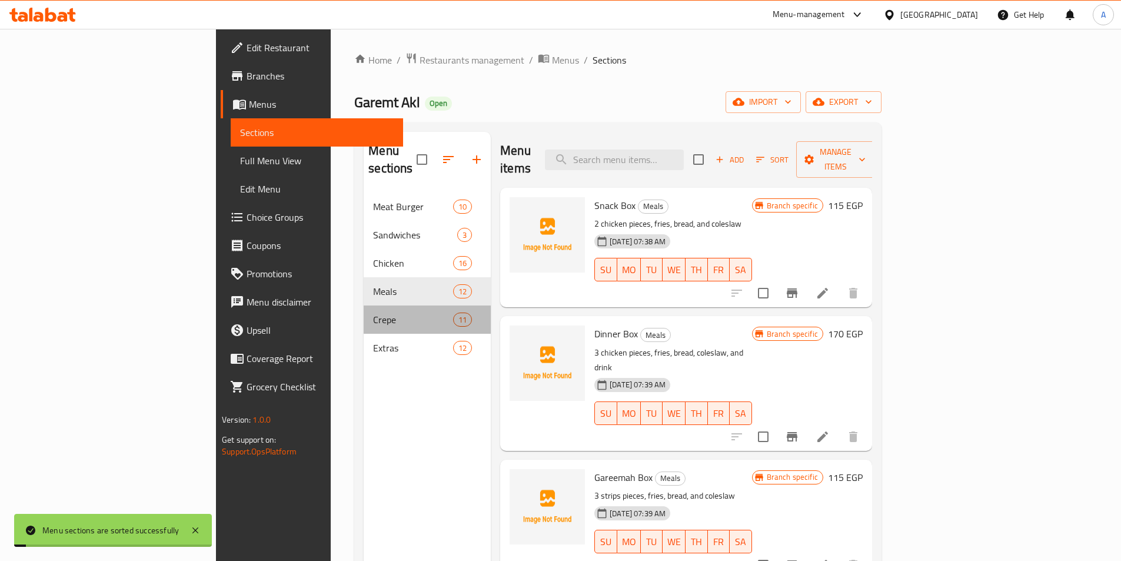
click at [364, 310] on div "Crepe 11" at bounding box center [427, 319] width 127 height 28
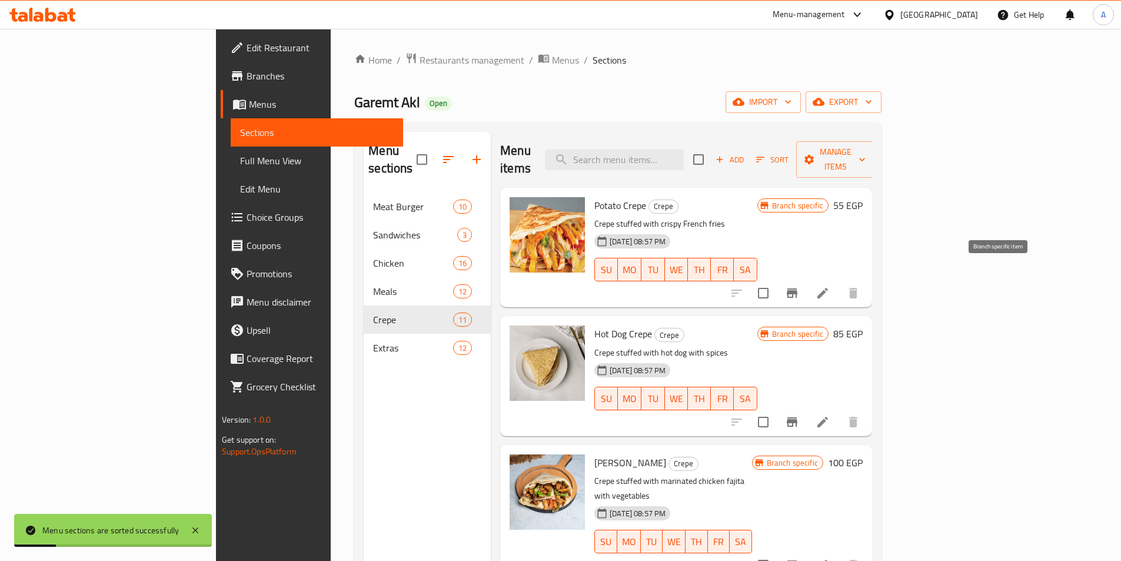
click at [799, 286] on icon "Branch-specific-item" at bounding box center [792, 293] width 14 height 14
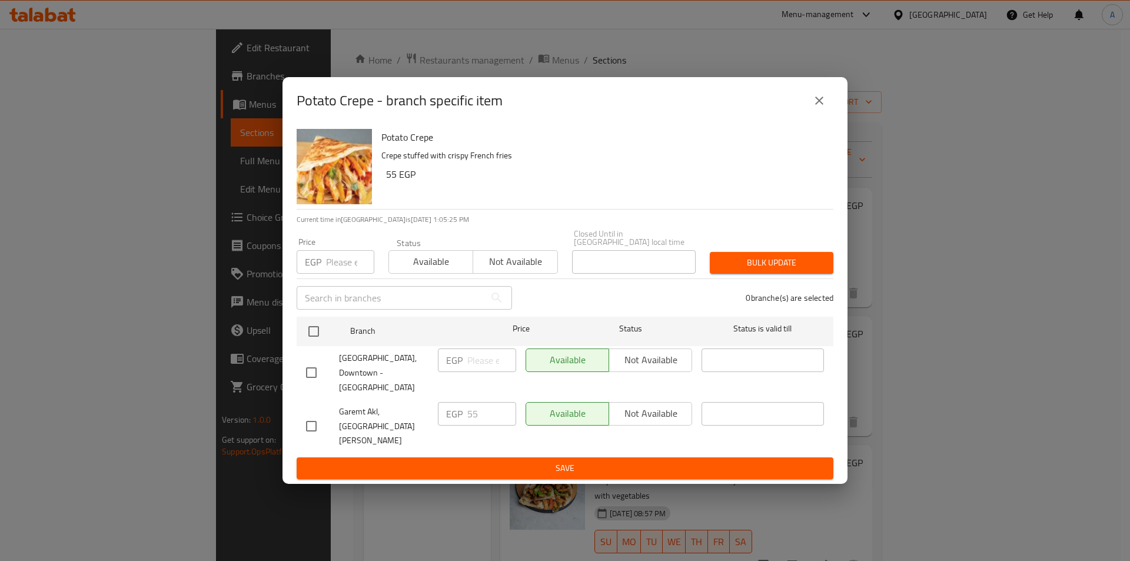
click at [807, 115] on button "close" at bounding box center [819, 101] width 28 height 28
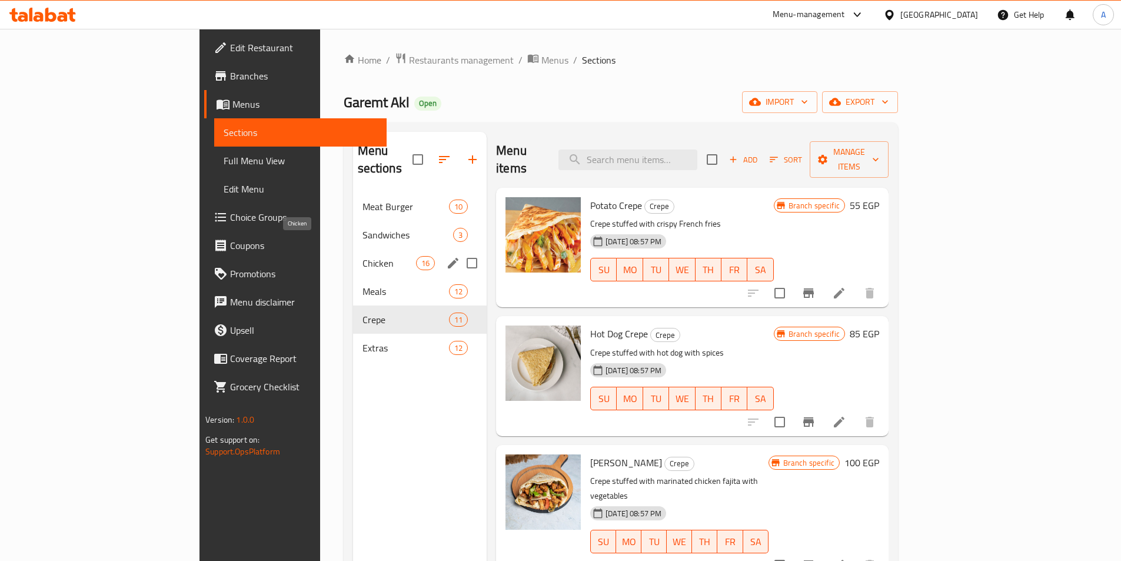
click at [362, 256] on span "Chicken" at bounding box center [389, 263] width 54 height 14
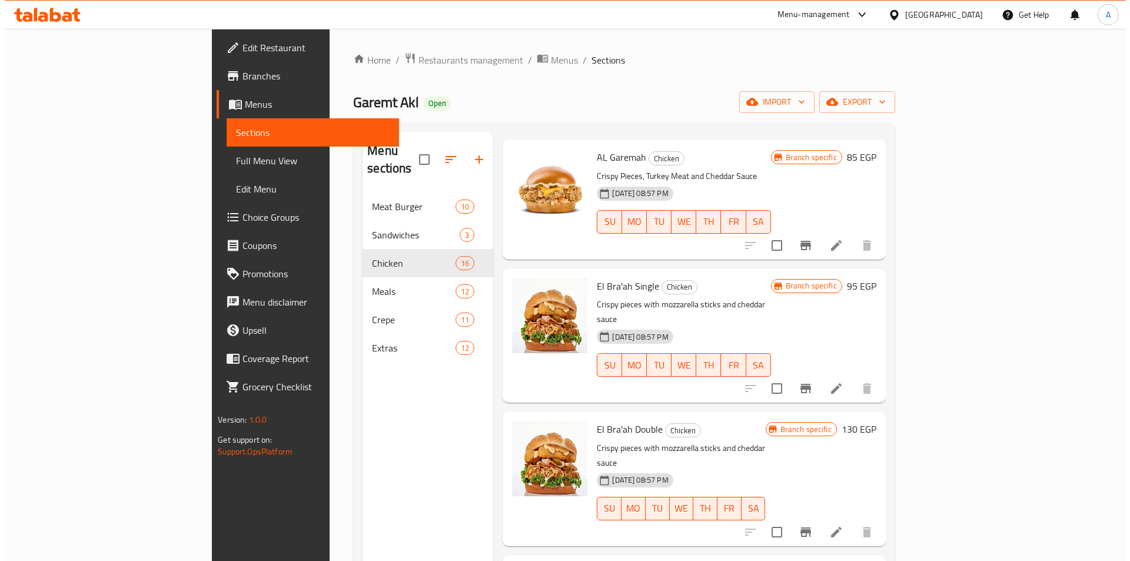
scroll to position [1491, 0]
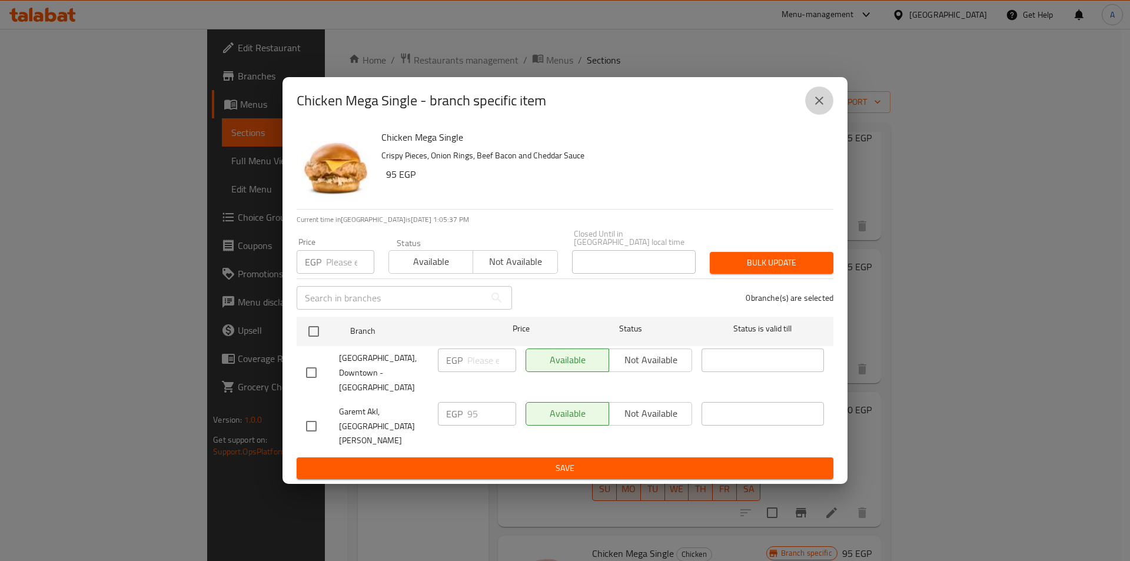
click at [816, 108] on icon "close" at bounding box center [819, 101] width 14 height 14
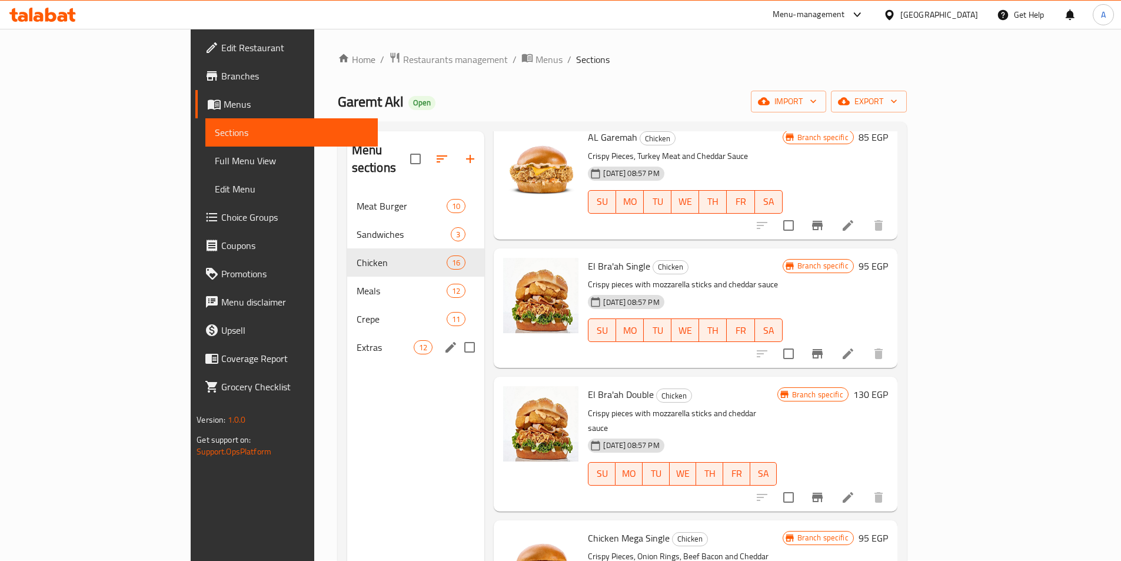
scroll to position [0, 0]
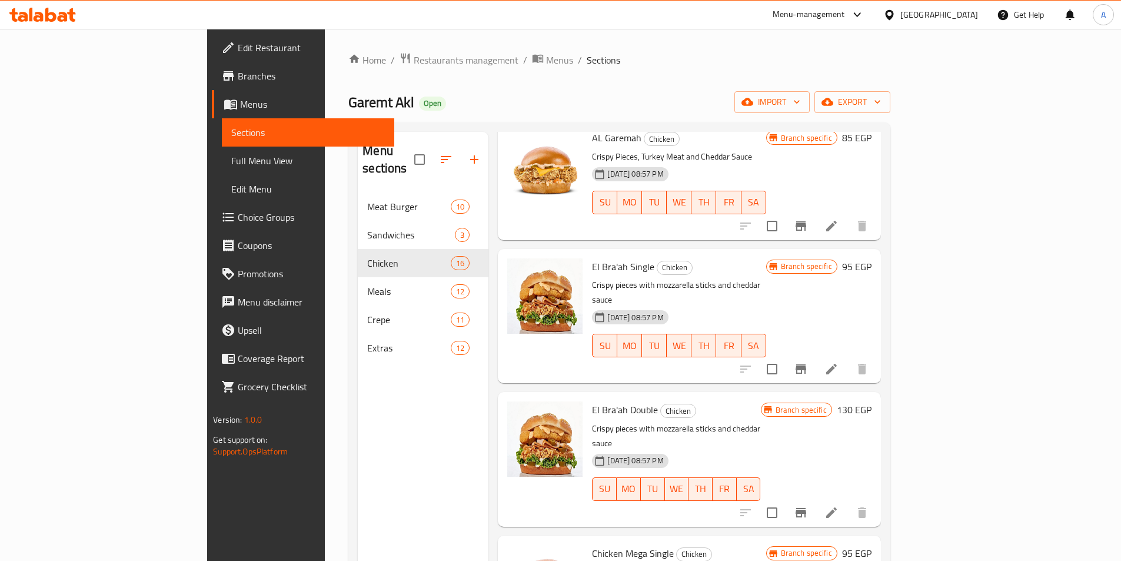
drag, startPoint x: 631, startPoint y: 97, endPoint x: 648, endPoint y: 89, distance: 18.4
click at [632, 97] on div "Garemt Akl Open import export" at bounding box center [618, 102] width 541 height 22
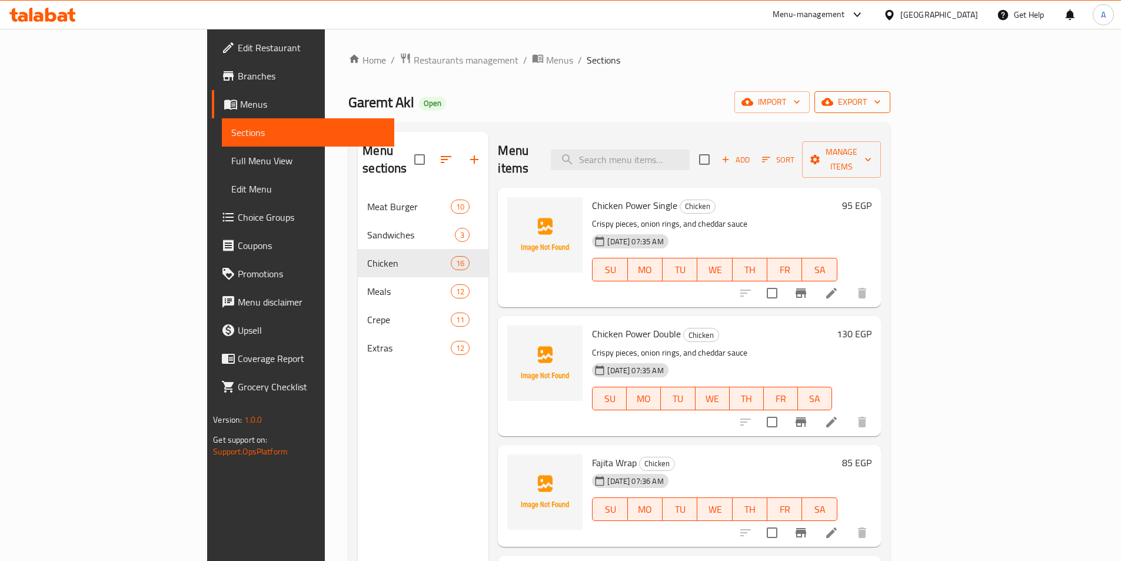
click at [881, 104] on span "export" at bounding box center [852, 102] width 57 height 15
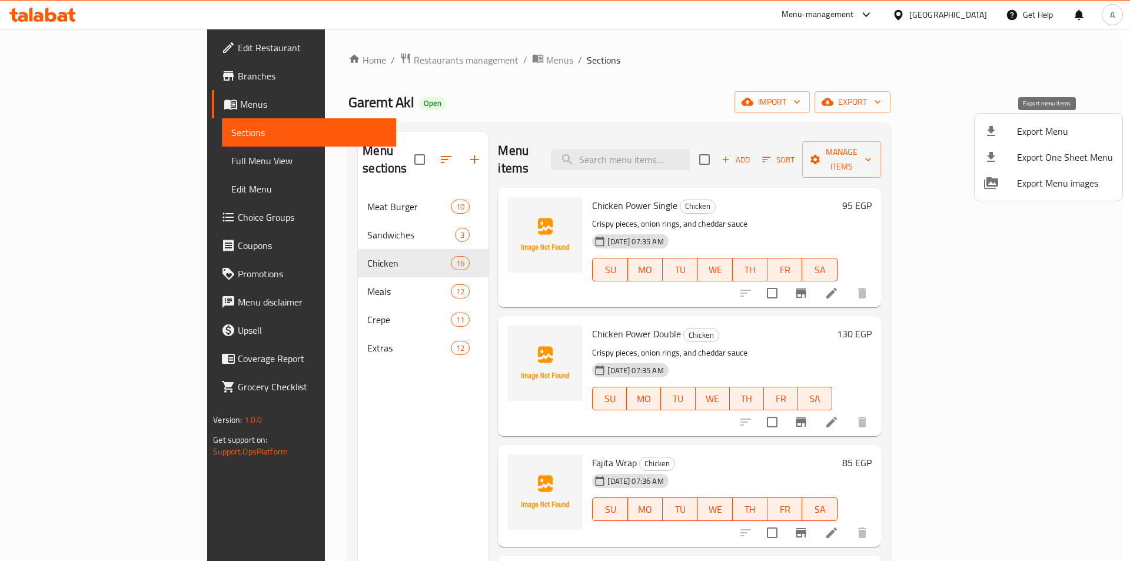
click at [1033, 130] on span "Export Menu" at bounding box center [1065, 131] width 96 height 14
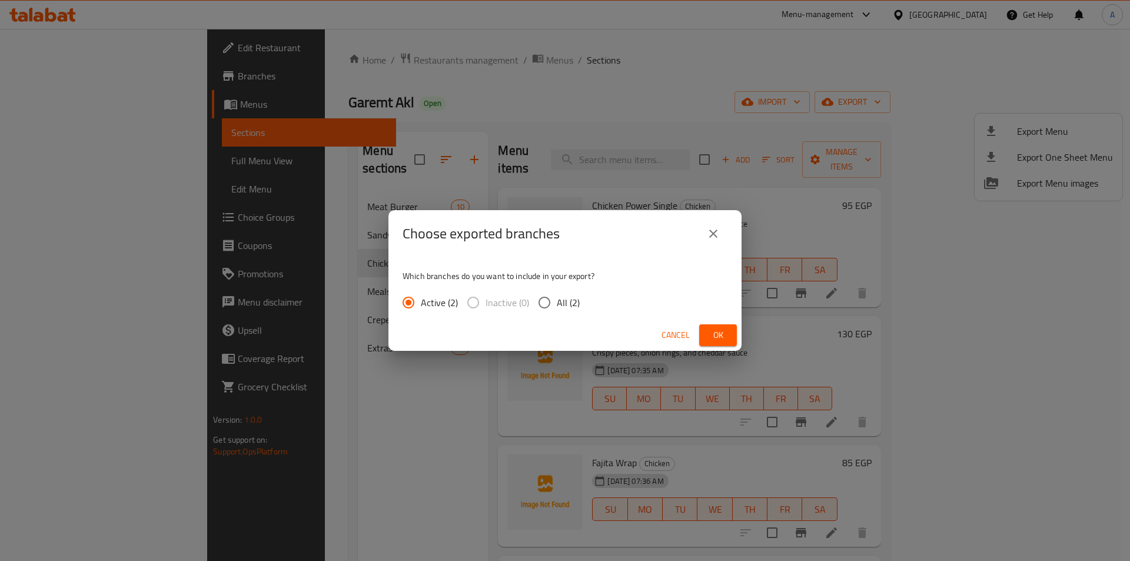
click at [540, 307] on input "All (2)" at bounding box center [544, 302] width 25 height 25
radio input "true"
click at [728, 338] on button "Ok" at bounding box center [718, 335] width 38 height 22
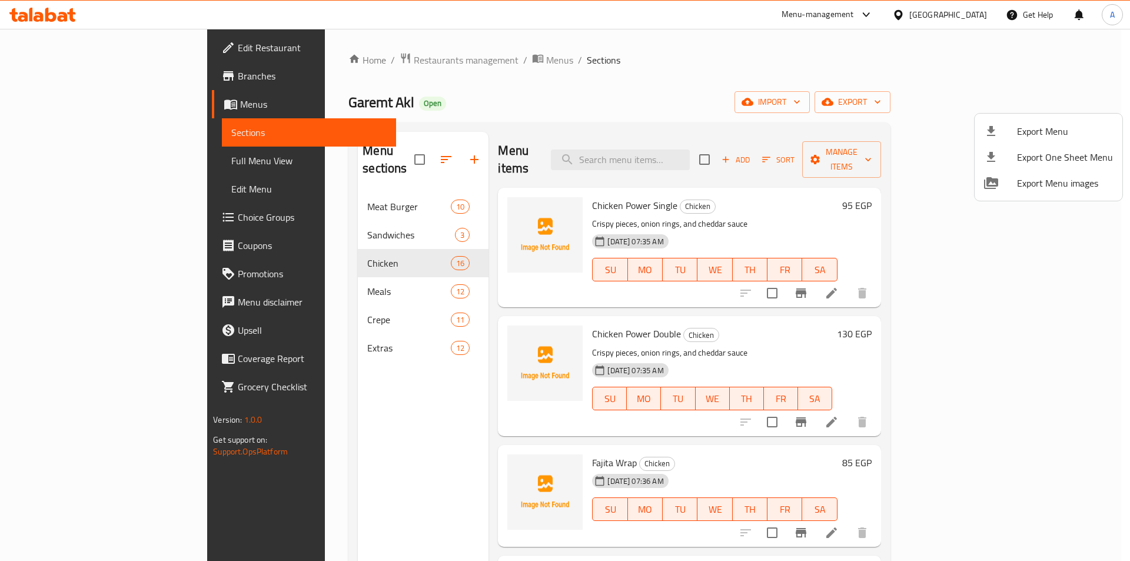
click at [421, 59] on div at bounding box center [565, 280] width 1130 height 561
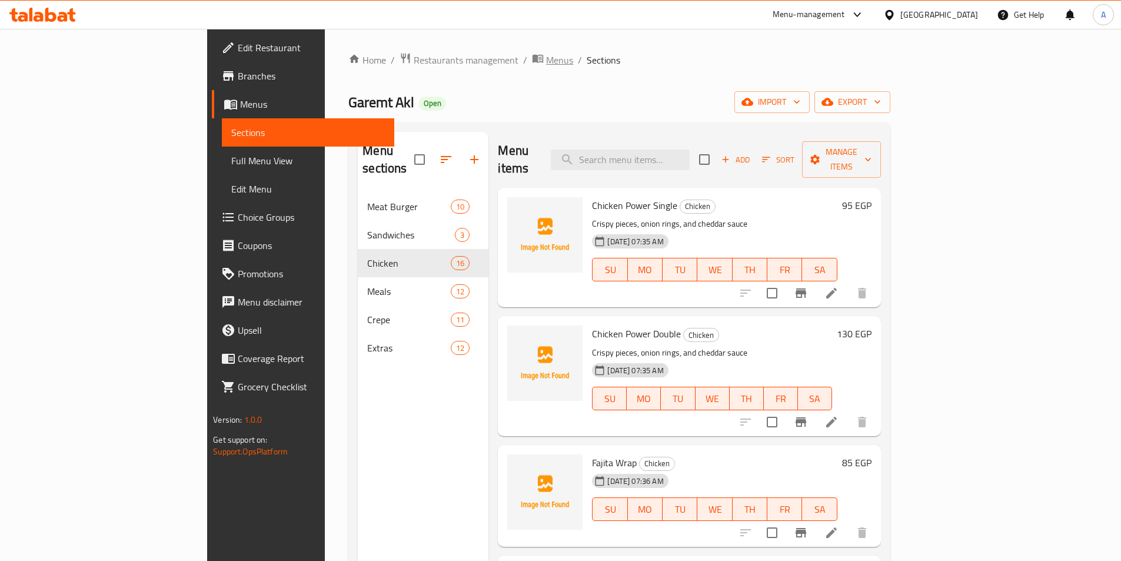
click at [546, 62] on span "Menus" at bounding box center [559, 60] width 27 height 14
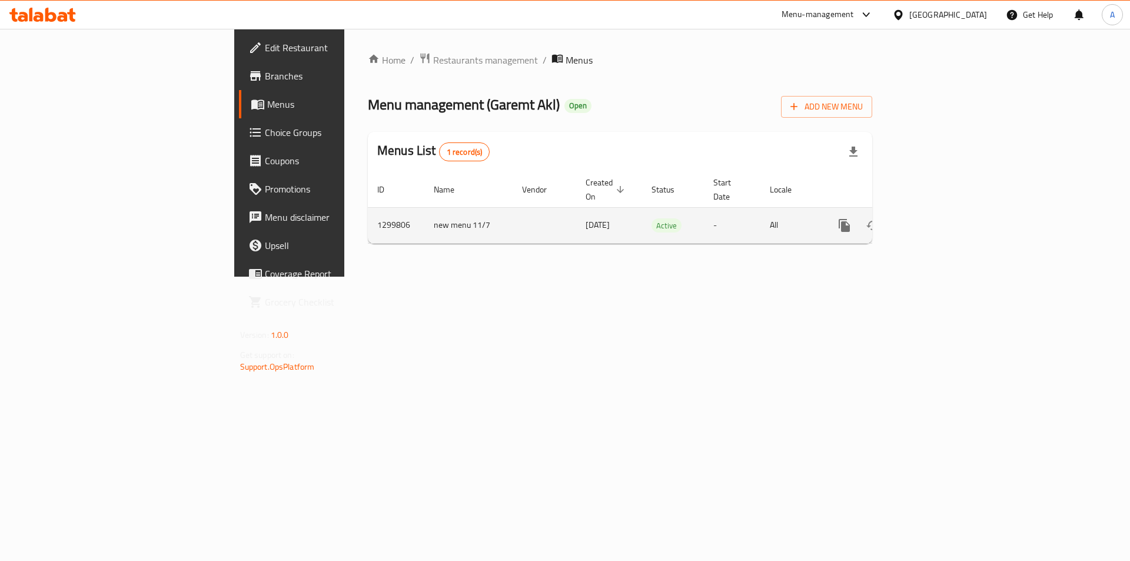
click at [368, 210] on td "1299806" at bounding box center [396, 225] width 56 height 36
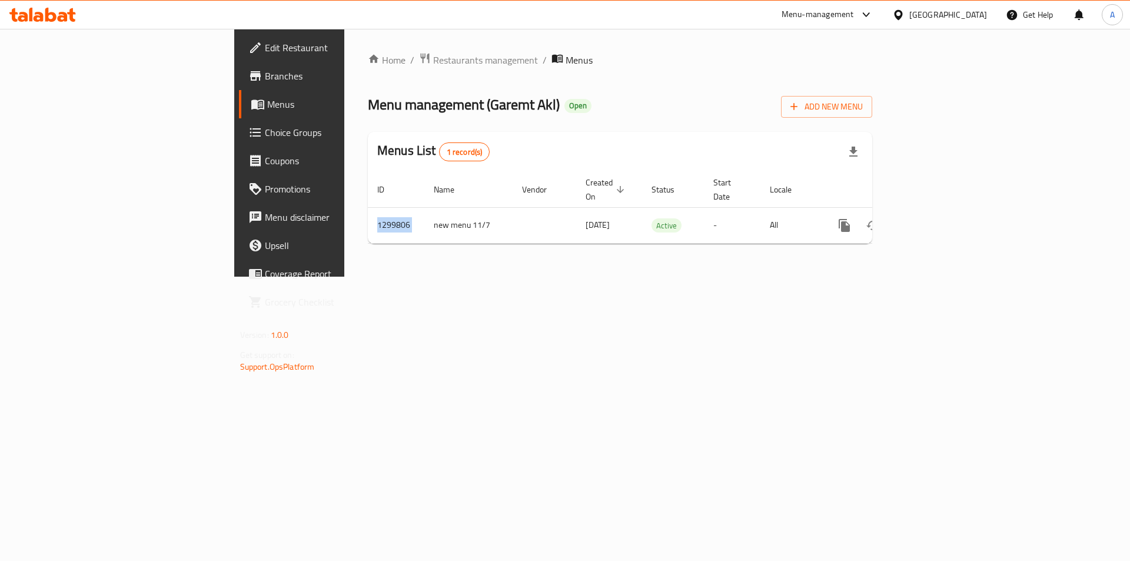
copy td "1299806"
click at [265, 81] on span "Branches" at bounding box center [339, 76] width 149 height 14
